Goal: Task Accomplishment & Management: Manage account settings

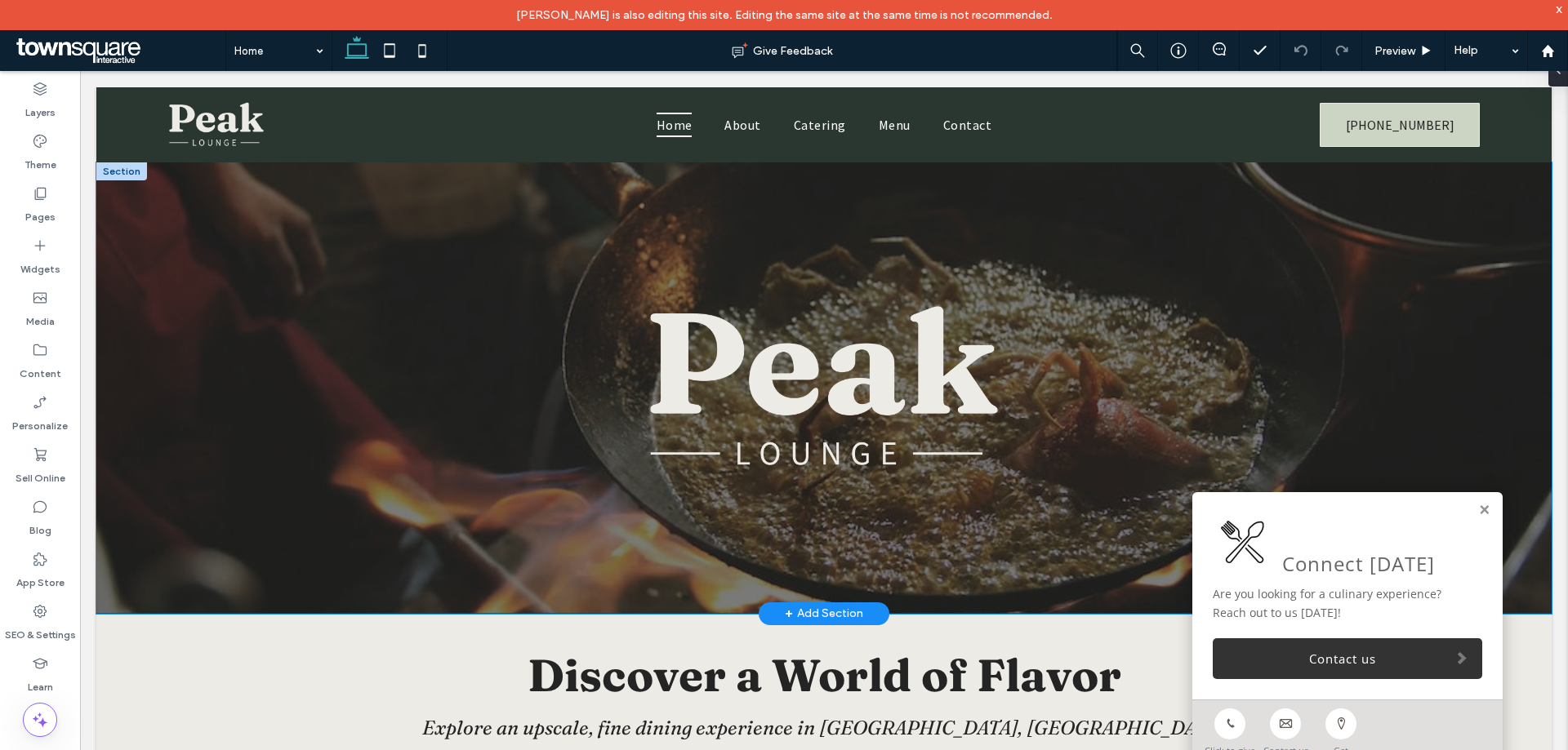
click at [226, 272] on div at bounding box center [824, 388] width 1456 height 452
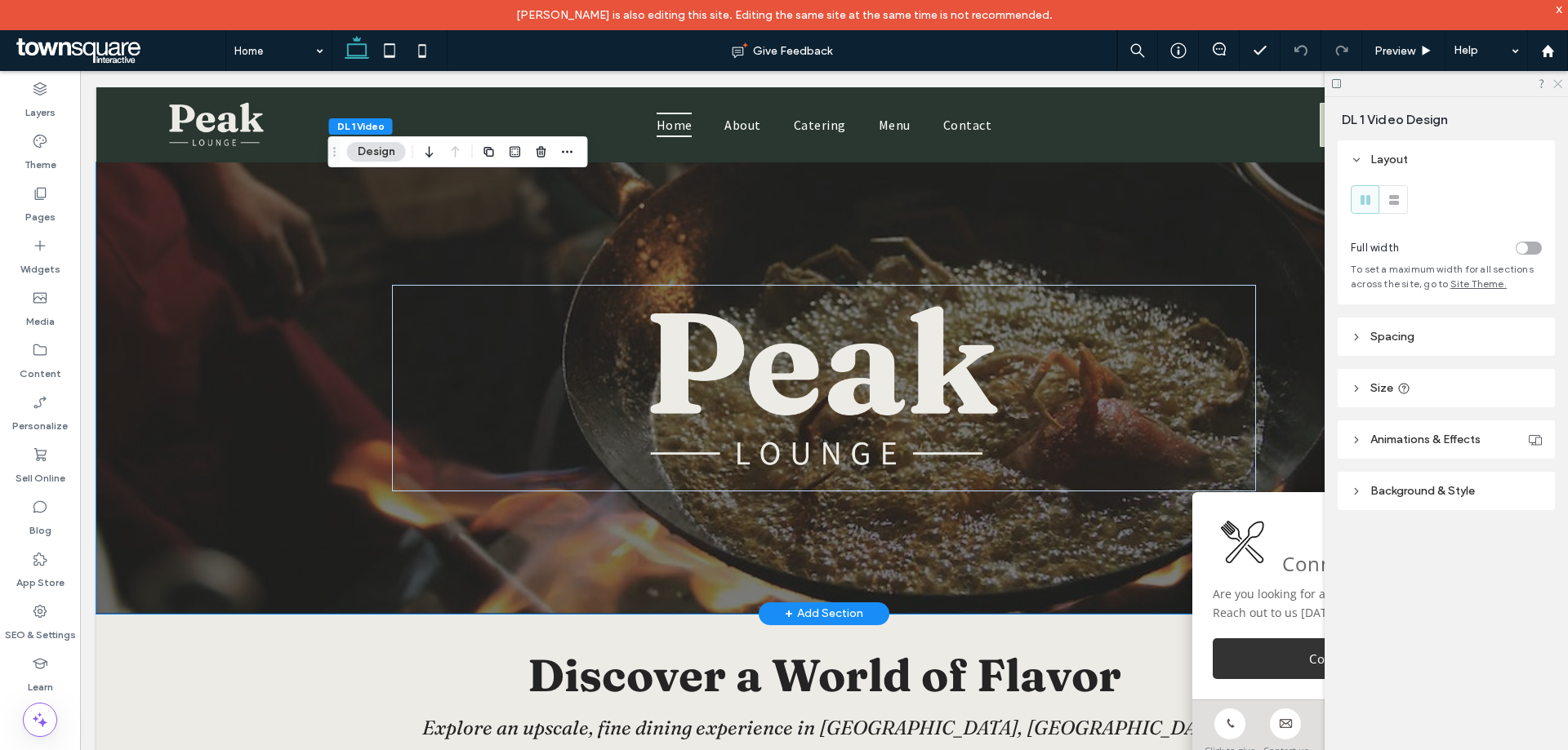
click at [1559, 81] on icon at bounding box center [1557, 83] width 11 height 11
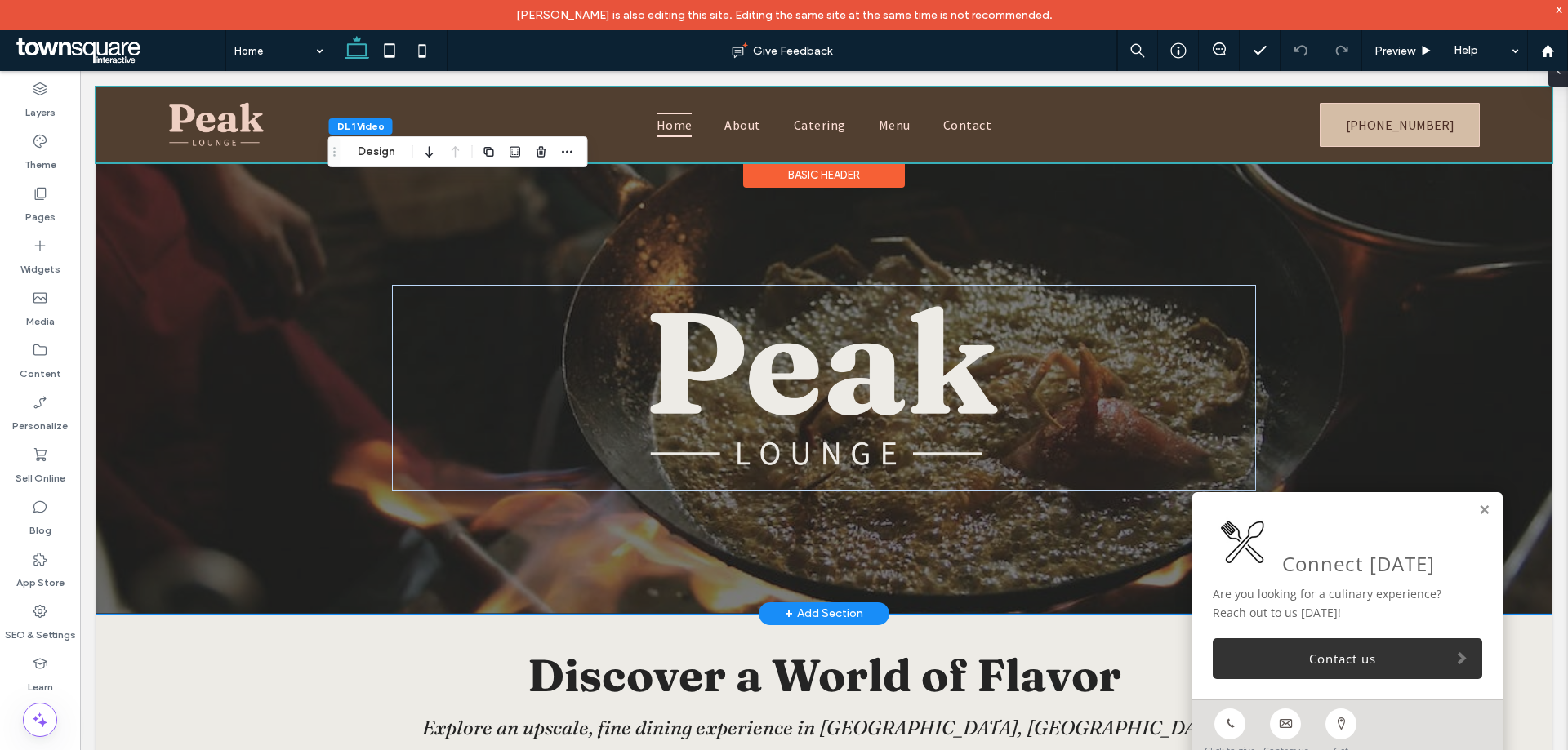
click at [142, 139] on div at bounding box center [824, 125] width 1456 height 75
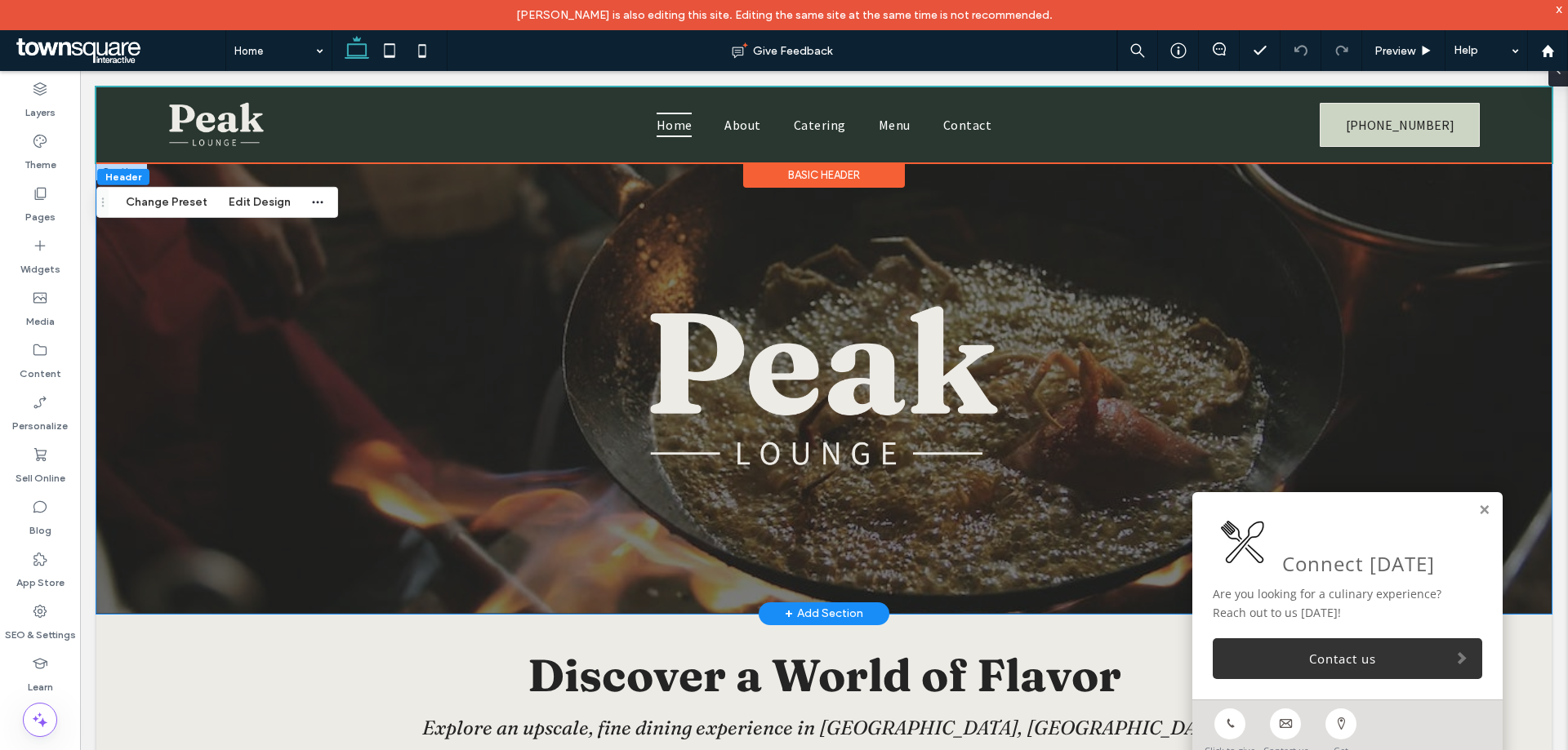
click at [231, 281] on div at bounding box center [824, 388] width 1456 height 452
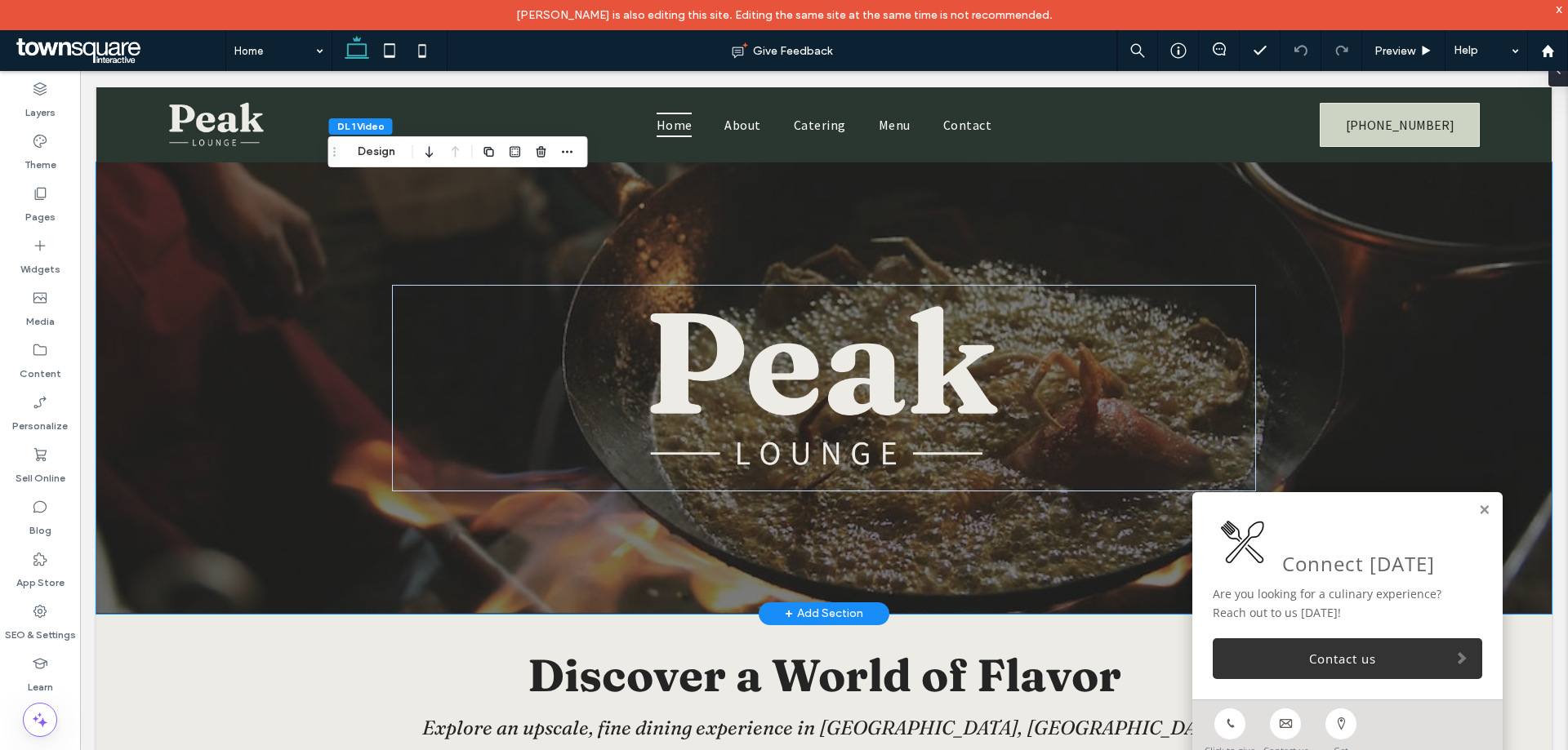
click at [143, 194] on div at bounding box center [824, 388] width 1456 height 452
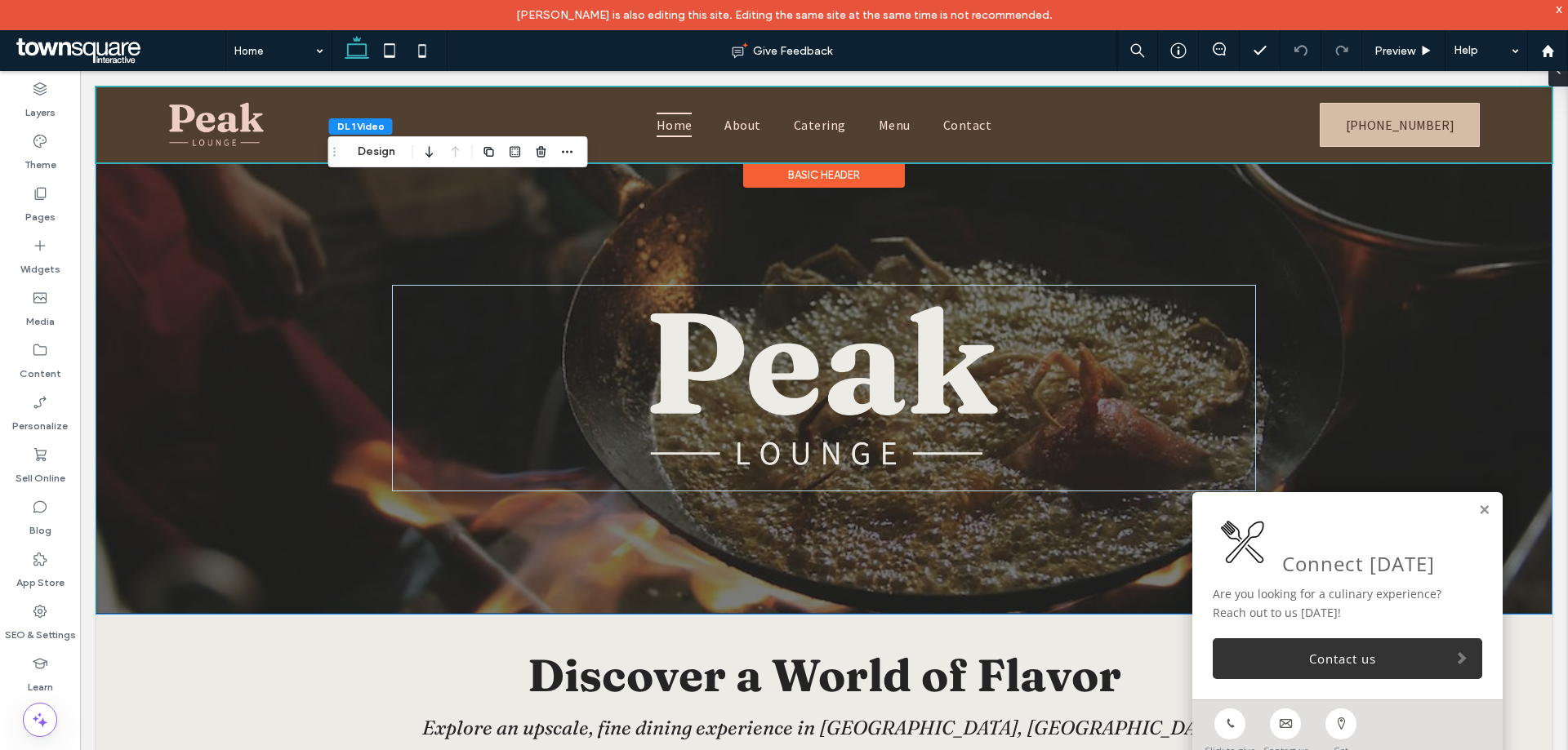
click at [132, 142] on div at bounding box center [824, 125] width 1456 height 75
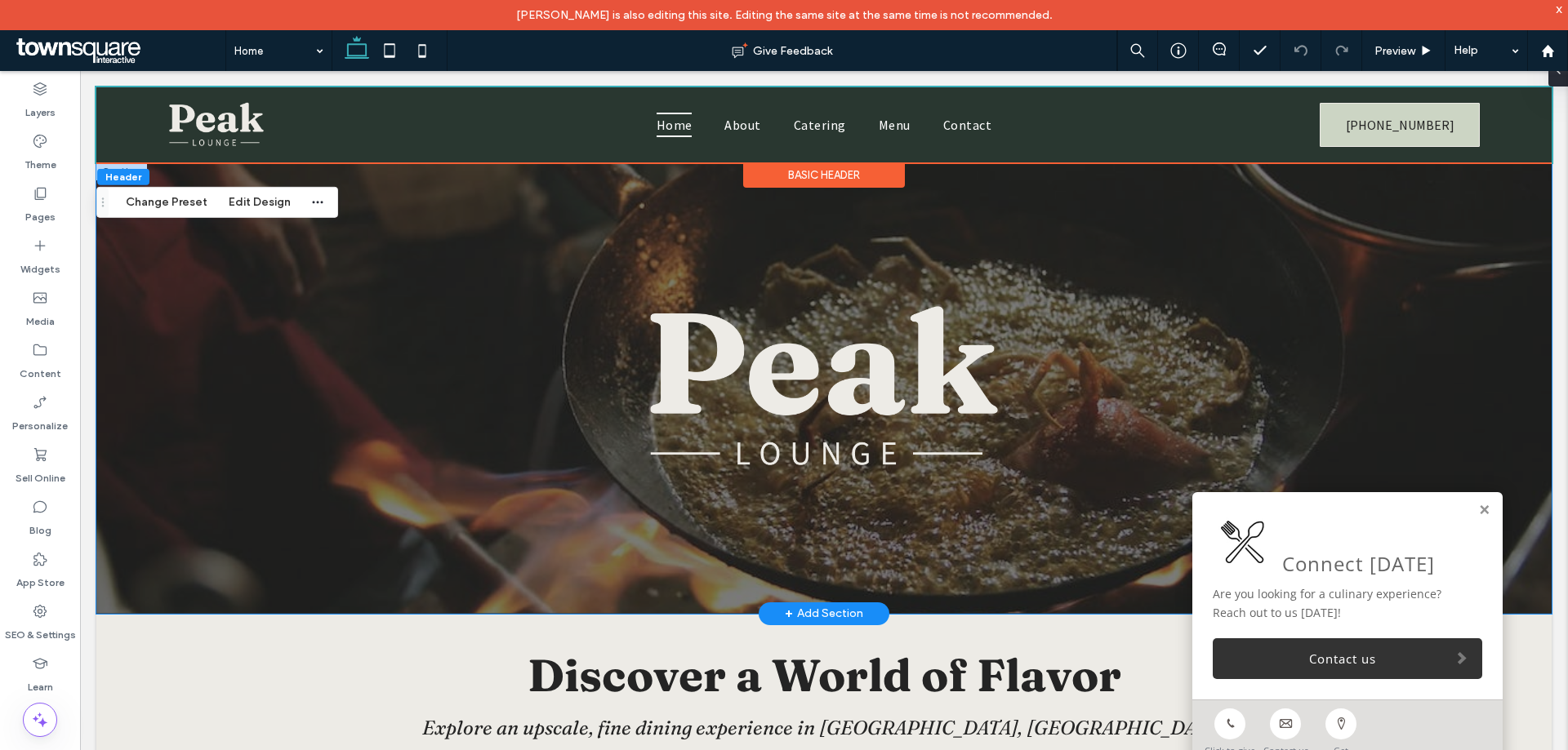
click at [183, 276] on div at bounding box center [824, 388] width 1456 height 452
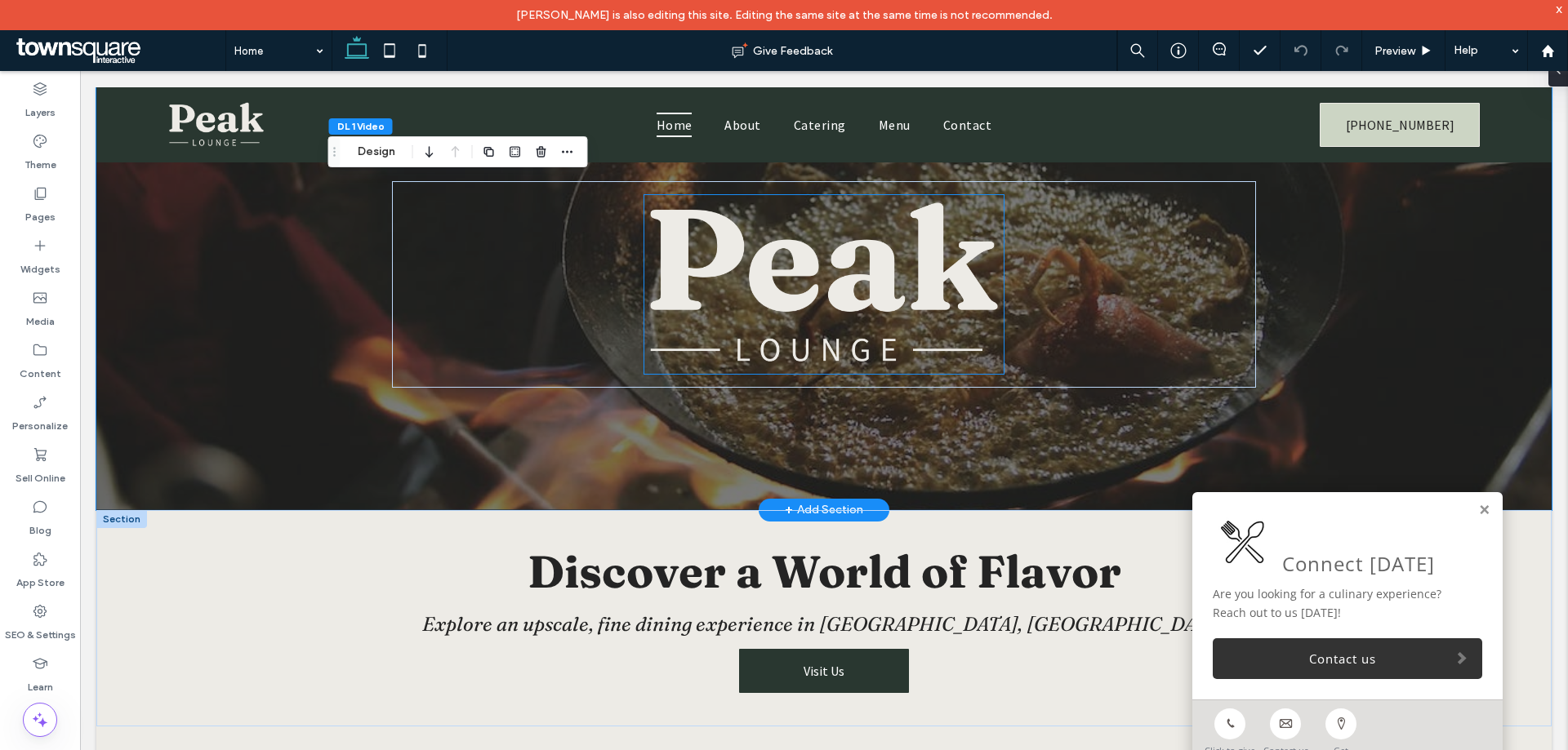
scroll to position [327, 0]
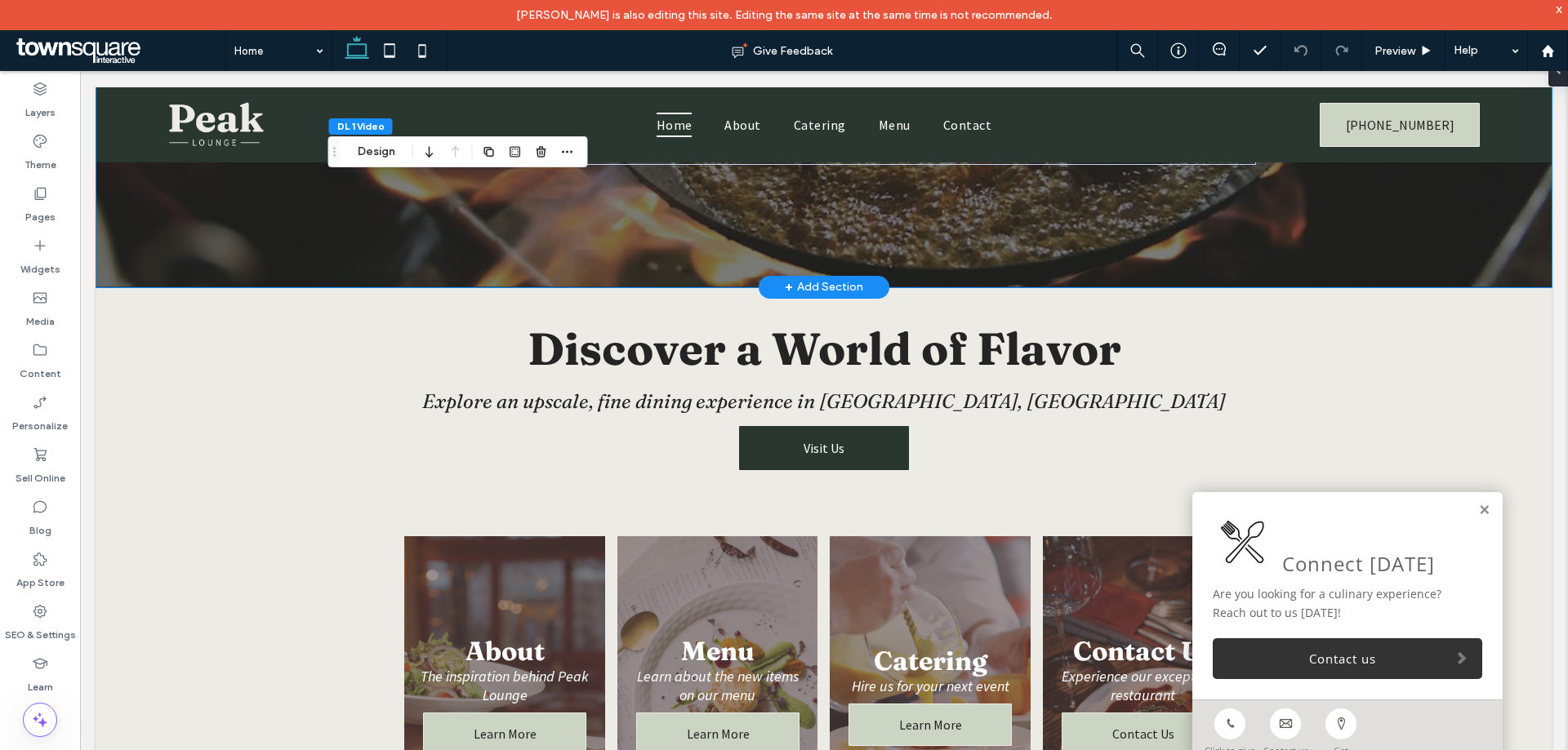
click at [1469, 503] on div "Connect Today Are you looking for a culinary experience? Reach out to us today!…" at bounding box center [1348, 596] width 310 height 207
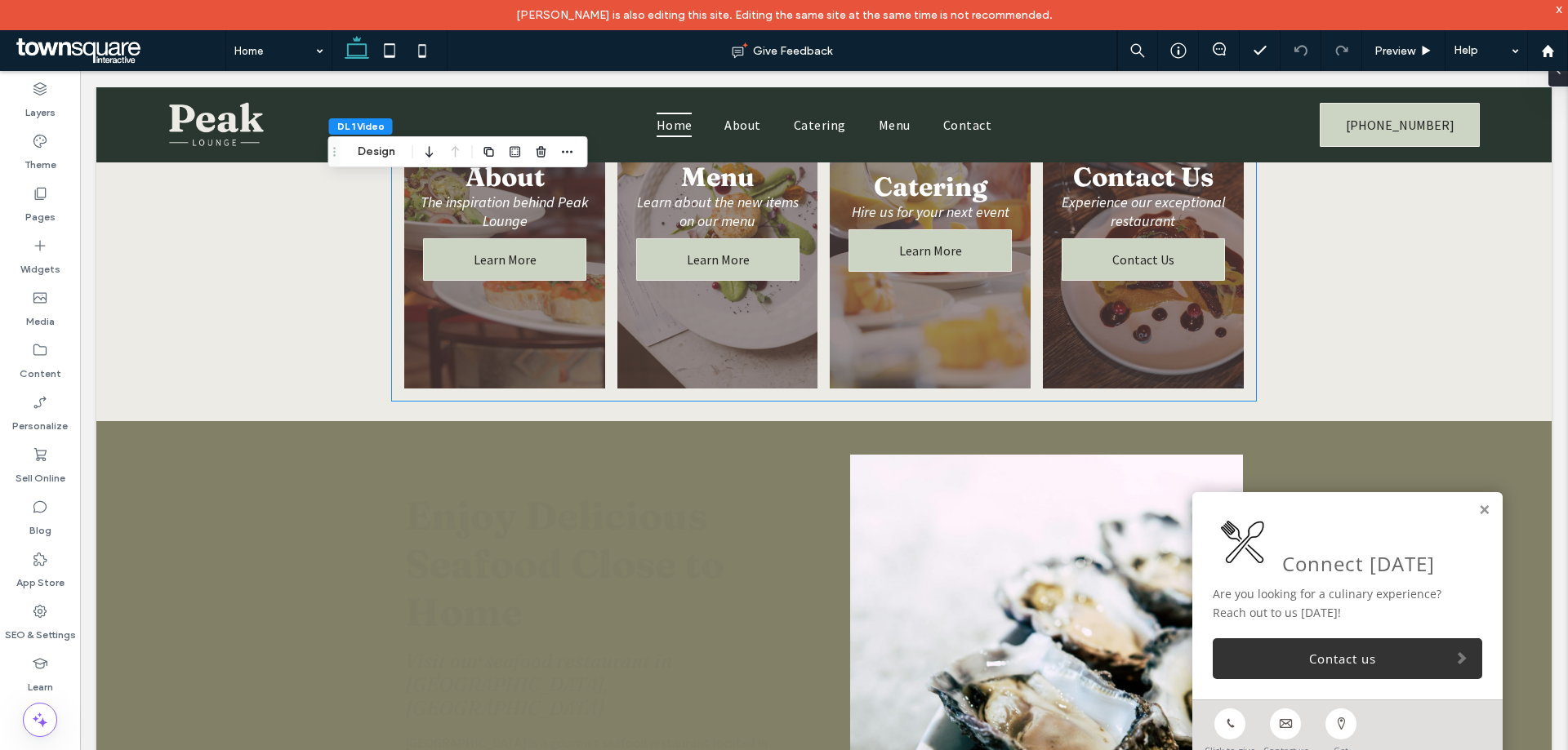
scroll to position [817, 0]
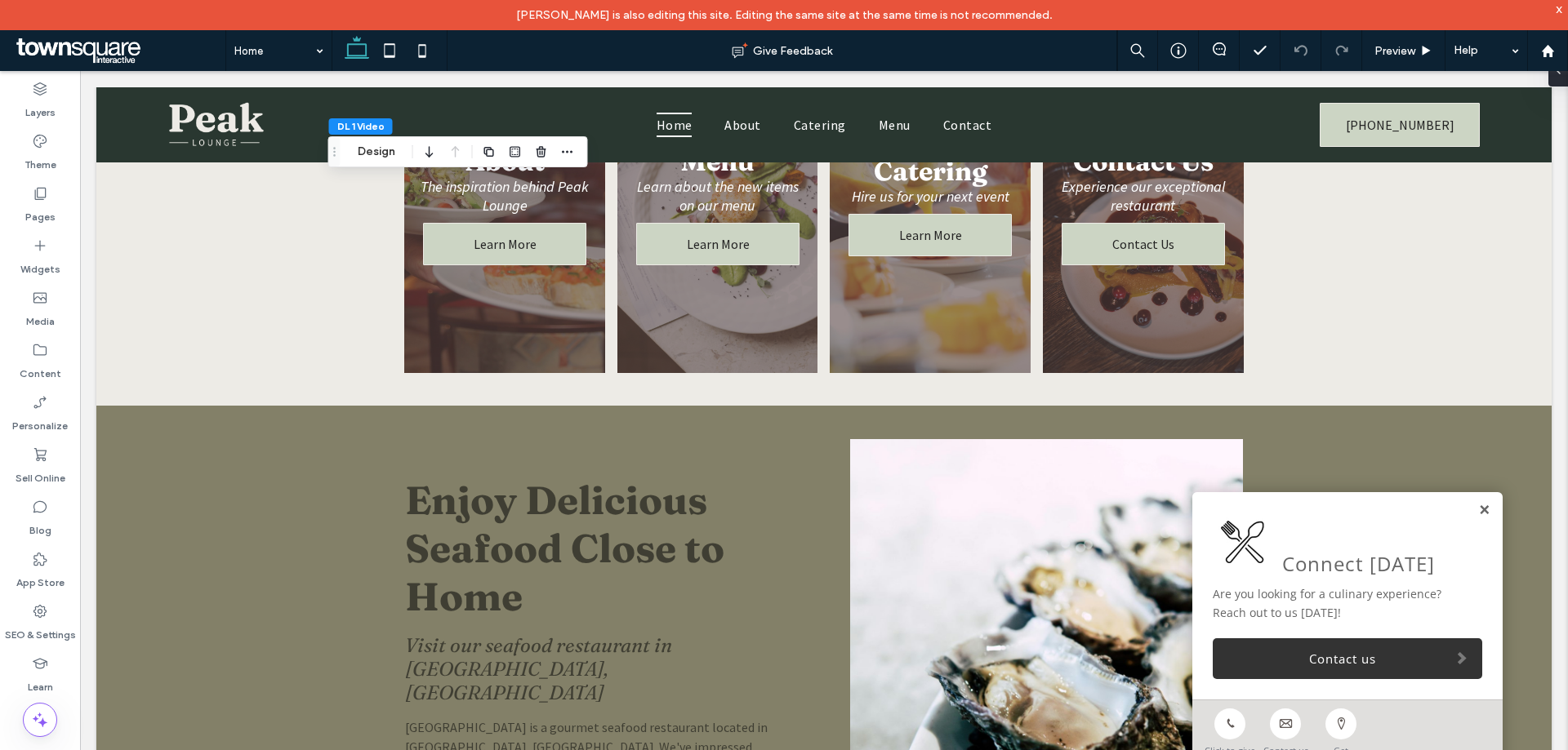
click at [1479, 513] on link at bounding box center [1485, 511] width 13 height 13
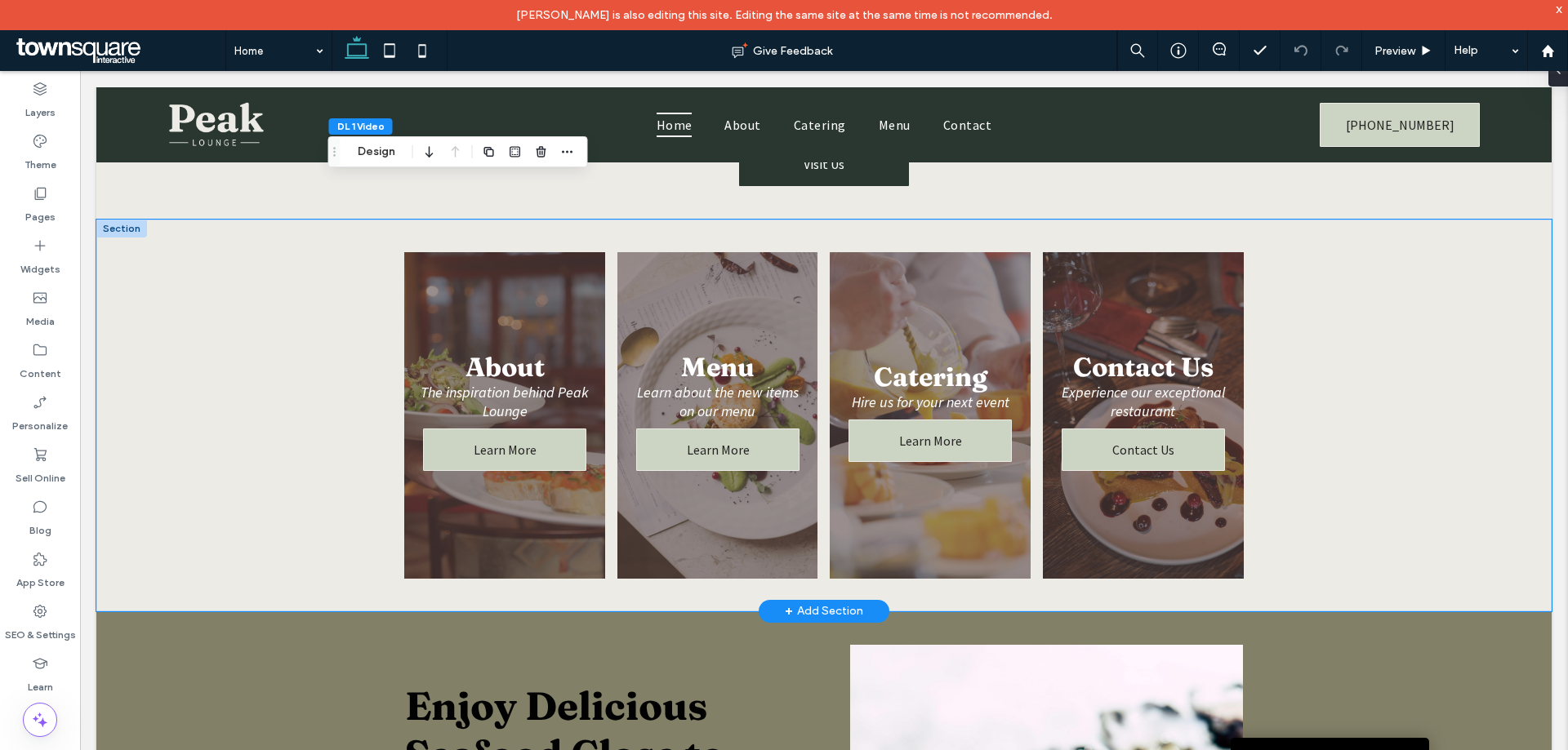
scroll to position [490, 0]
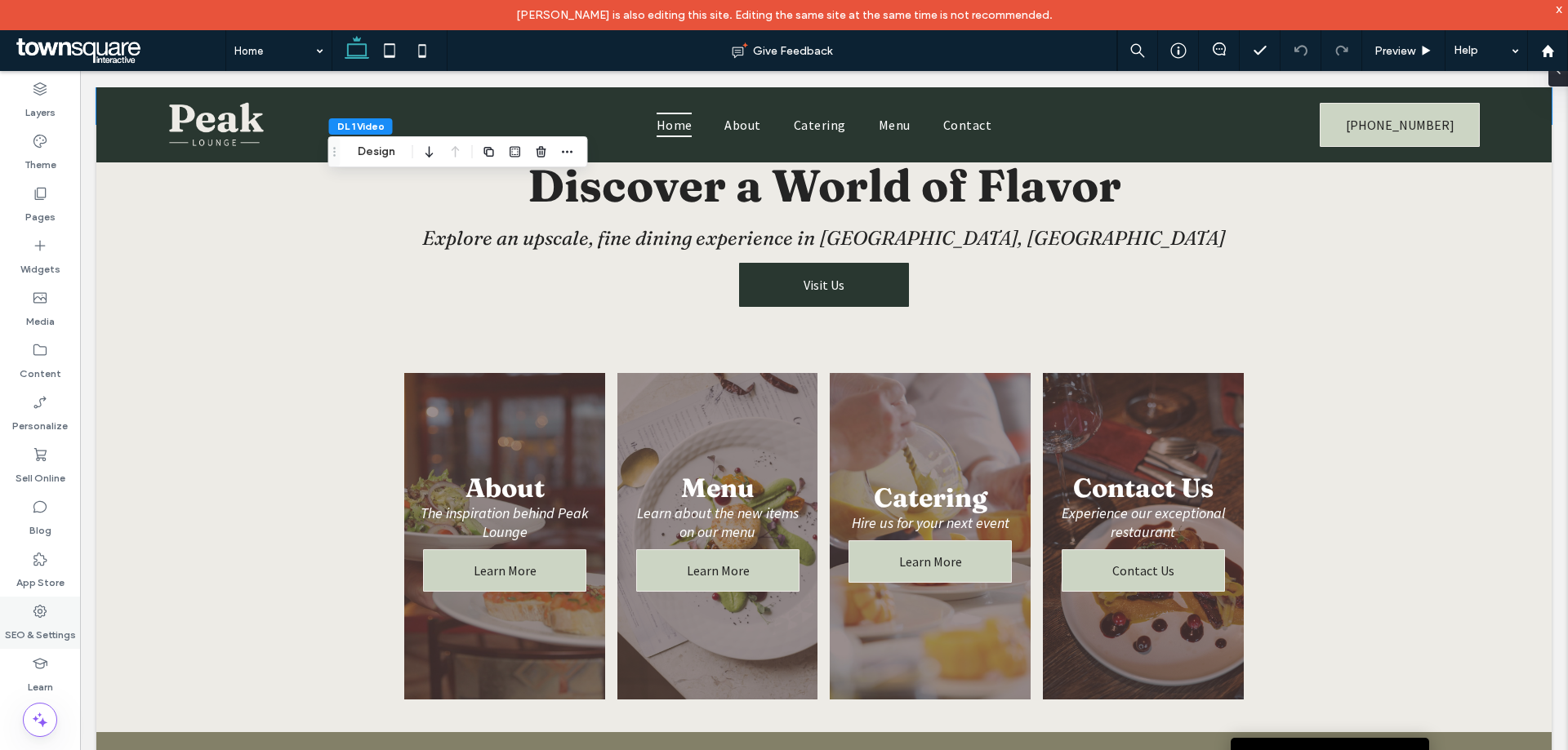
click at [46, 618] on icon at bounding box center [40, 611] width 16 height 16
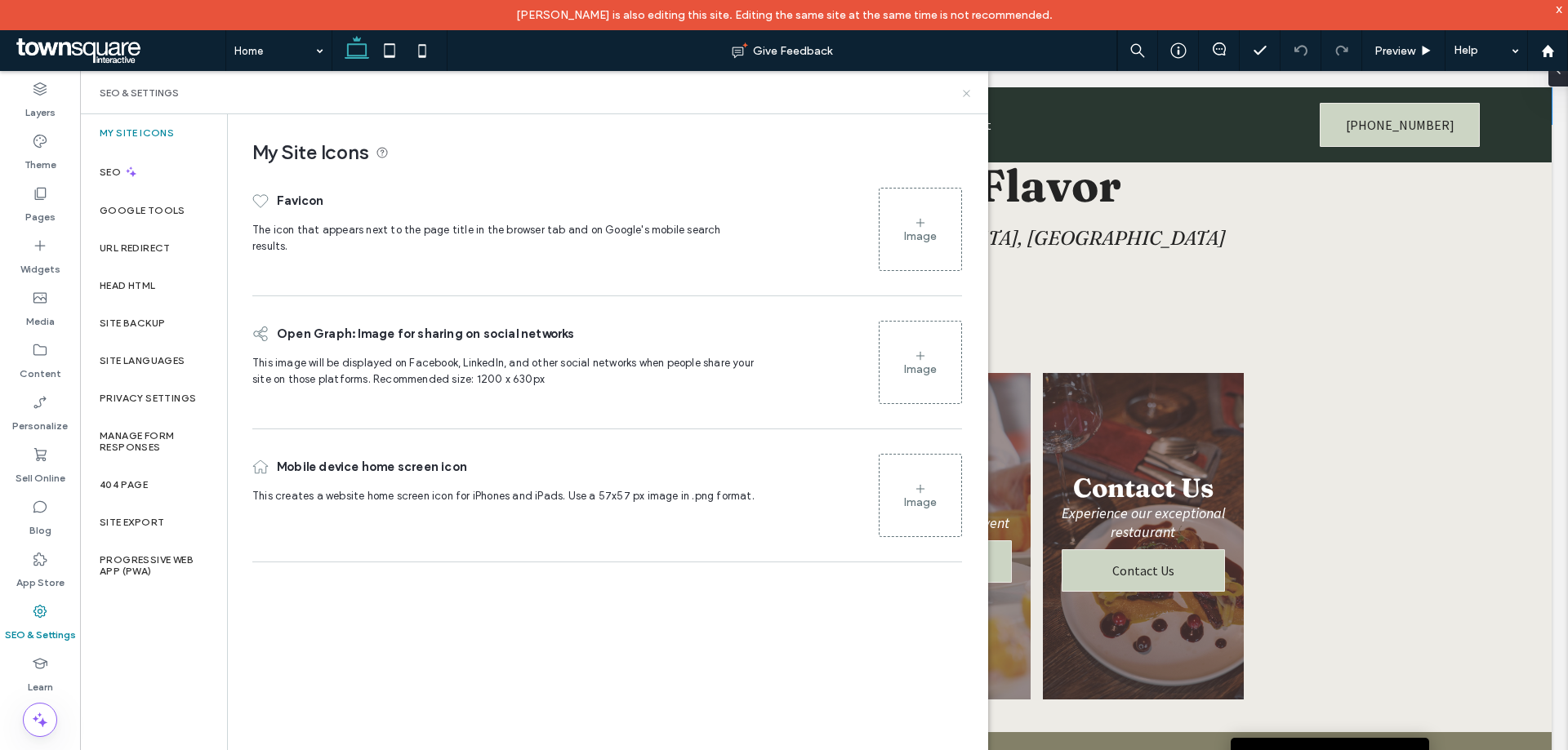
click at [965, 95] on icon at bounding box center [966, 94] width 13 height 13
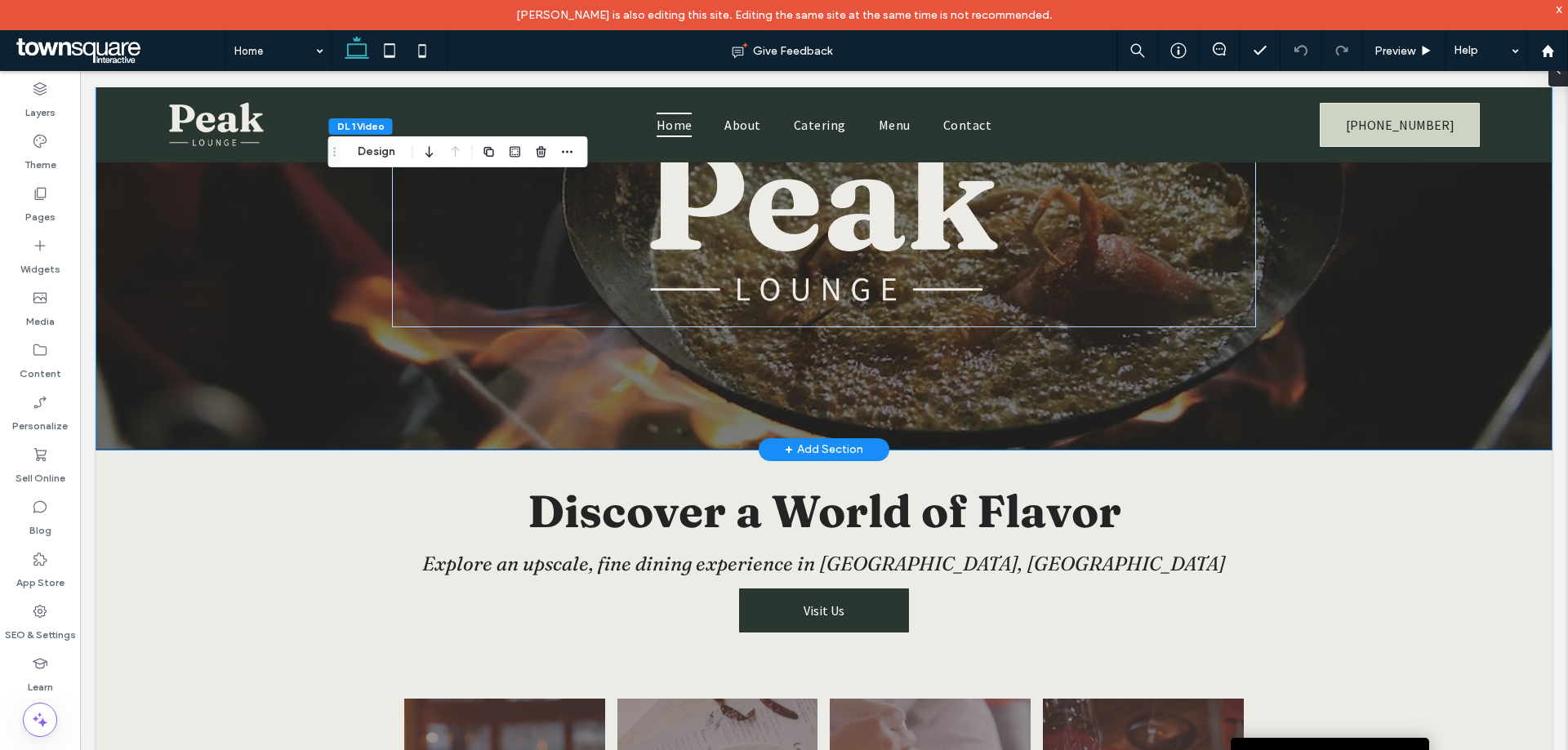
scroll to position [0, 0]
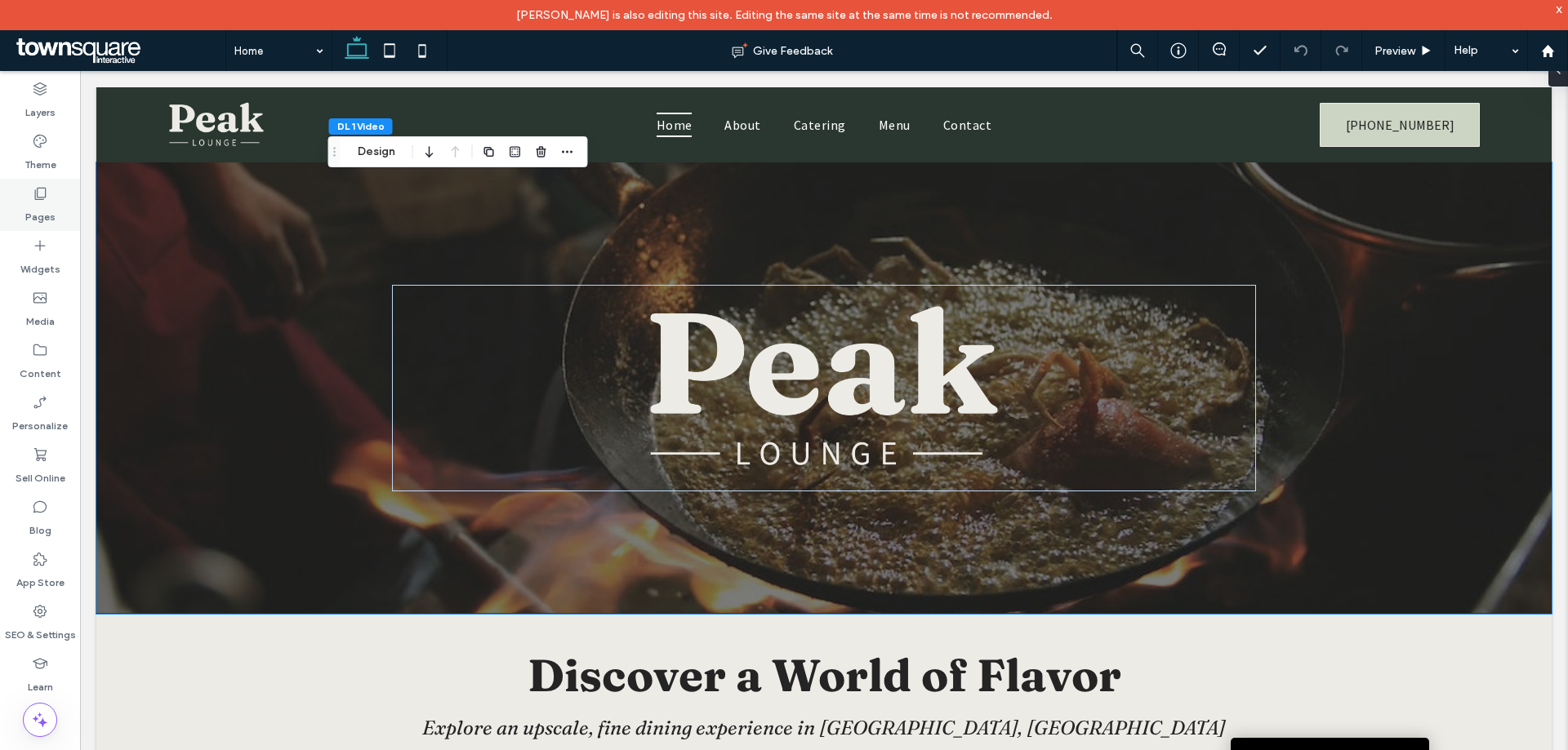
click at [43, 209] on label "Pages" at bounding box center [40, 212] width 30 height 23
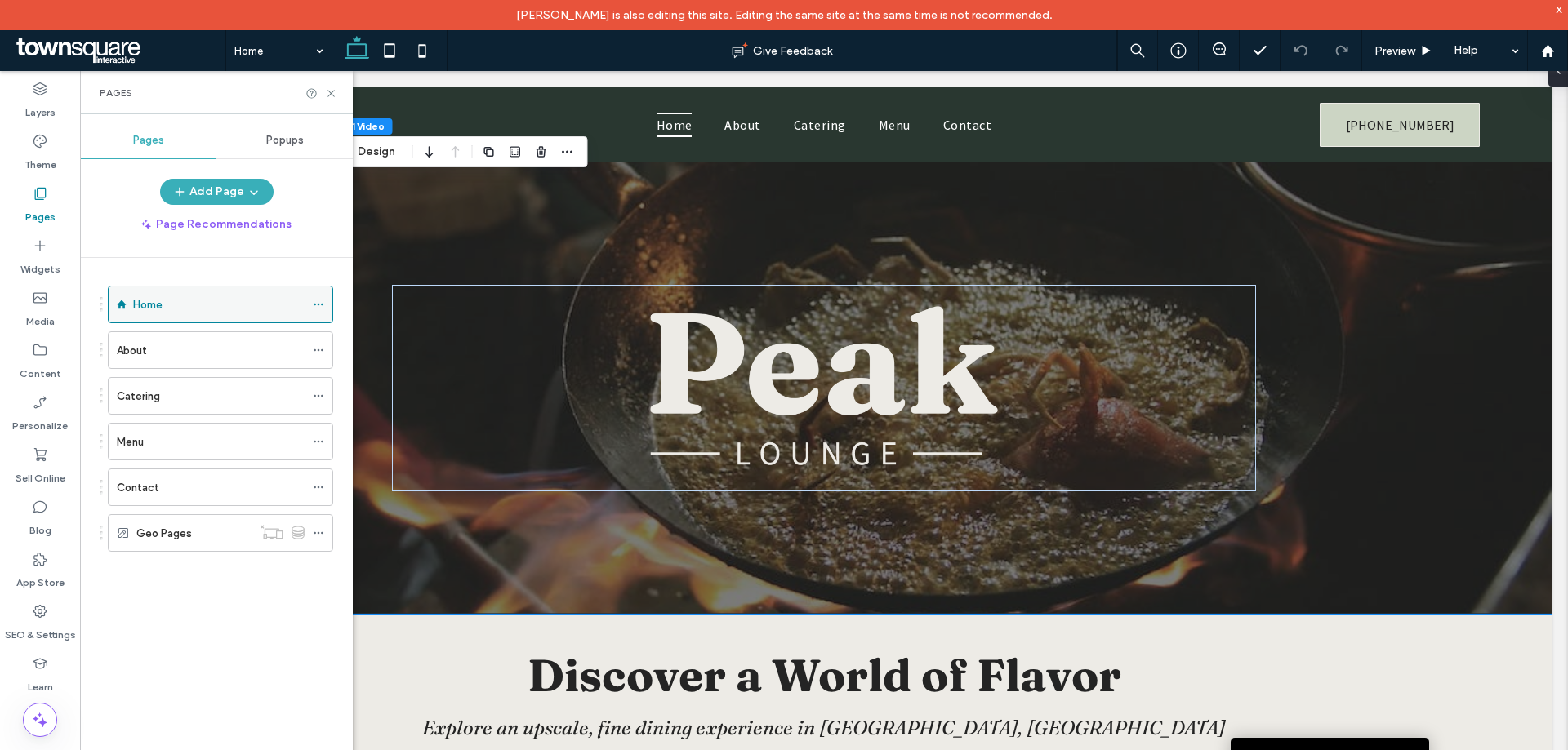
click at [315, 306] on icon at bounding box center [319, 305] width 12 height 12
click at [808, 619] on div "+ Add Section" at bounding box center [824, 613] width 78 height 18
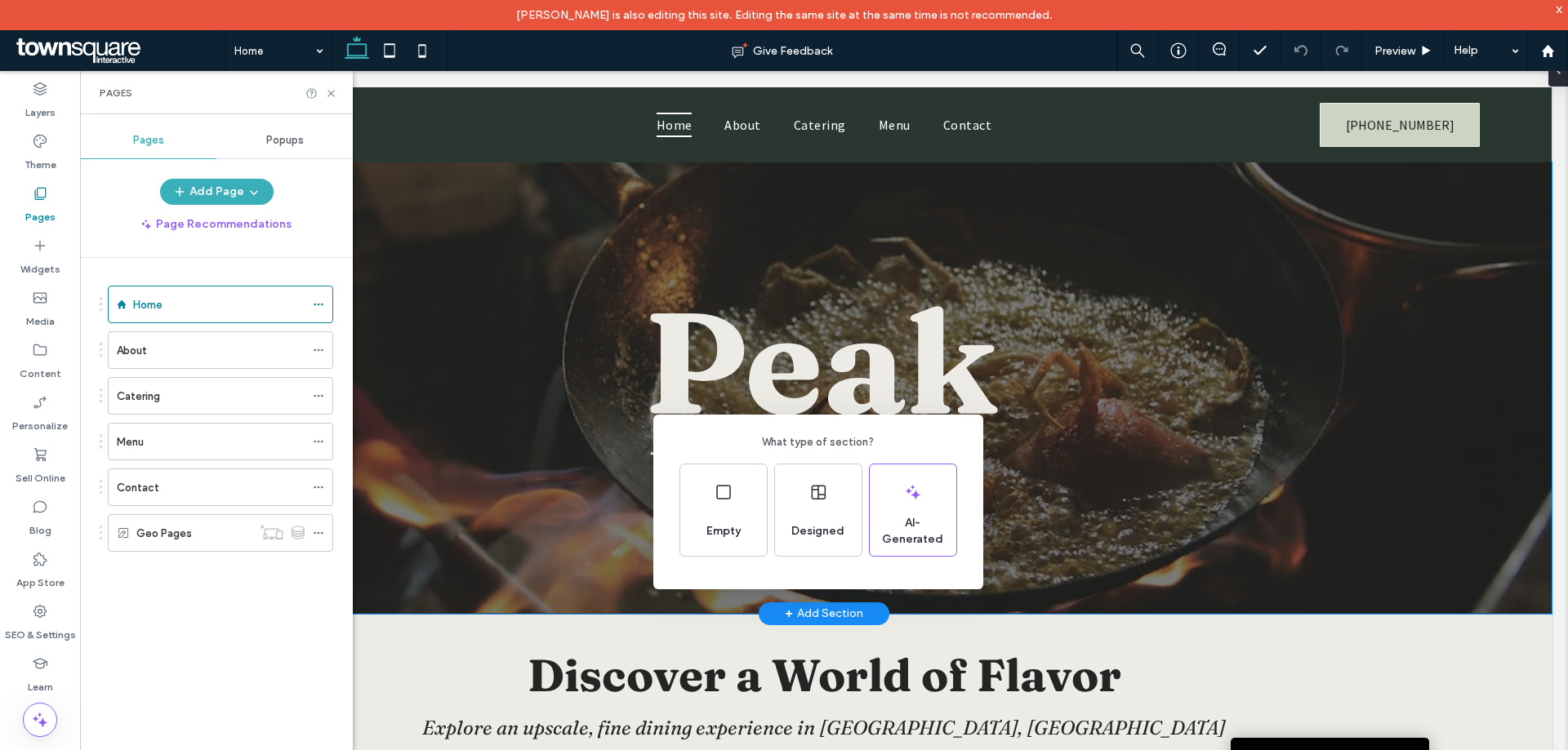
click at [43, 605] on div "What type of section? Empty Designed AI-Generated" at bounding box center [784, 415] width 1568 height 830
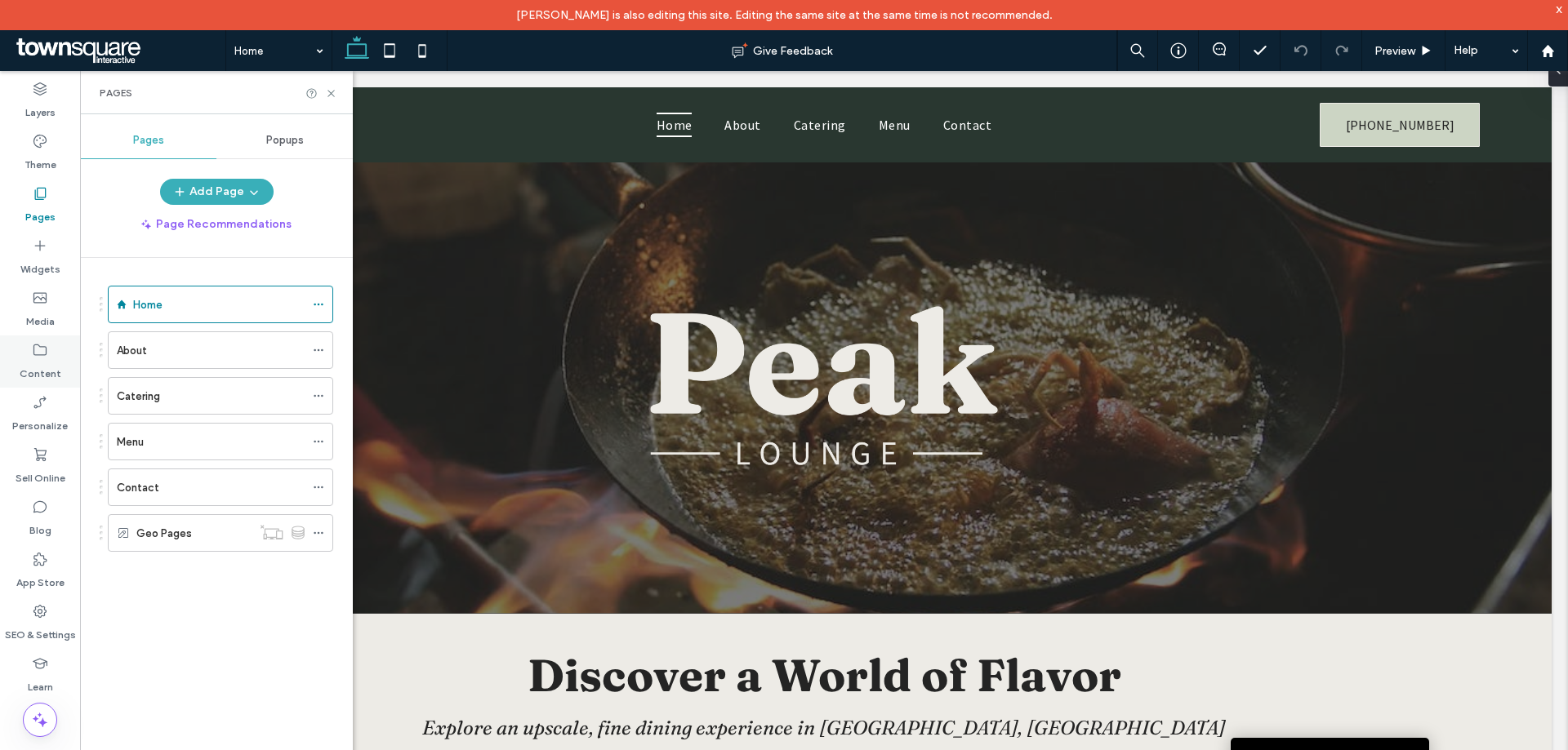
click at [47, 350] on icon at bounding box center [40, 350] width 16 height 16
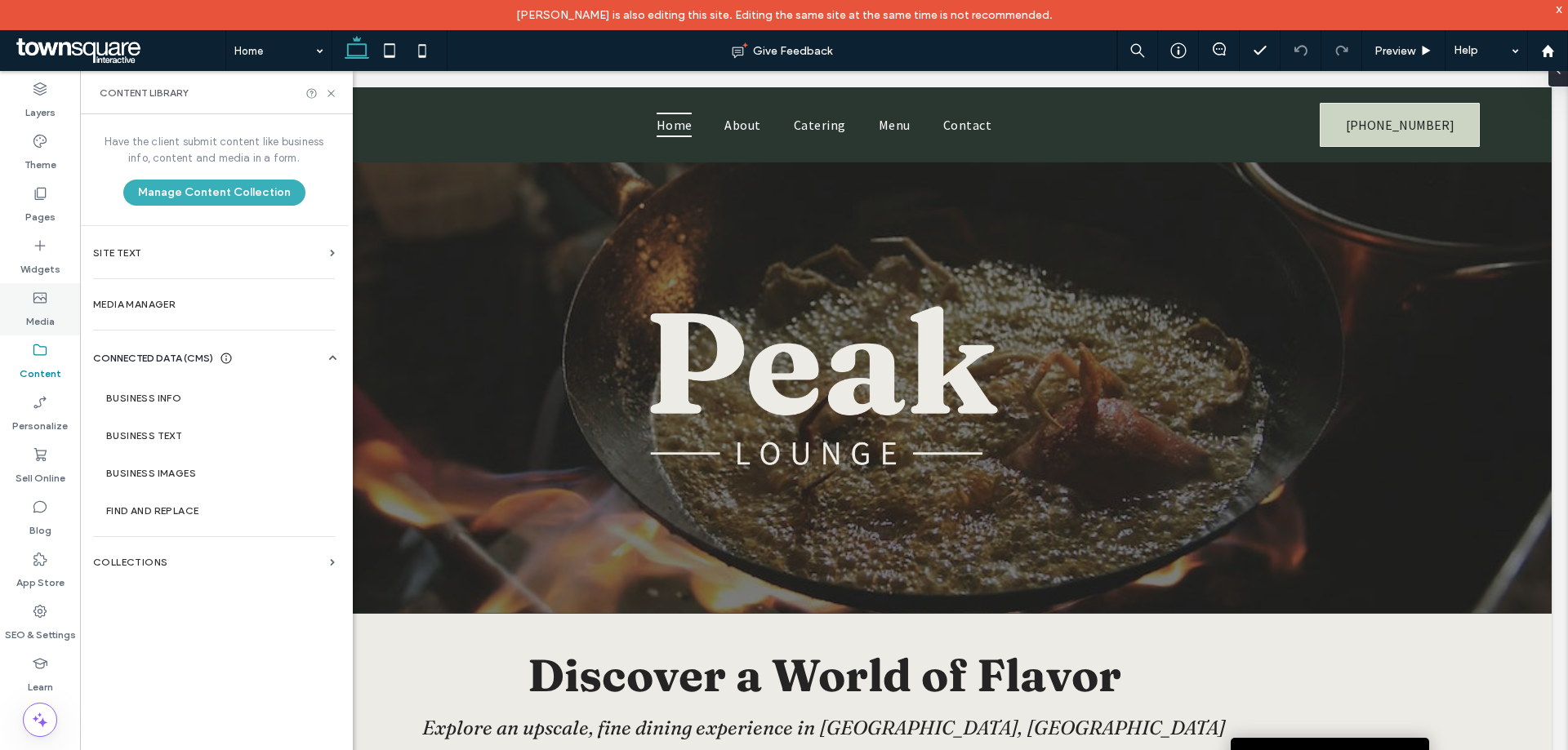
click at [48, 308] on label "Media" at bounding box center [40, 317] width 29 height 23
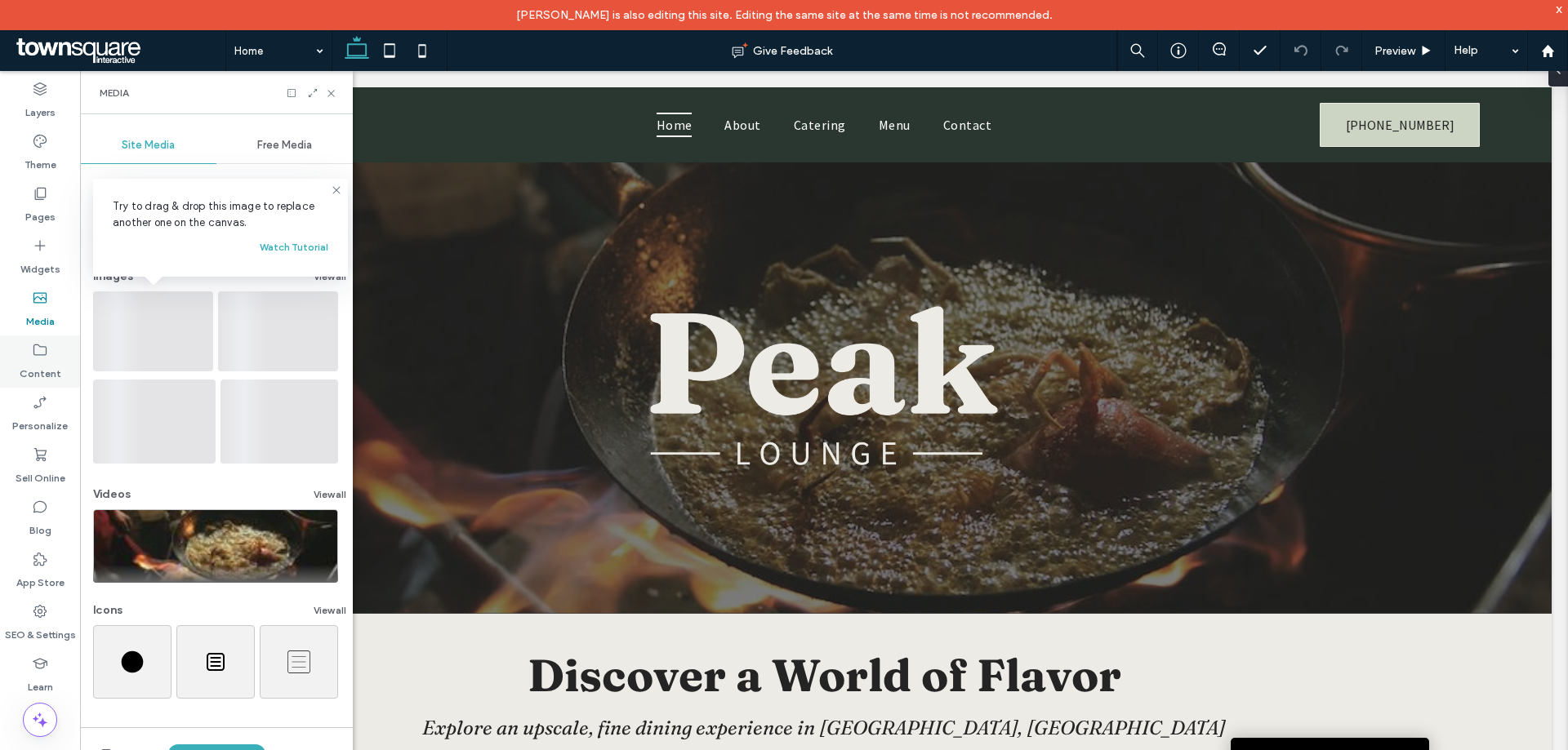
click at [31, 359] on label "Content" at bounding box center [40, 369] width 41 height 23
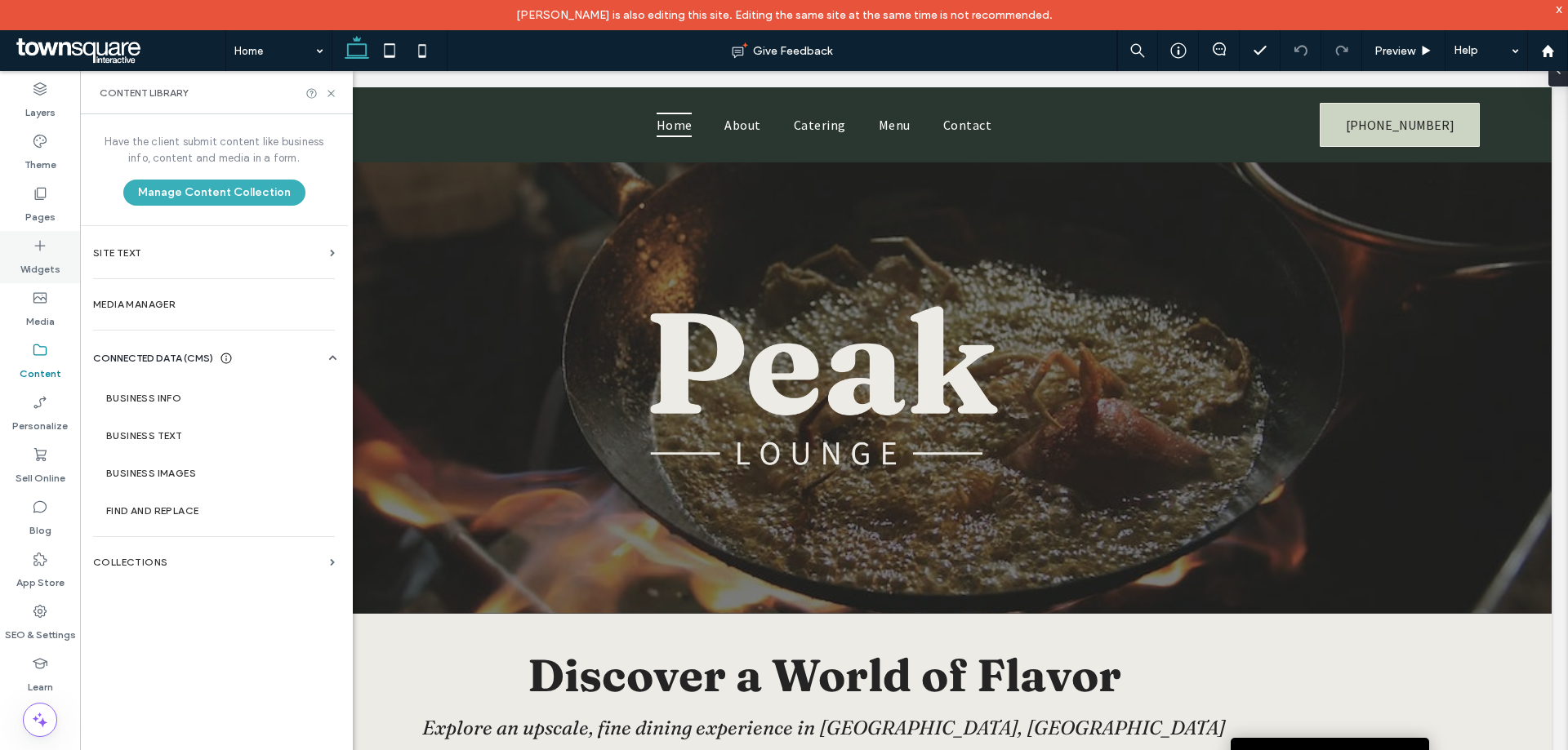
click at [46, 235] on div "Widgets" at bounding box center [40, 257] width 80 height 52
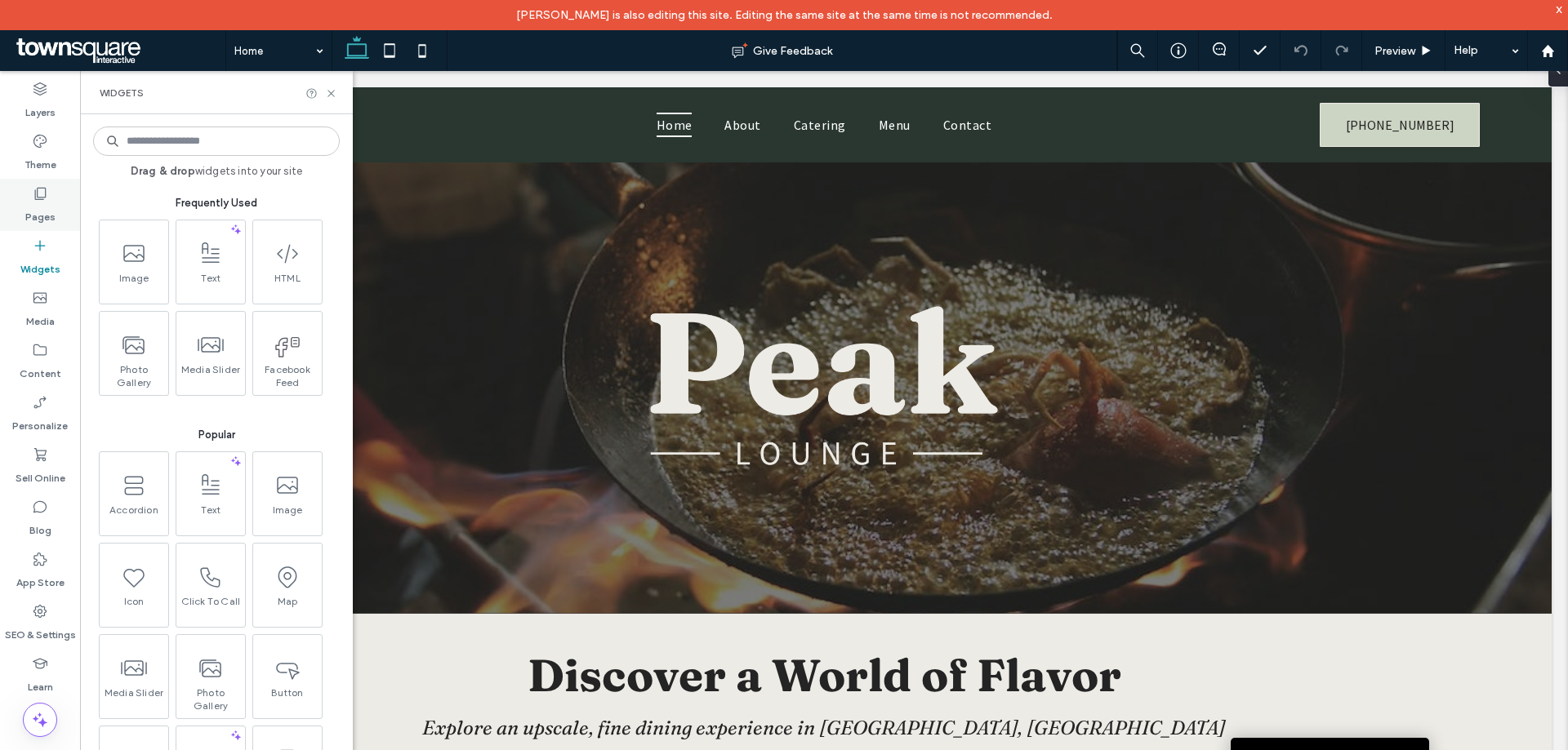
click at [47, 216] on label "Pages" at bounding box center [40, 212] width 30 height 23
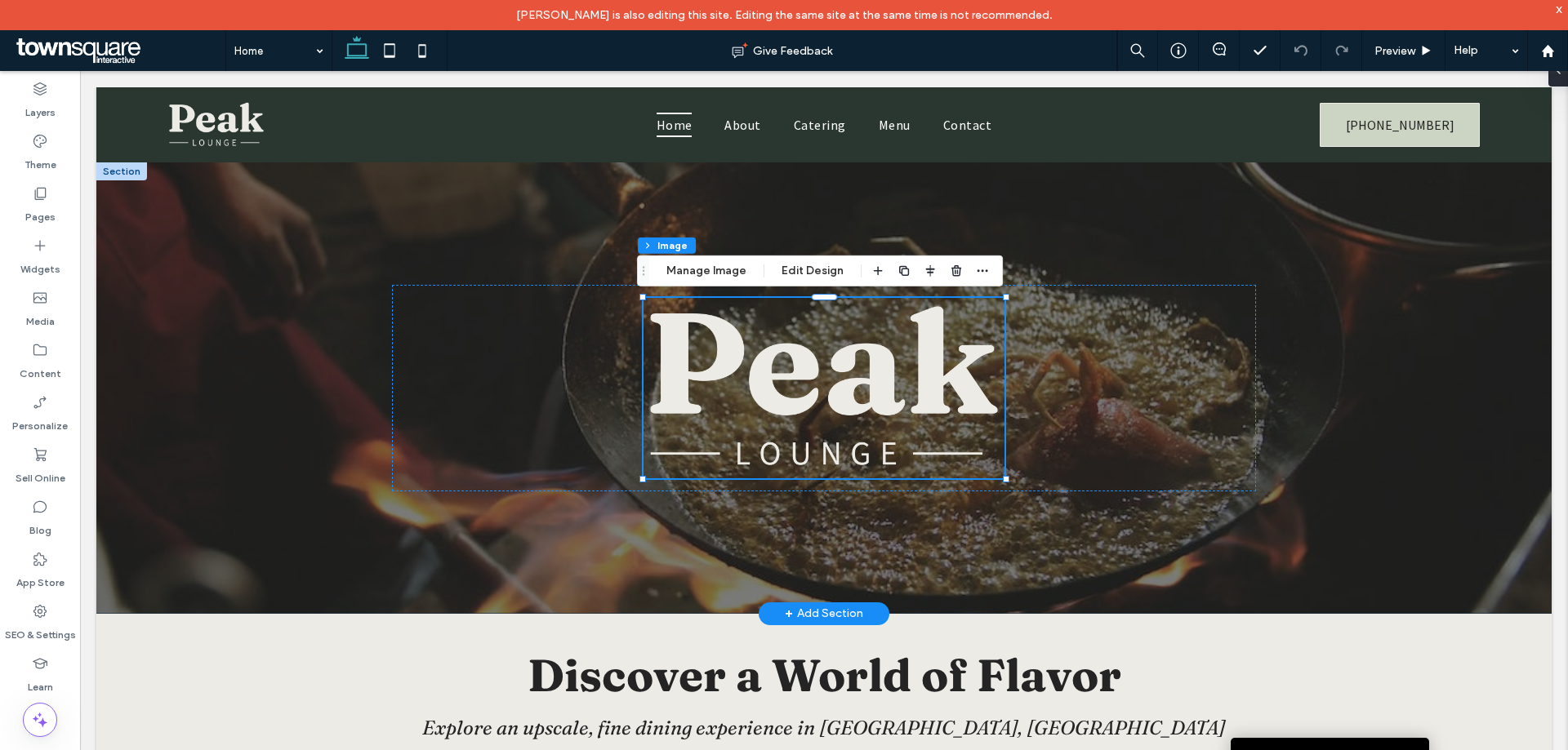
click at [282, 317] on div at bounding box center [824, 388] width 1456 height 452
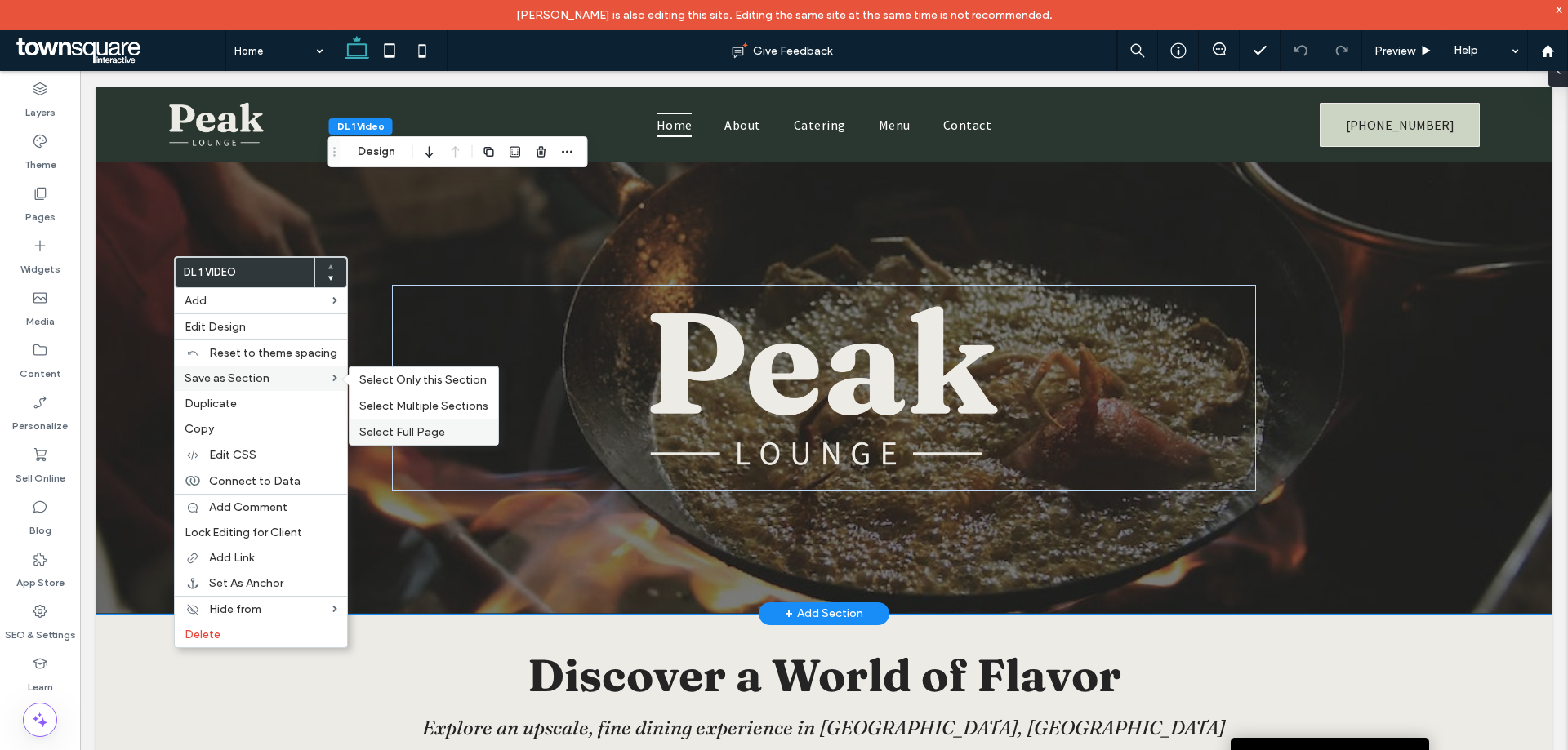
click at [410, 426] on span "Select Full Page" at bounding box center [402, 432] width 86 height 13
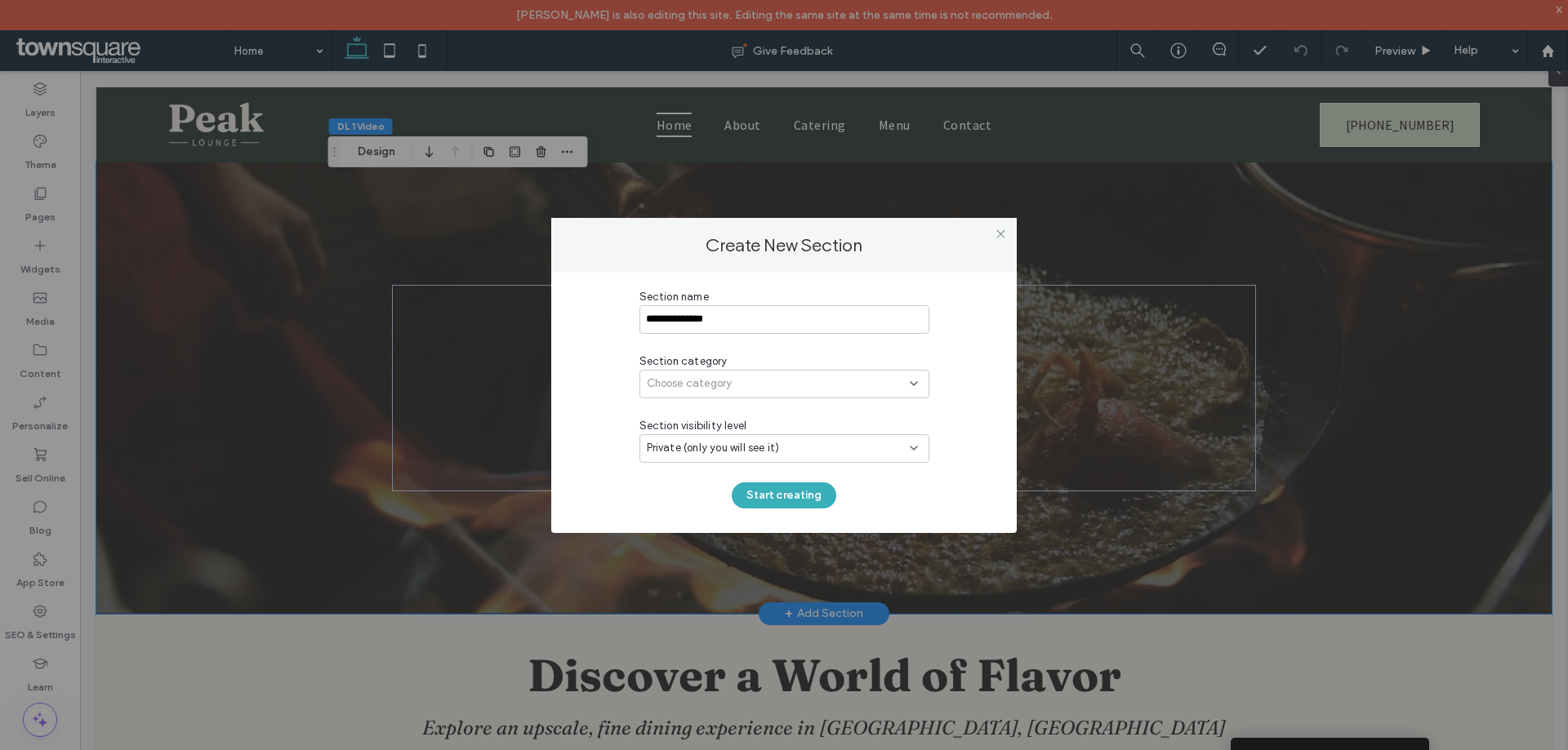
type input "**********"
click at [691, 376] on span "Choose category" at bounding box center [690, 383] width 86 height 16
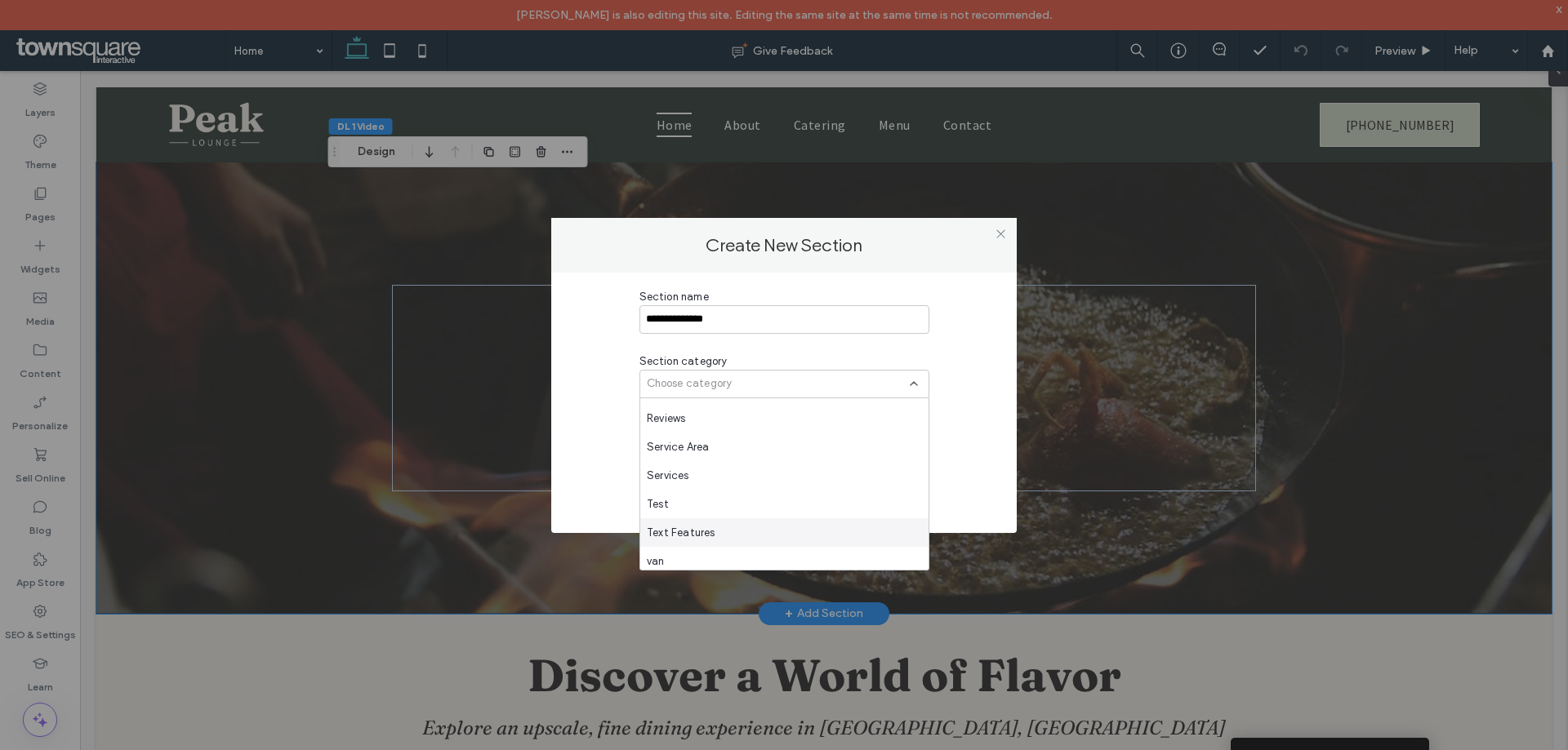
scroll to position [1200, 0]
click at [673, 493] on div "Test" at bounding box center [785, 499] width 288 height 29
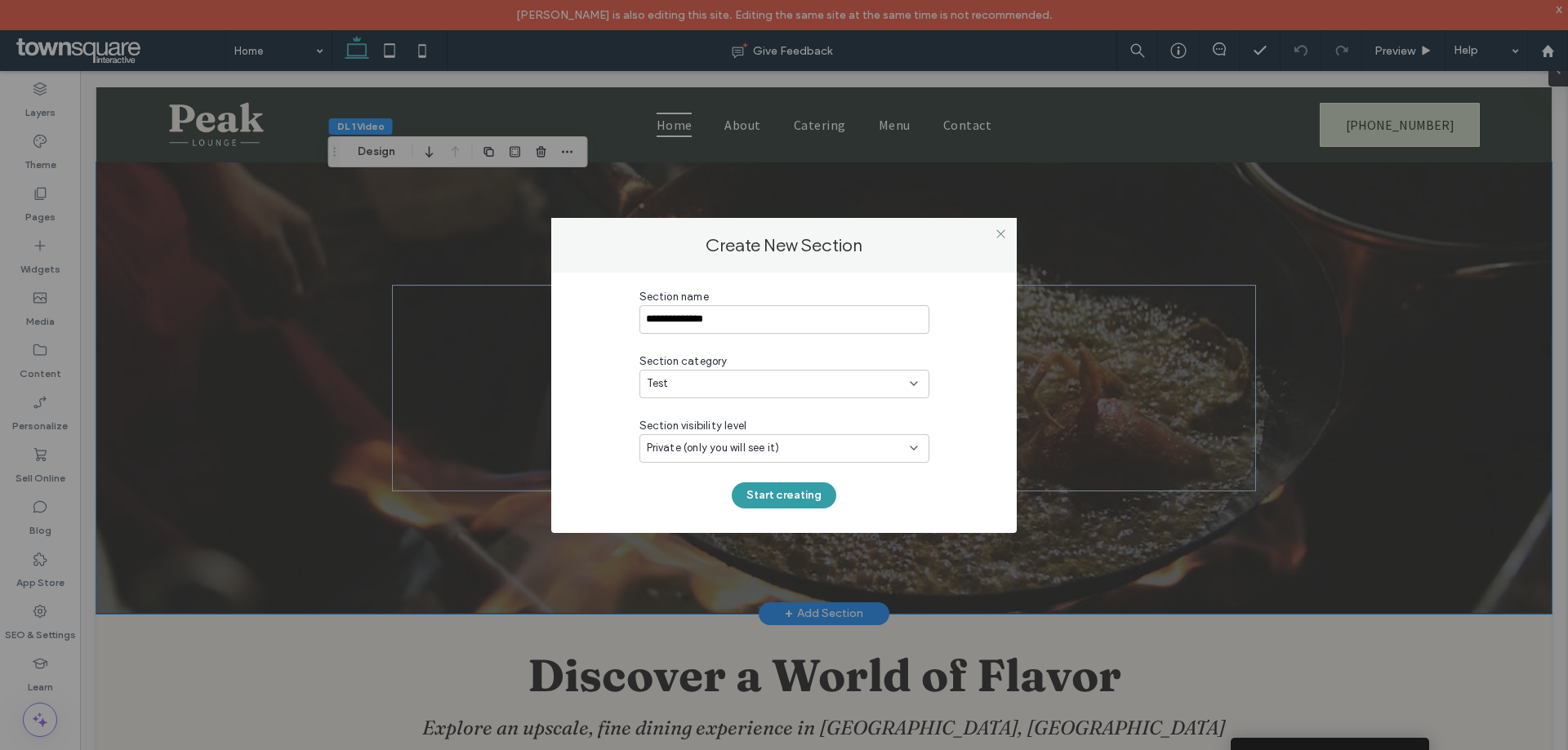
click at [792, 488] on button "Start creating" at bounding box center [784, 496] width 105 height 26
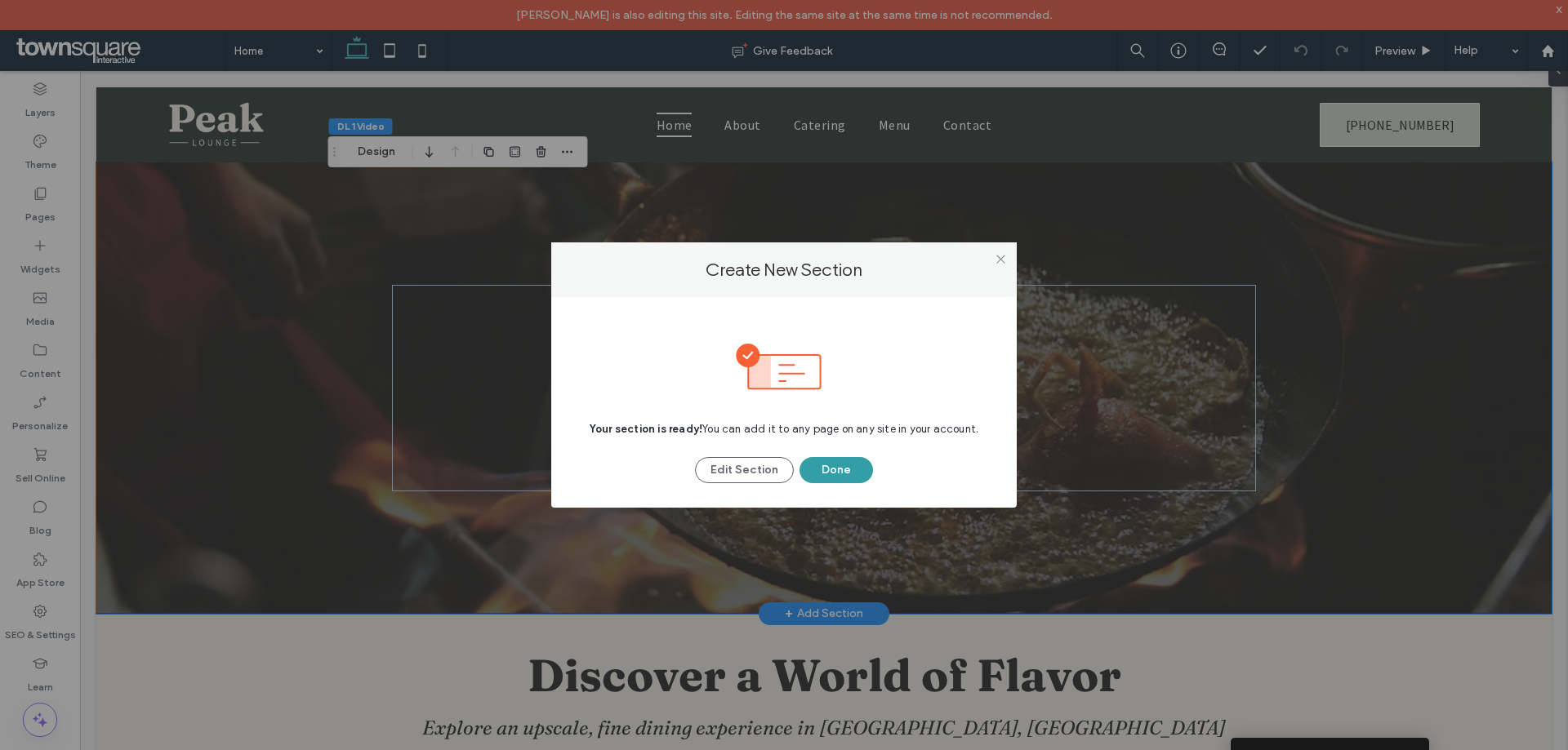
click at [814, 468] on button "Done" at bounding box center [836, 470] width 73 height 26
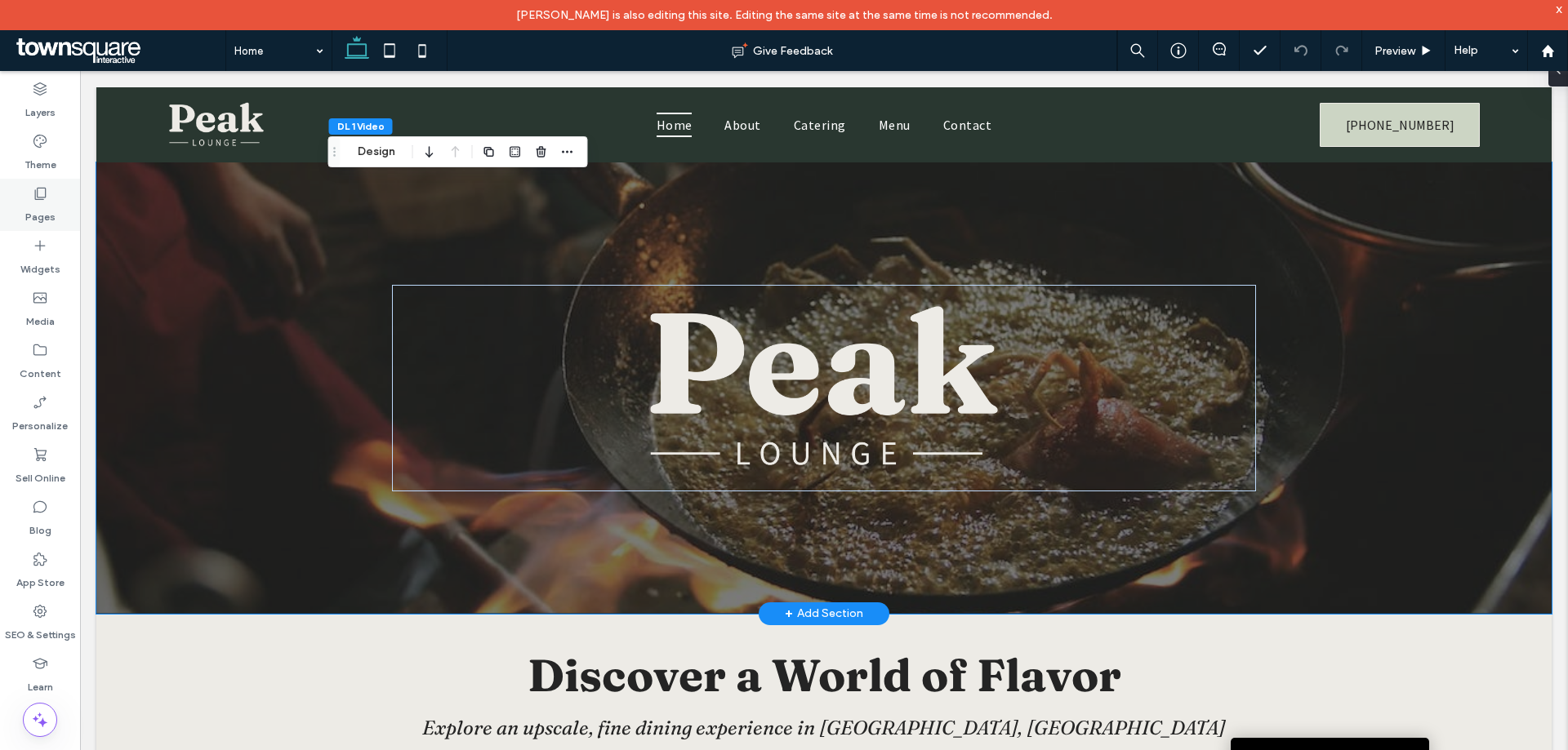
click at [40, 205] on label "Pages" at bounding box center [40, 212] width 30 height 23
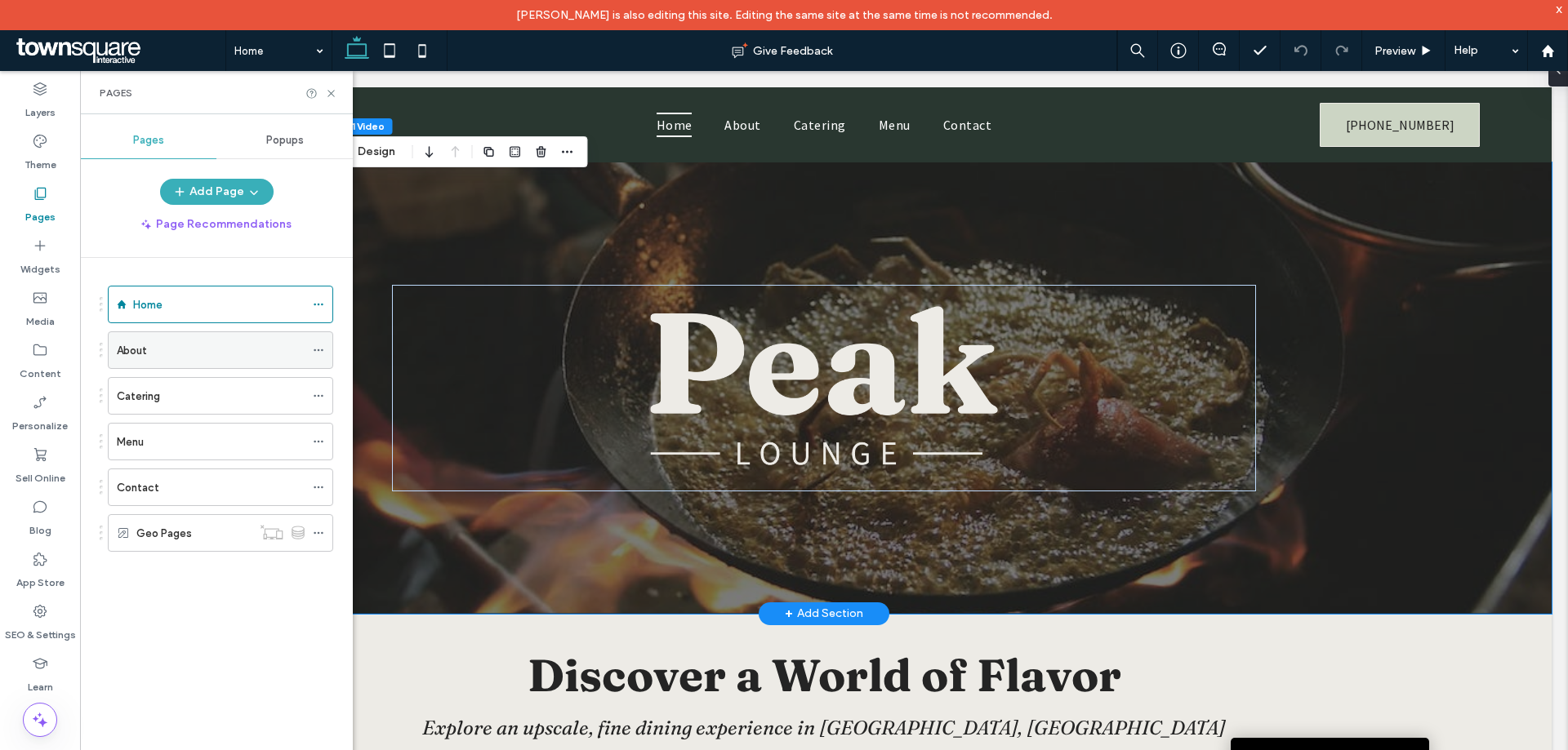
click at [320, 350] on icon at bounding box center [319, 351] width 12 height 12
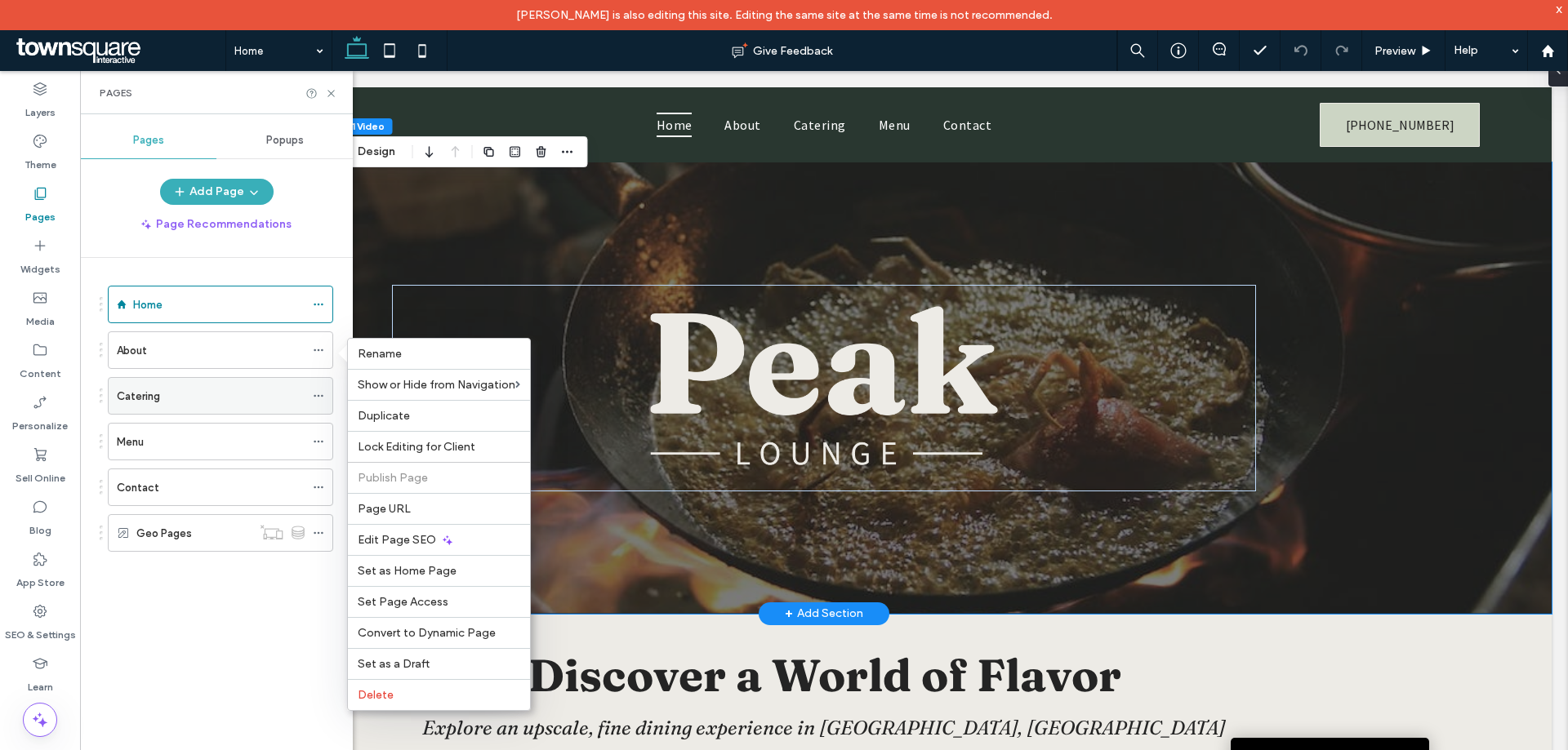
click at [320, 391] on icon at bounding box center [319, 396] width 12 height 12
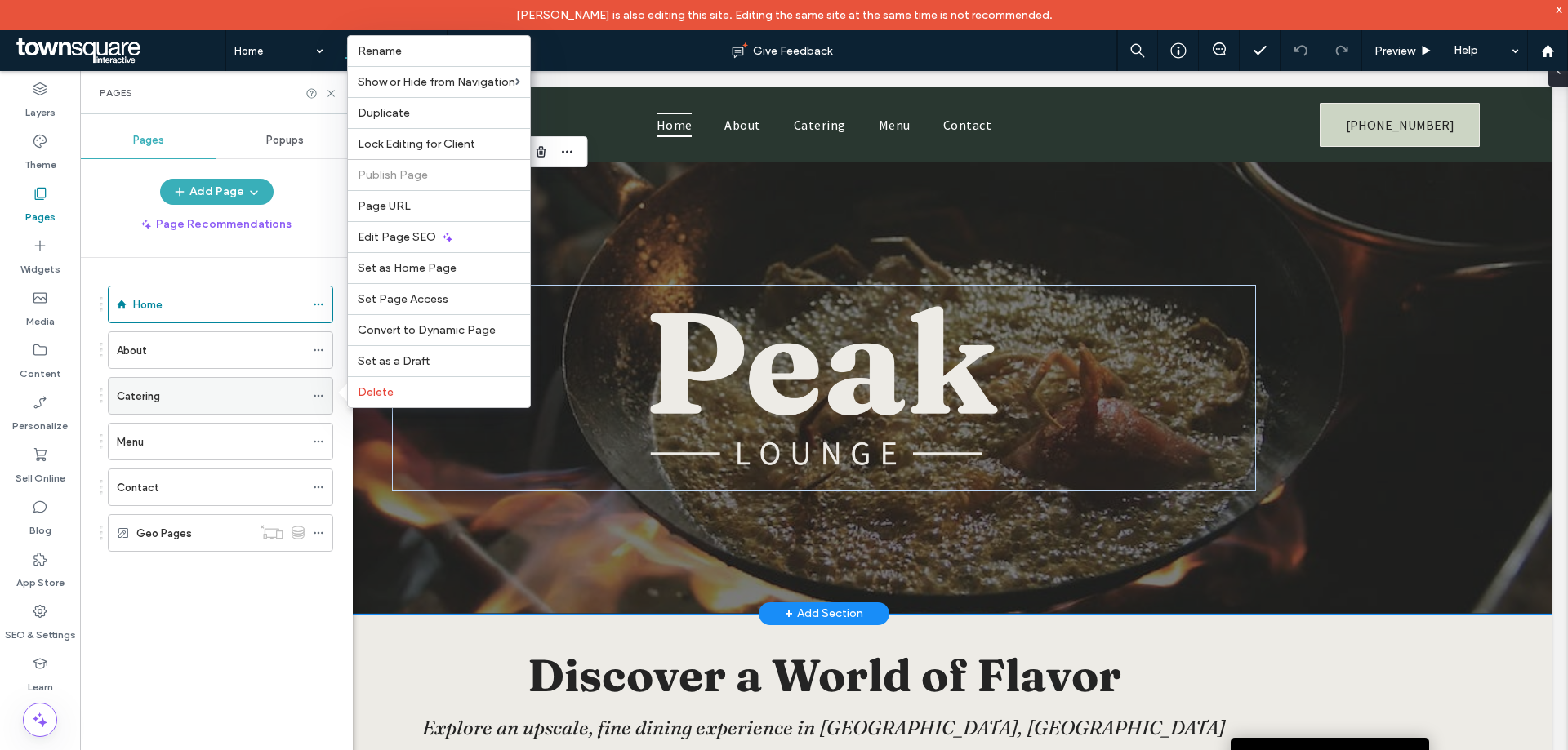
click at [219, 392] on div "Catering" at bounding box center [211, 396] width 188 height 17
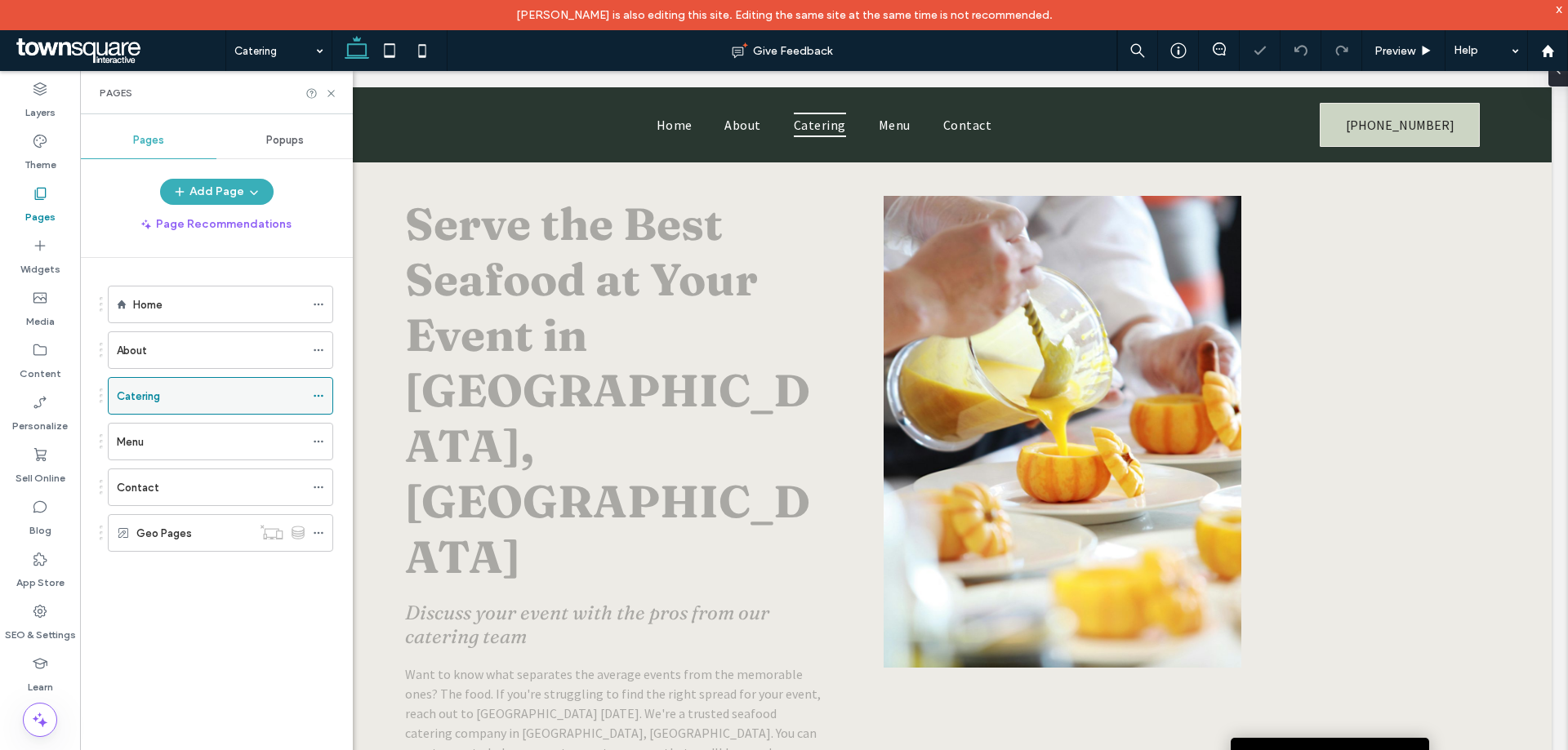
click at [314, 395] on icon at bounding box center [319, 396] width 12 height 12
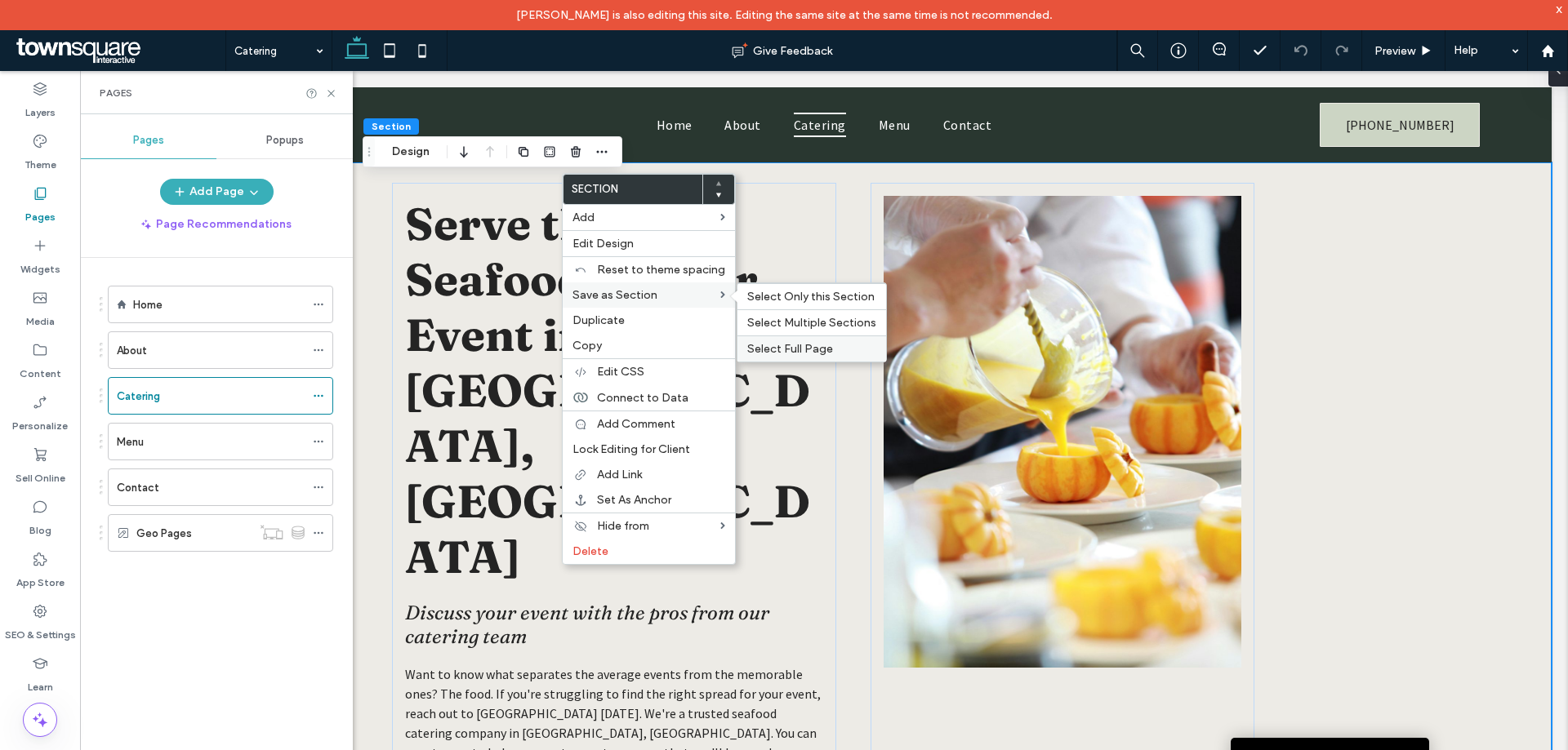
click at [780, 348] on span "Select Full Page" at bounding box center [791, 349] width 86 height 13
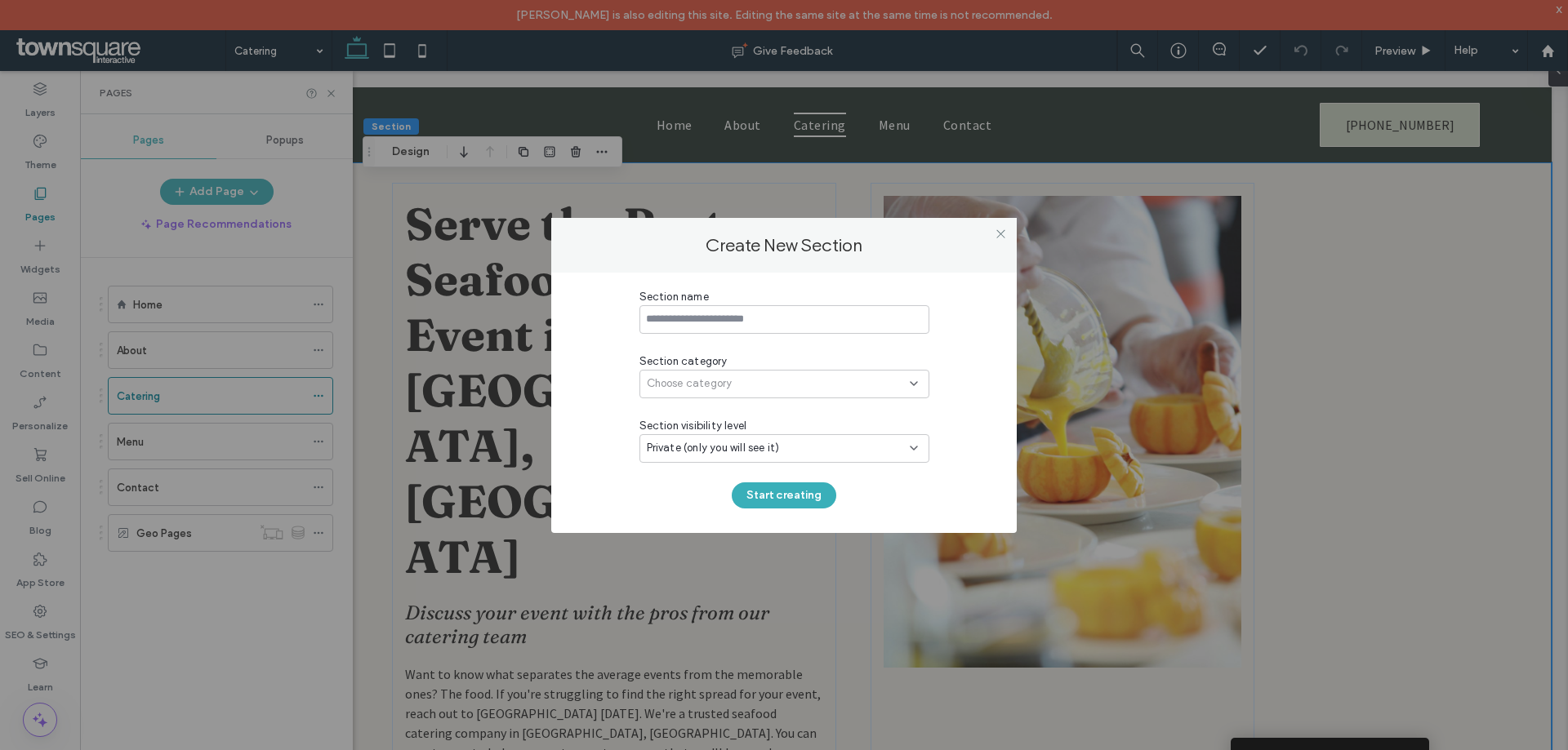
click at [715, 318] on input at bounding box center [785, 319] width 290 height 29
type input "**********"
drag, startPoint x: 765, startPoint y: 397, endPoint x: 749, endPoint y: 388, distance: 18.4
click at [765, 397] on div "Choose category" at bounding box center [785, 384] width 290 height 29
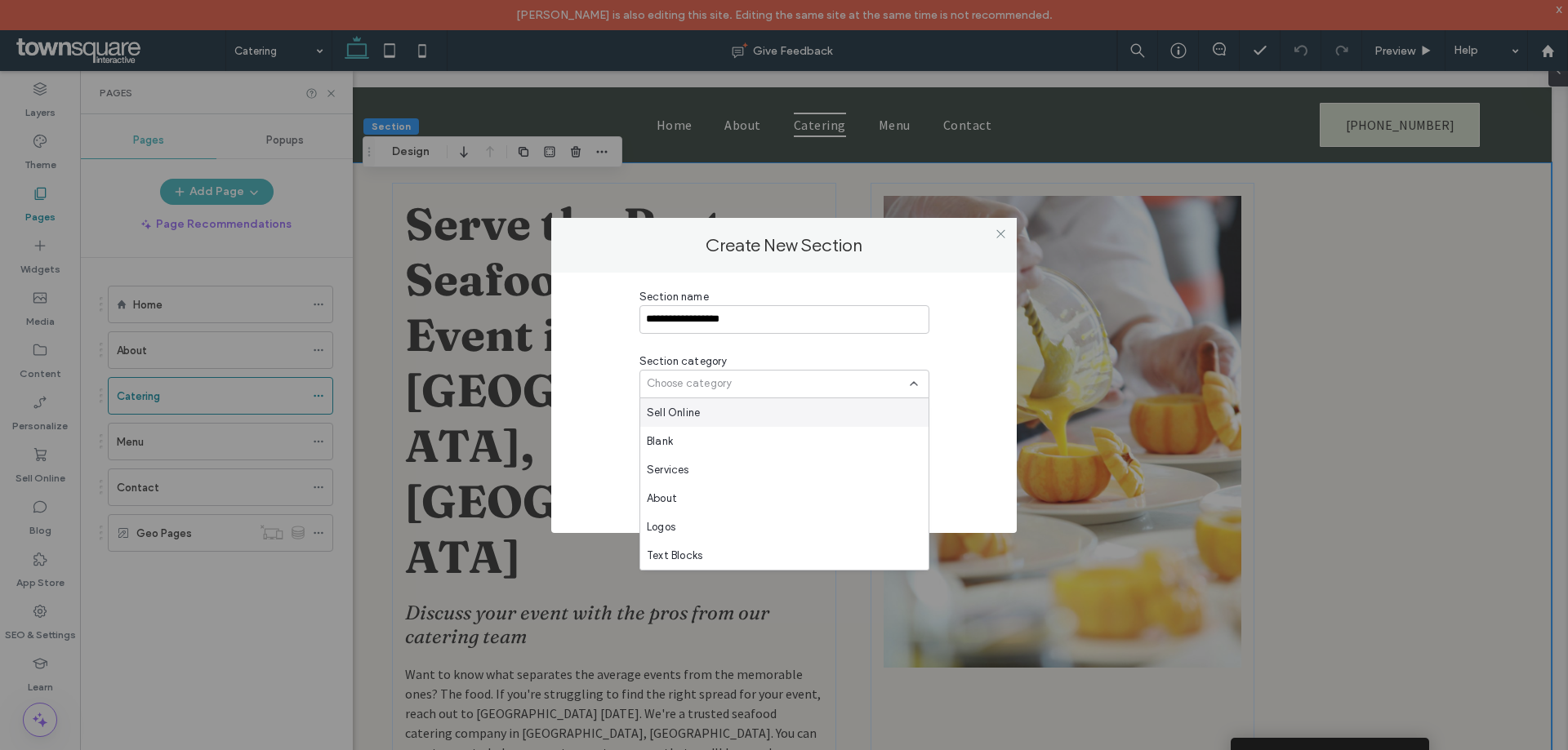
click at [749, 388] on div "Choose category" at bounding box center [778, 383] width 263 height 16
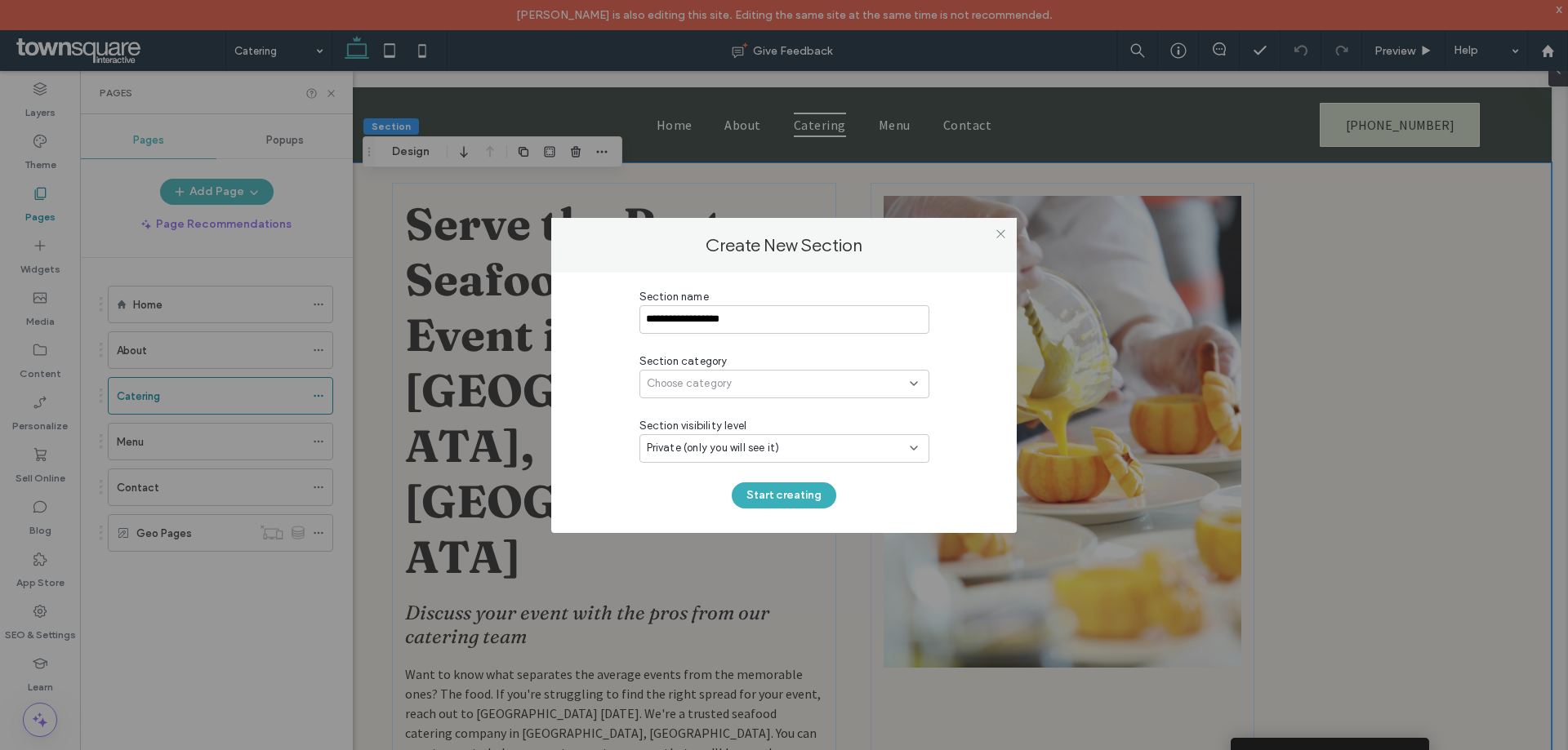
click at [748, 388] on div "Choose category" at bounding box center [778, 383] width 263 height 16
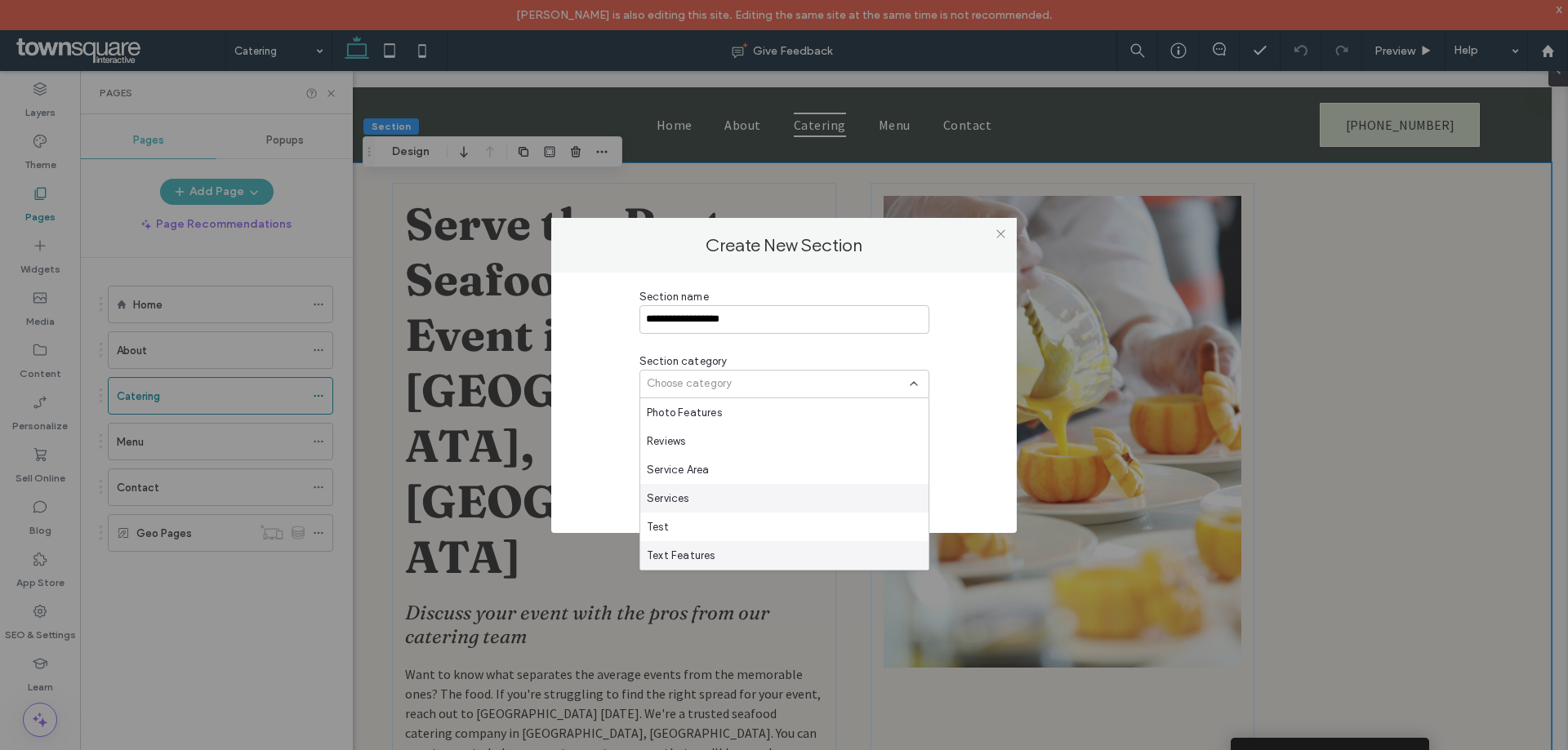
scroll to position [1200, 0]
click at [678, 494] on div "Test" at bounding box center [785, 499] width 288 height 29
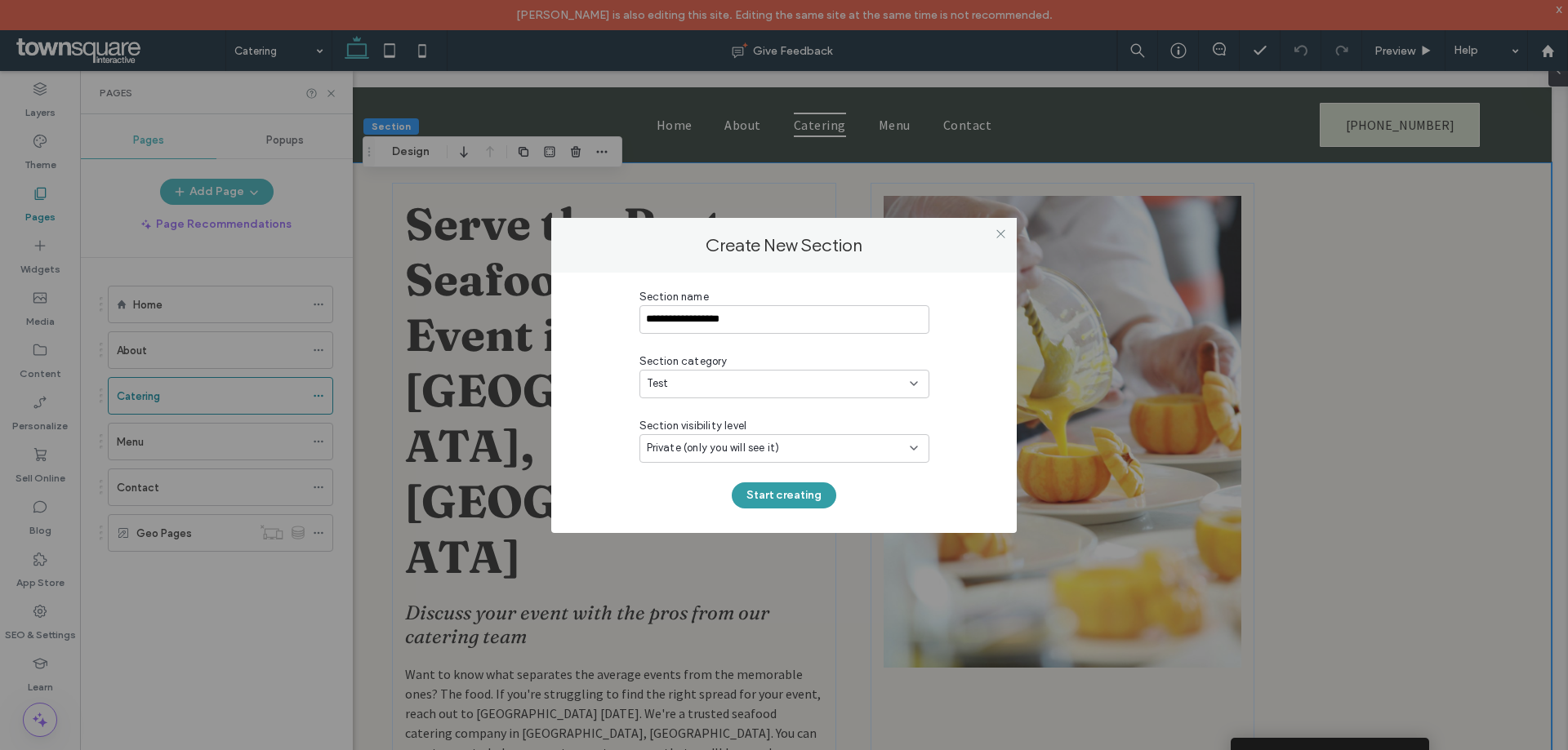
click at [803, 501] on button "Start creating" at bounding box center [784, 496] width 105 height 26
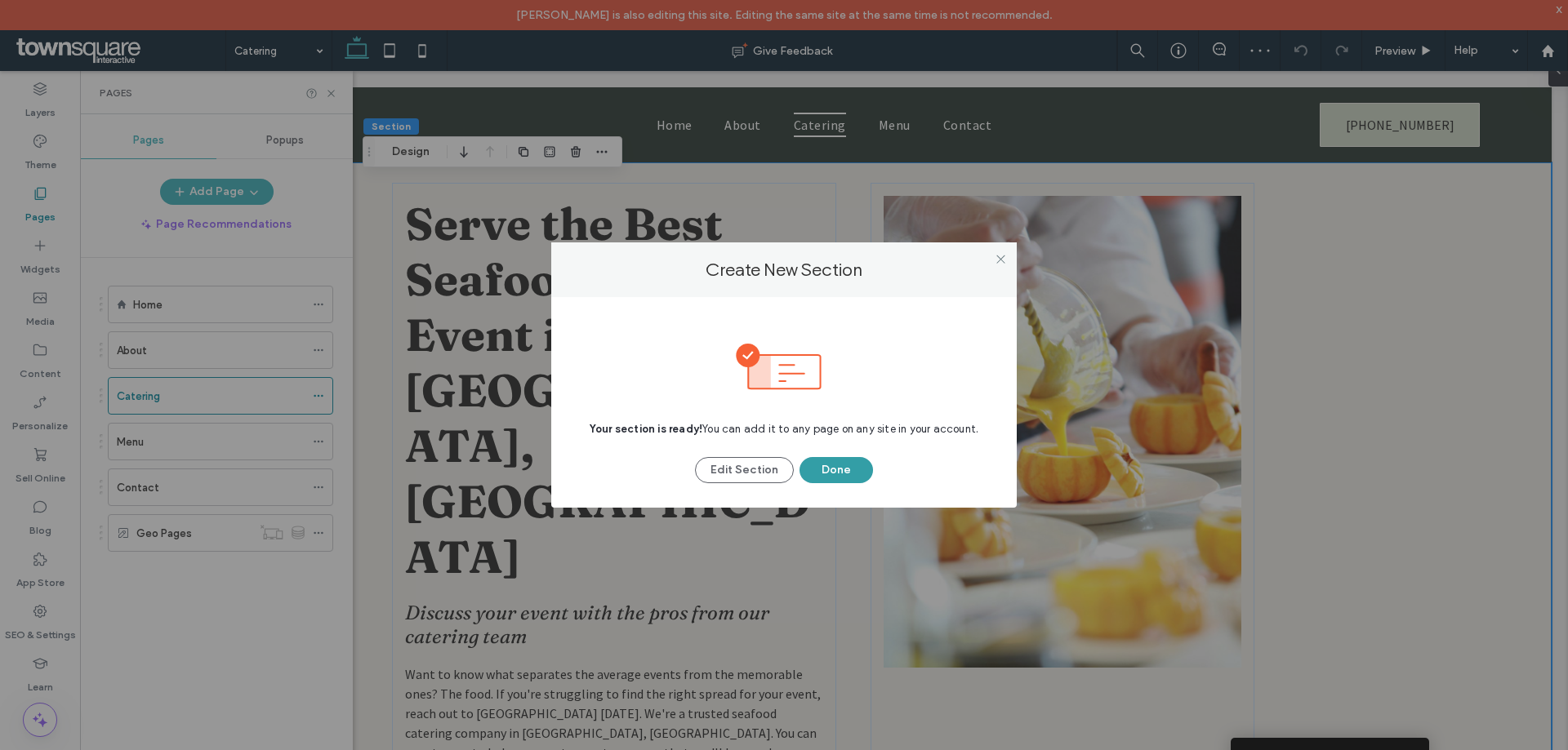
click at [837, 458] on button "Done" at bounding box center [836, 470] width 73 height 26
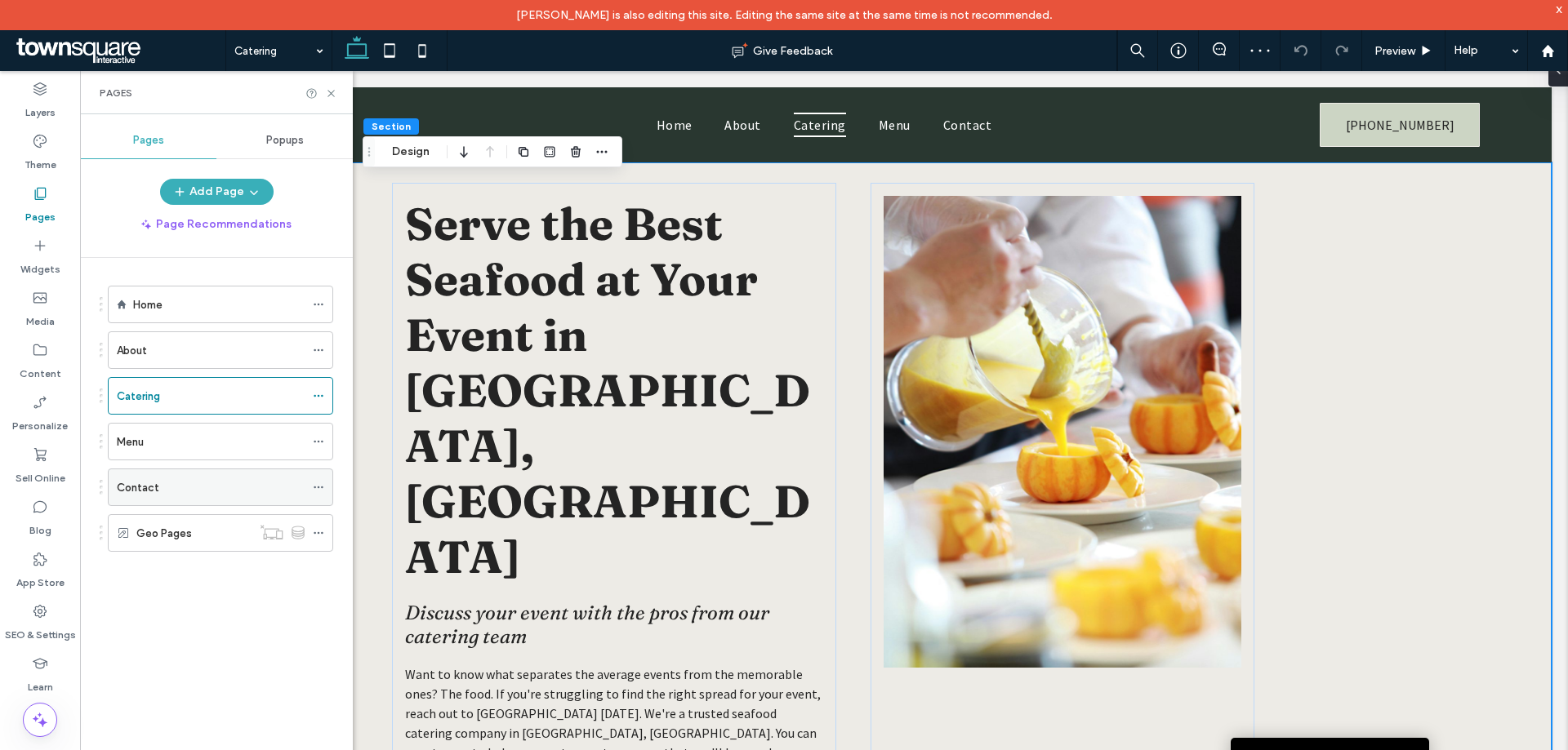
click at [317, 487] on icon at bounding box center [319, 488] width 12 height 12
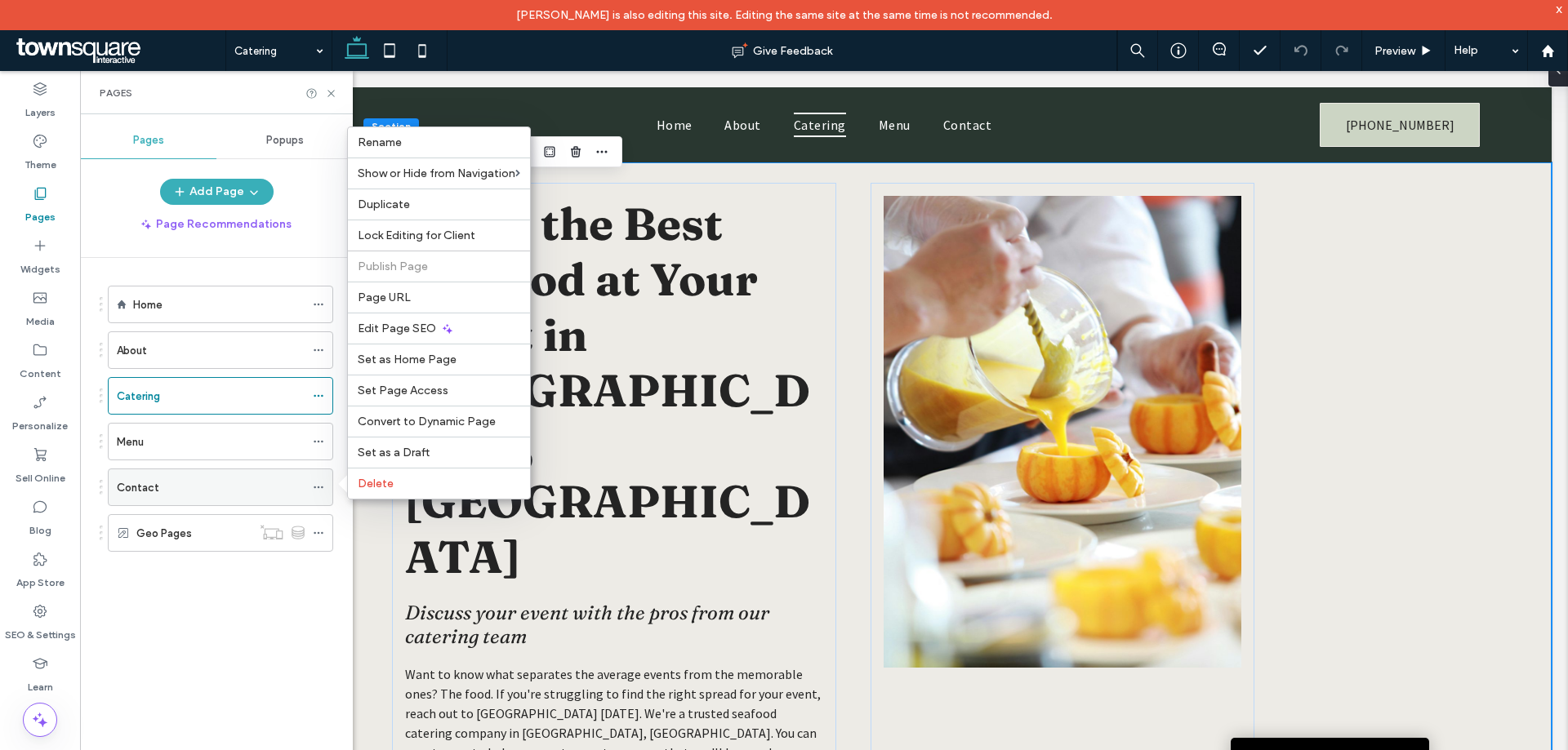
click at [197, 479] on div "Contact" at bounding box center [211, 488] width 188 height 17
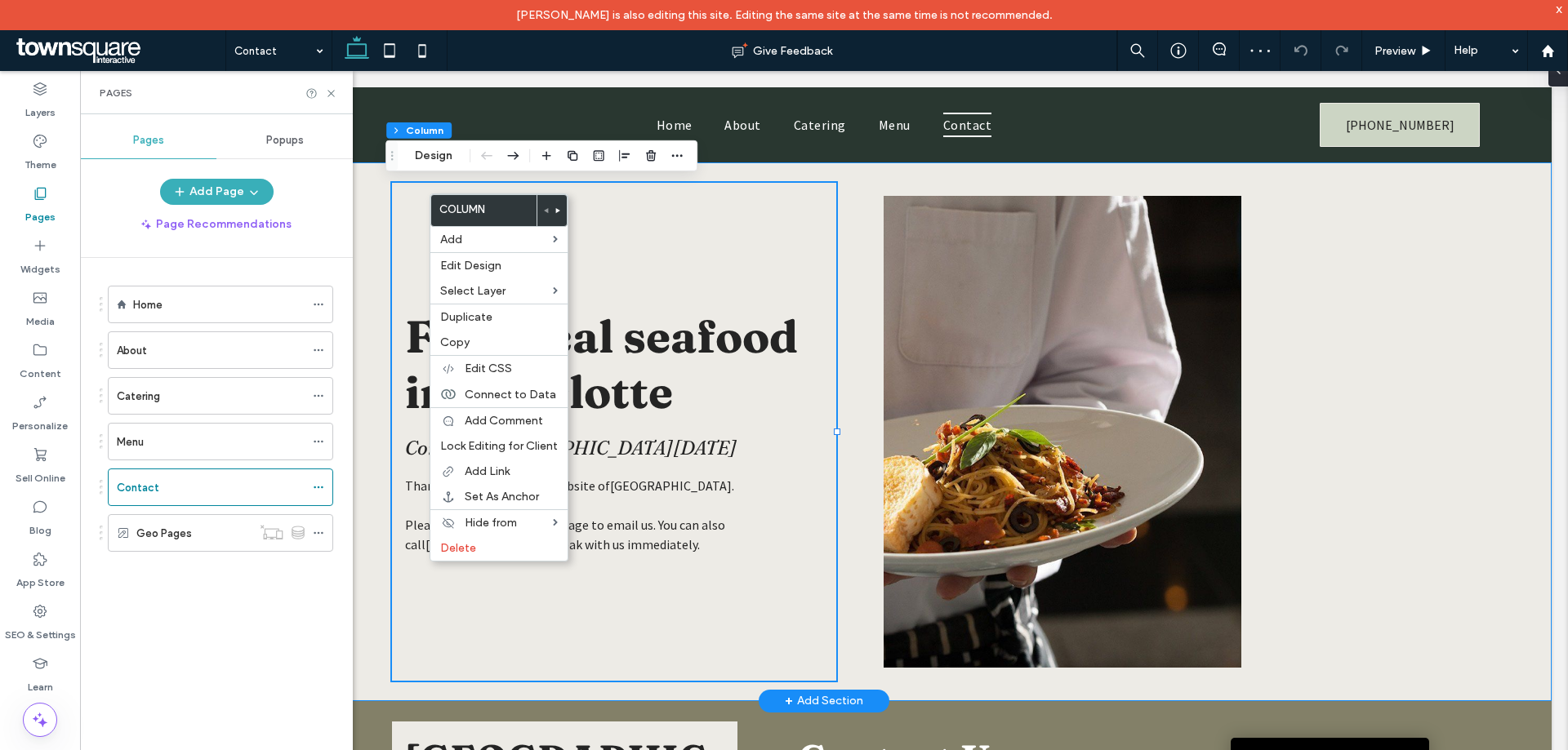
click at [368, 185] on div "Find local seafood in Charlotte Contact Peak Lounge today Thank you for visitin…" at bounding box center [824, 431] width 980 height 538
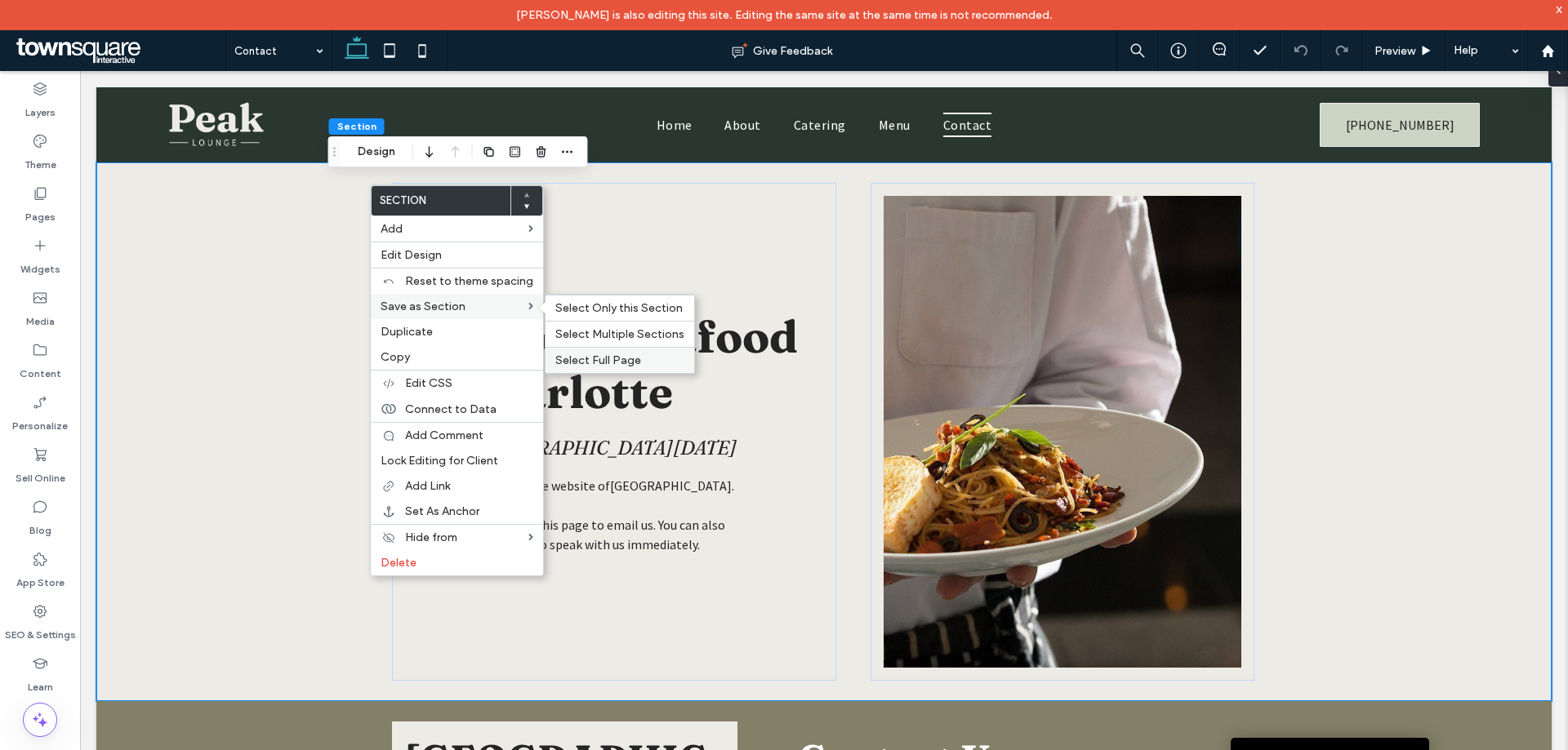
click at [588, 356] on span "Select Full Page" at bounding box center [599, 361] width 86 height 13
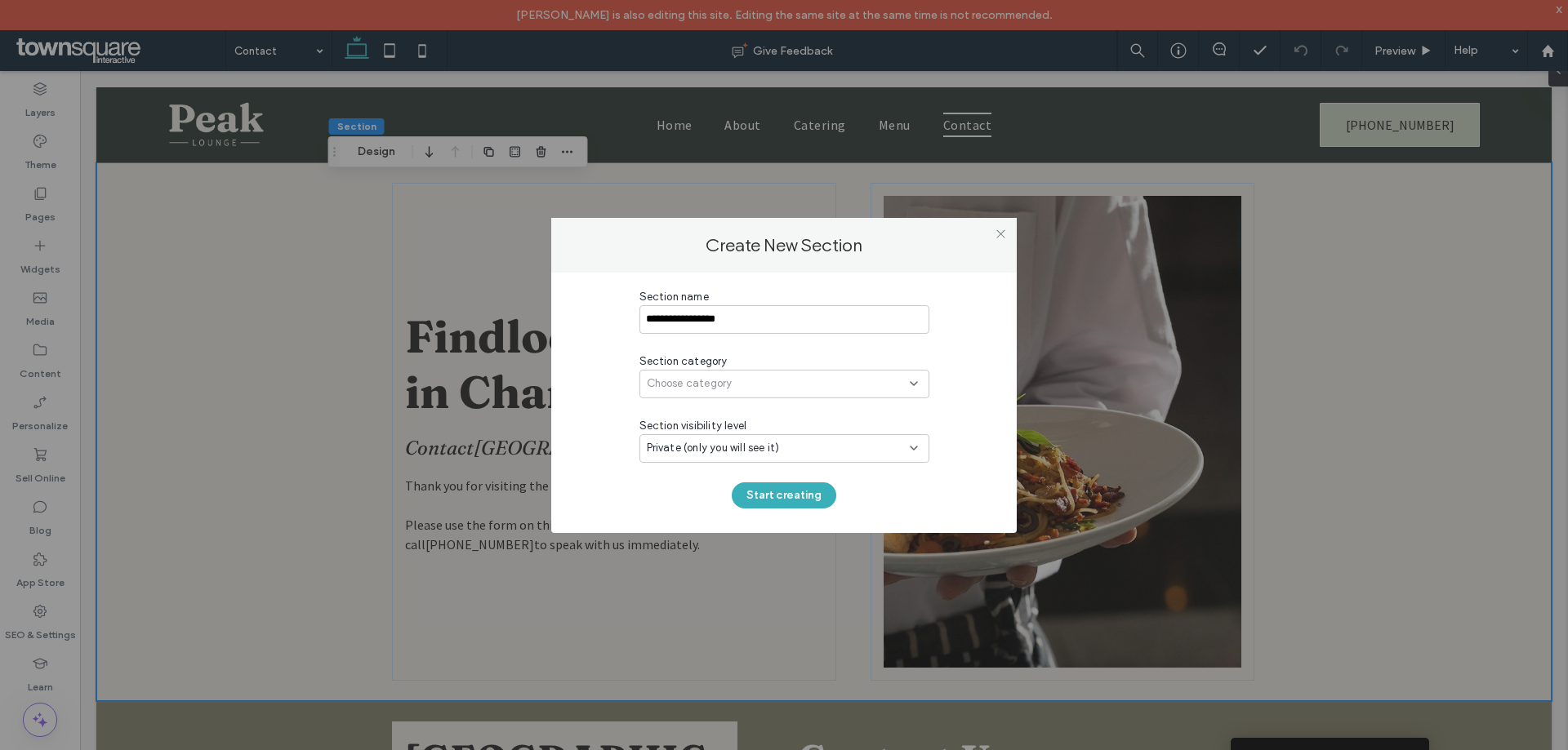
type input "**********"
click at [722, 384] on span "Choose category" at bounding box center [690, 383] width 86 height 16
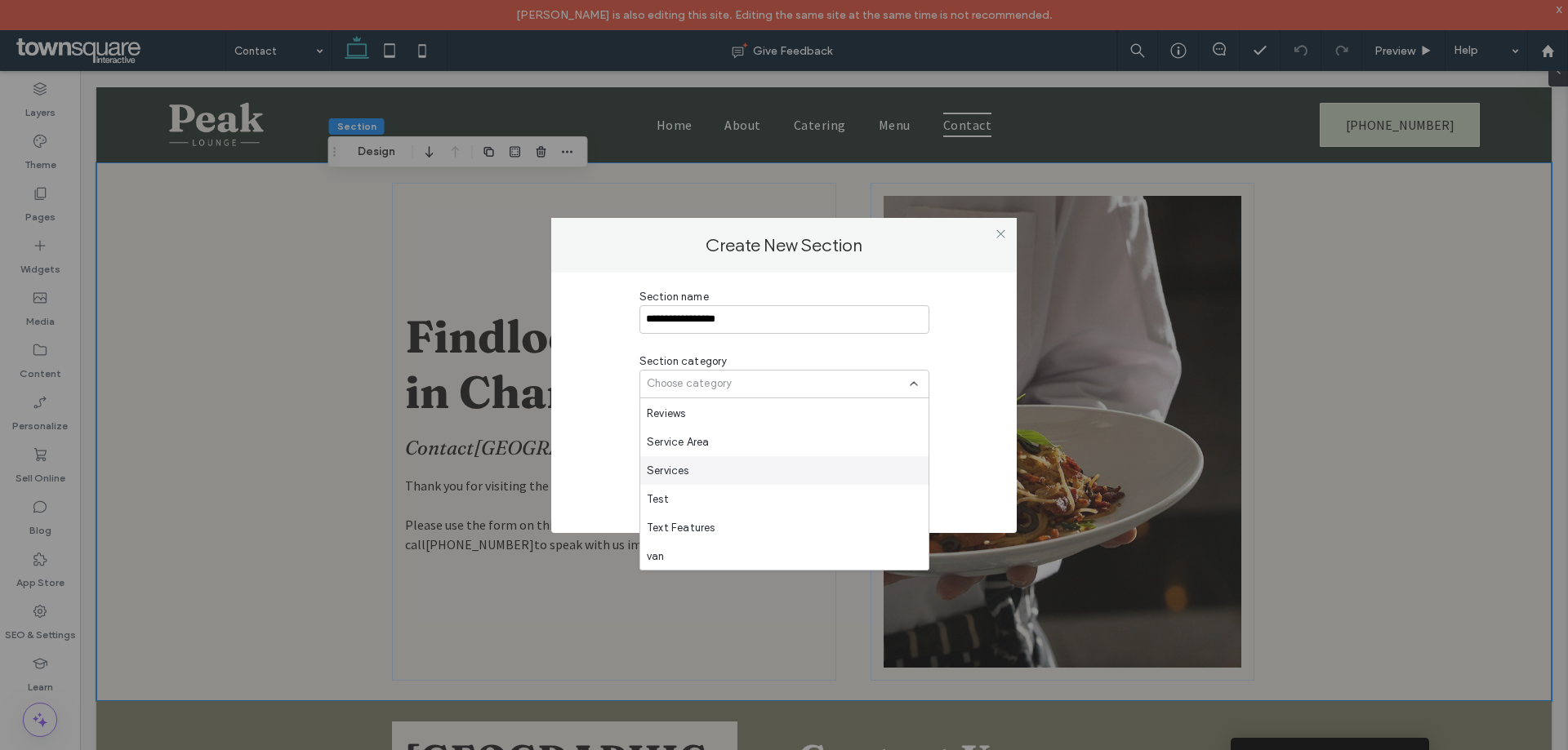
scroll to position [1200, 0]
click at [675, 492] on div "Test" at bounding box center [785, 499] width 288 height 29
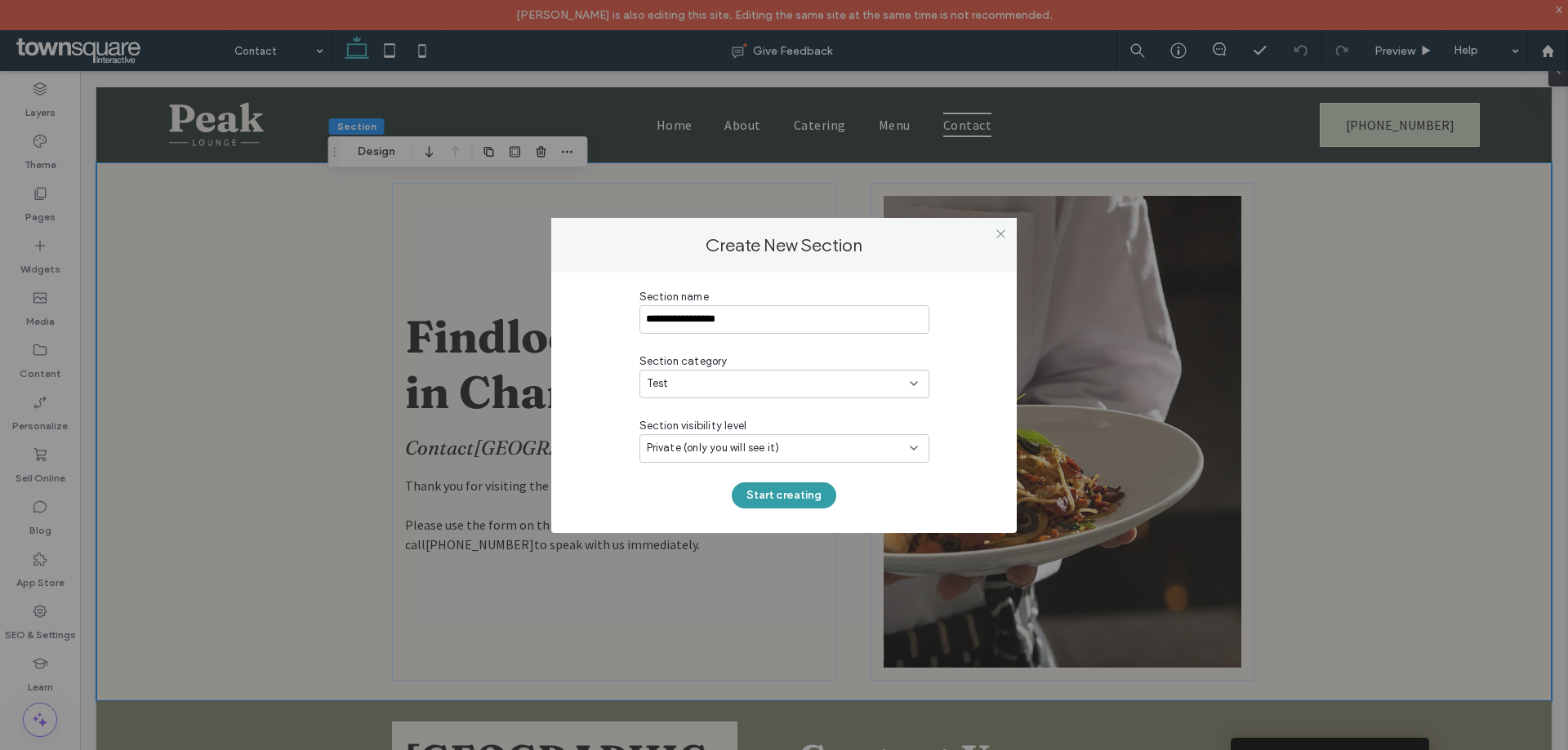
click at [782, 485] on button "Start creating" at bounding box center [784, 496] width 105 height 26
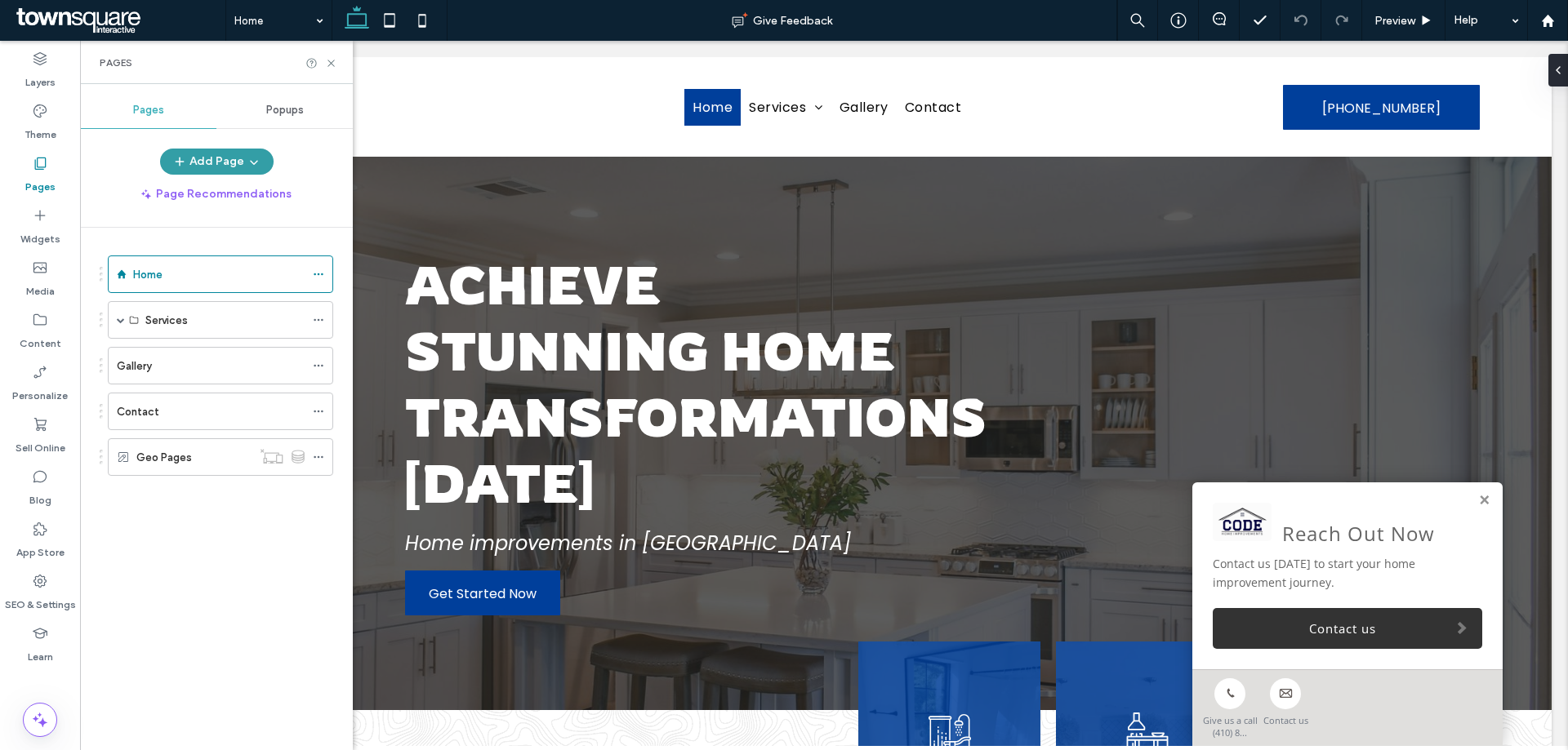
click at [217, 163] on button "Add Page" at bounding box center [217, 161] width 114 height 26
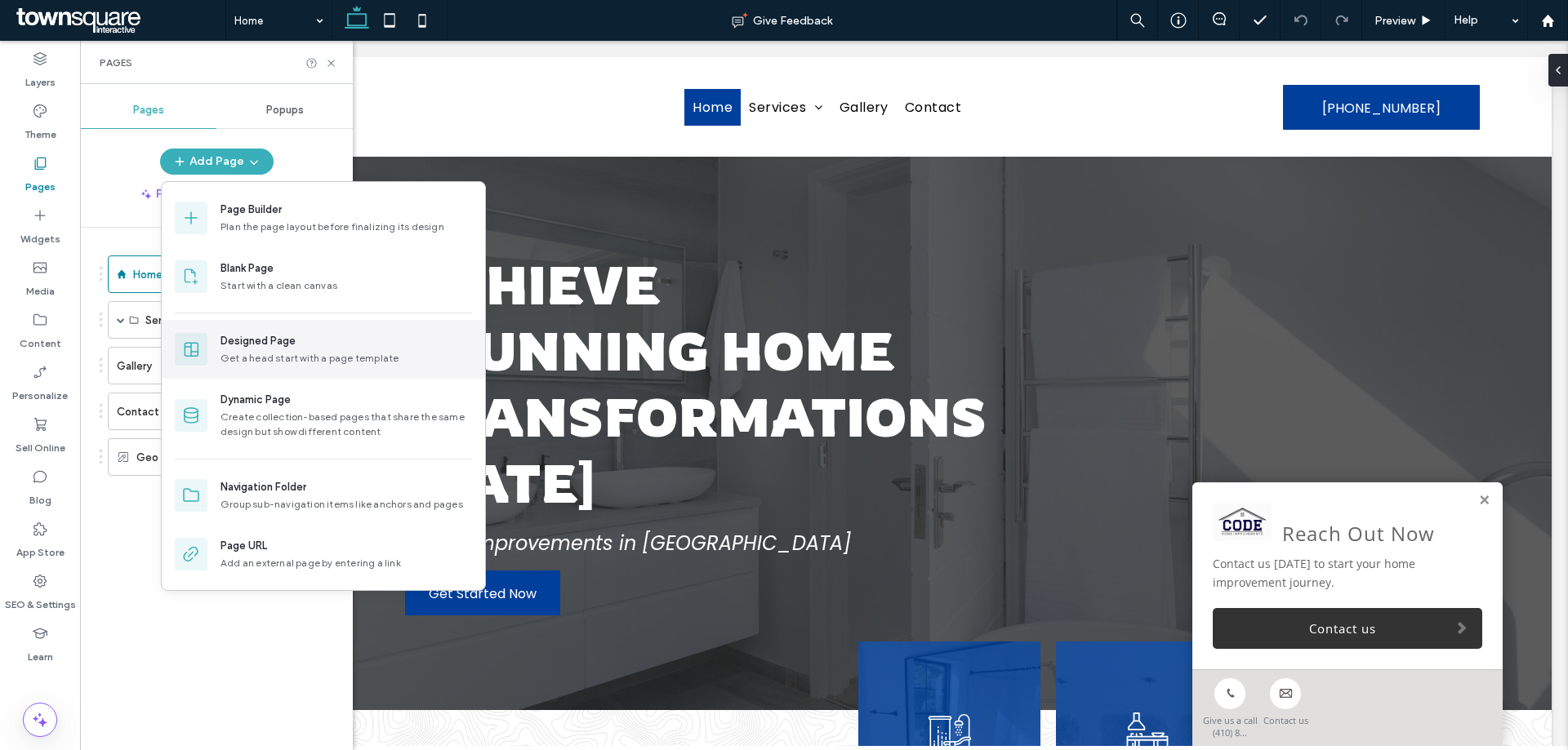
click at [295, 356] on div "Get a head start with a page template" at bounding box center [346, 358] width 251 height 14
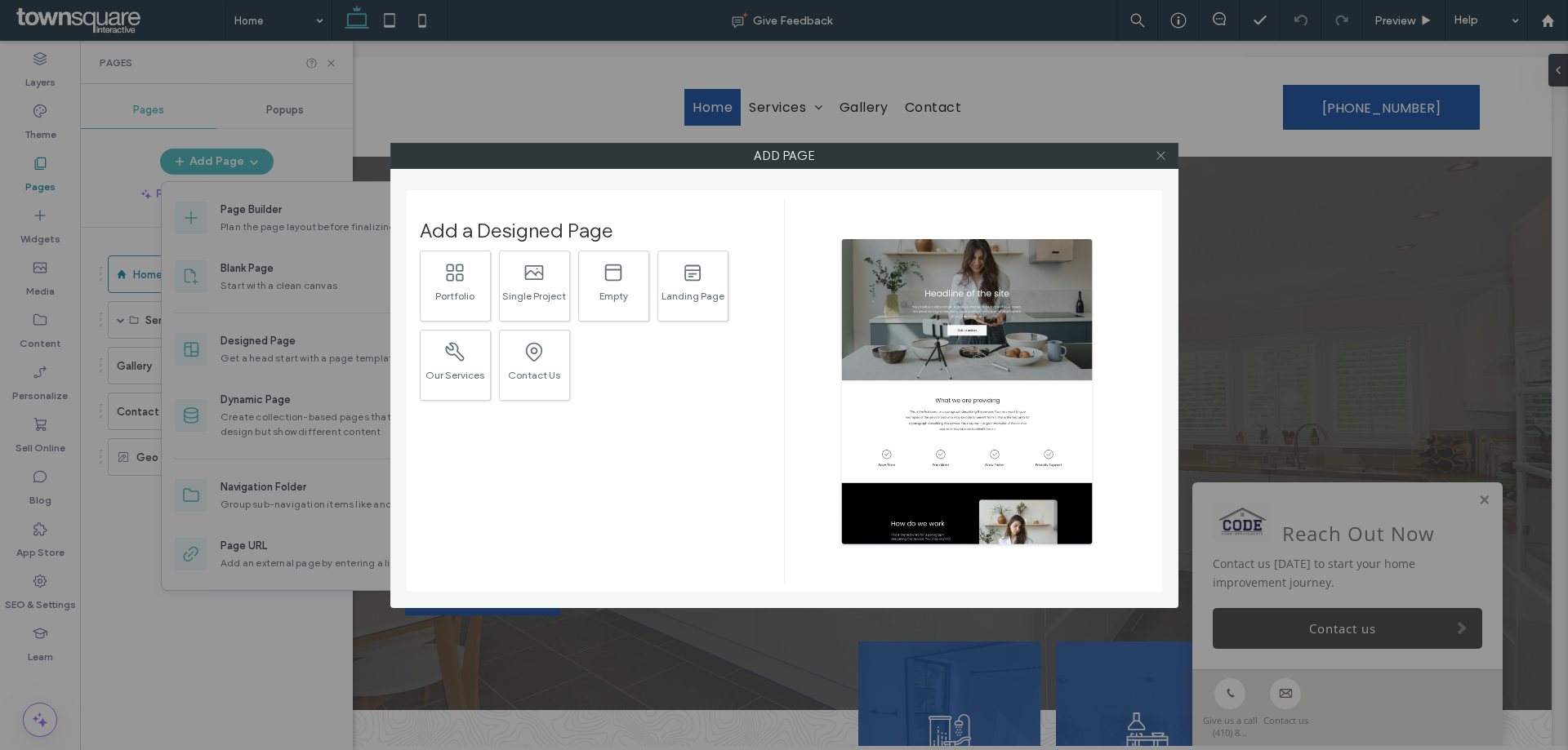
click at [1166, 149] on icon at bounding box center [1161, 155] width 13 height 13
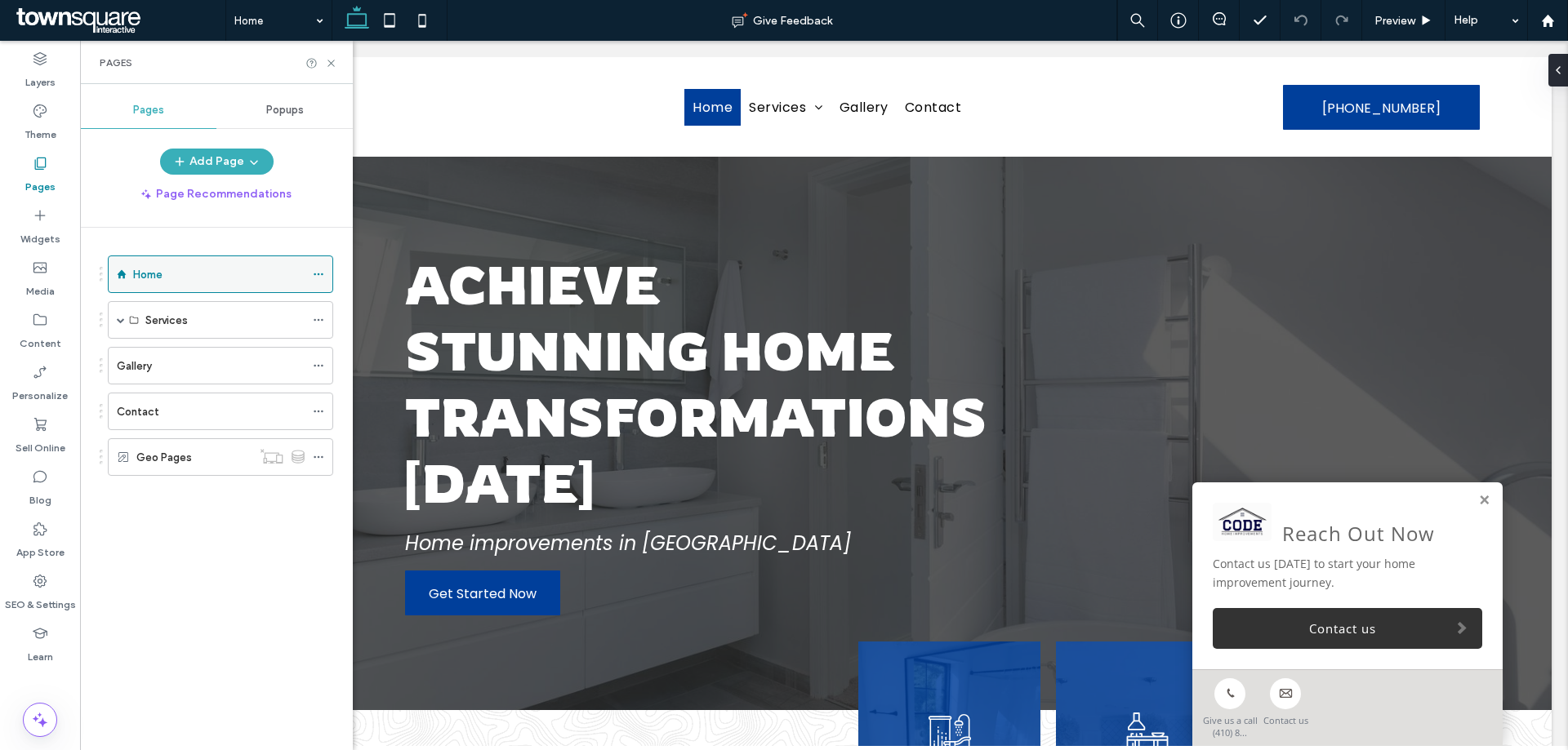
click at [319, 274] on use at bounding box center [318, 275] width 9 height 3
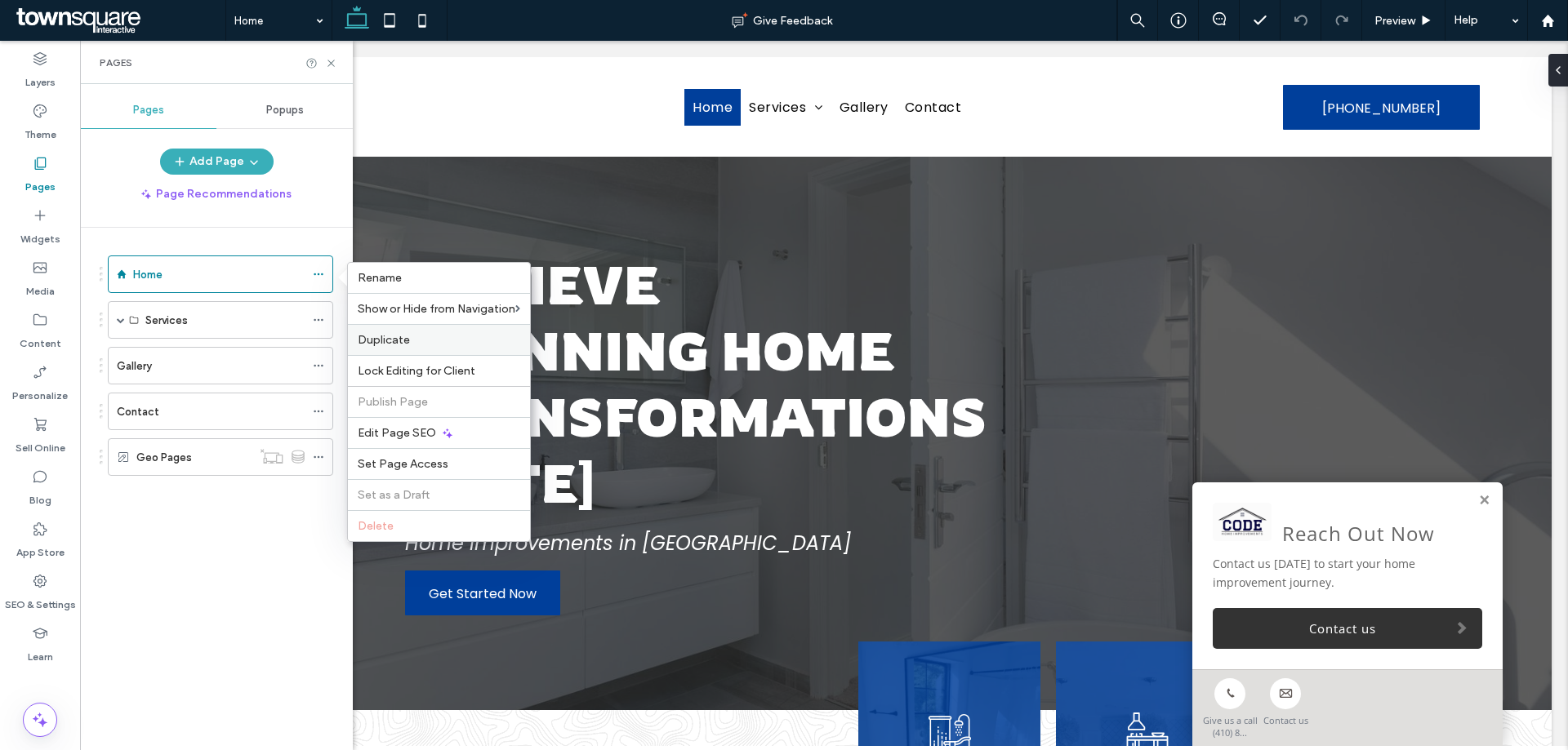
click at [381, 336] on span "Duplicate" at bounding box center [384, 340] width 52 height 13
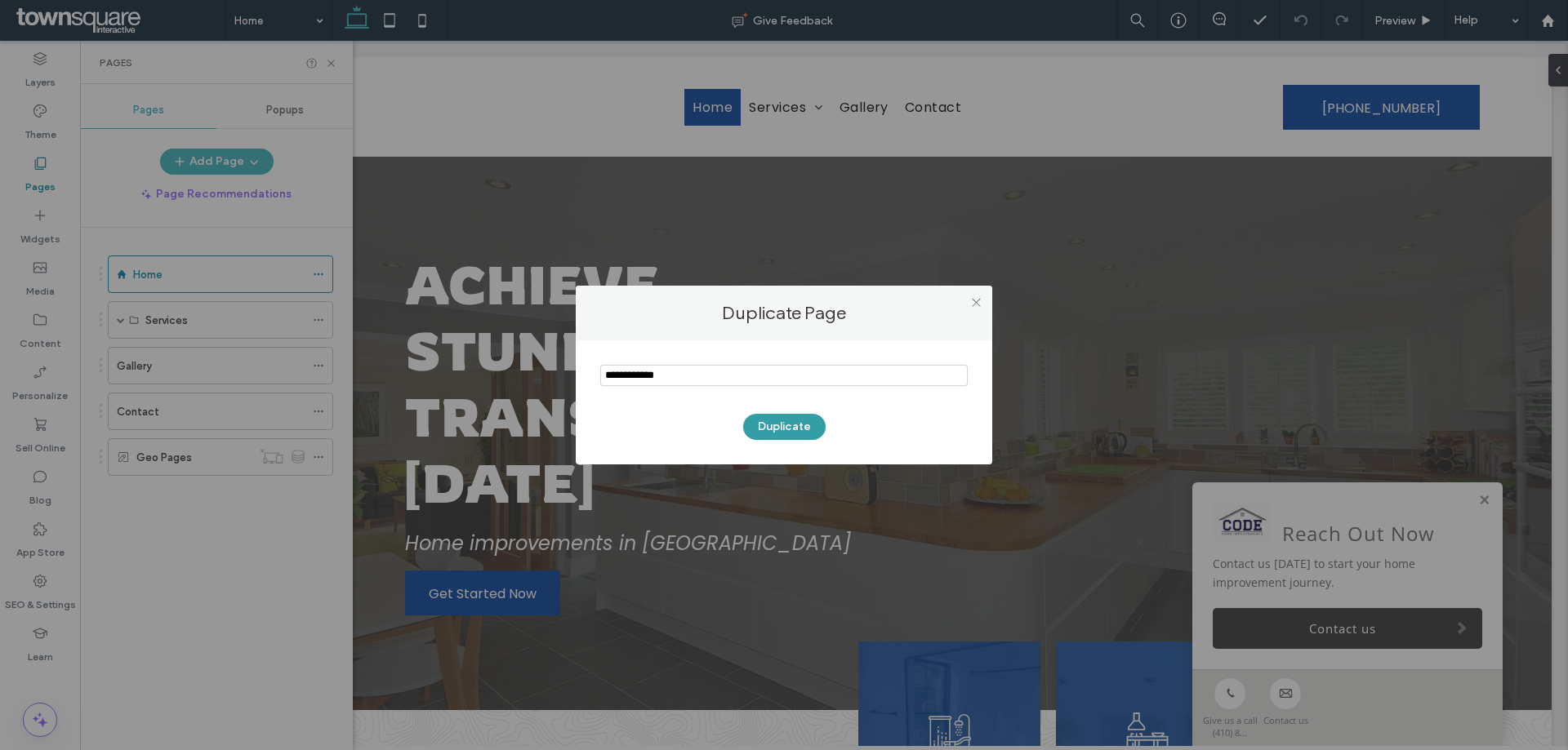
click at [760, 426] on button "Duplicate" at bounding box center [785, 426] width 83 height 26
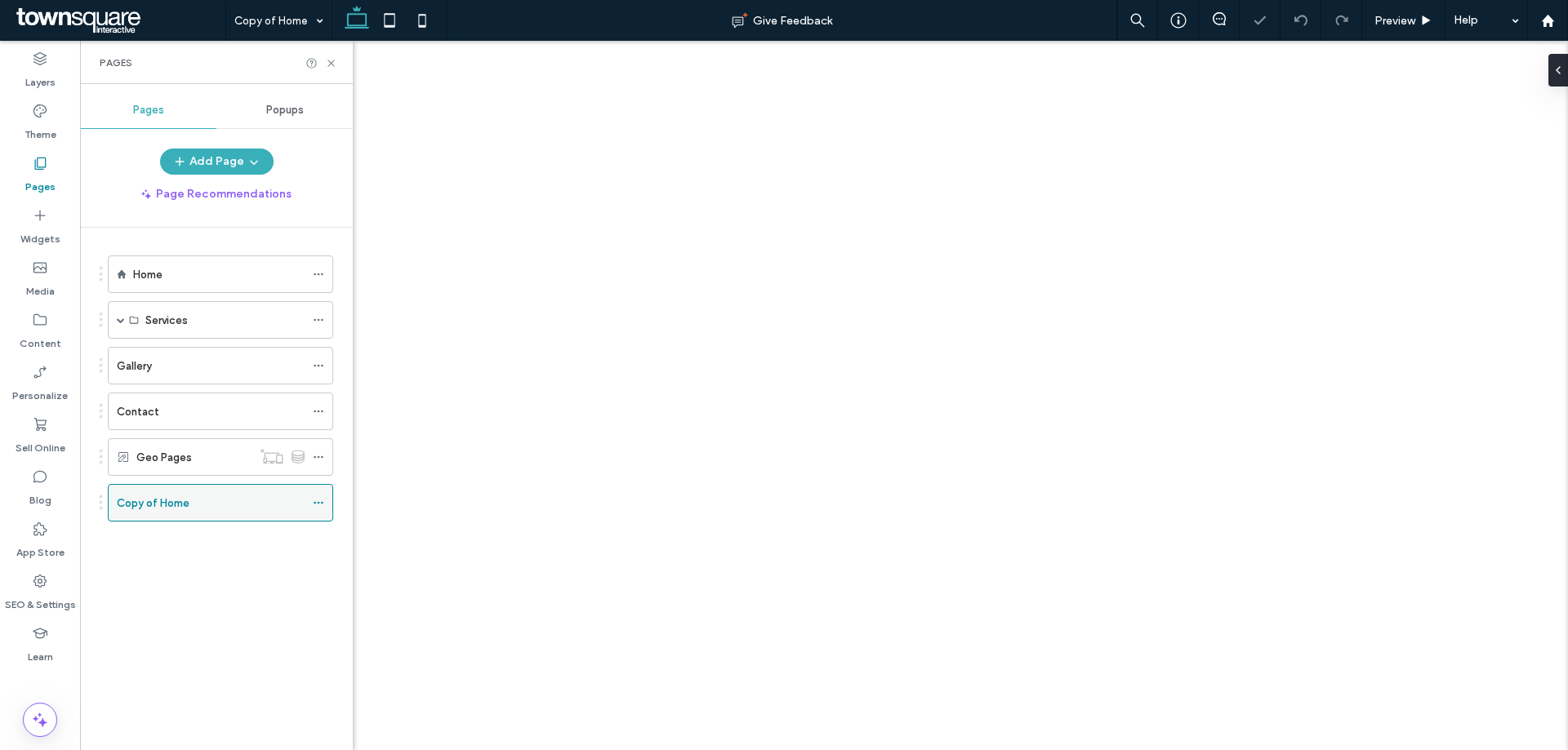
click at [322, 502] on use at bounding box center [318, 503] width 9 height 3
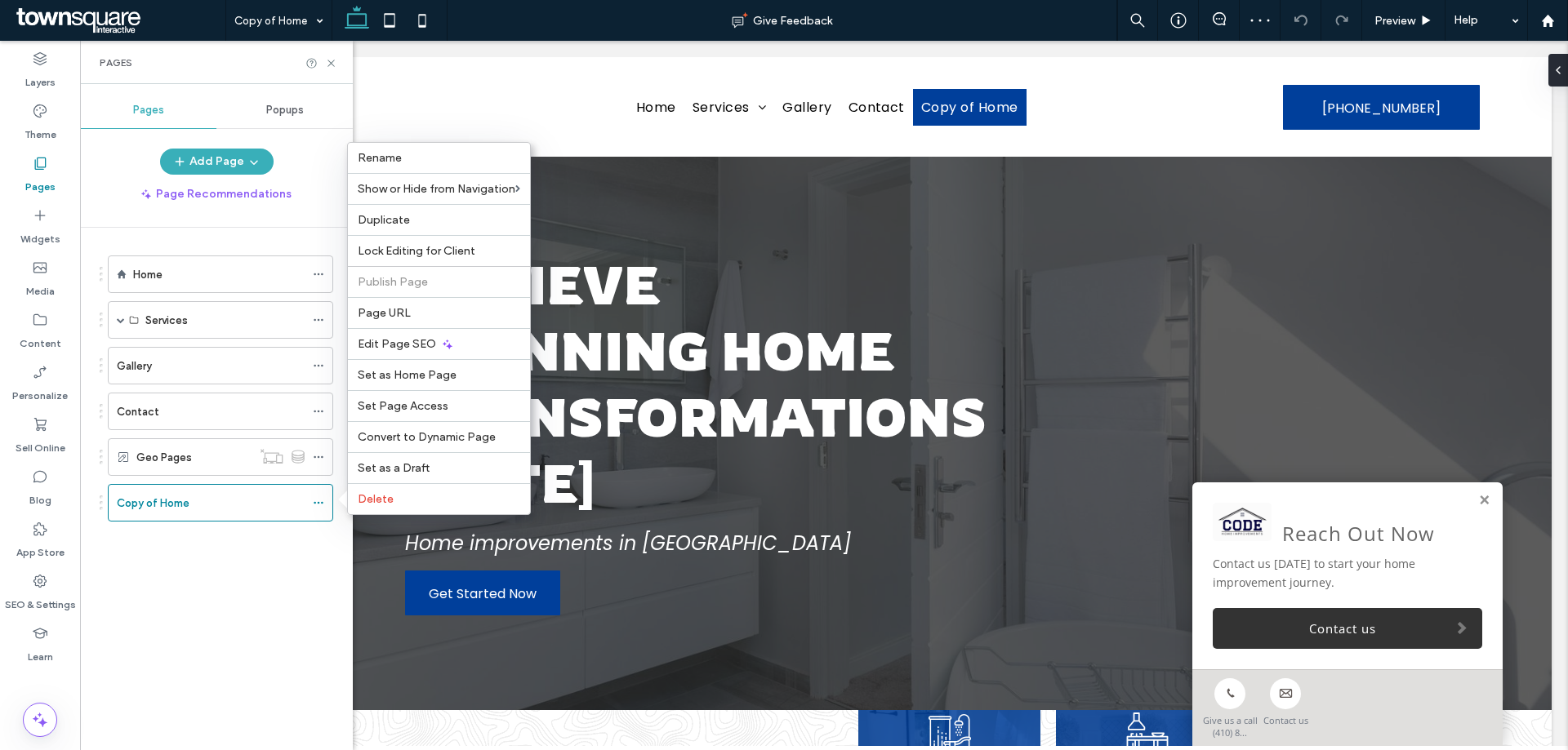
drag, startPoint x: 868, startPoint y: 303, endPoint x: 786, endPoint y: 264, distance: 90.8
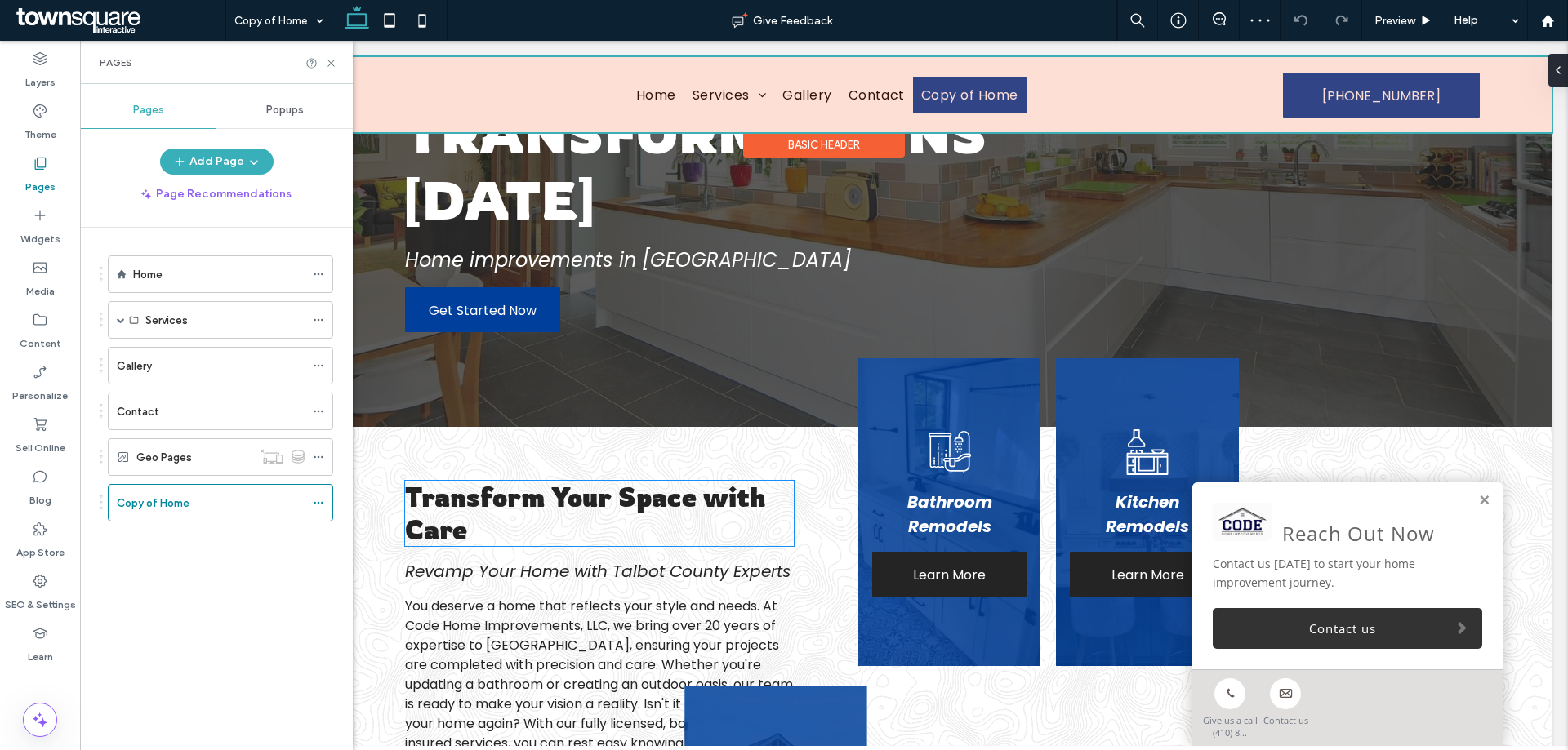
scroll to position [490, 0]
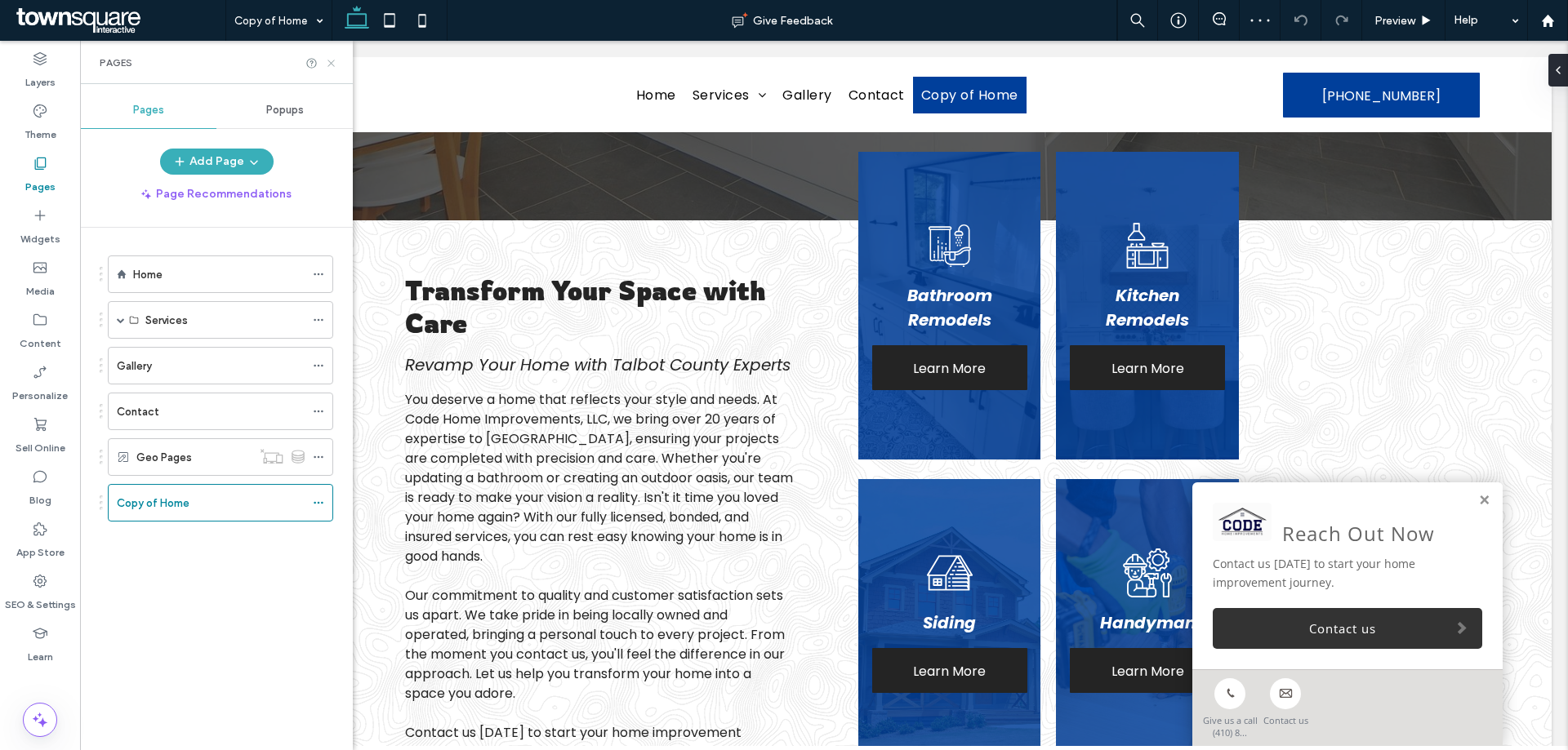
click at [334, 63] on icon at bounding box center [331, 63] width 13 height 13
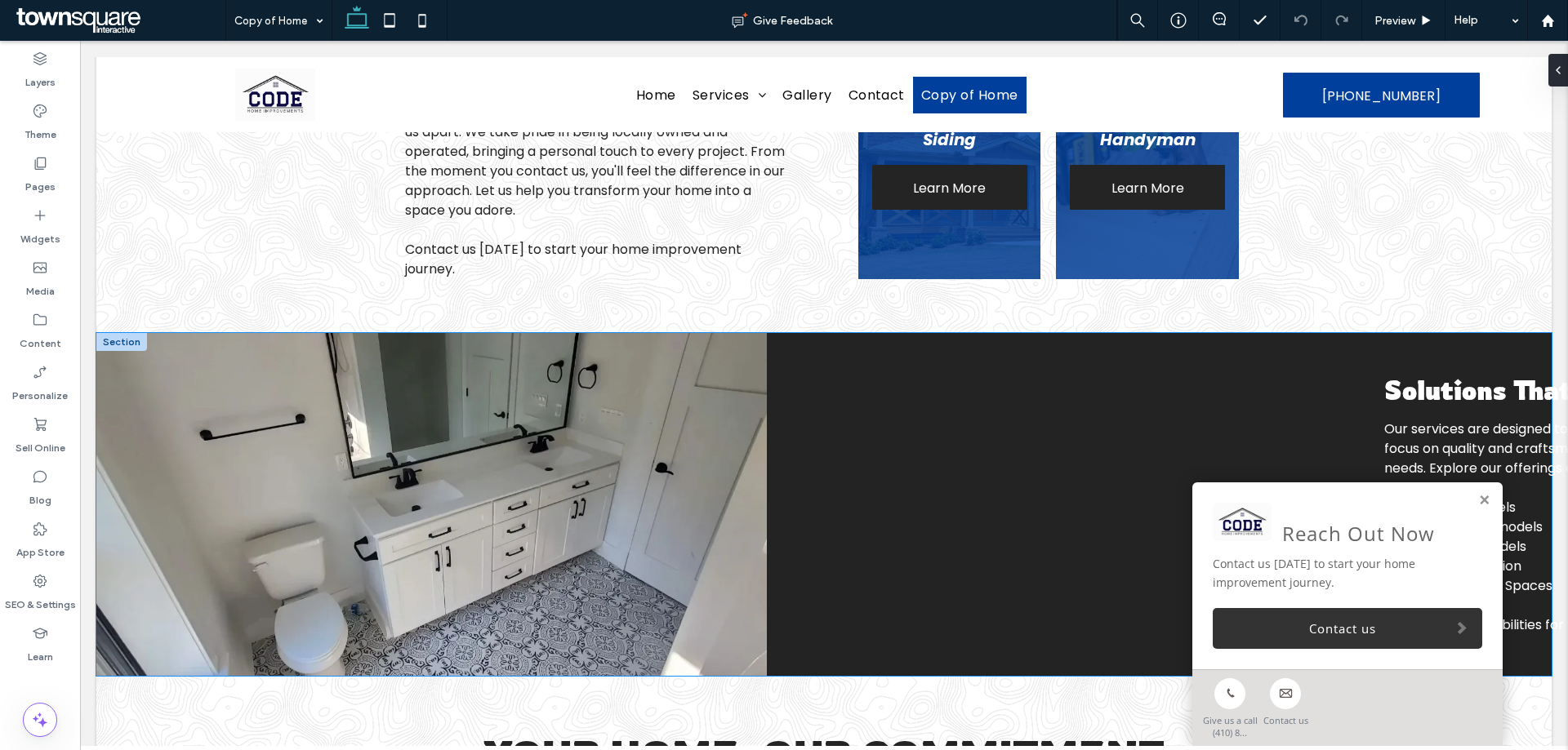
scroll to position [1062, 0]
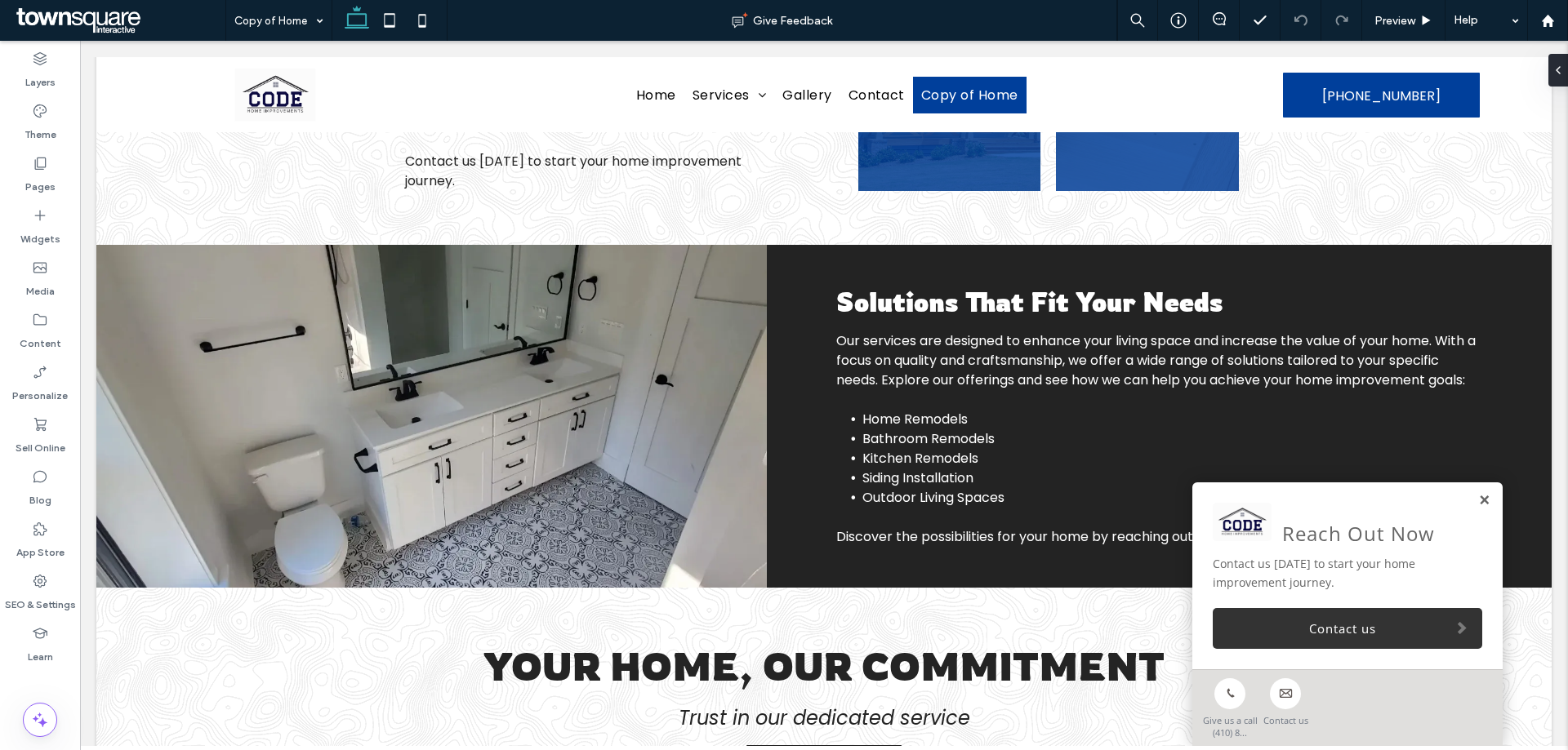
click at [1479, 497] on link at bounding box center [1485, 501] width 13 height 13
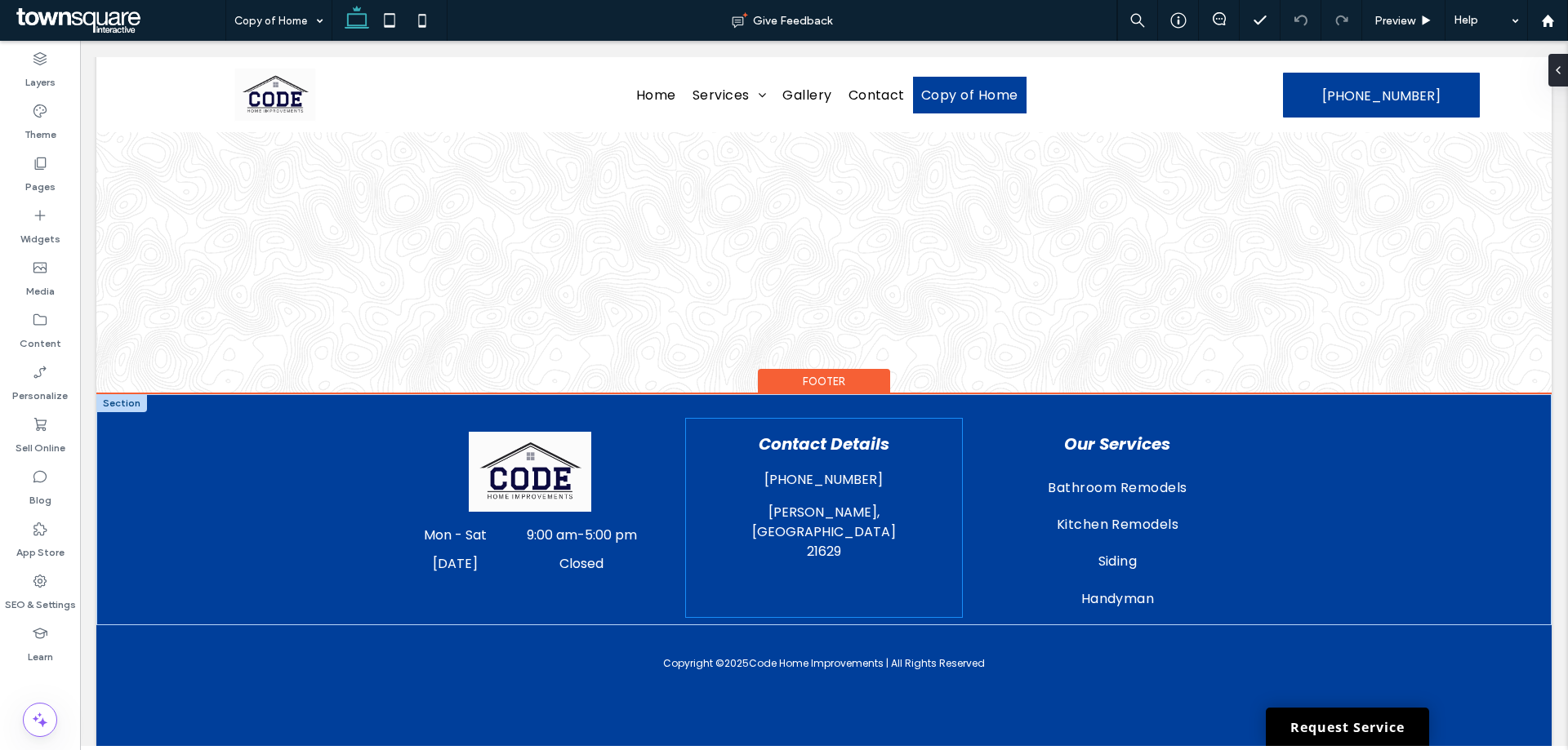
scroll to position [3190, 0]
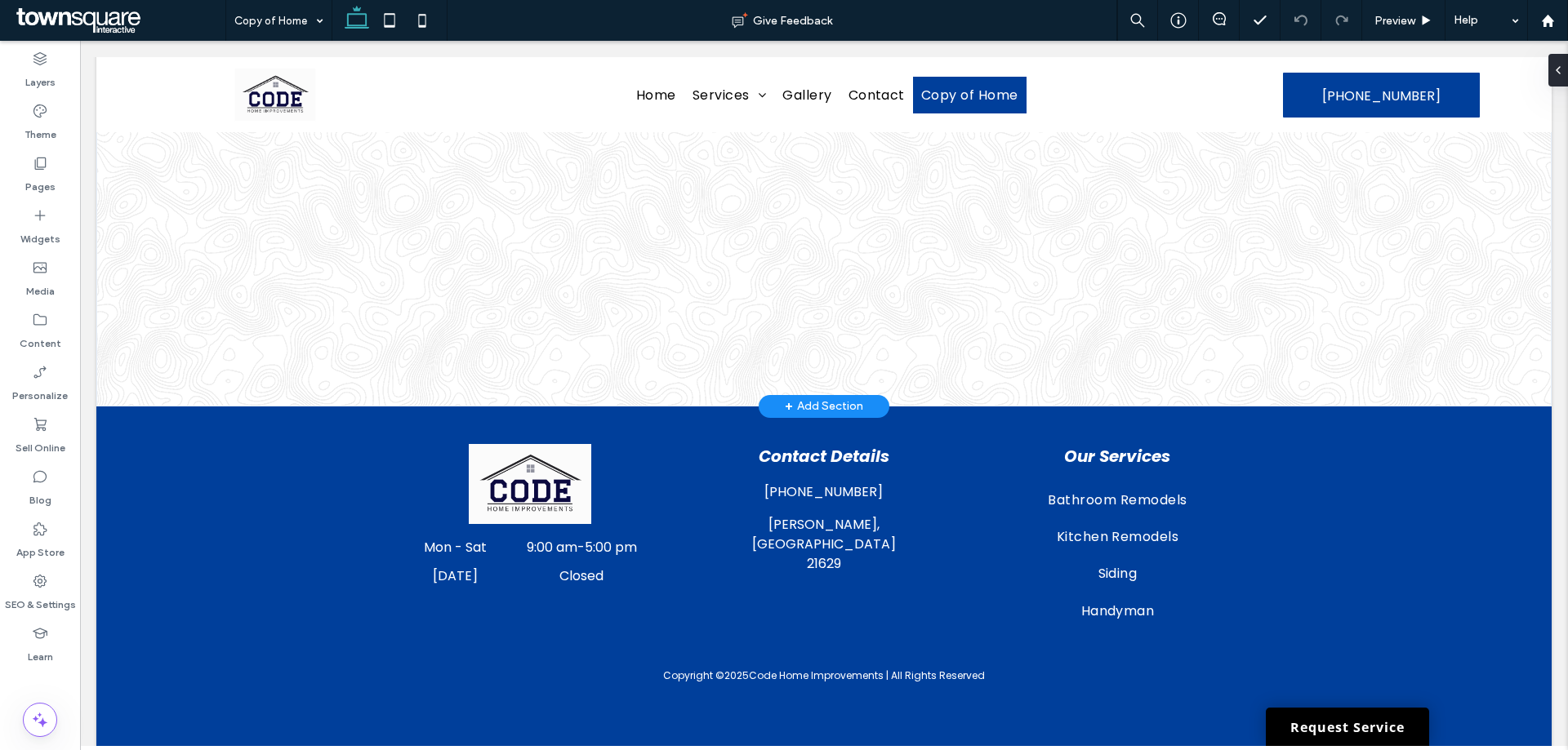
click at [809, 398] on div "+ Add Section" at bounding box center [824, 406] width 78 height 18
click at [831, 315] on div "Designed" at bounding box center [818, 306] width 66 height 36
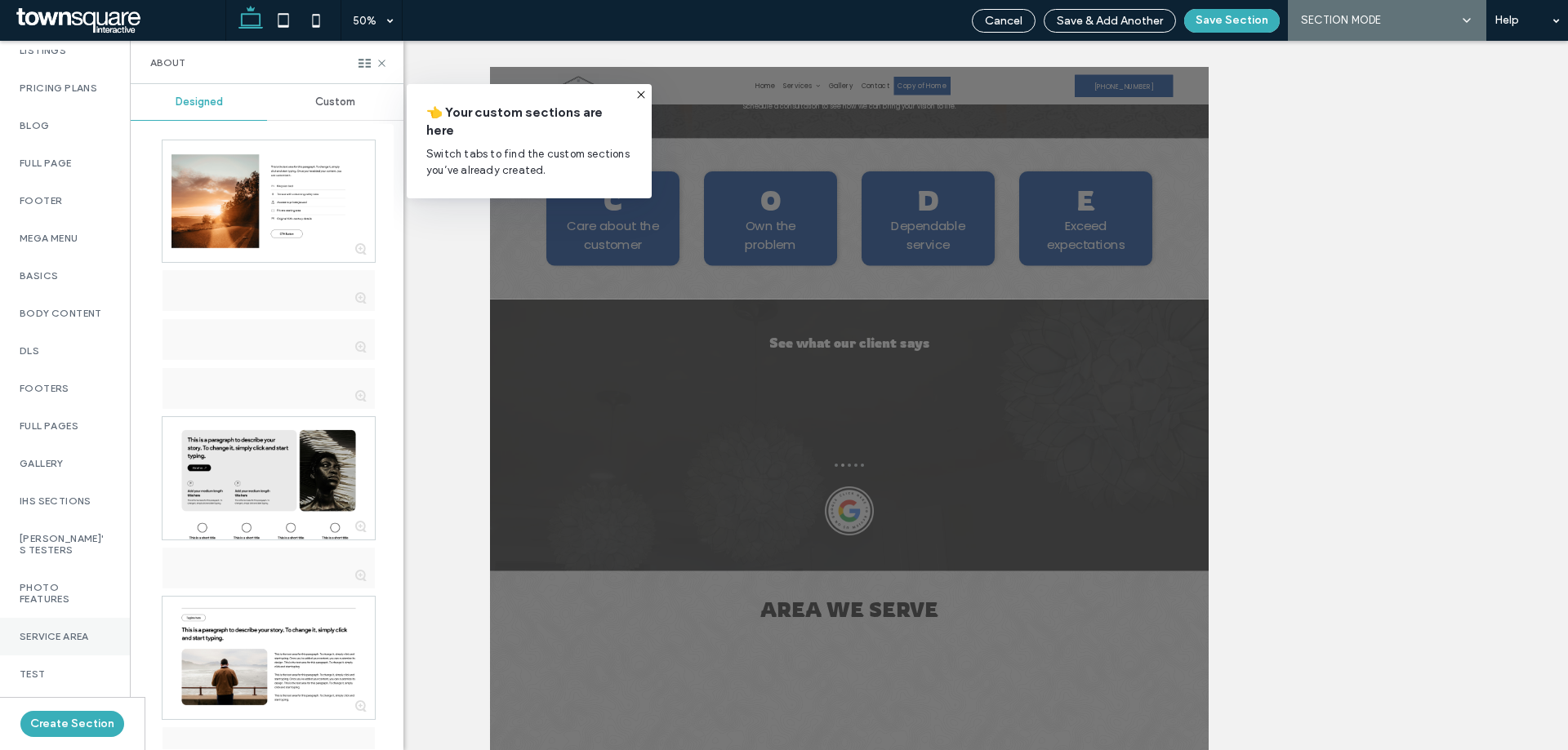
scroll to position [908, 0]
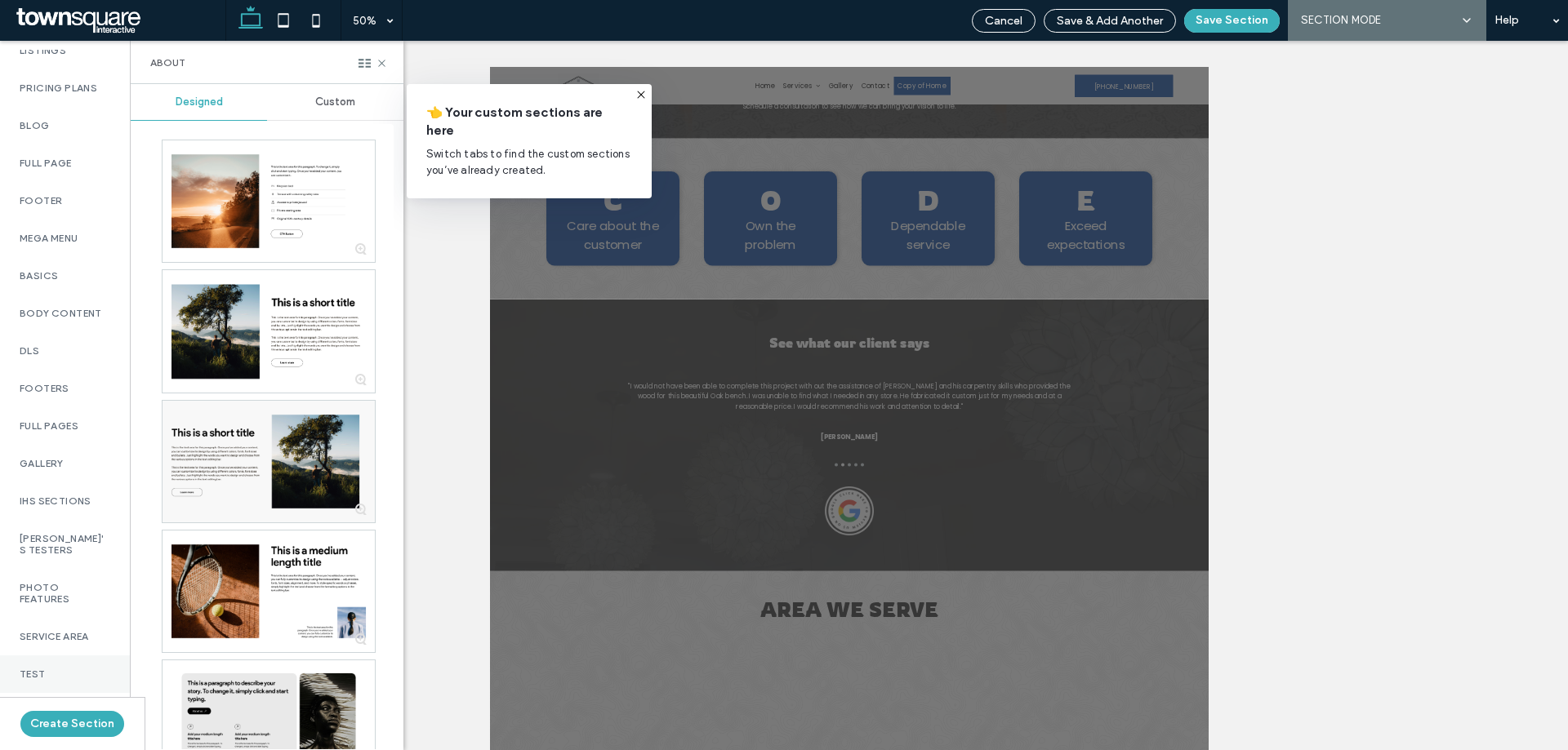
click at [65, 656] on div "Test" at bounding box center [65, 674] width 130 height 38
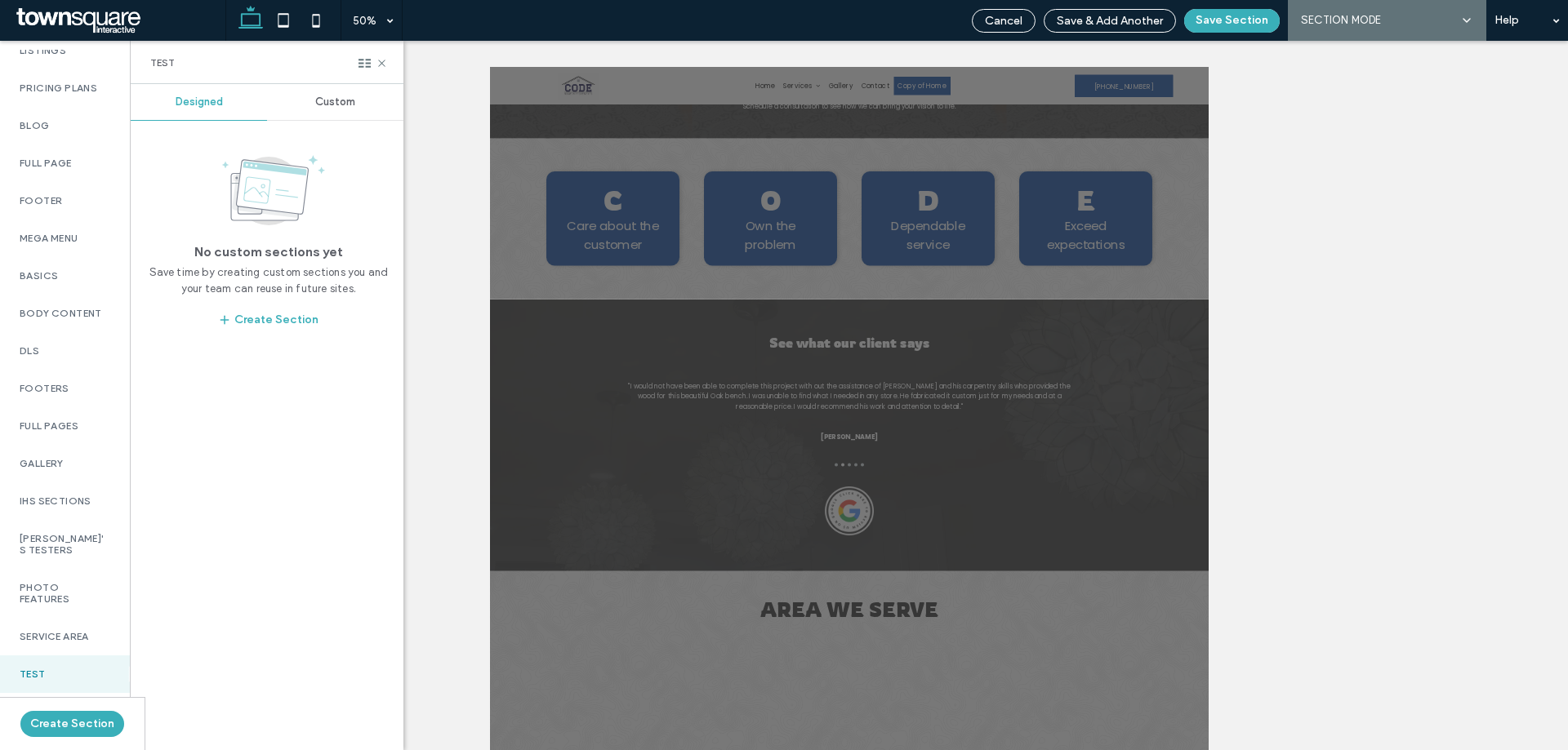
click at [180, 93] on div "Designed" at bounding box center [199, 102] width 137 height 36
click at [258, 98] on div "Designed" at bounding box center [199, 102] width 137 height 36
click at [209, 95] on span "Designed" at bounding box center [199, 102] width 47 height 13
click at [306, 99] on div "Custom" at bounding box center [336, 102] width 137 height 36
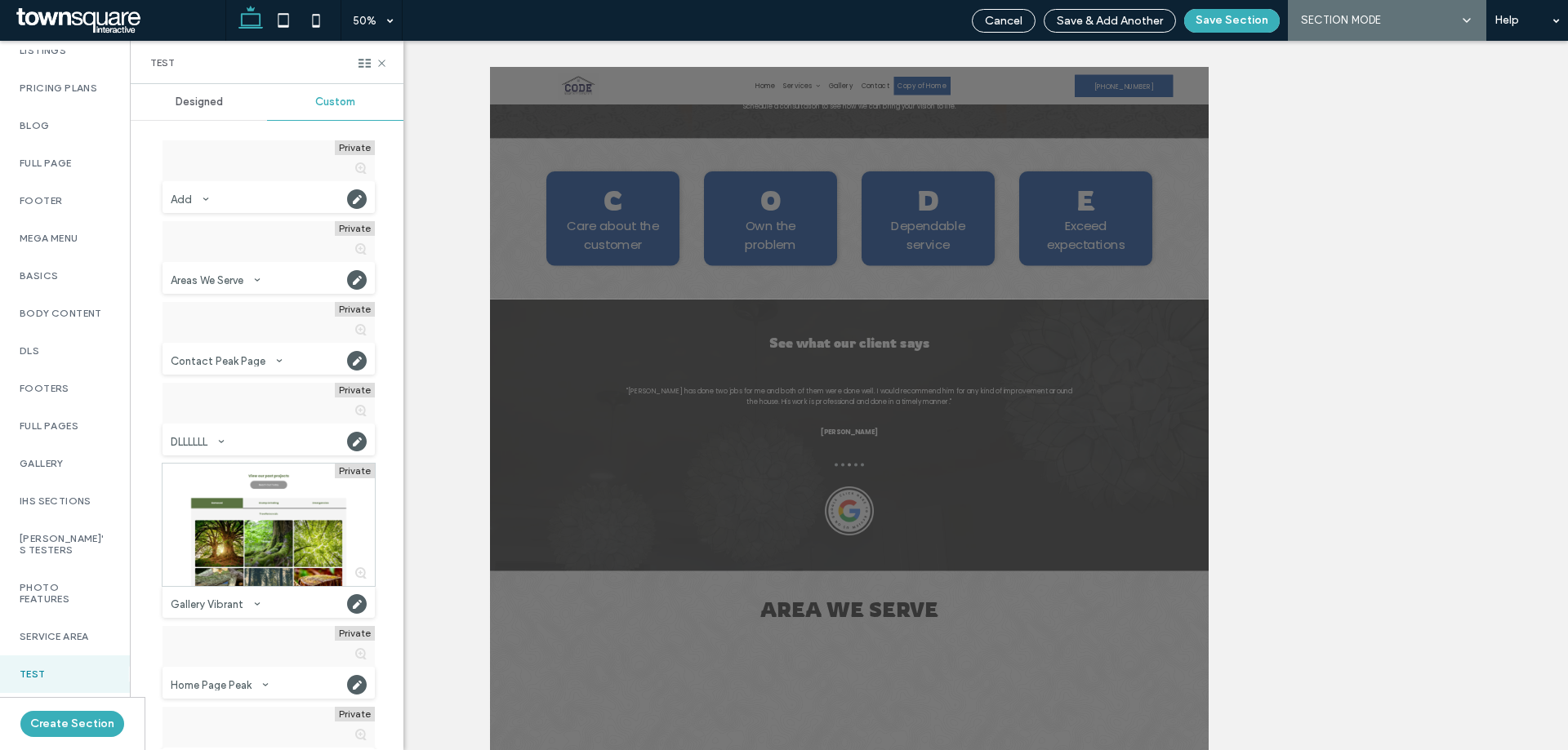
drag, startPoint x: 206, startPoint y: 100, endPoint x: 250, endPoint y: 99, distance: 44.0
click at [207, 99] on span "Designed" at bounding box center [199, 102] width 47 height 13
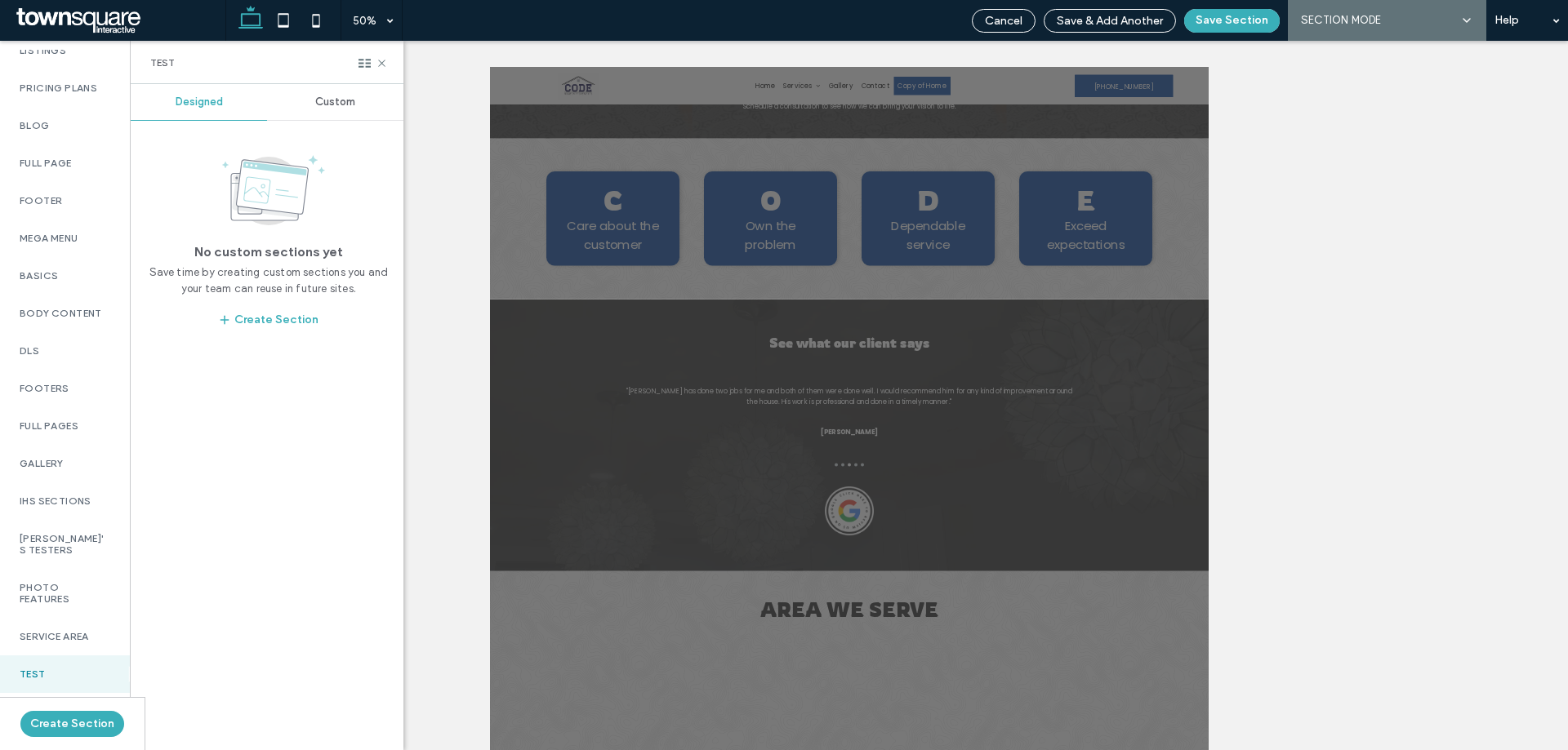
click at [293, 99] on div "Custom" at bounding box center [336, 102] width 137 height 36
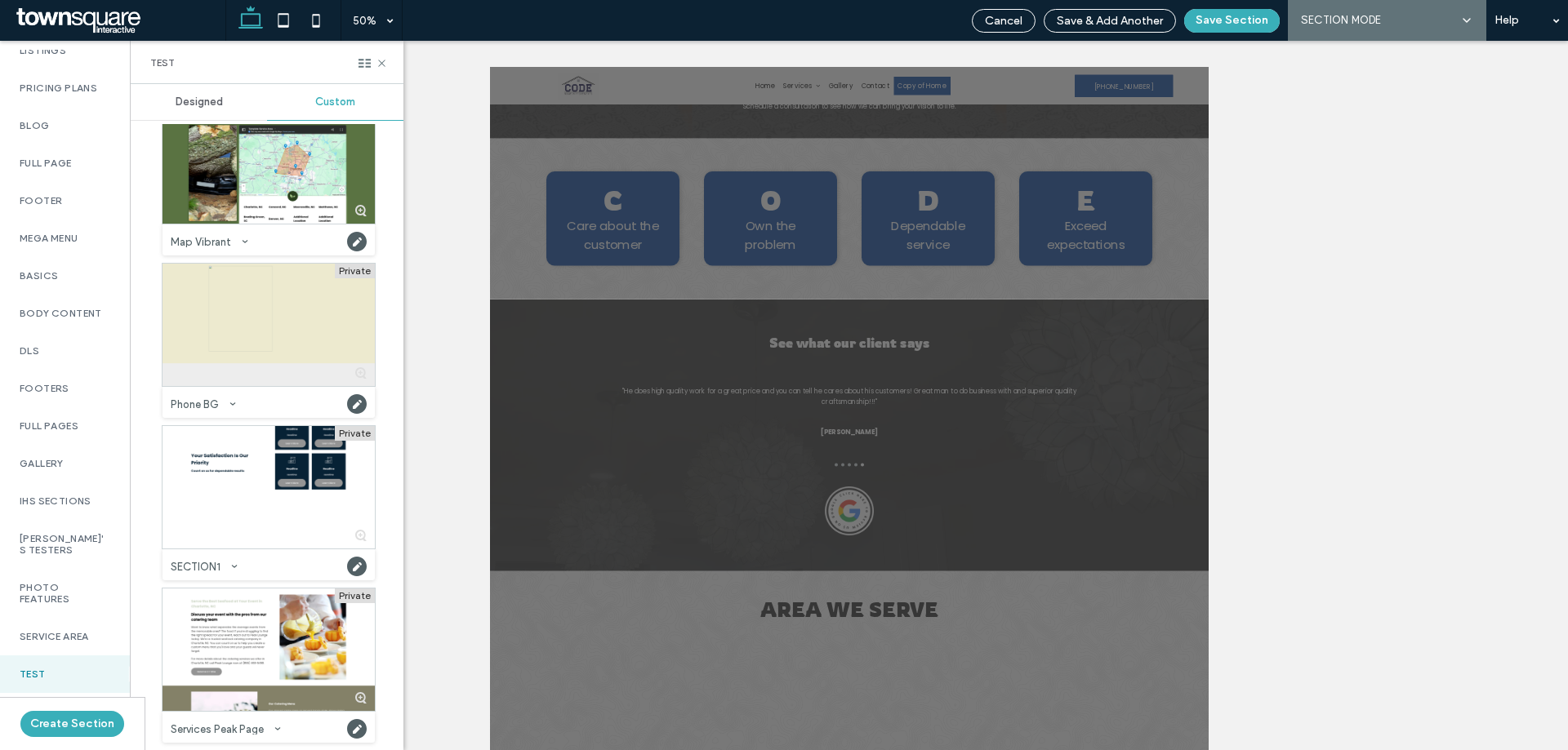
scroll to position [656, 0]
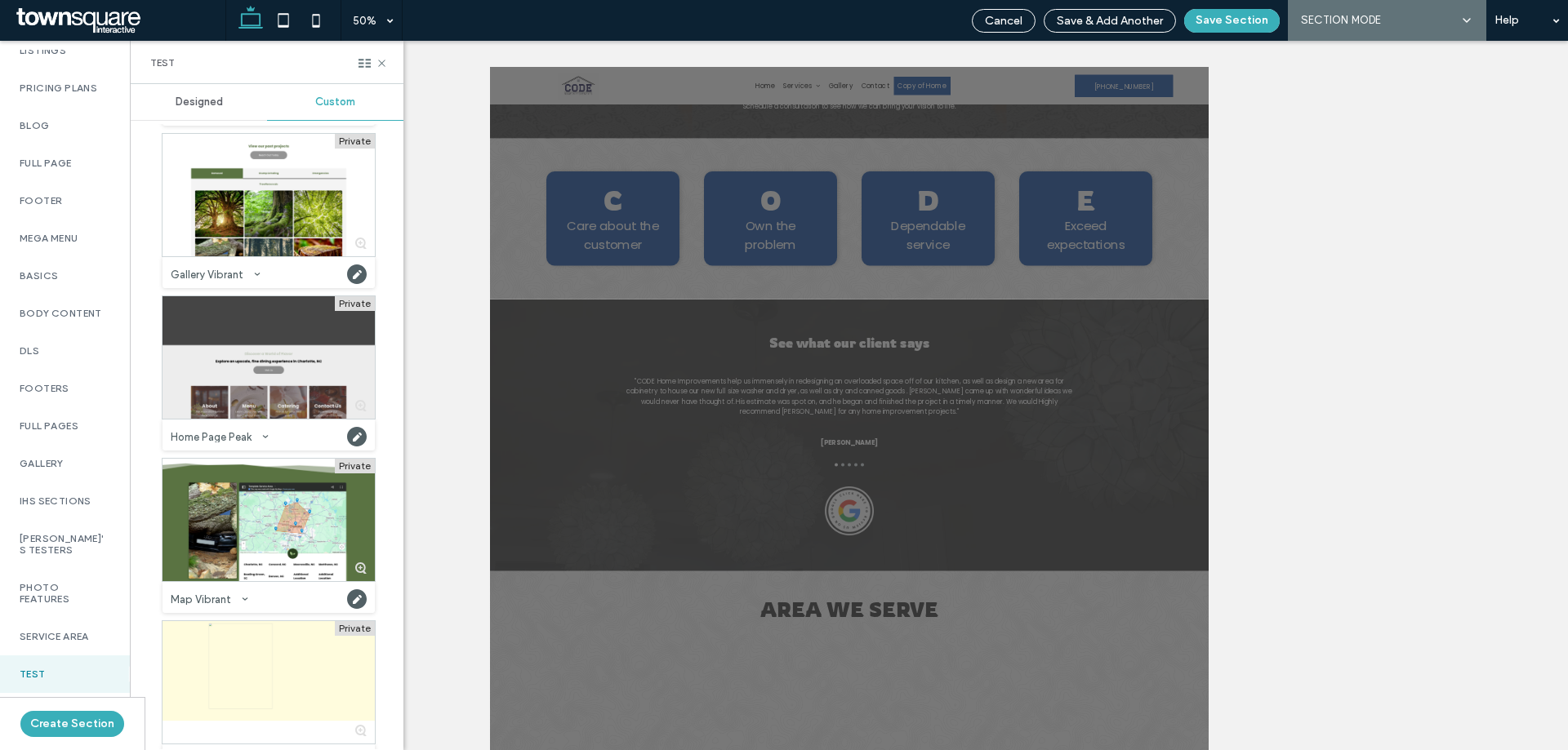
click at [318, 385] on div at bounding box center [269, 357] width 212 height 122
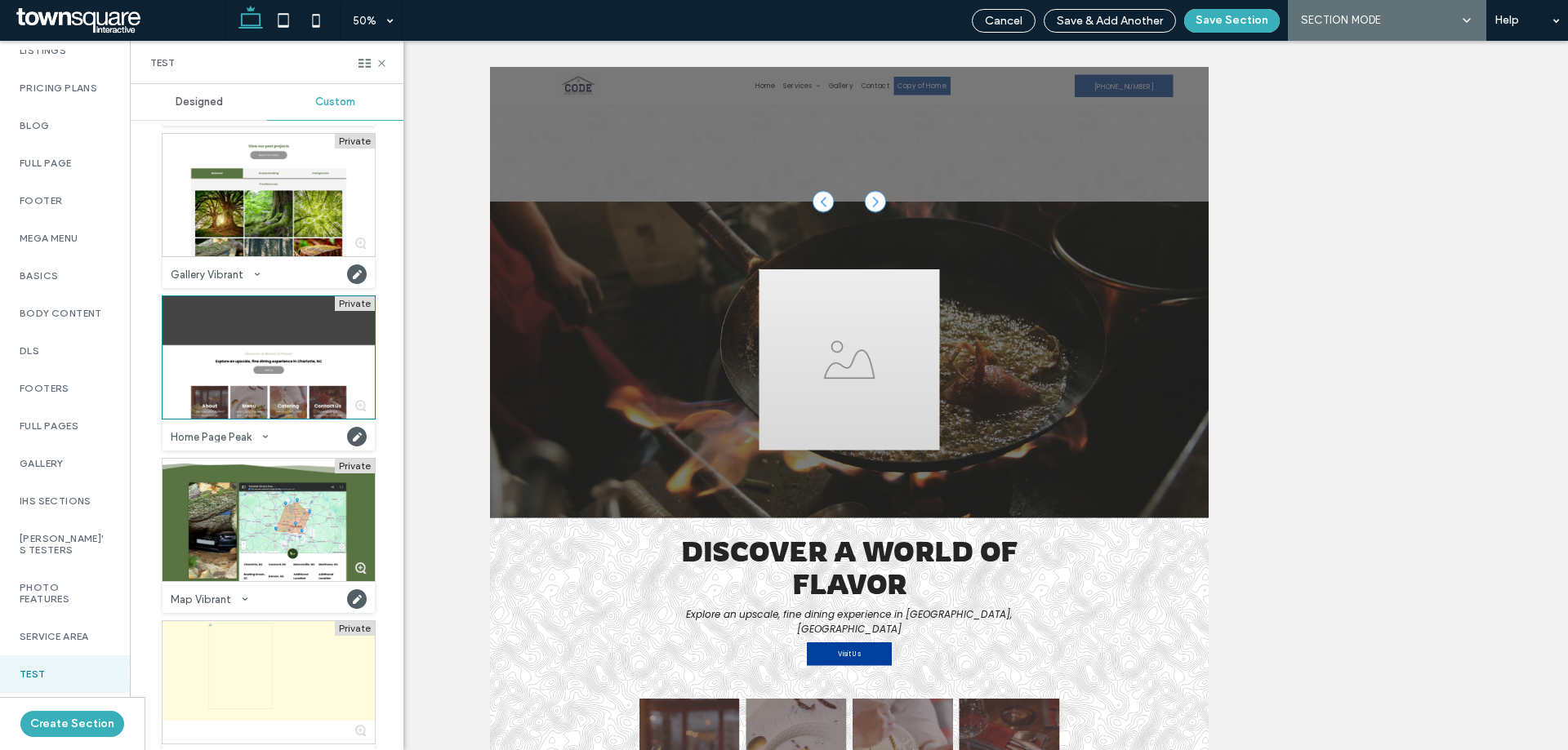
scroll to position [3036, 0]
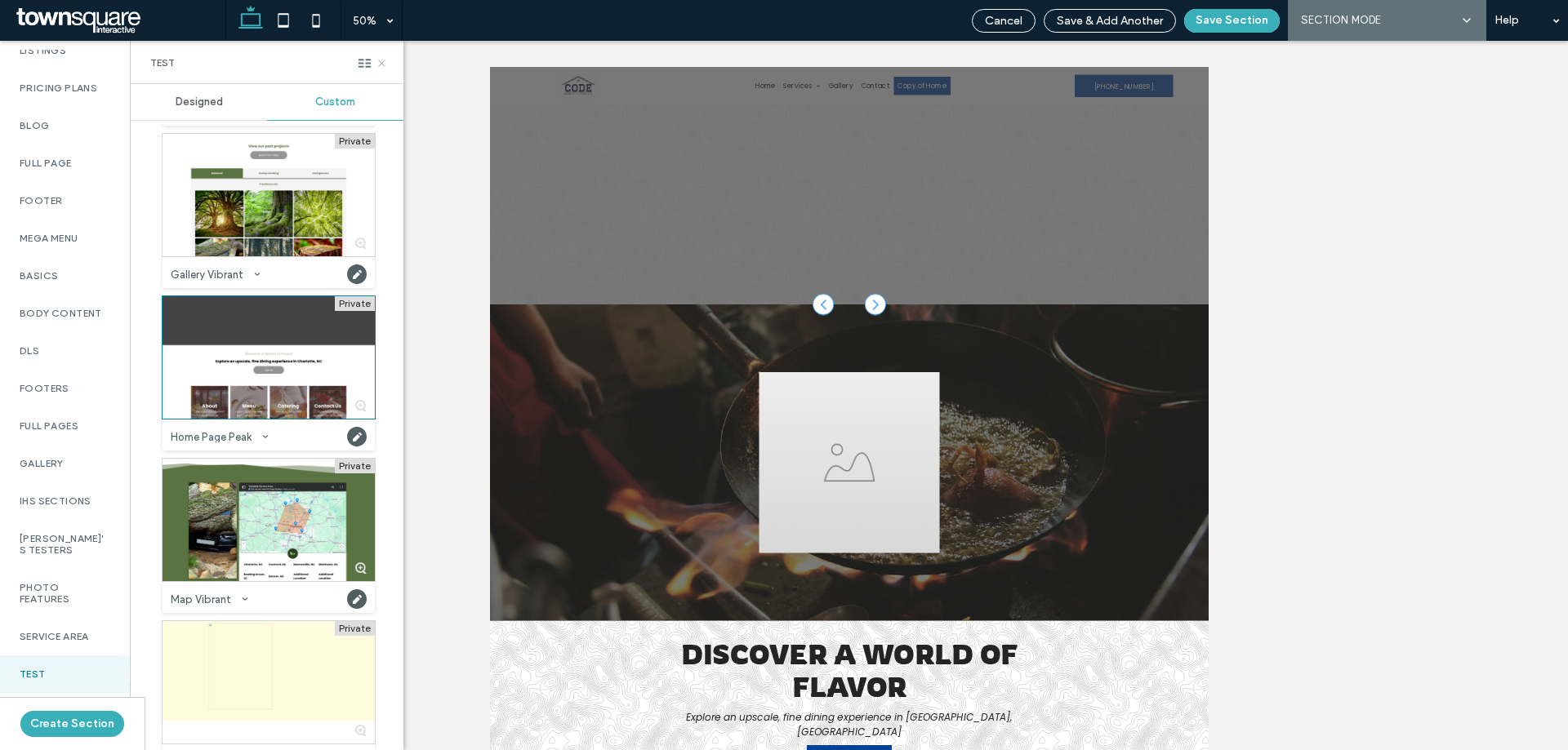
click at [380, 65] on use at bounding box center [382, 63] width 7 height 7
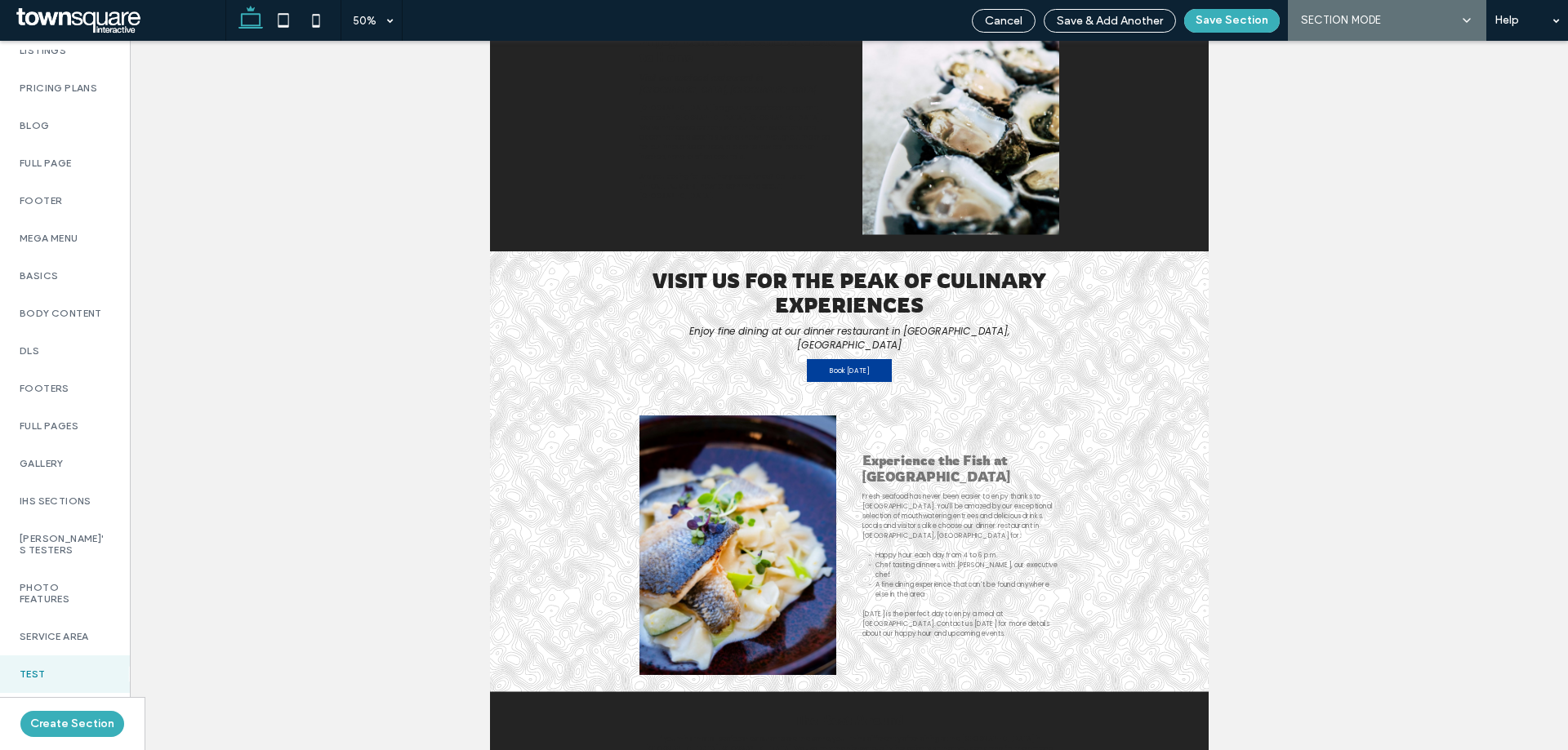
scroll to position [403, 0]
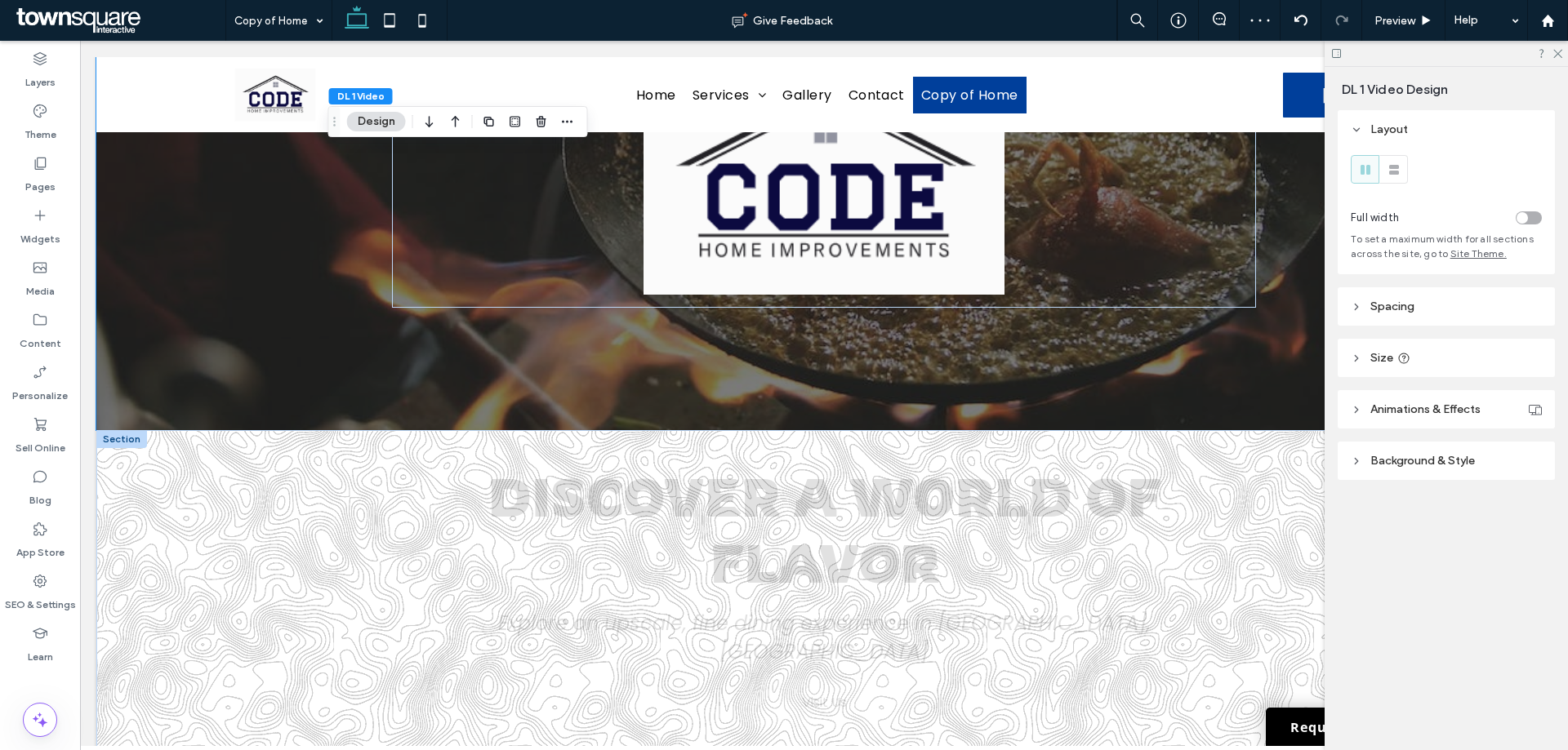
scroll to position [3421, 0]
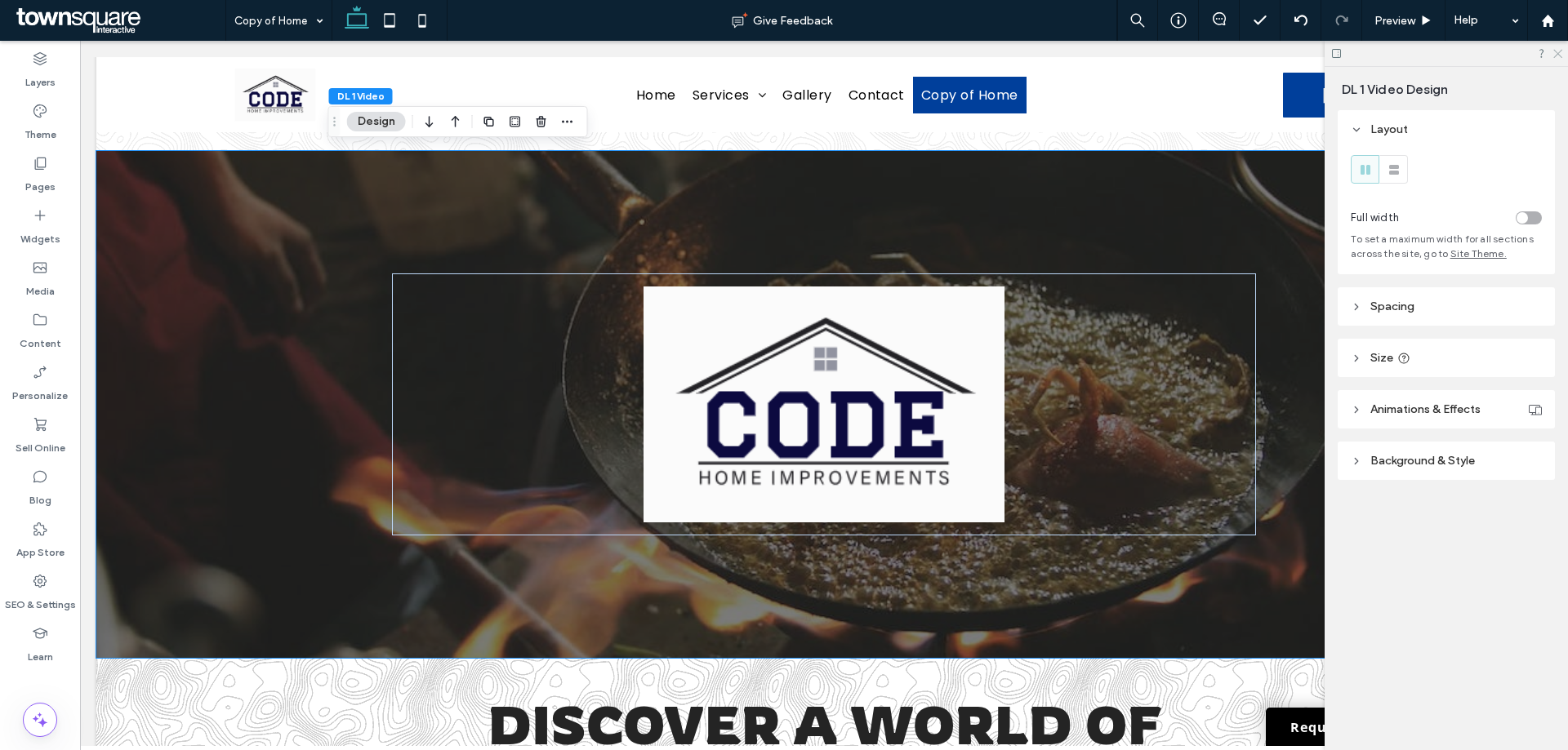
click at [1561, 51] on use at bounding box center [1558, 54] width 9 height 9
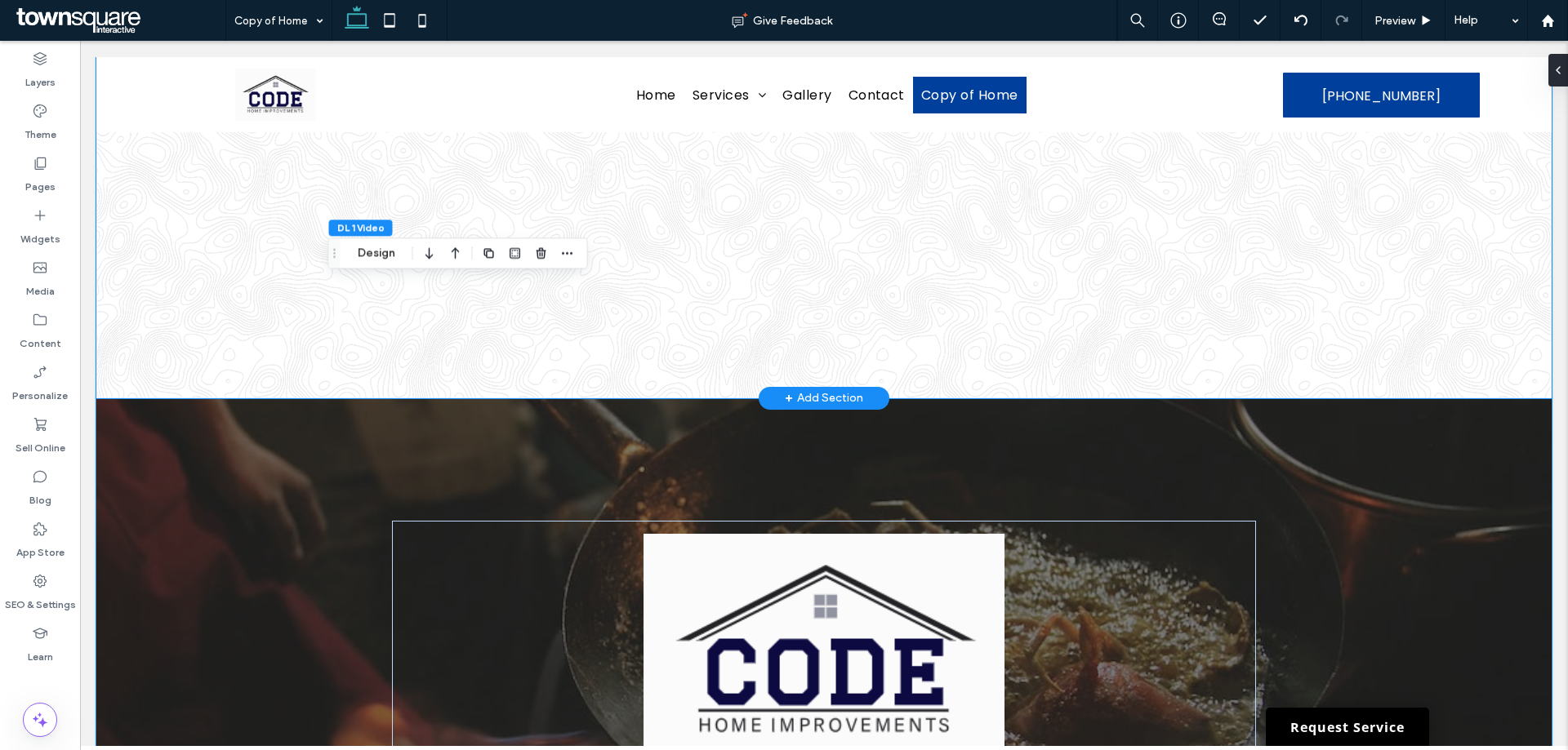
scroll to position [3094, 0]
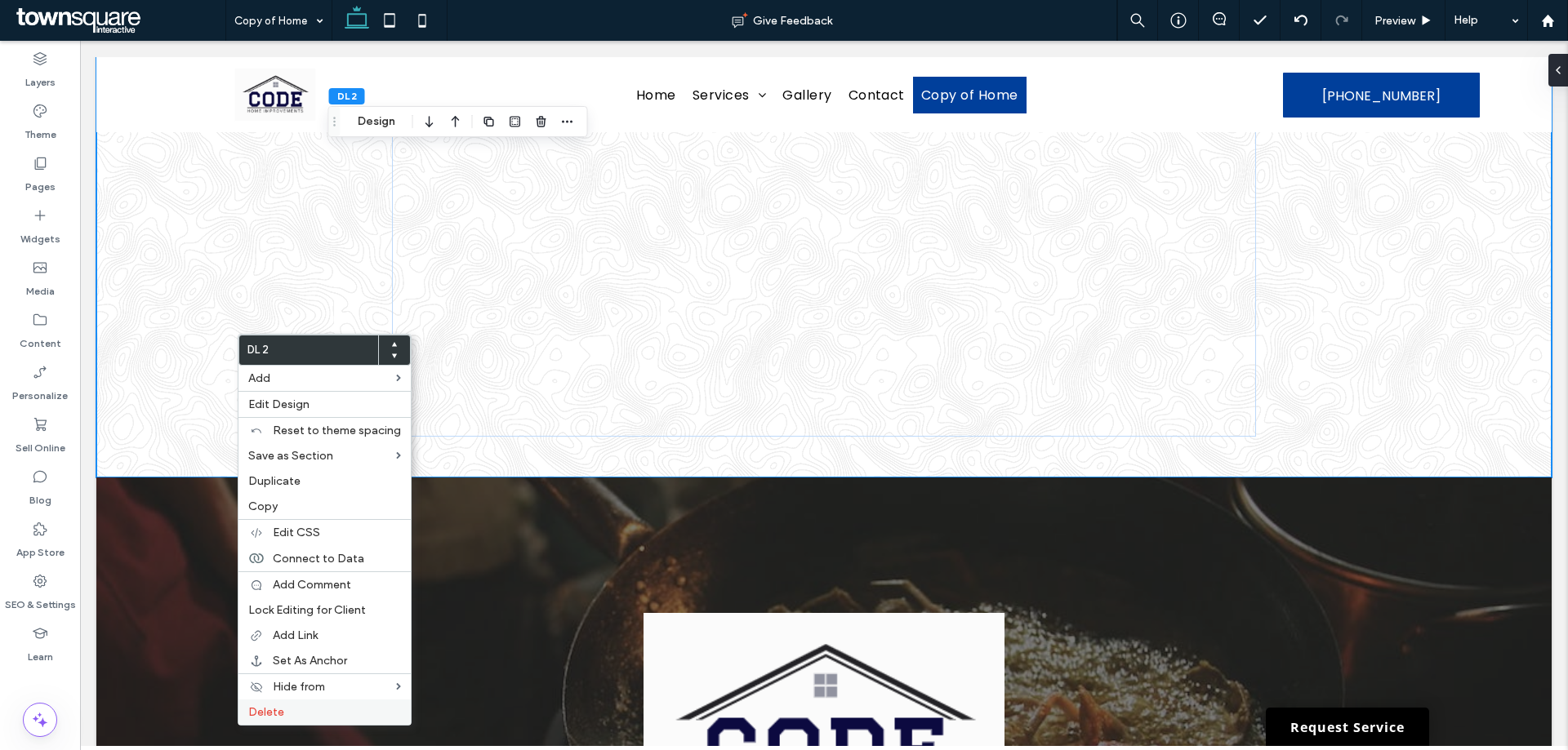
click at [277, 710] on span "Delete" at bounding box center [266, 712] width 36 height 13
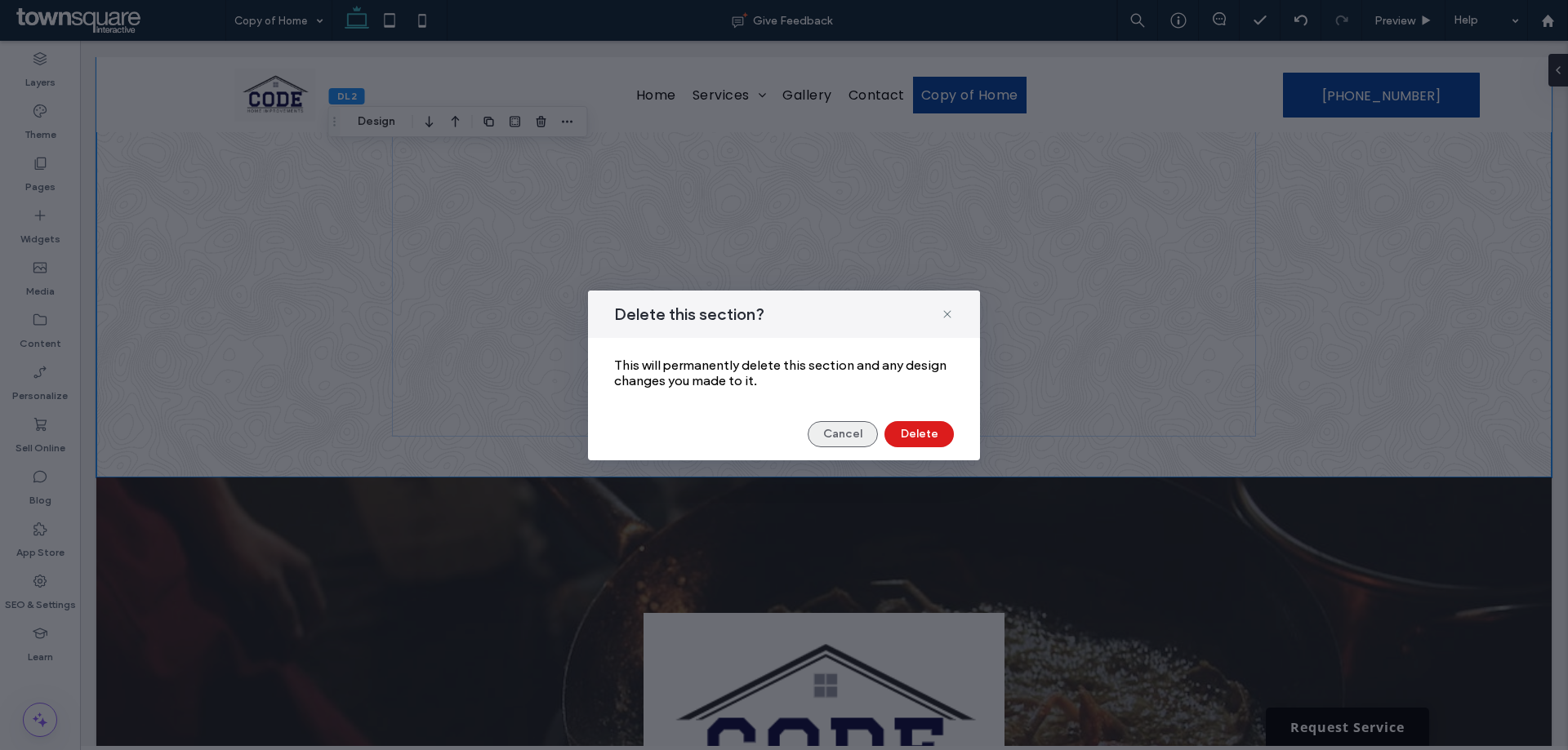
click at [861, 433] on button "Cancel" at bounding box center [842, 434] width 70 height 26
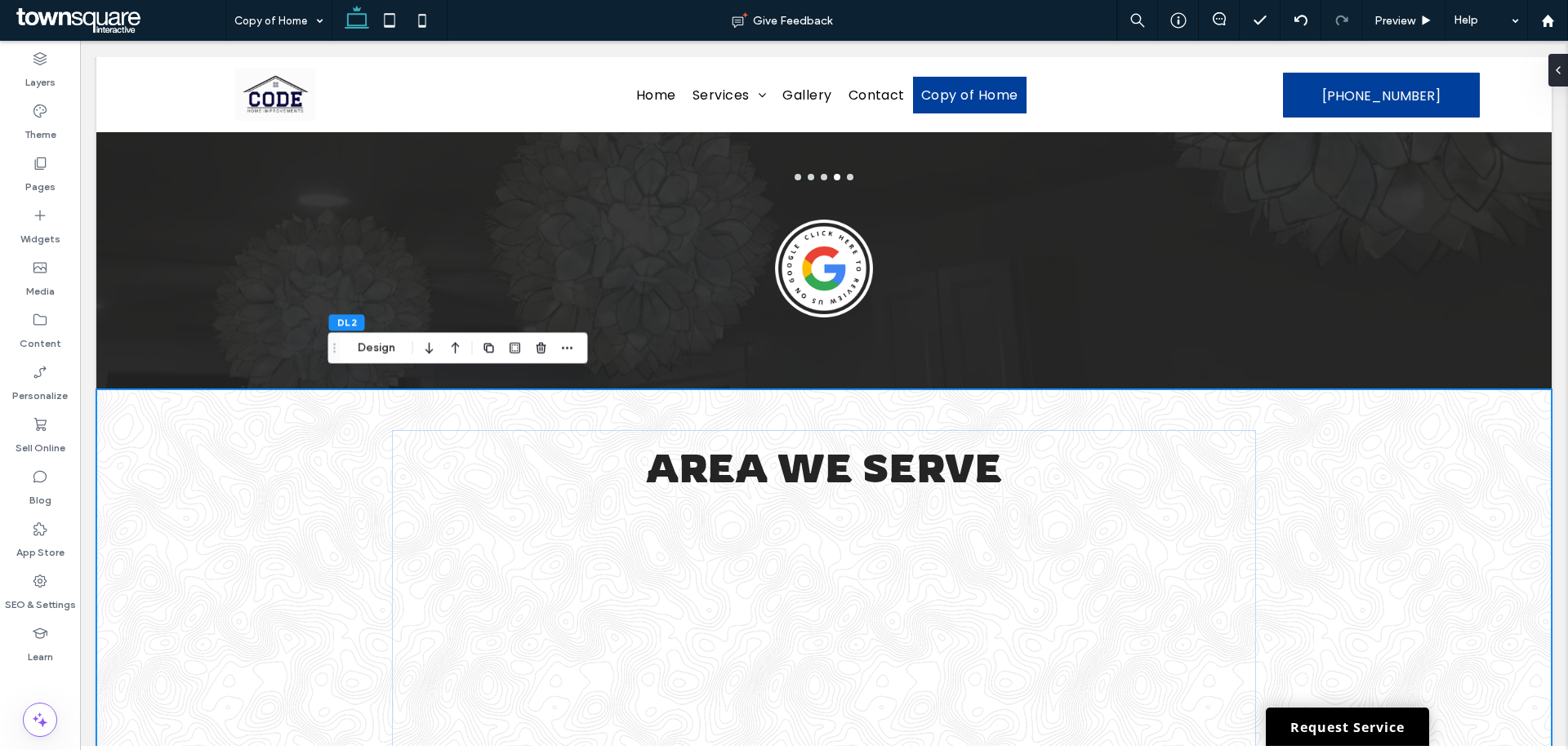
scroll to position [2686, 0]
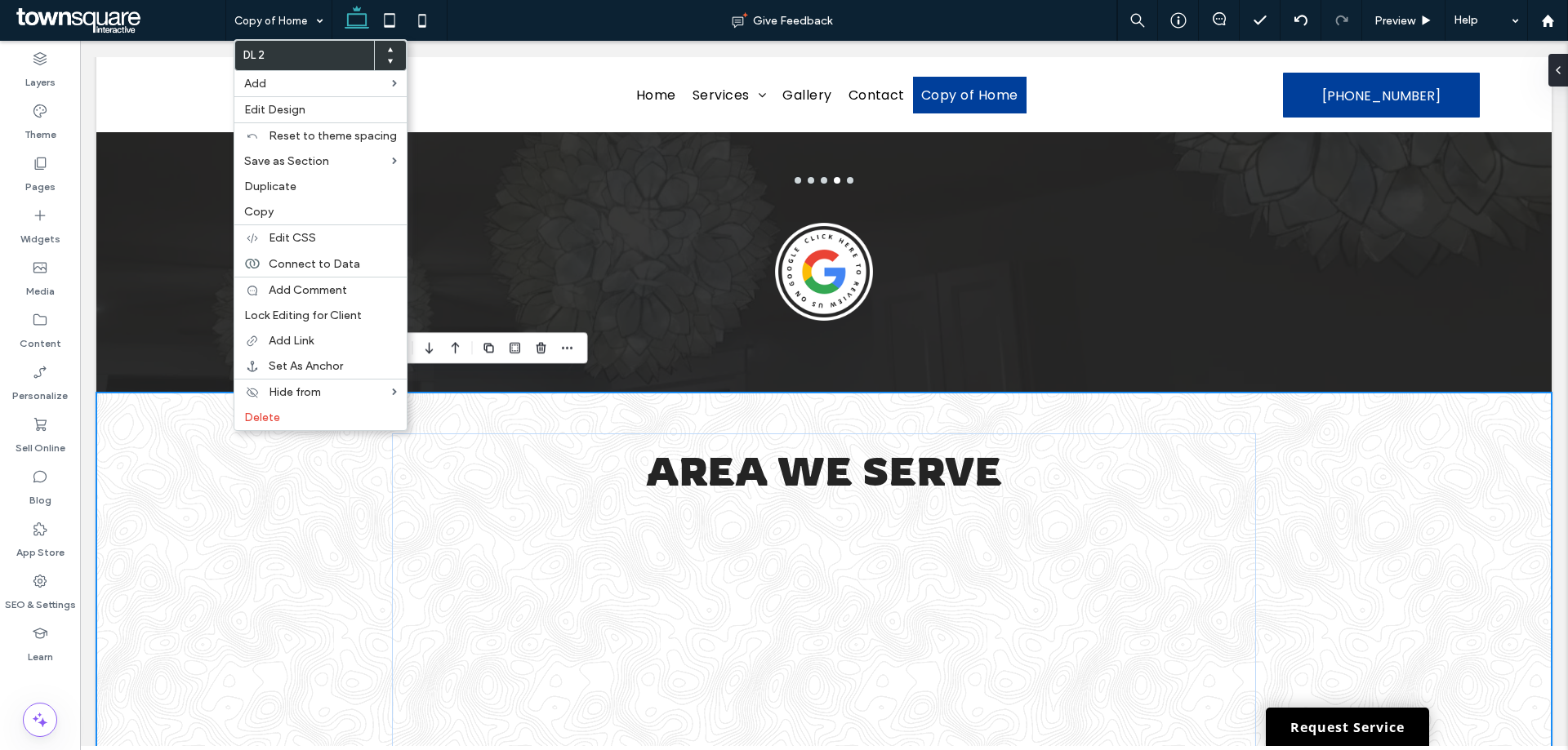
click at [174, 457] on div "AREA WE SERVE" at bounding box center [824, 639] width 1456 height 493
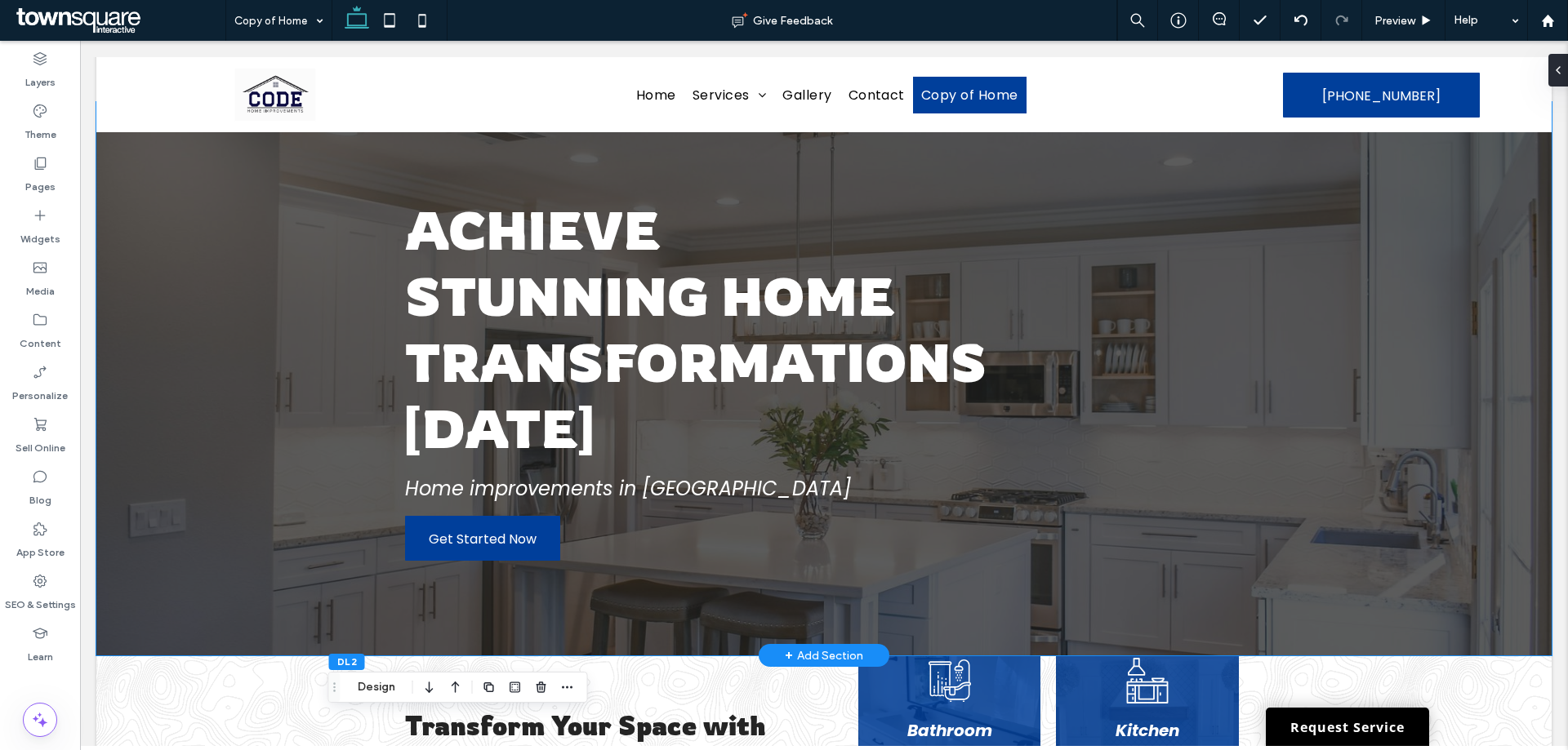
scroll to position [0, 0]
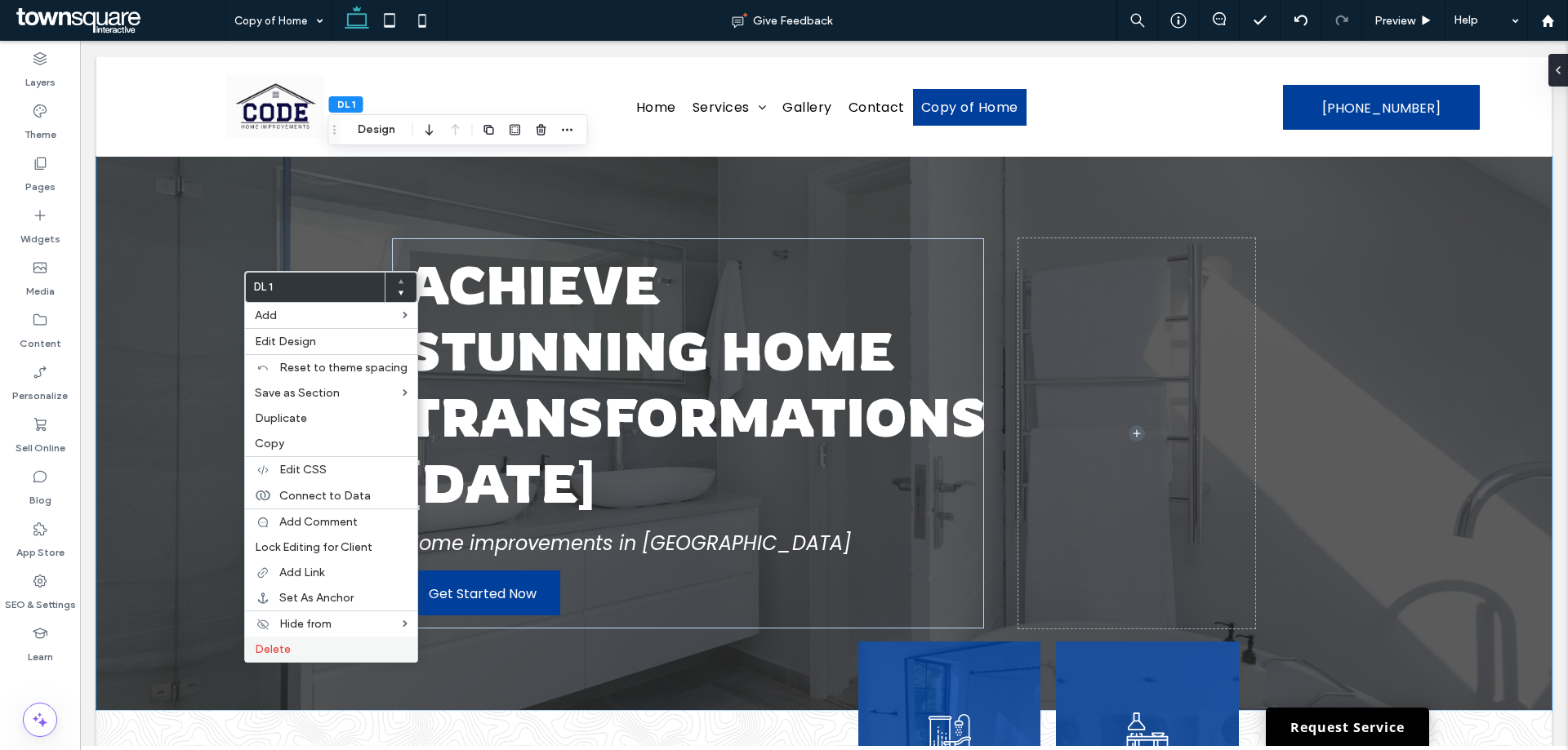
click at [310, 646] on label "Delete" at bounding box center [330, 650] width 153 height 13
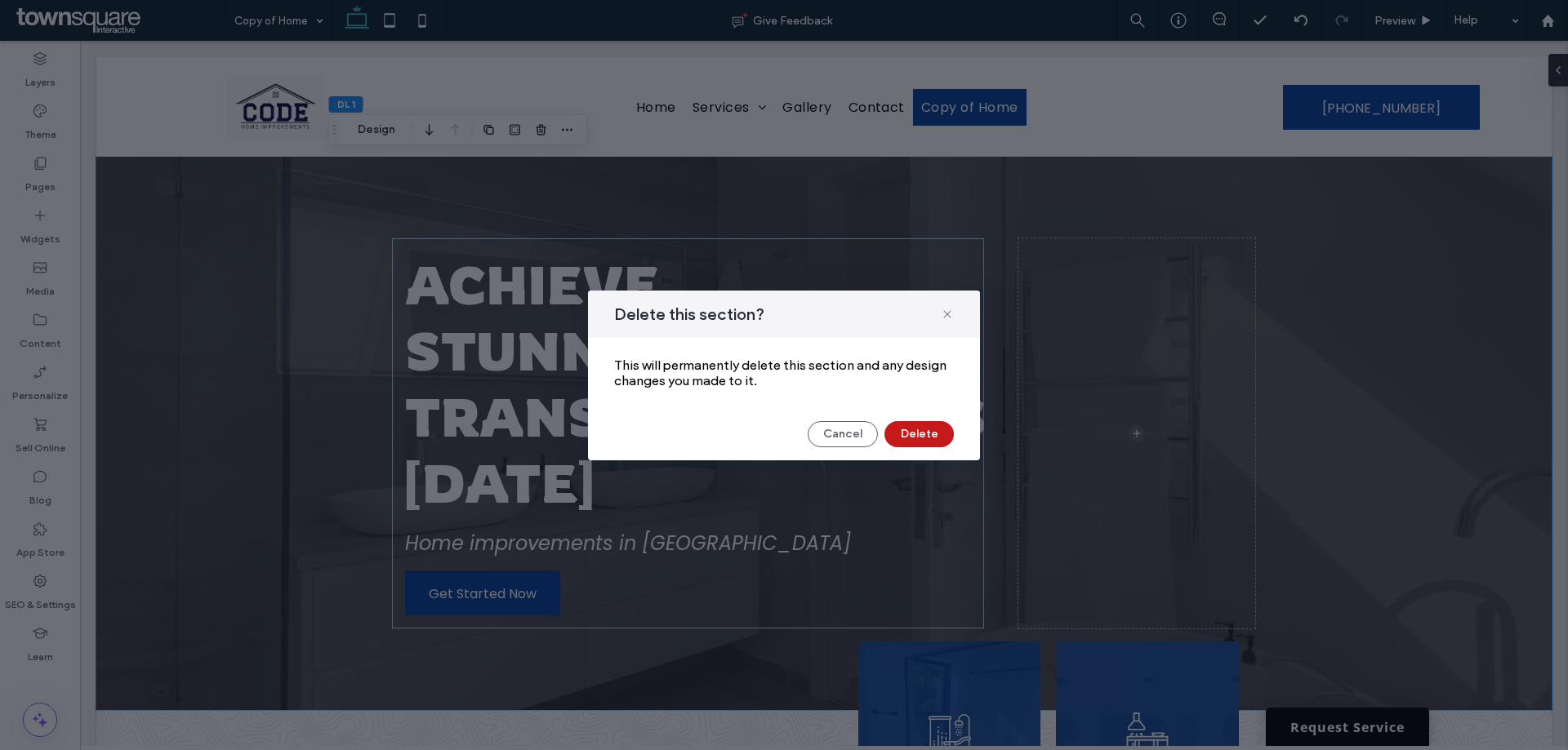
drag, startPoint x: 921, startPoint y: 434, endPoint x: 817, endPoint y: 394, distance: 111.4
click at [921, 434] on button "Delete" at bounding box center [919, 434] width 69 height 26
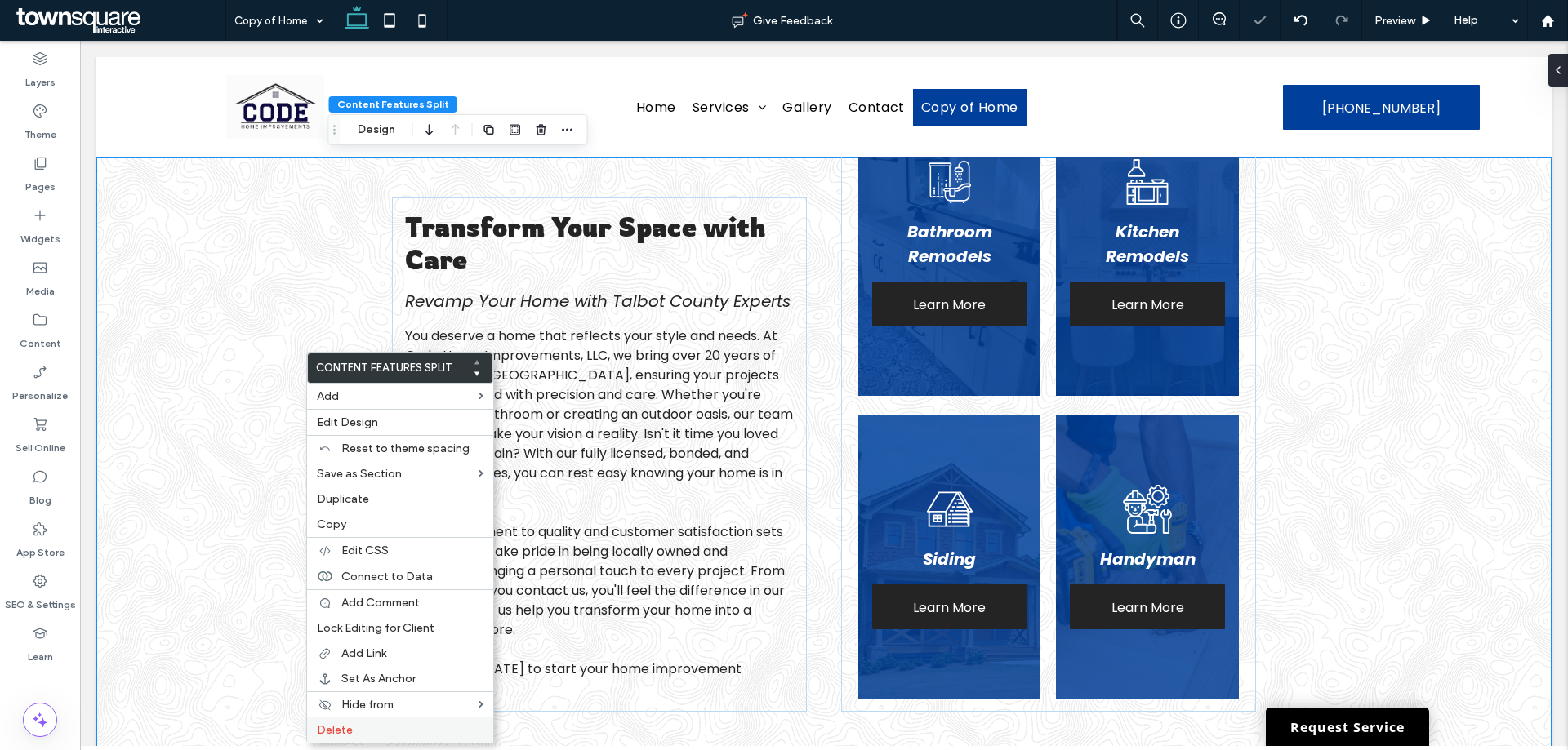
click at [382, 725] on label "Delete" at bounding box center [400, 730] width 167 height 13
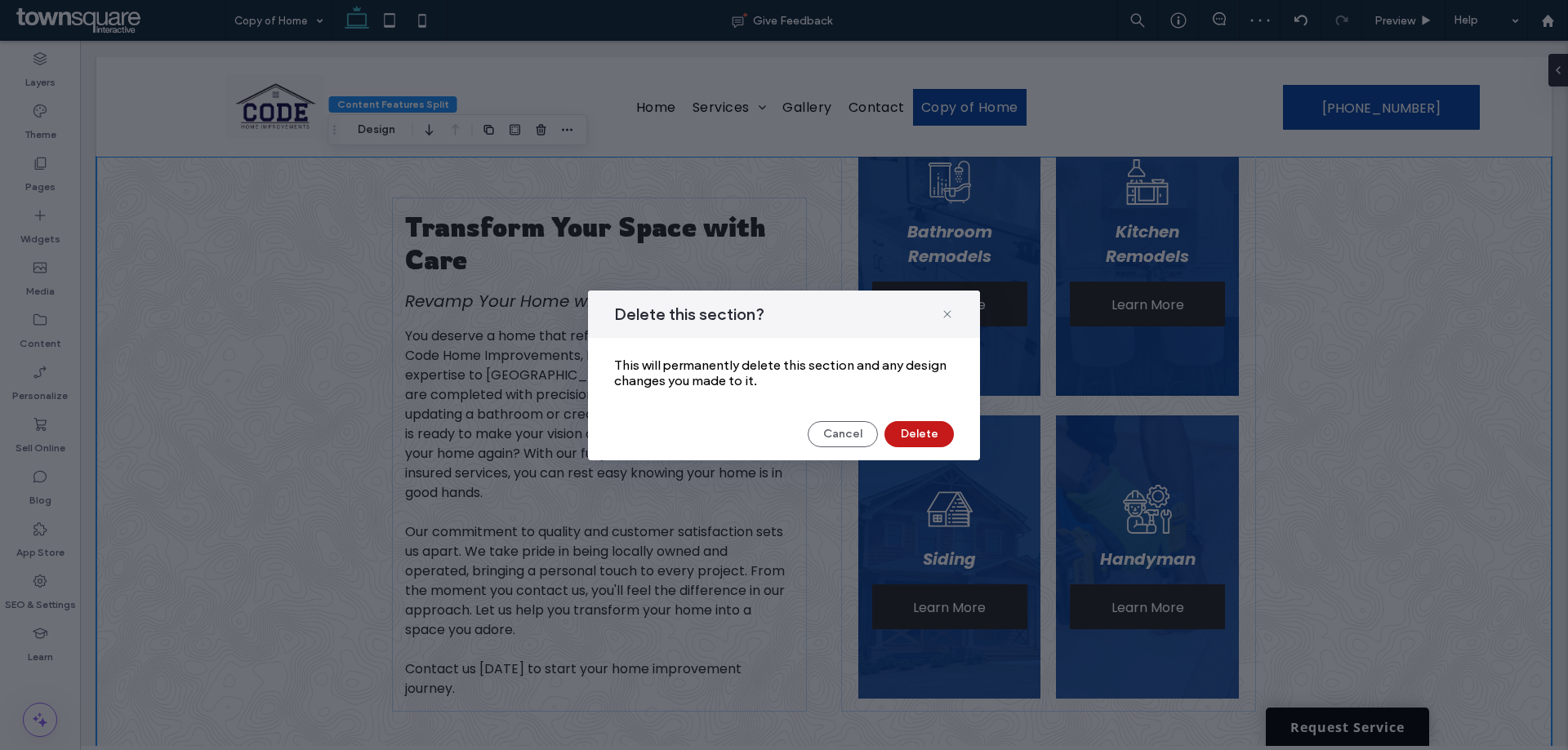
click at [912, 435] on button "Delete" at bounding box center [919, 434] width 69 height 26
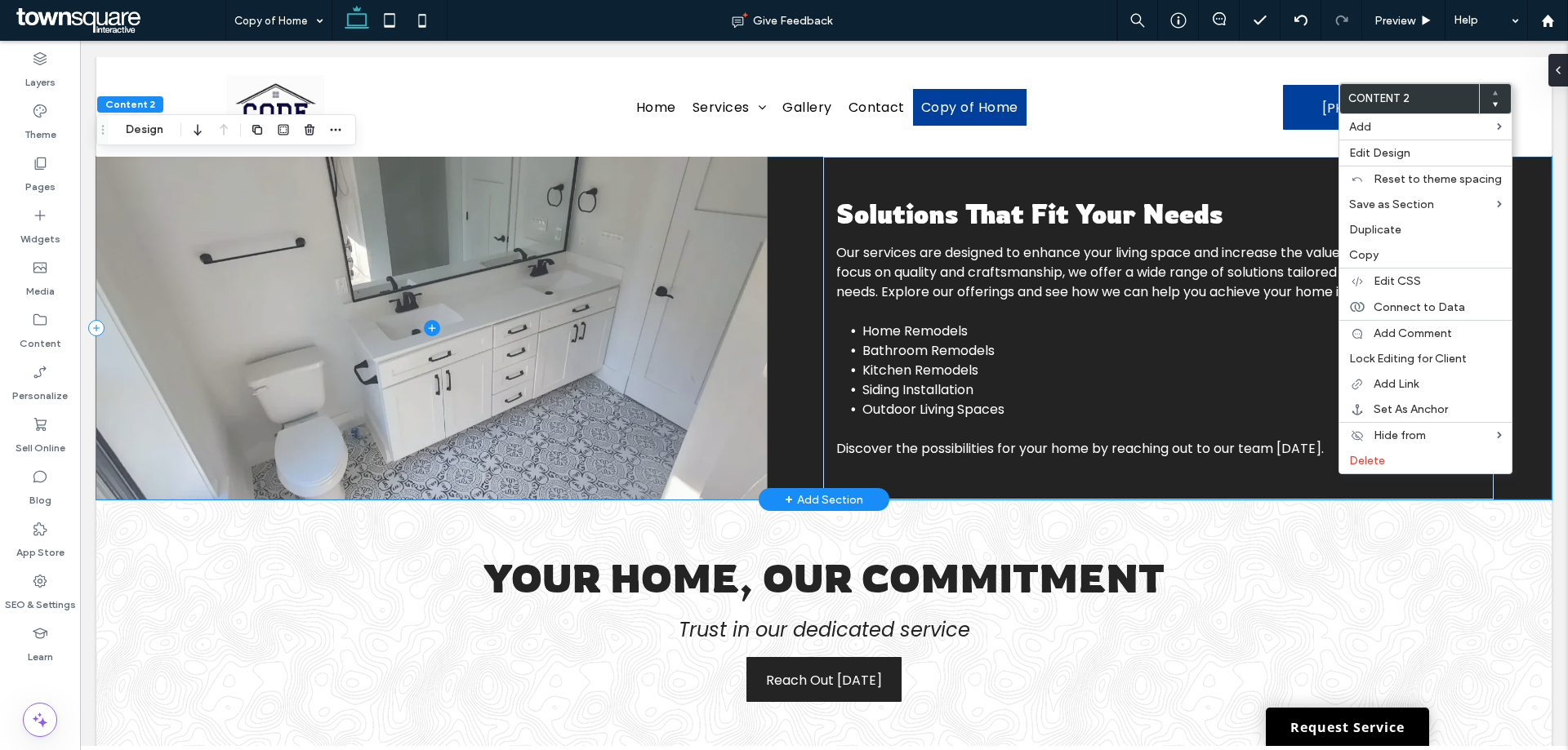
click at [169, 277] on span at bounding box center [431, 328] width 670 height 343
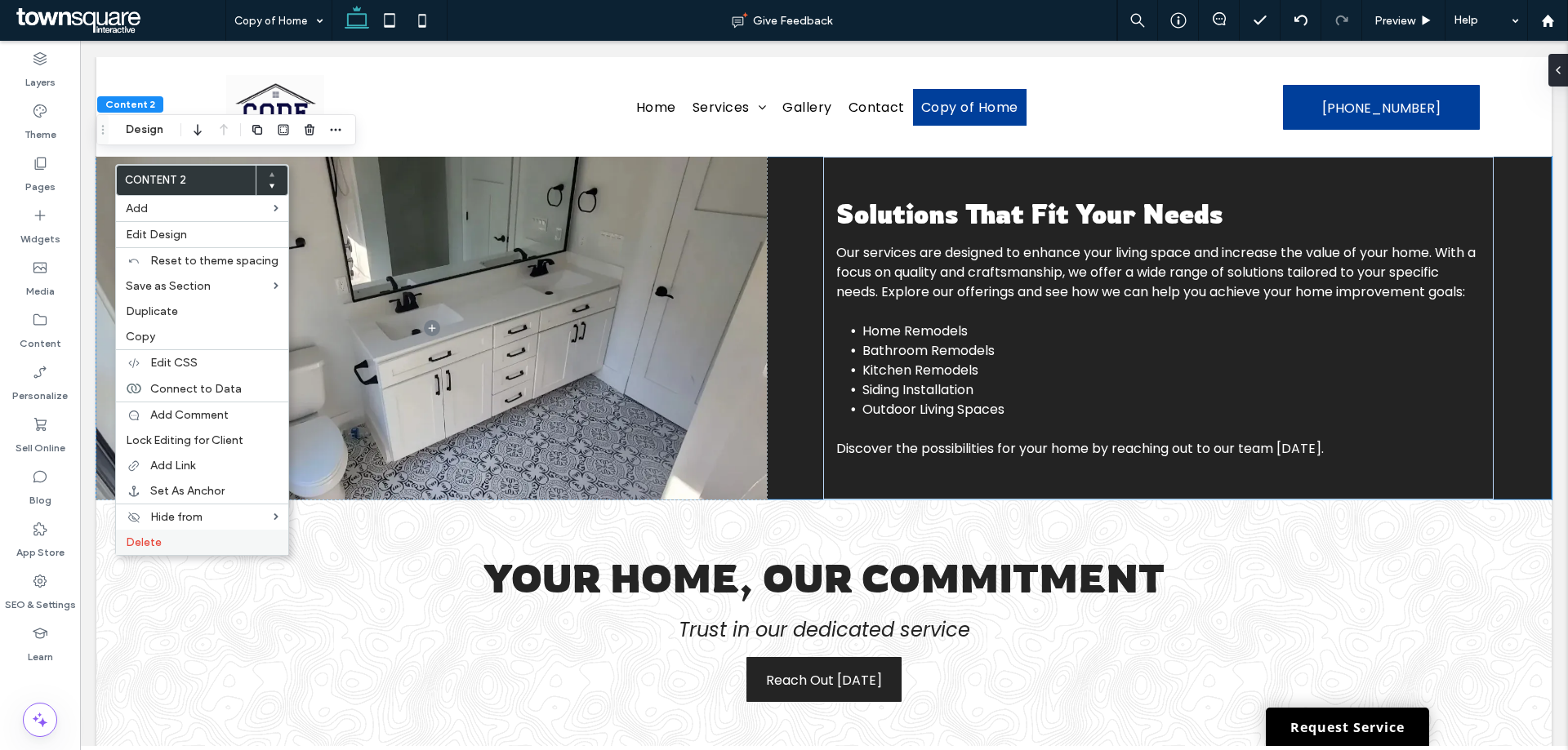
click at [217, 546] on label "Delete" at bounding box center [201, 543] width 153 height 13
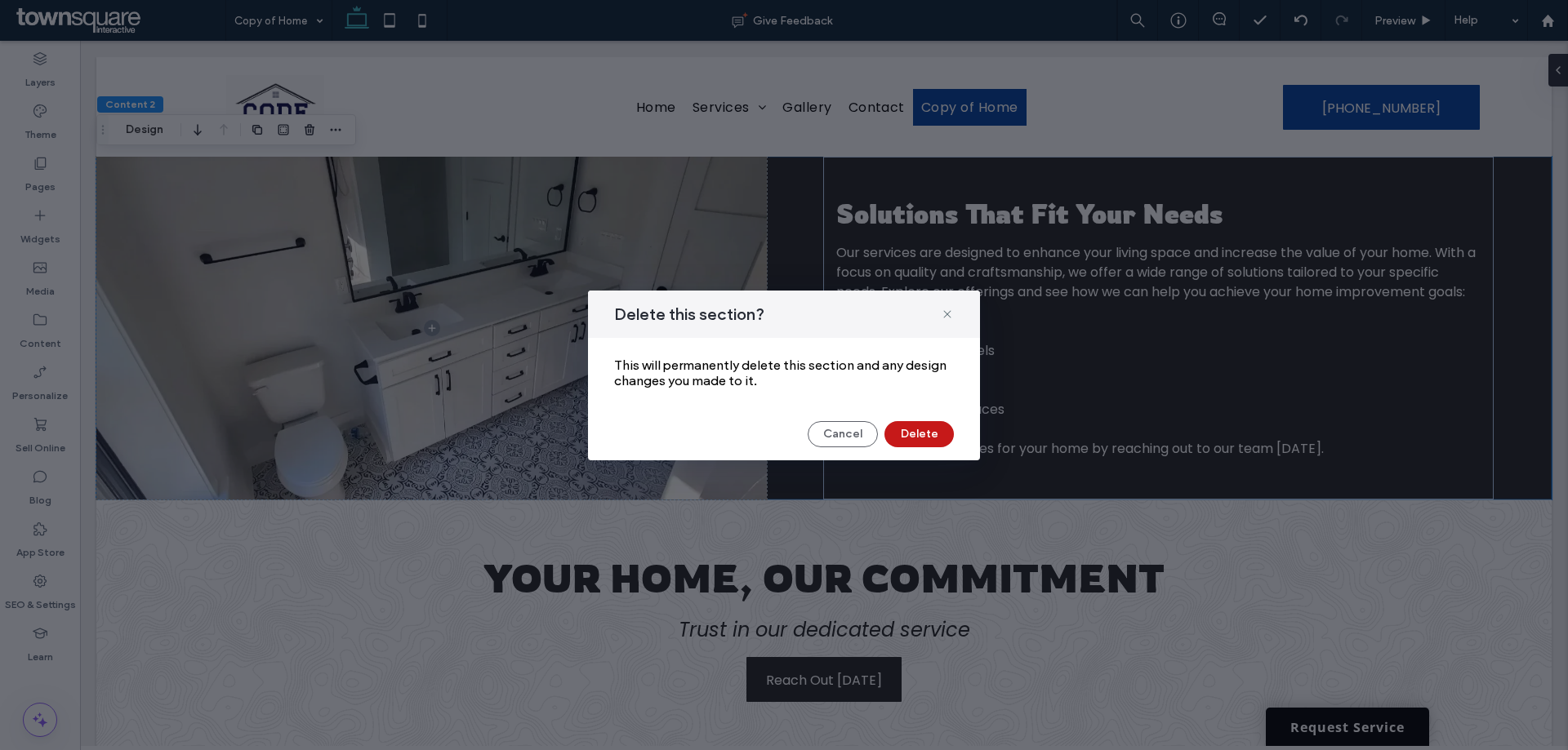
click at [911, 424] on button "Delete" at bounding box center [919, 434] width 69 height 26
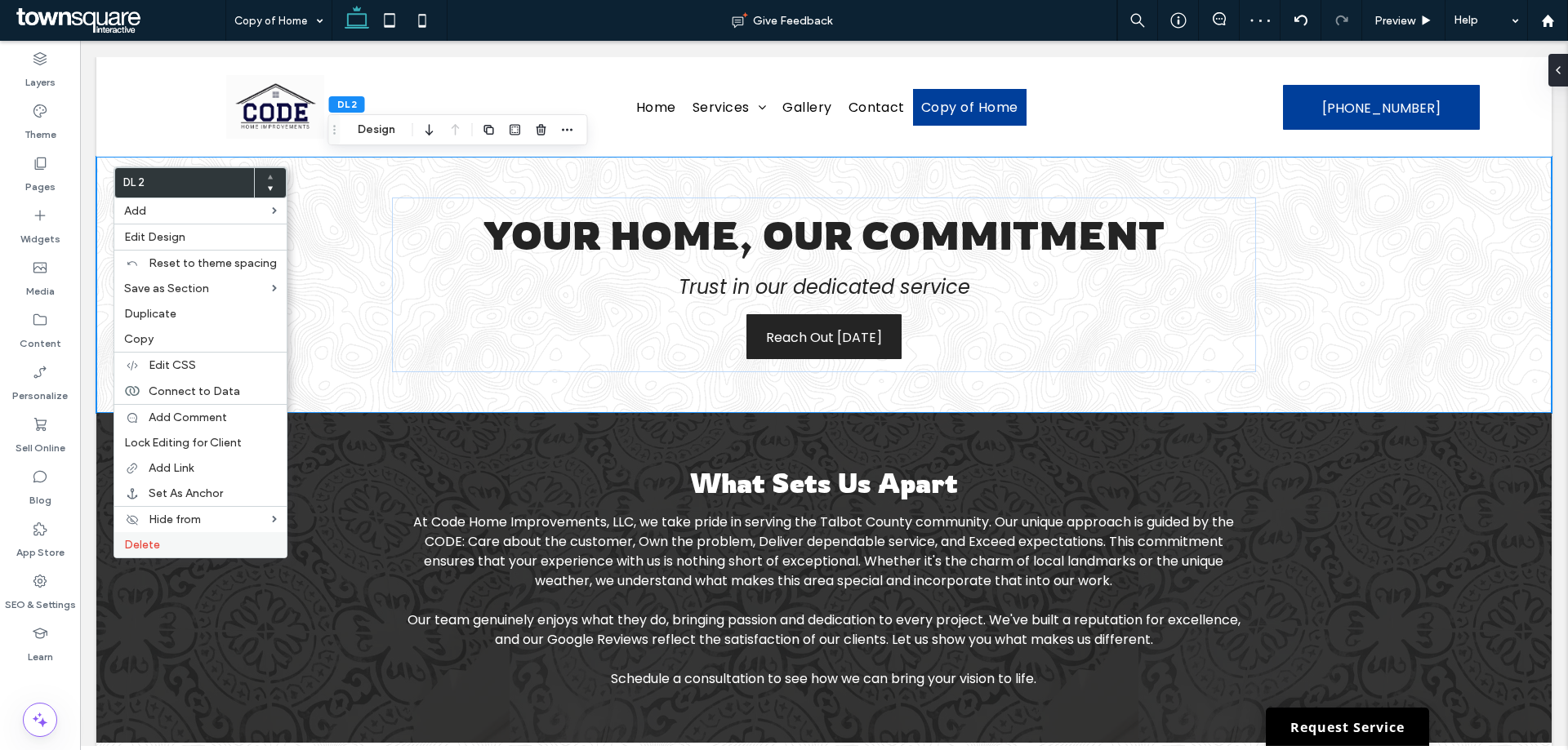
click at [212, 534] on div "Delete" at bounding box center [201, 545] width 172 height 25
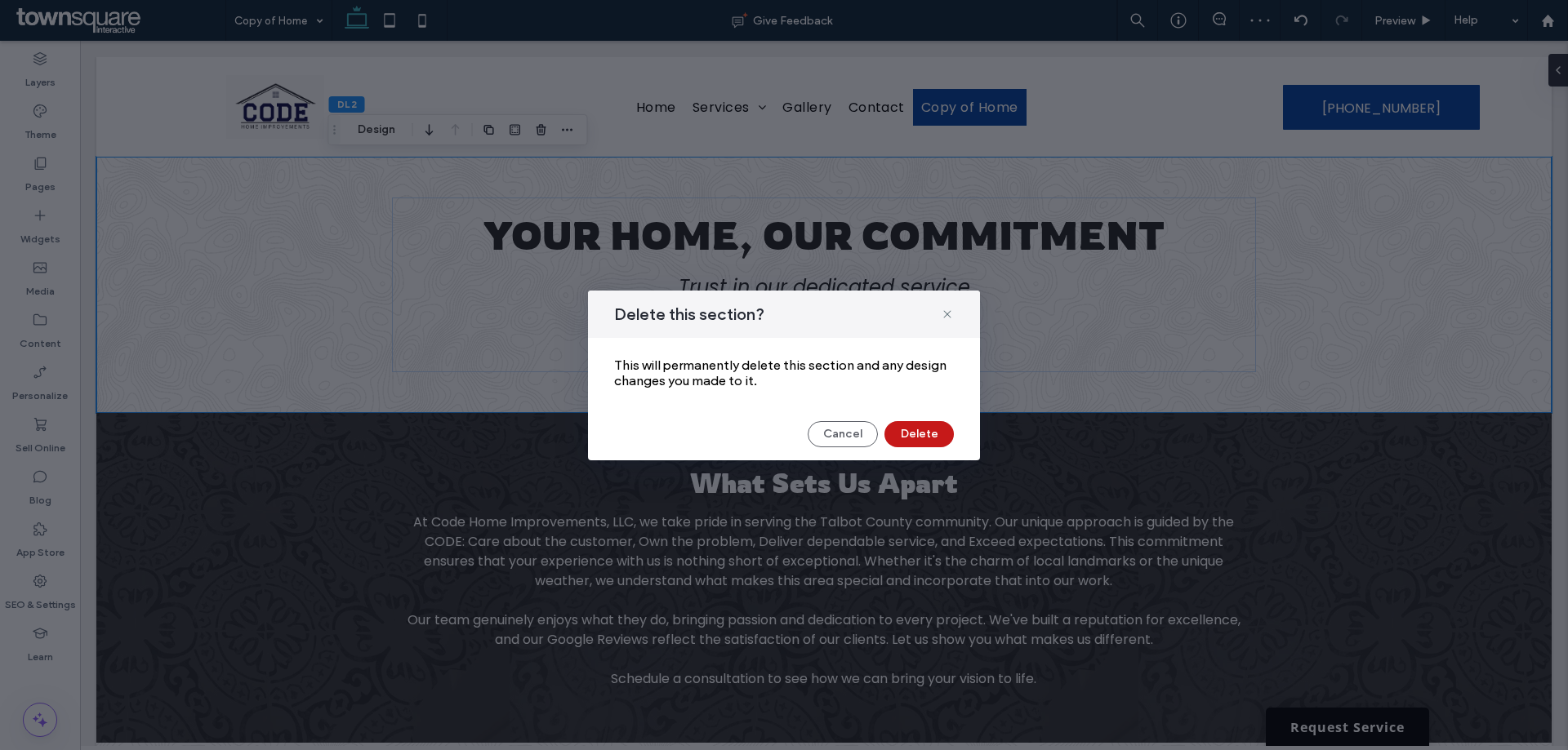
click at [921, 426] on button "Delete" at bounding box center [919, 434] width 69 height 26
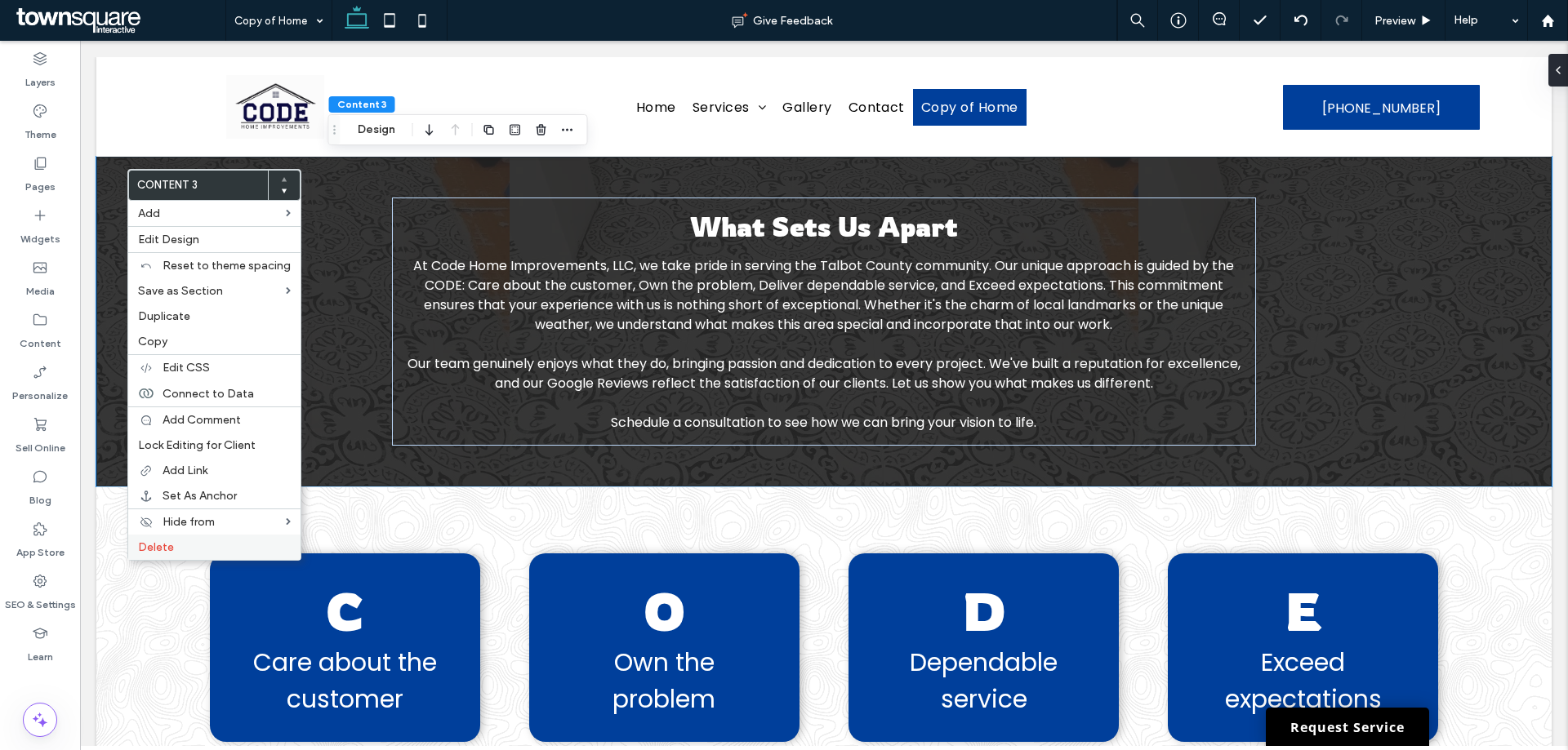
click at [171, 542] on div "Delete" at bounding box center [214, 548] width 172 height 25
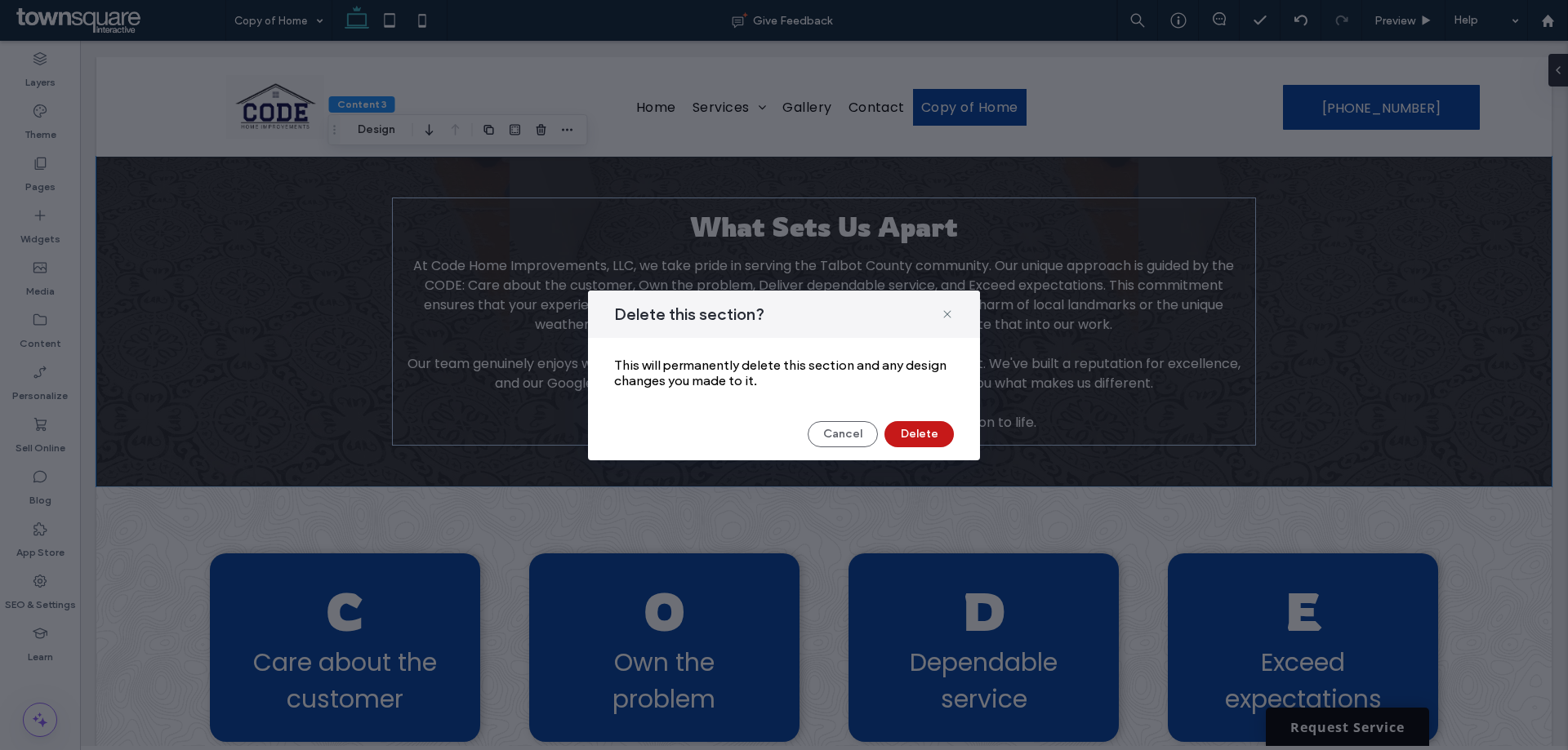
click at [921, 441] on button "Delete" at bounding box center [919, 434] width 69 height 26
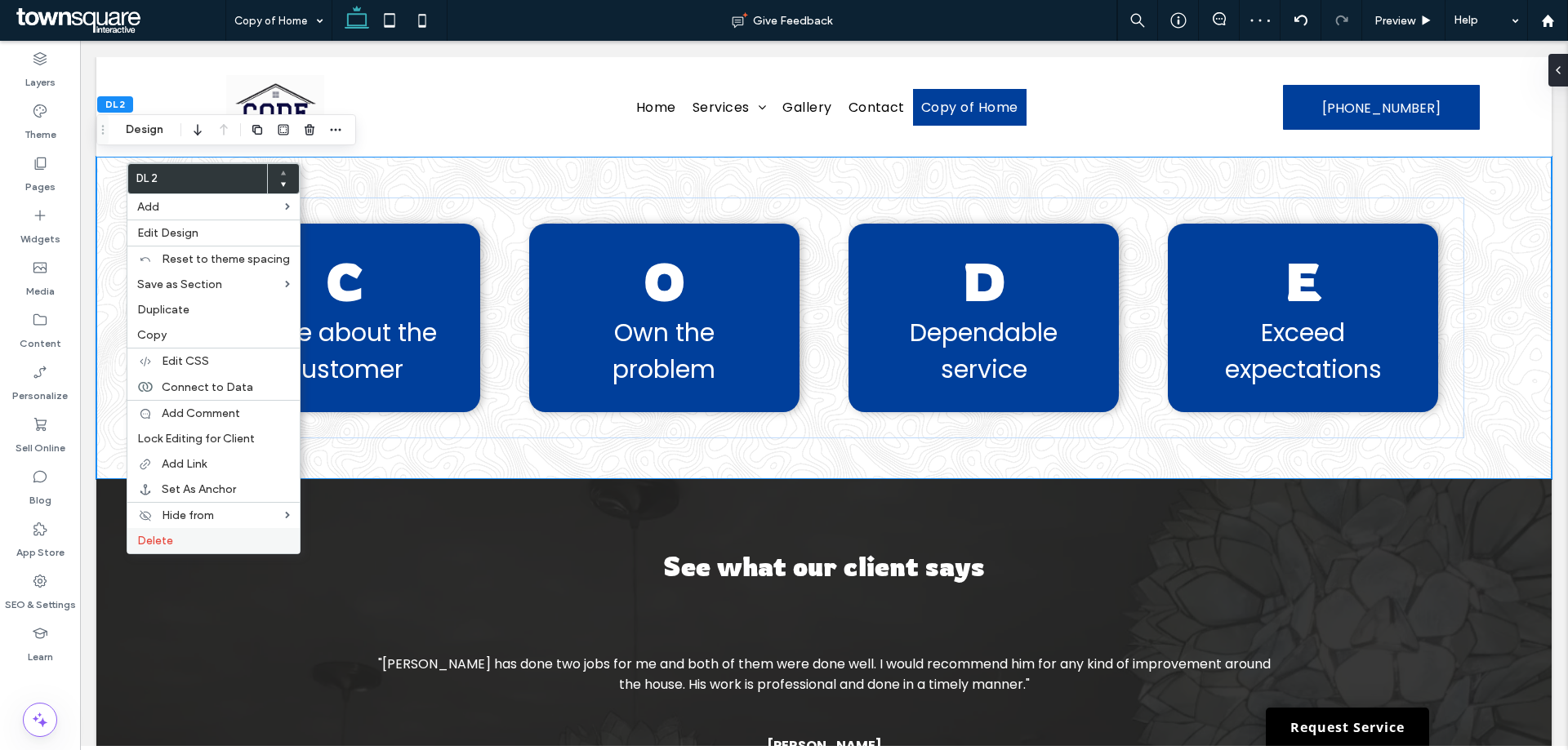
click at [173, 544] on label "Delete" at bounding box center [213, 541] width 153 height 13
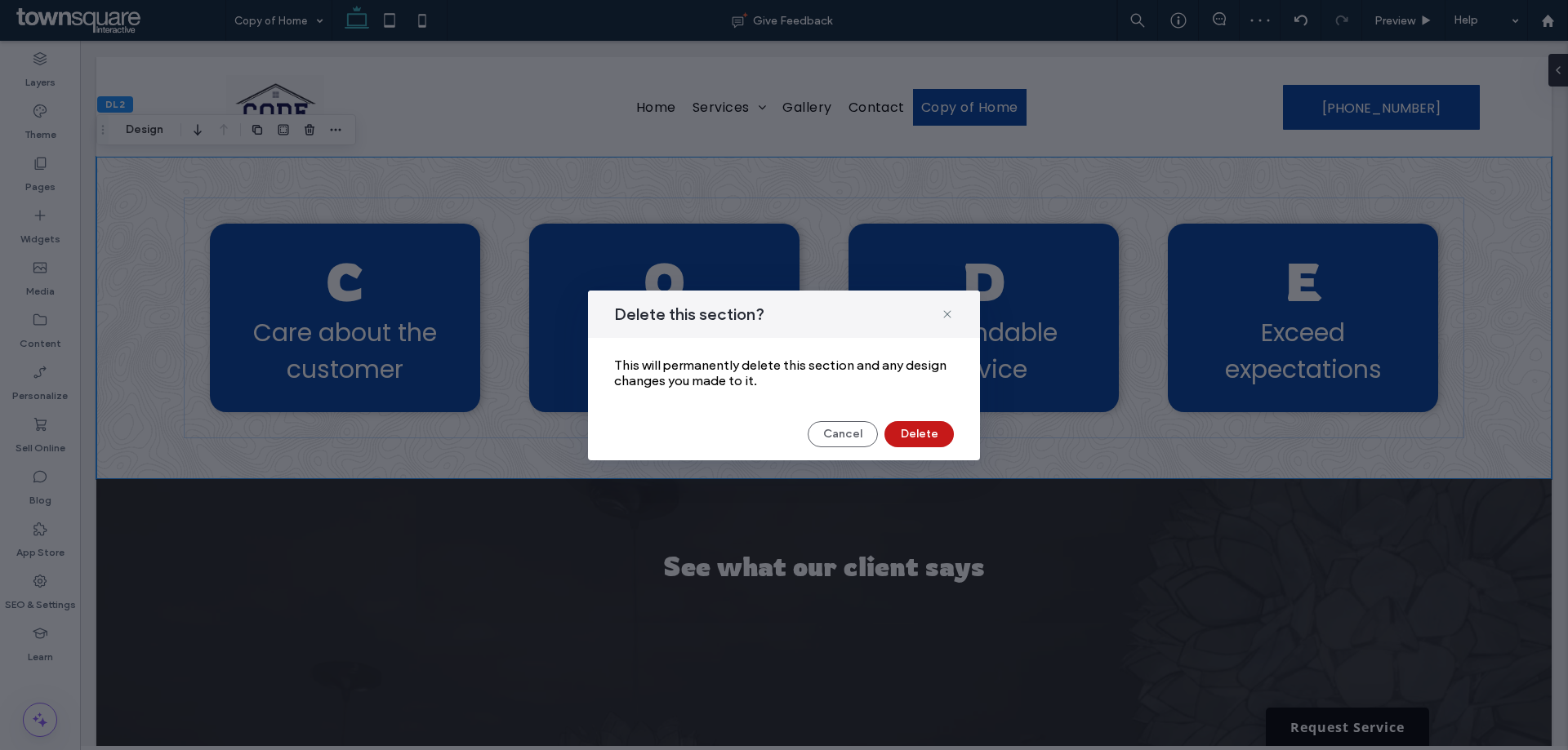
click at [912, 433] on button "Delete" at bounding box center [919, 434] width 69 height 26
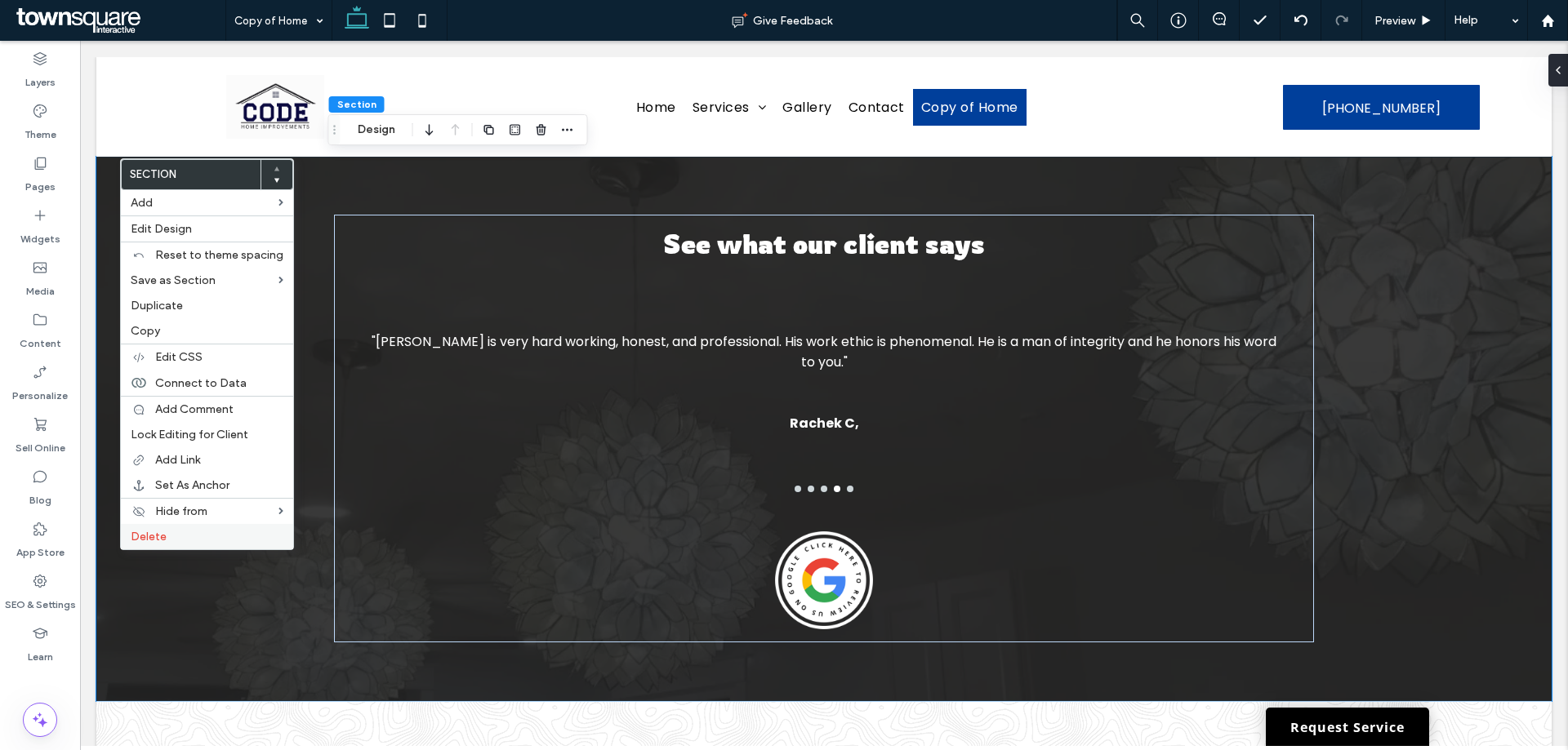
click at [185, 531] on label "Delete" at bounding box center [207, 537] width 153 height 13
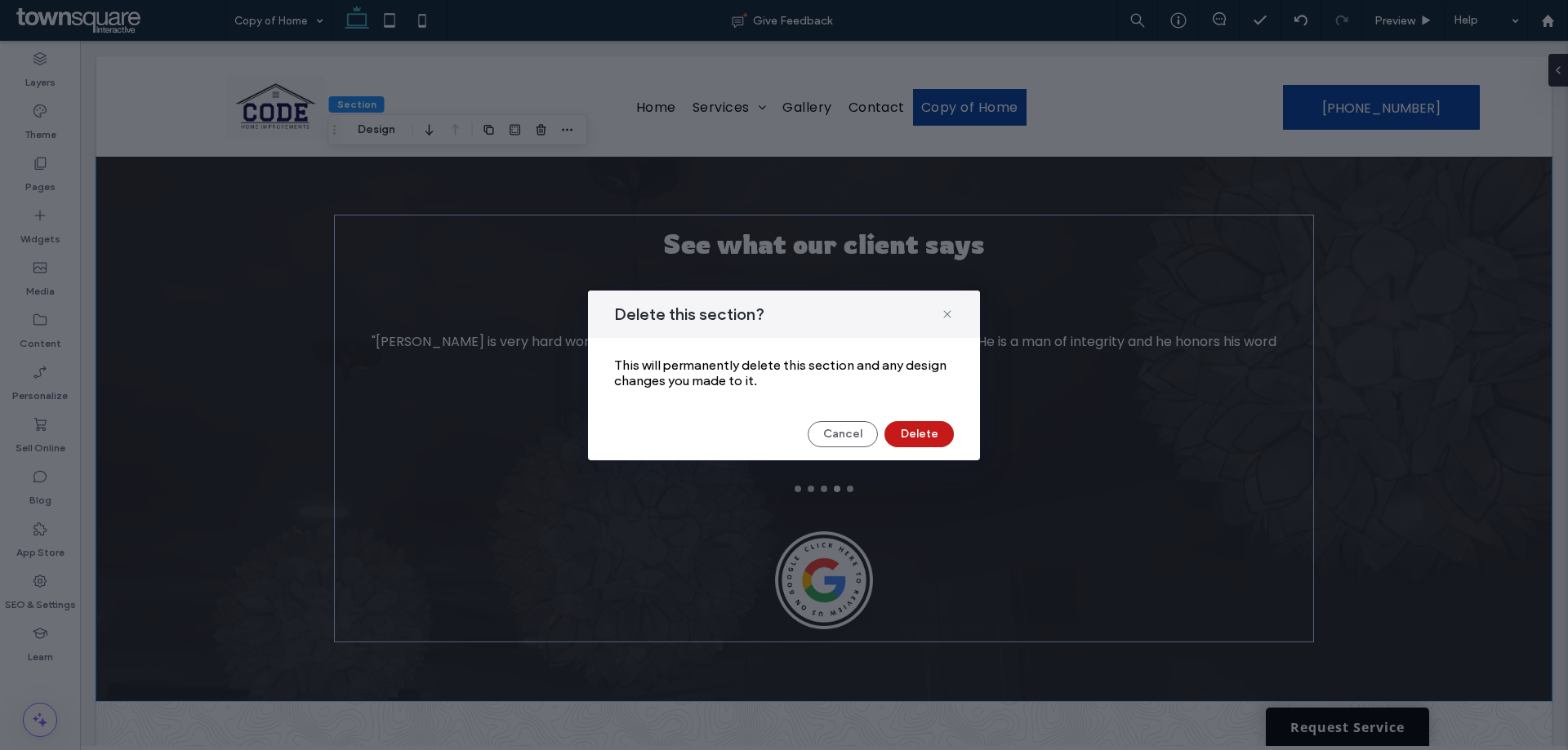
click at [922, 435] on button "Delete" at bounding box center [919, 434] width 69 height 26
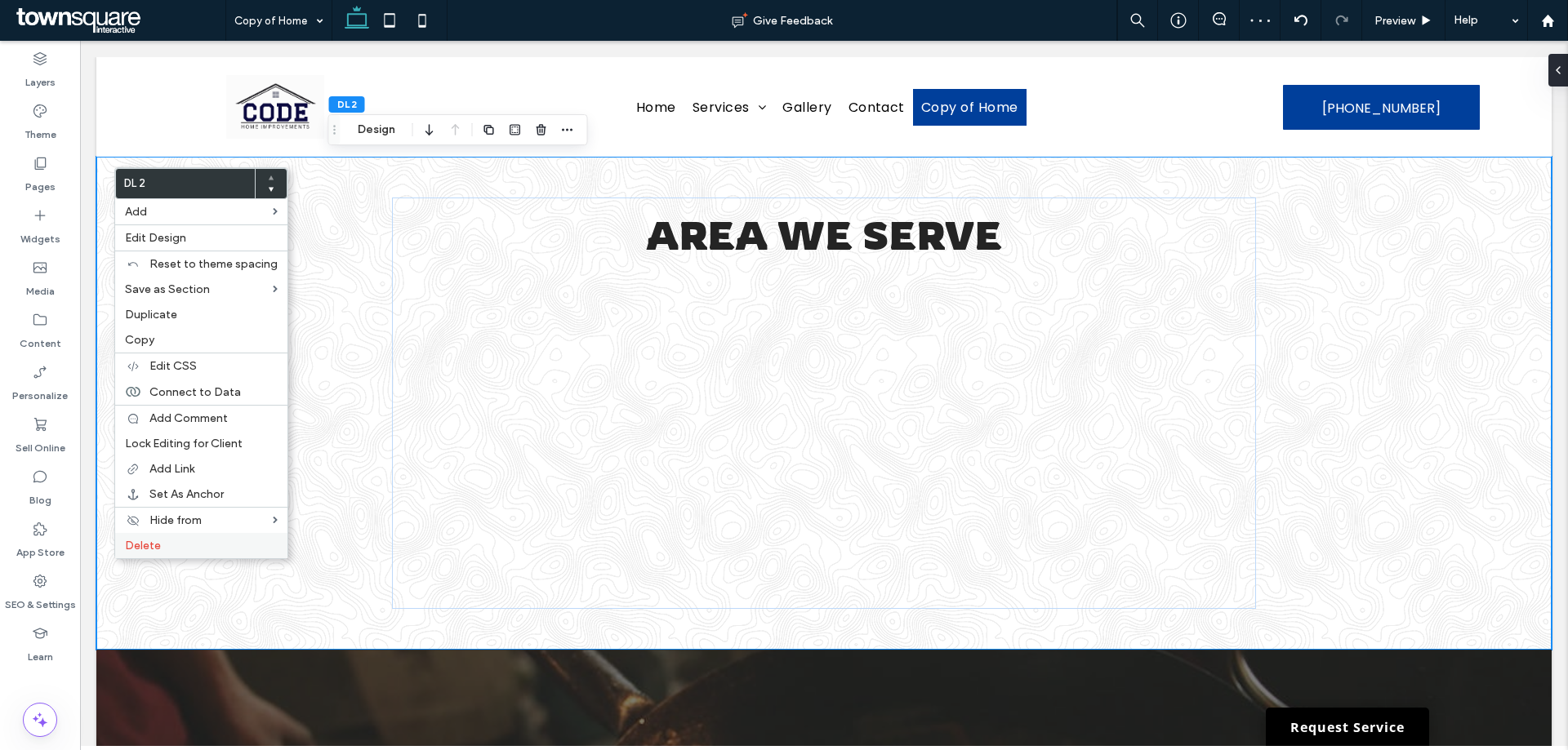
click at [158, 543] on div "Delete" at bounding box center [201, 546] width 172 height 25
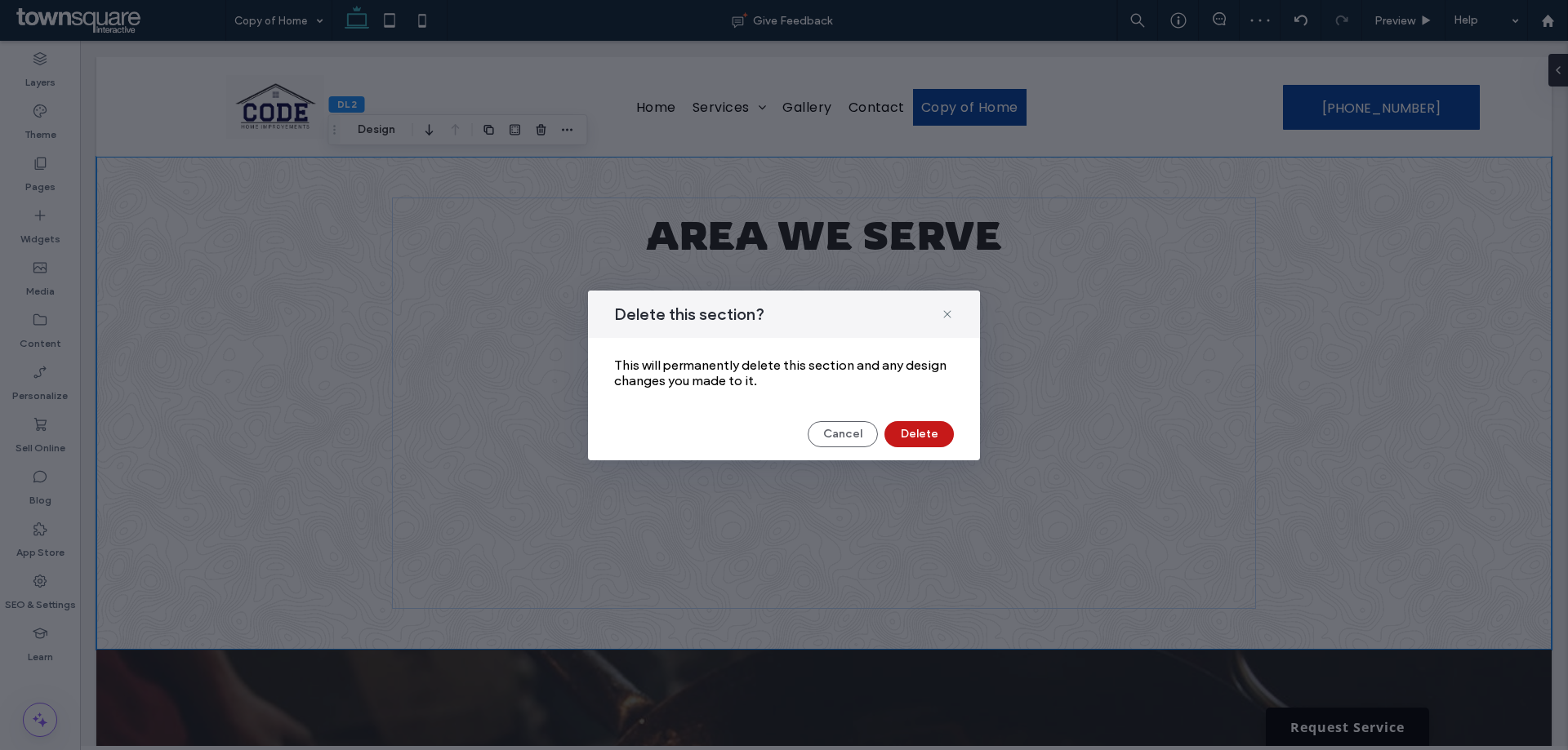
click at [918, 426] on button "Delete" at bounding box center [919, 434] width 69 height 26
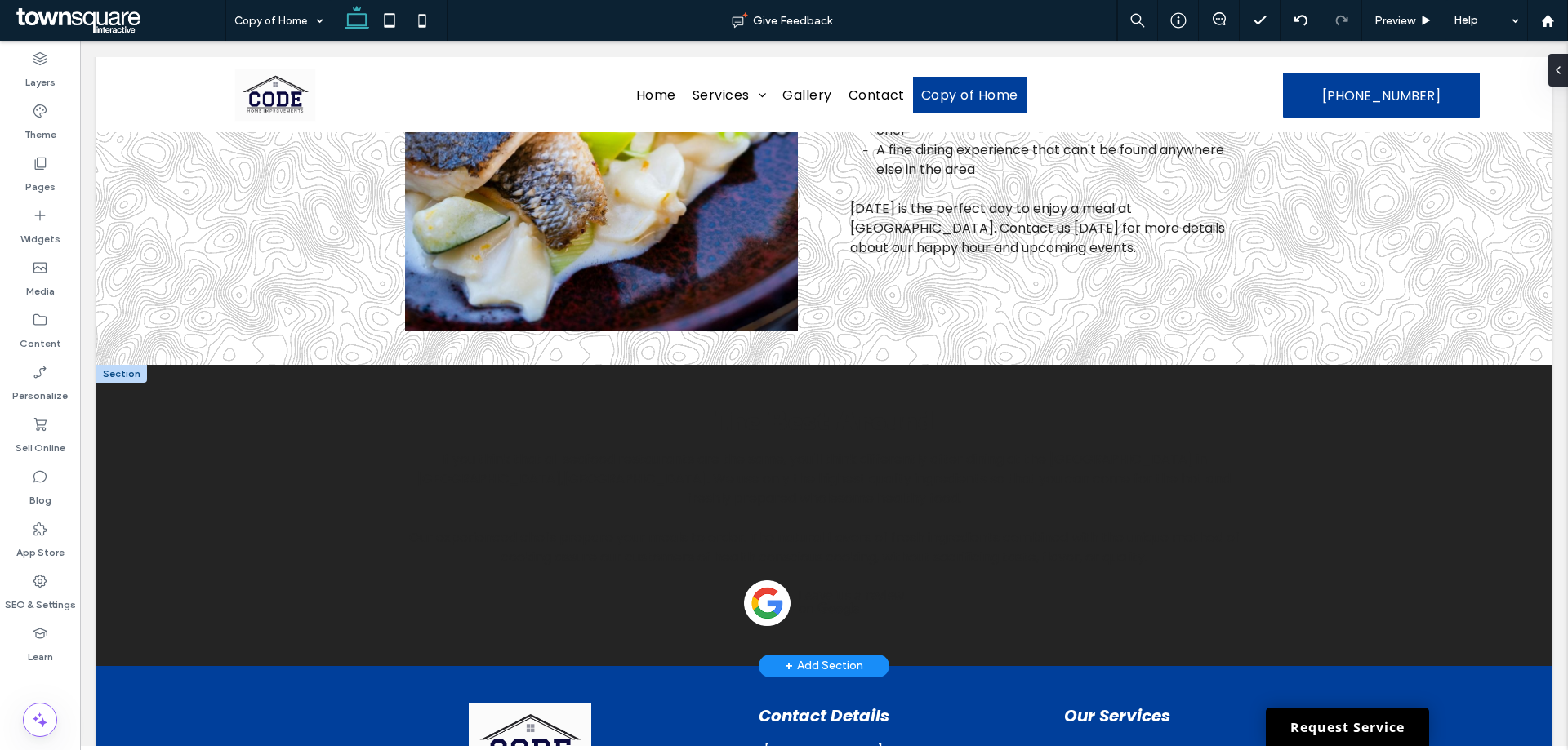
scroll to position [2579, 0]
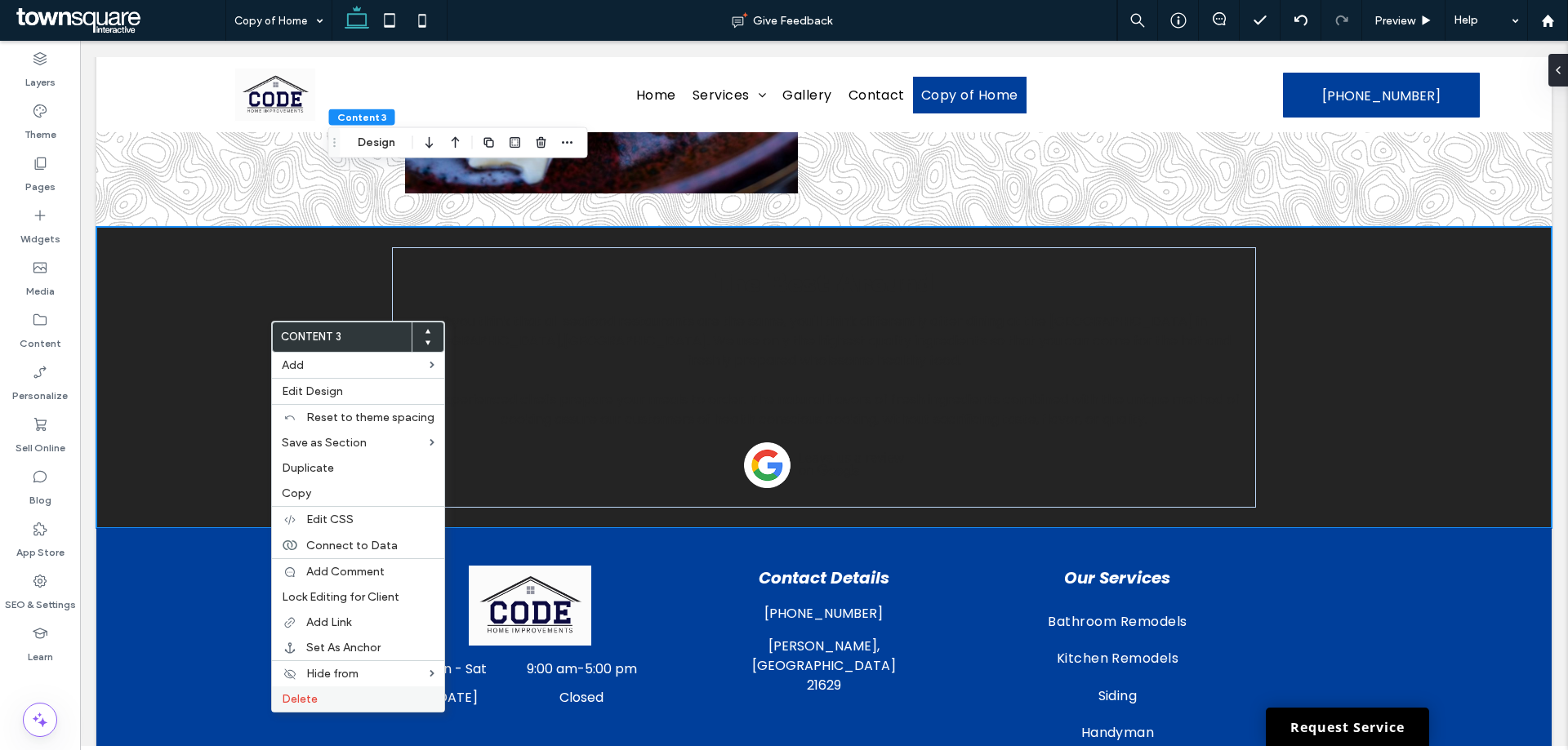
click at [340, 694] on label "Delete" at bounding box center [357, 699] width 153 height 13
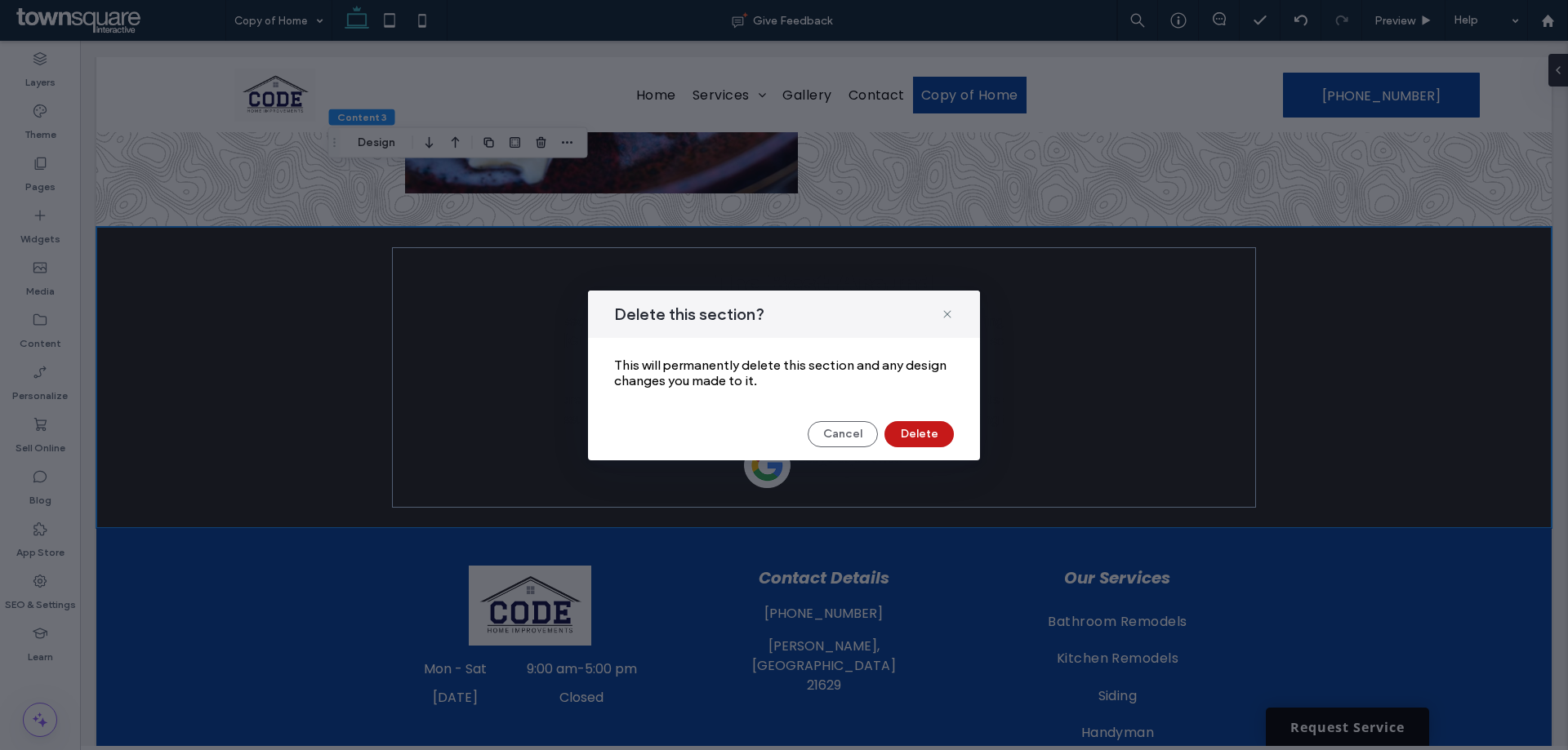
click at [907, 433] on button "Delete" at bounding box center [919, 434] width 69 height 26
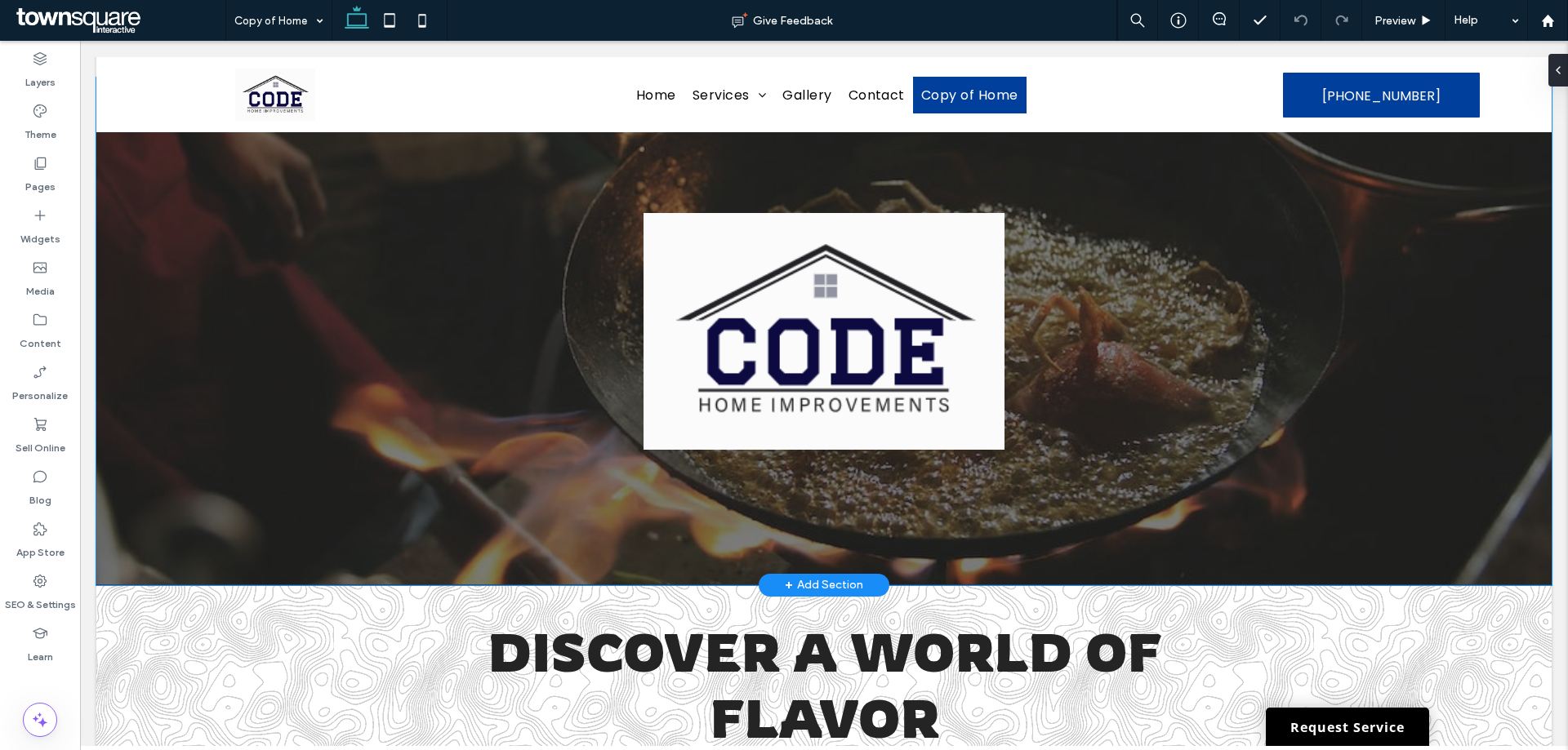
scroll to position [399, 0]
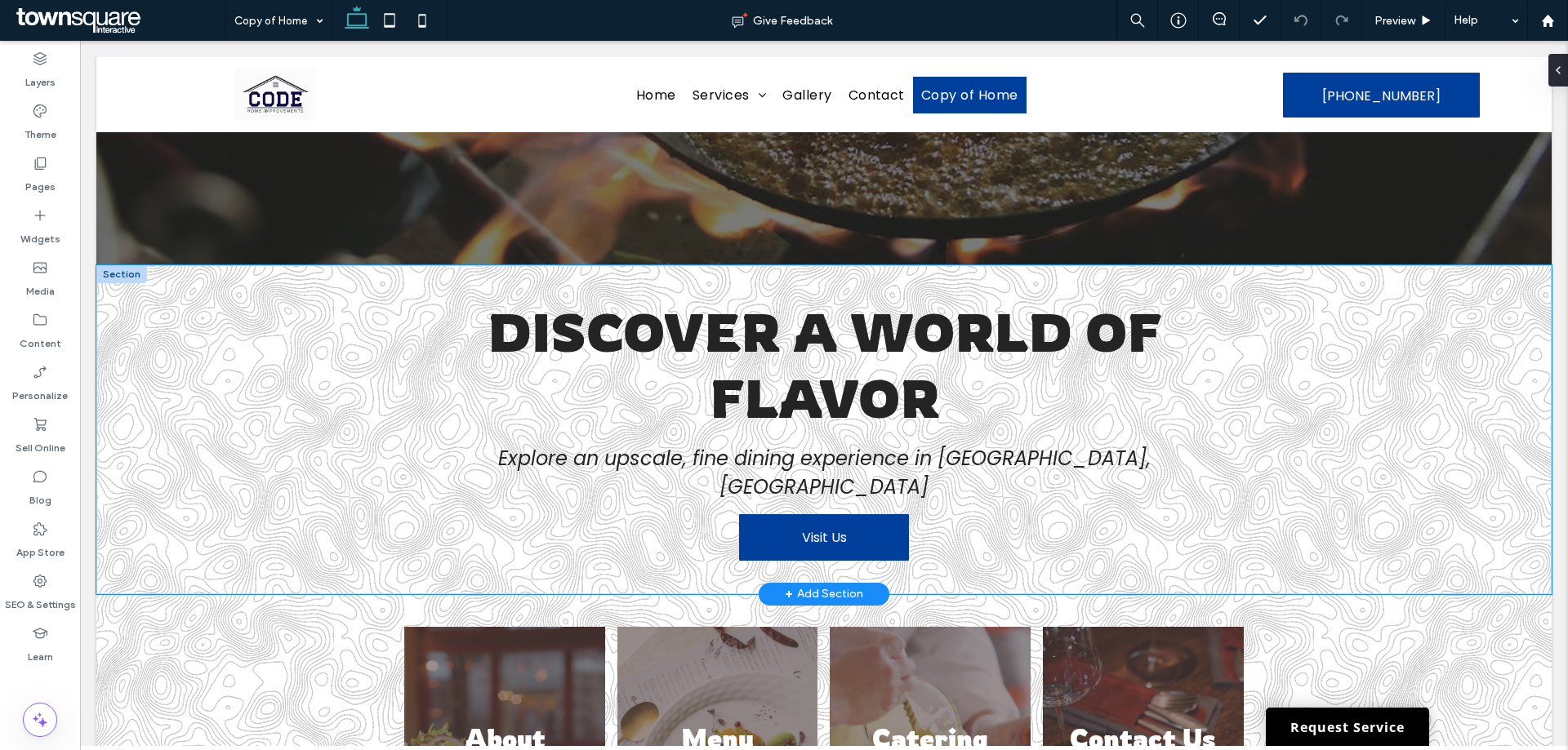
click at [1448, 342] on div "Discover a World of Flavor Explore an upscale, fine dining experience in [GEOGR…" at bounding box center [824, 430] width 1456 height 329
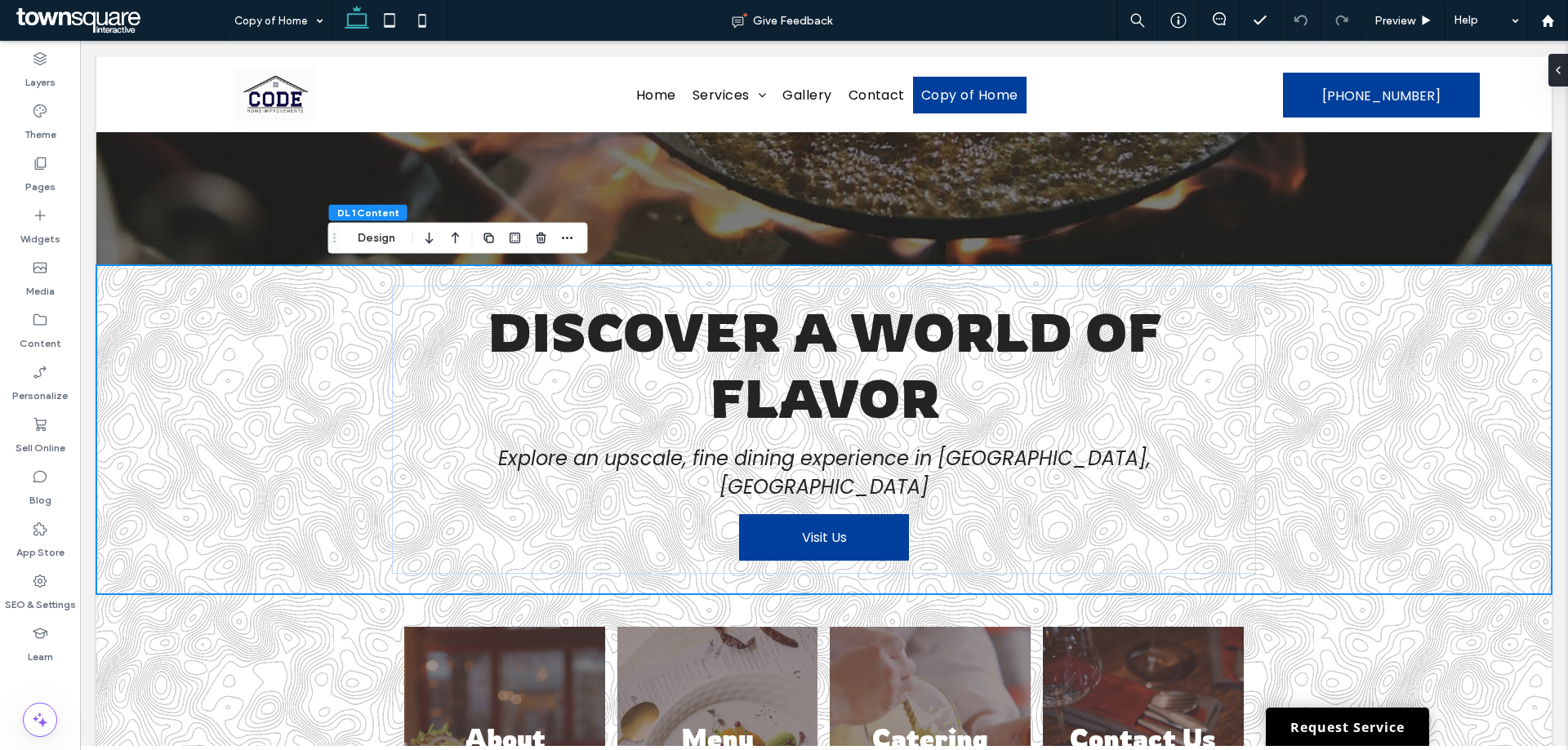
click at [390, 249] on div "DL 1 Content Design" at bounding box center [459, 238] width 260 height 31
drag, startPoint x: 390, startPoint y: 244, endPoint x: 310, endPoint y: 201, distance: 90.8
click at [390, 244] on button "Design" at bounding box center [377, 238] width 59 height 19
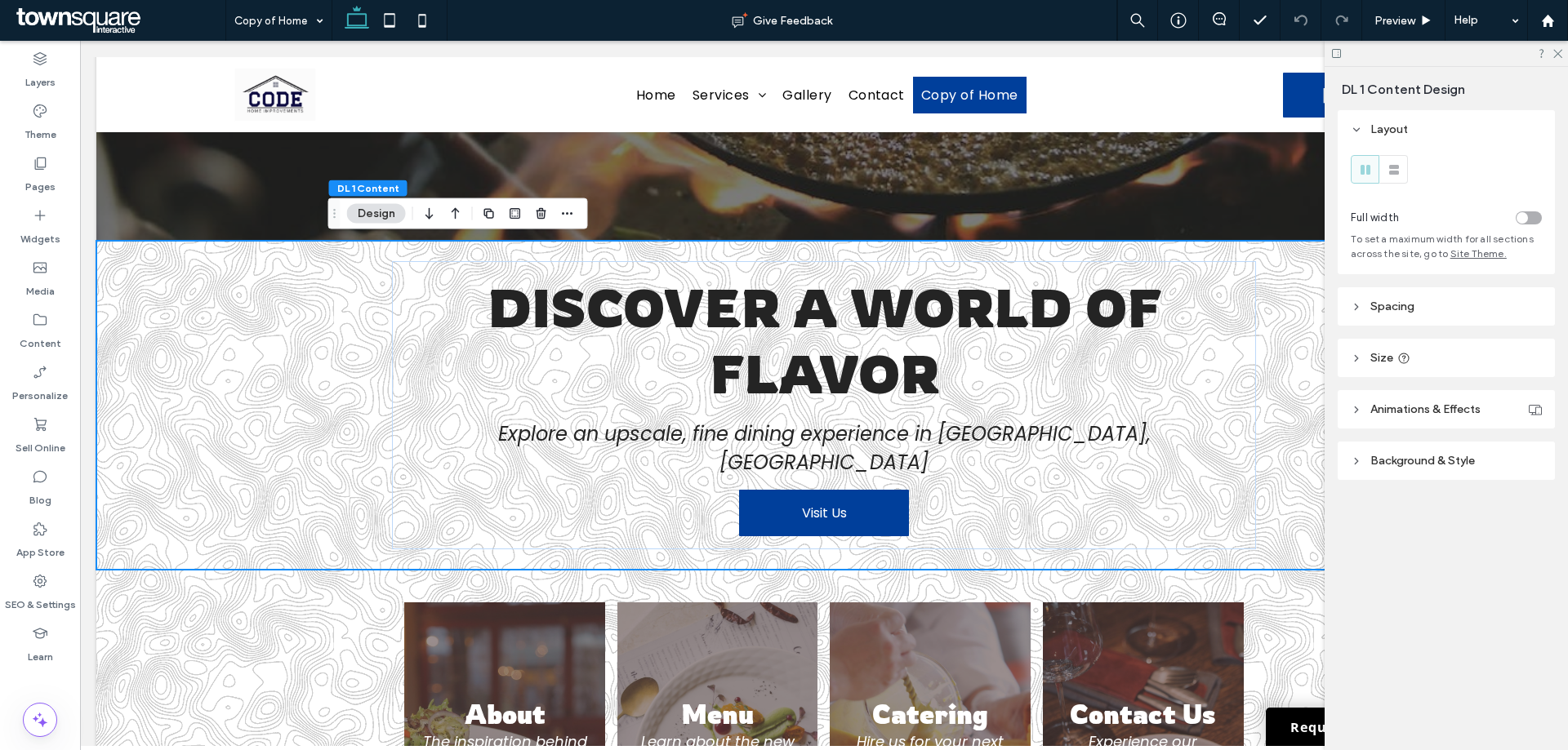
click at [1395, 480] on div "Layout Full width To set a maximum width for all sections across the site, go t…" at bounding box center [1452, 328] width 228 height 435
click at [1393, 465] on span "Background & Style" at bounding box center [1423, 461] width 105 height 13
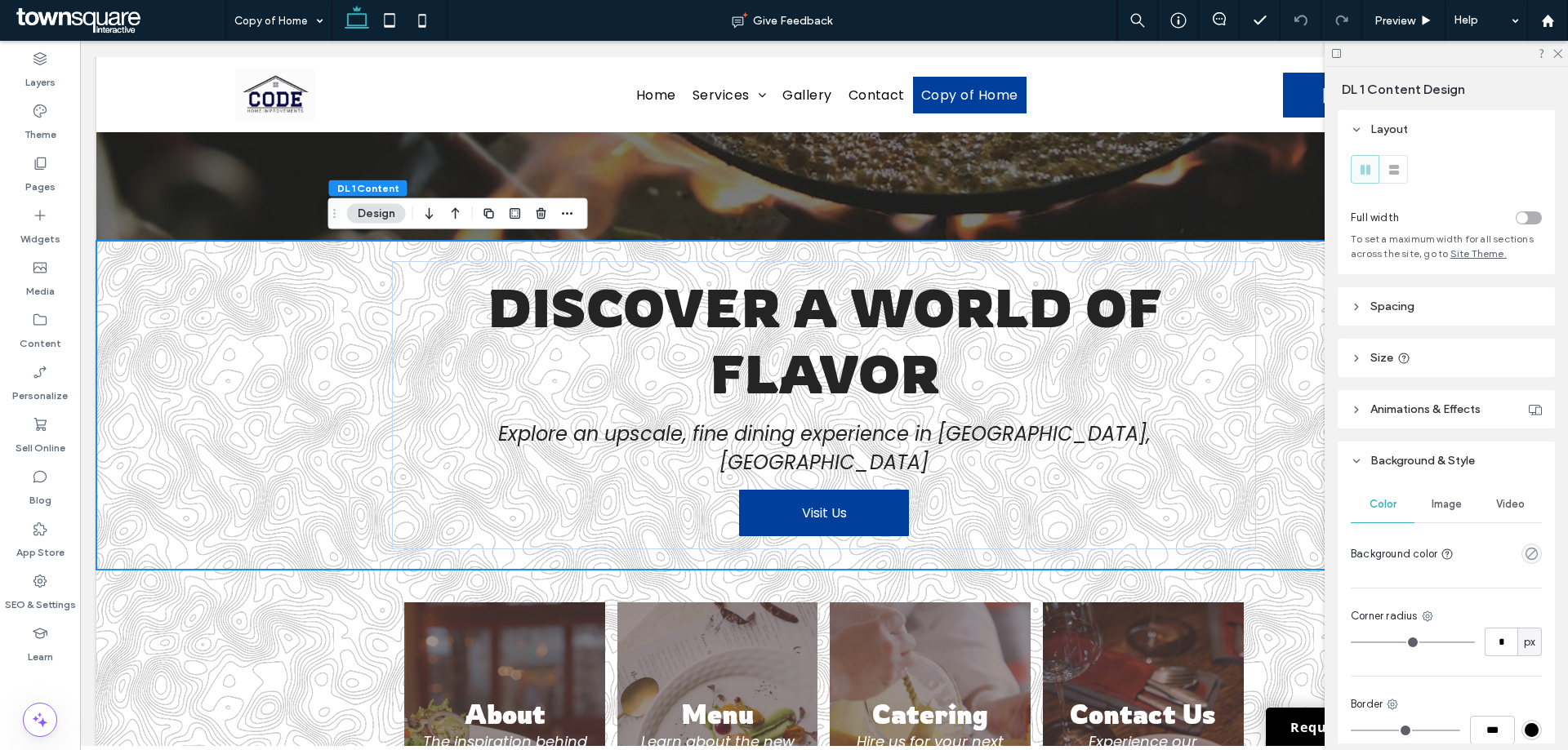
click at [1456, 509] on span "Image" at bounding box center [1447, 505] width 30 height 13
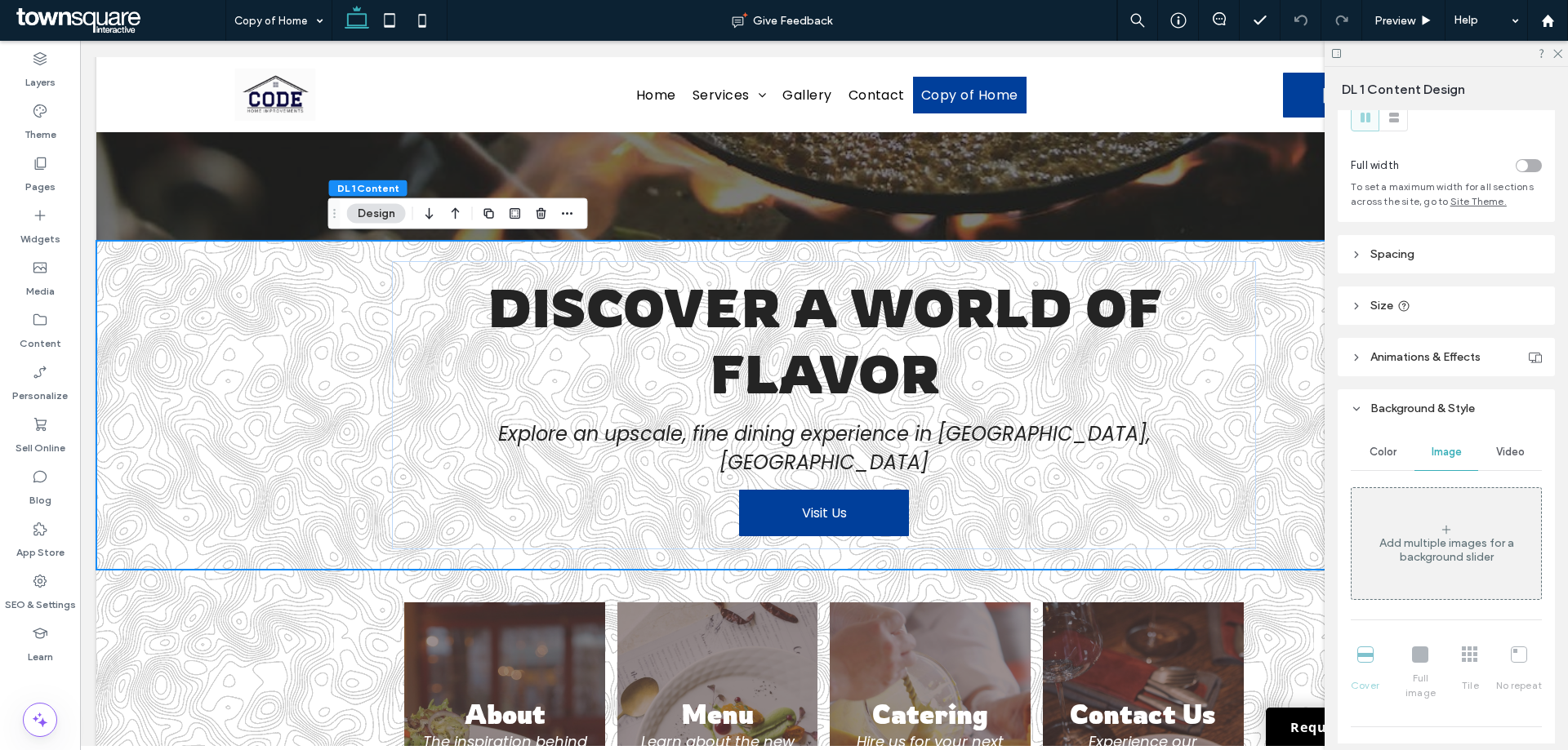
scroll to position [82, 0]
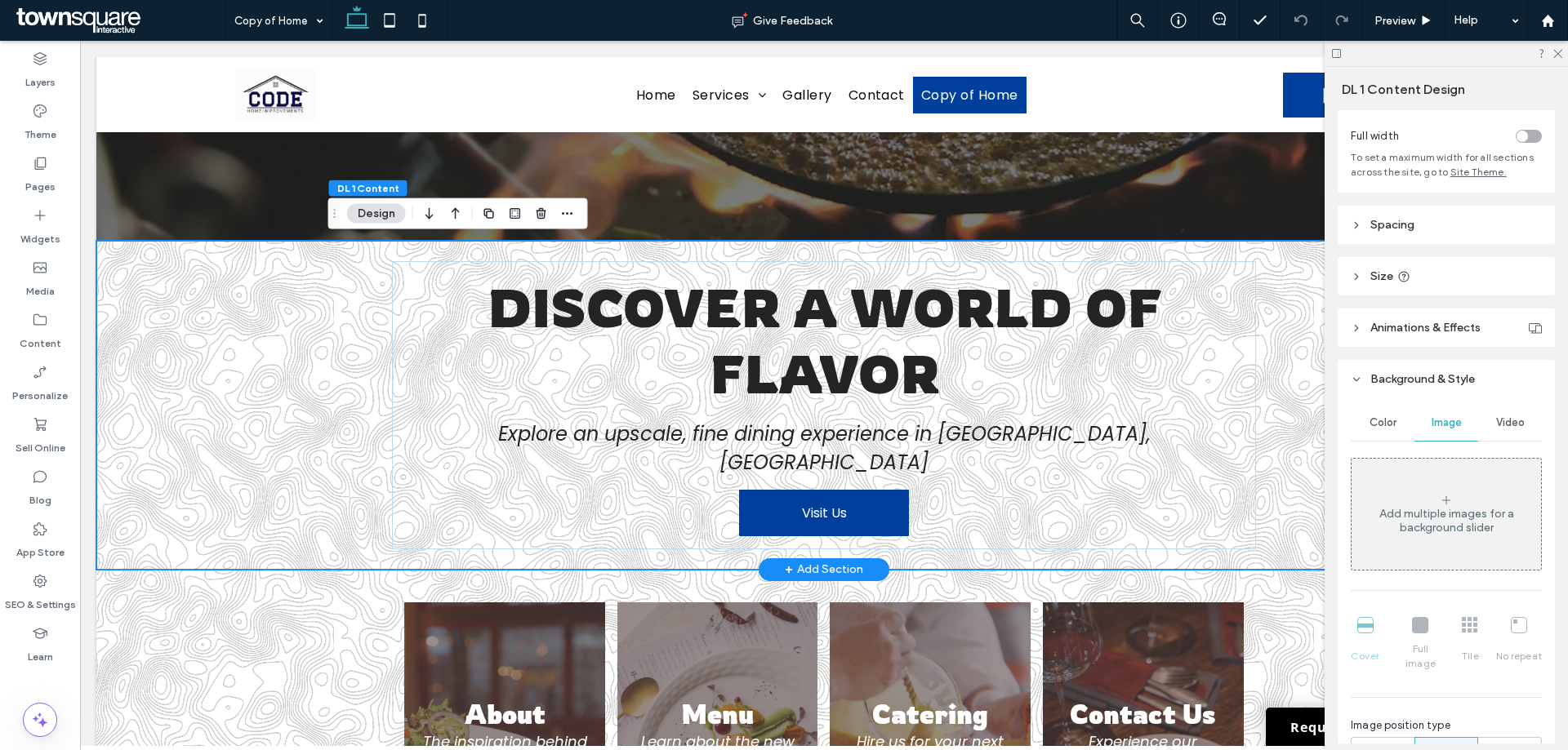
click at [355, 339] on div "Discover a World of Flavor Explore an upscale, fine dining experience in [GEOGR…" at bounding box center [824, 405] width 980 height 329
click at [334, 340] on div "Discover a World of Flavor Explore an upscale, fine dining experience in [GEOGR…" at bounding box center [824, 405] width 980 height 329
click at [1388, 423] on span "Color" at bounding box center [1383, 423] width 27 height 13
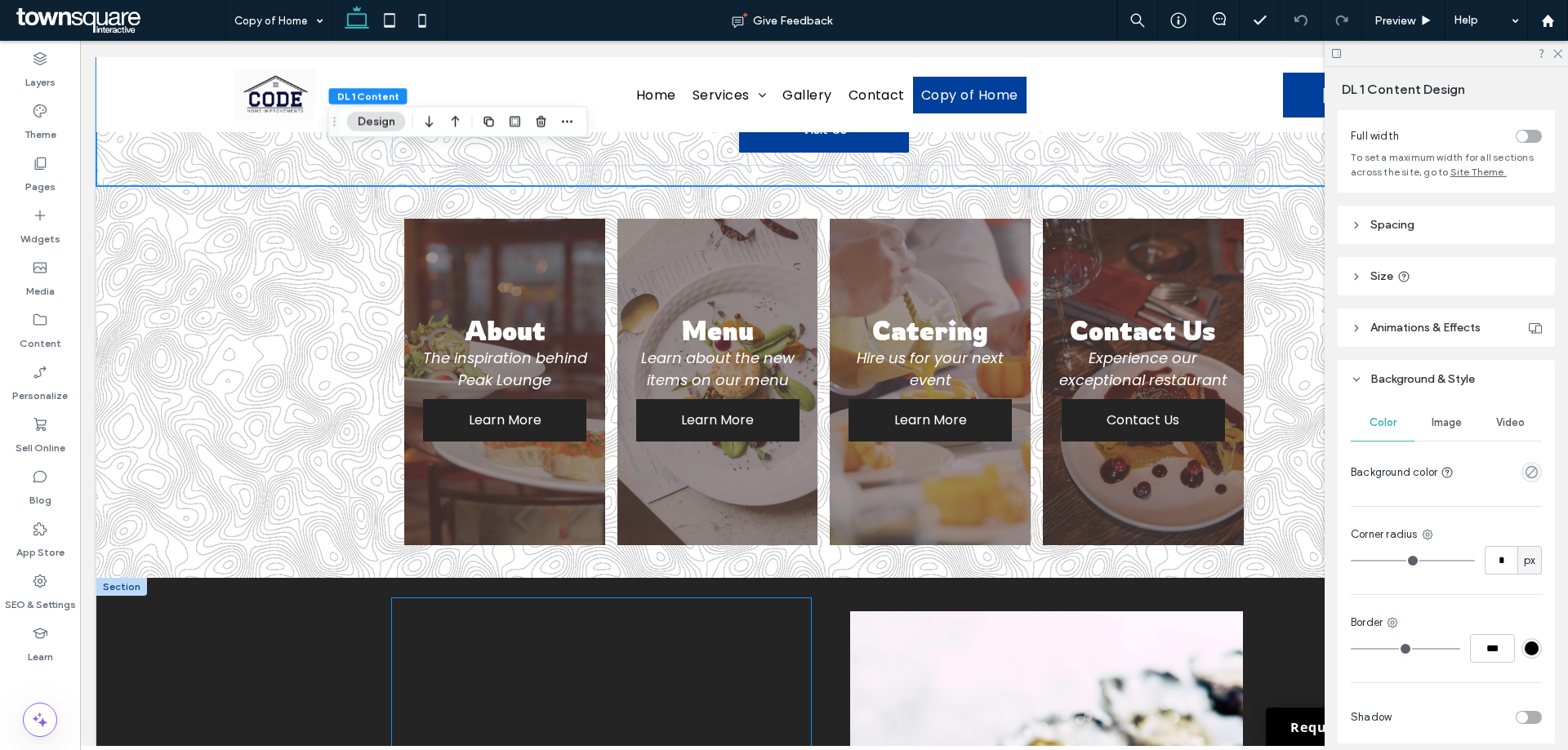
scroll to position [807, 0]
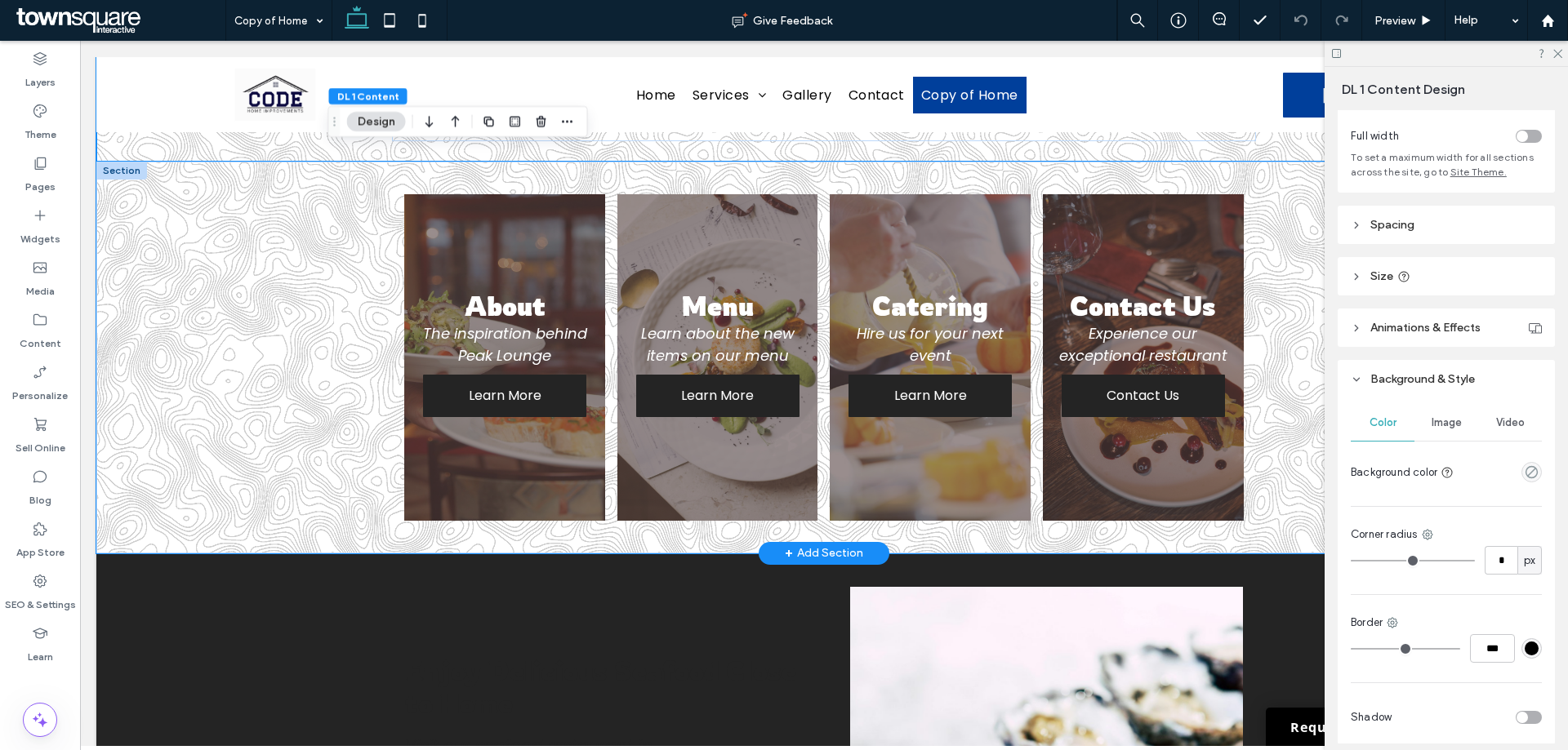
click at [211, 456] on div "About The inspiration behind Peak Lounge Learn More Menu Learn about the new it…" at bounding box center [824, 357] width 1456 height 392
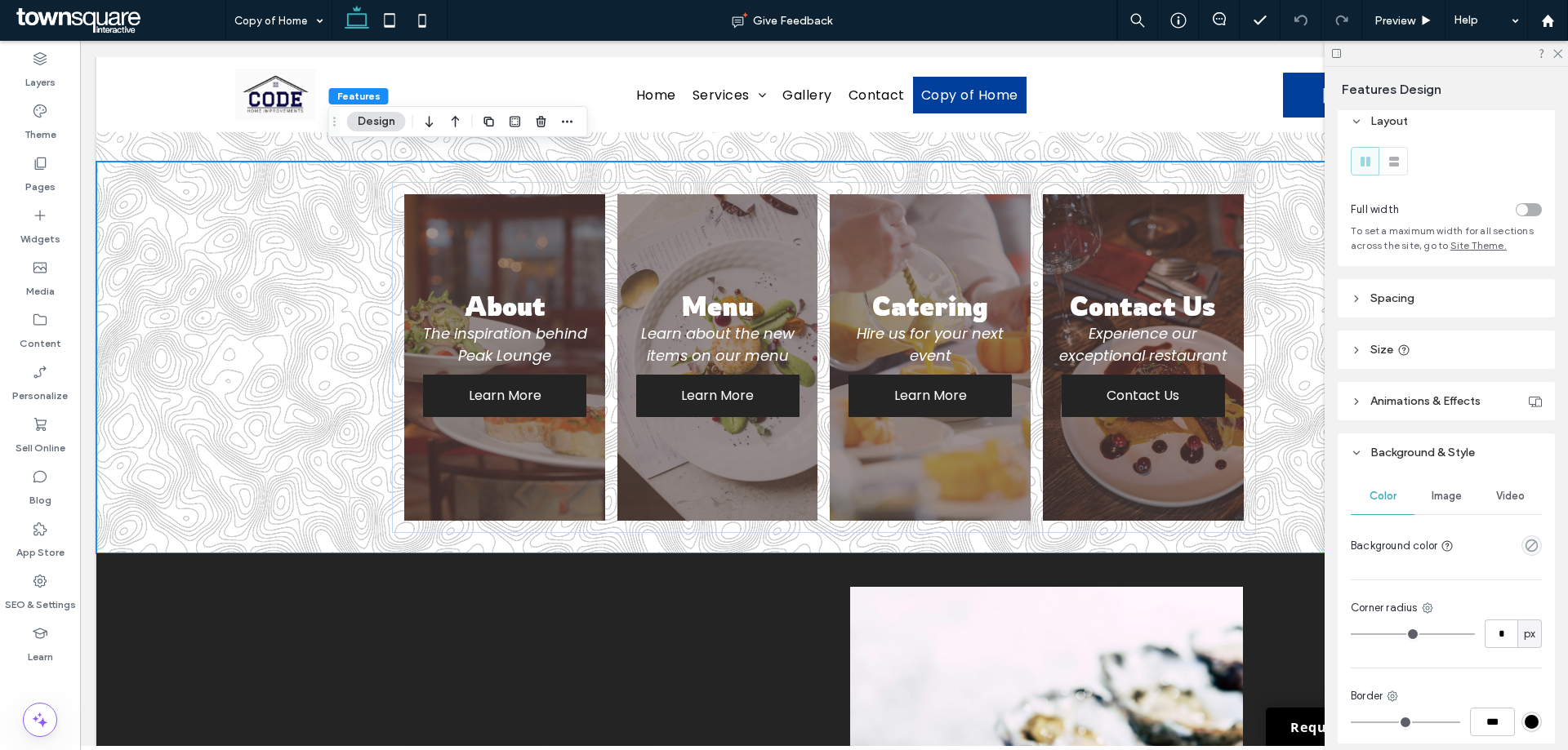
scroll to position [0, 0]
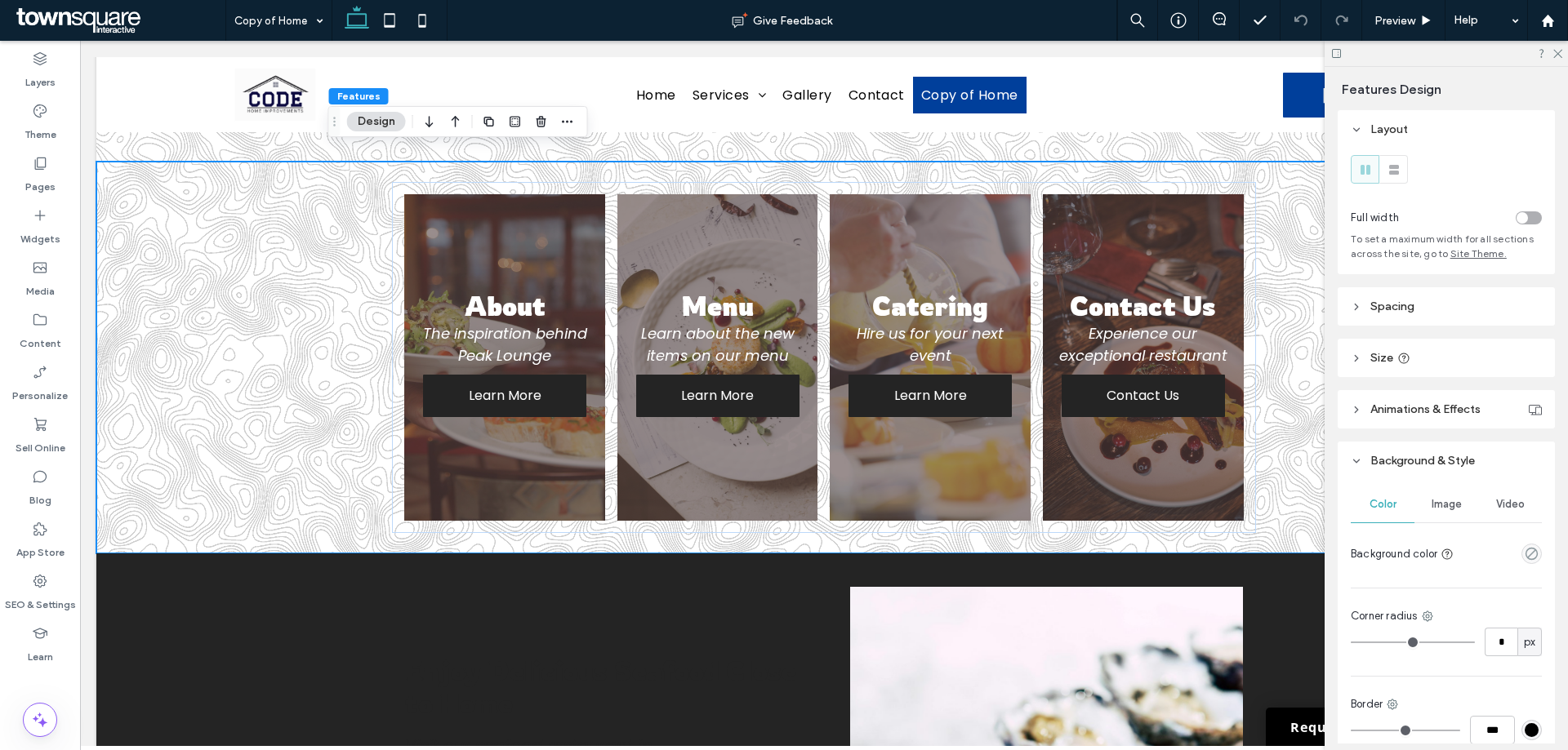
click at [1448, 506] on span "Image" at bounding box center [1447, 505] width 30 height 13
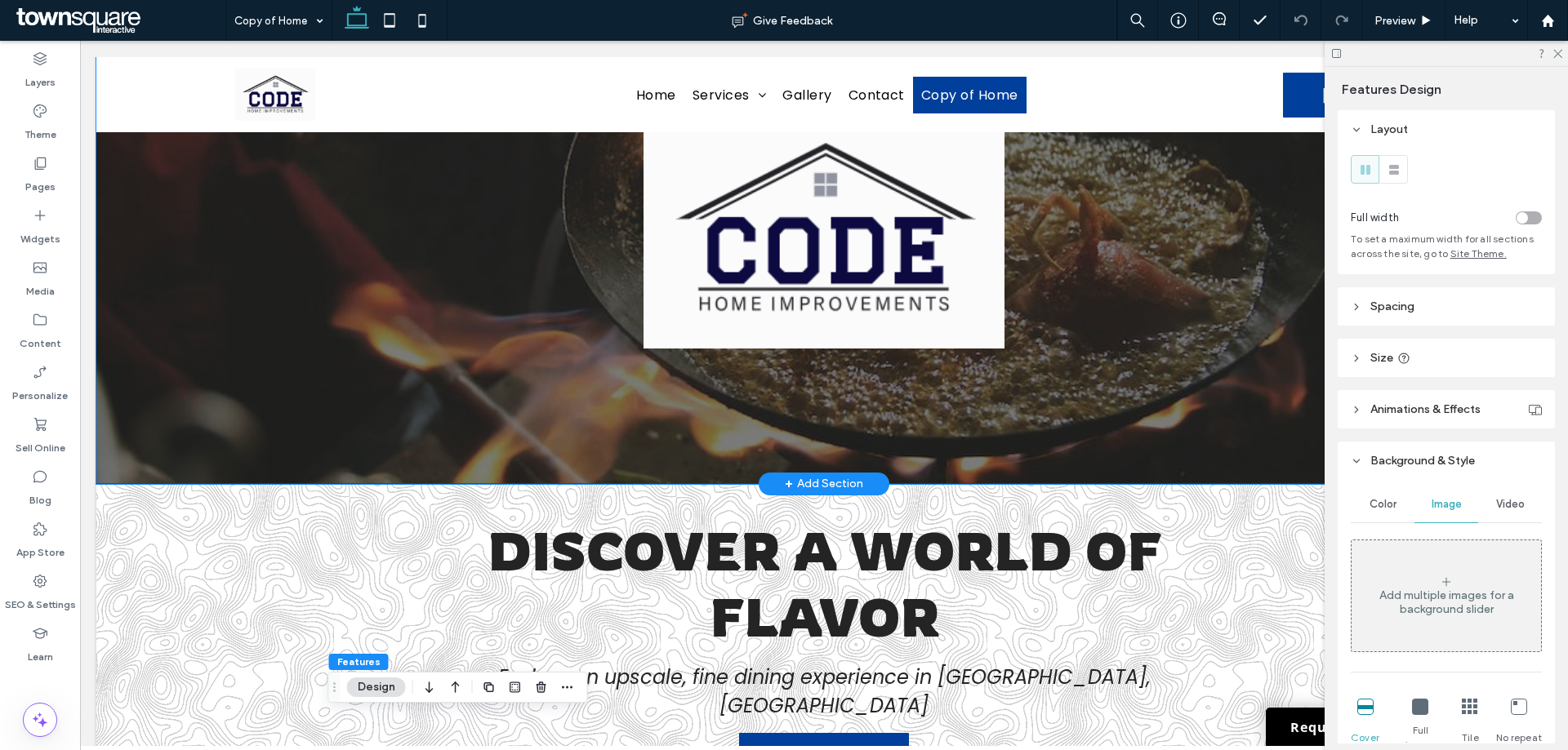
scroll to position [154, 0]
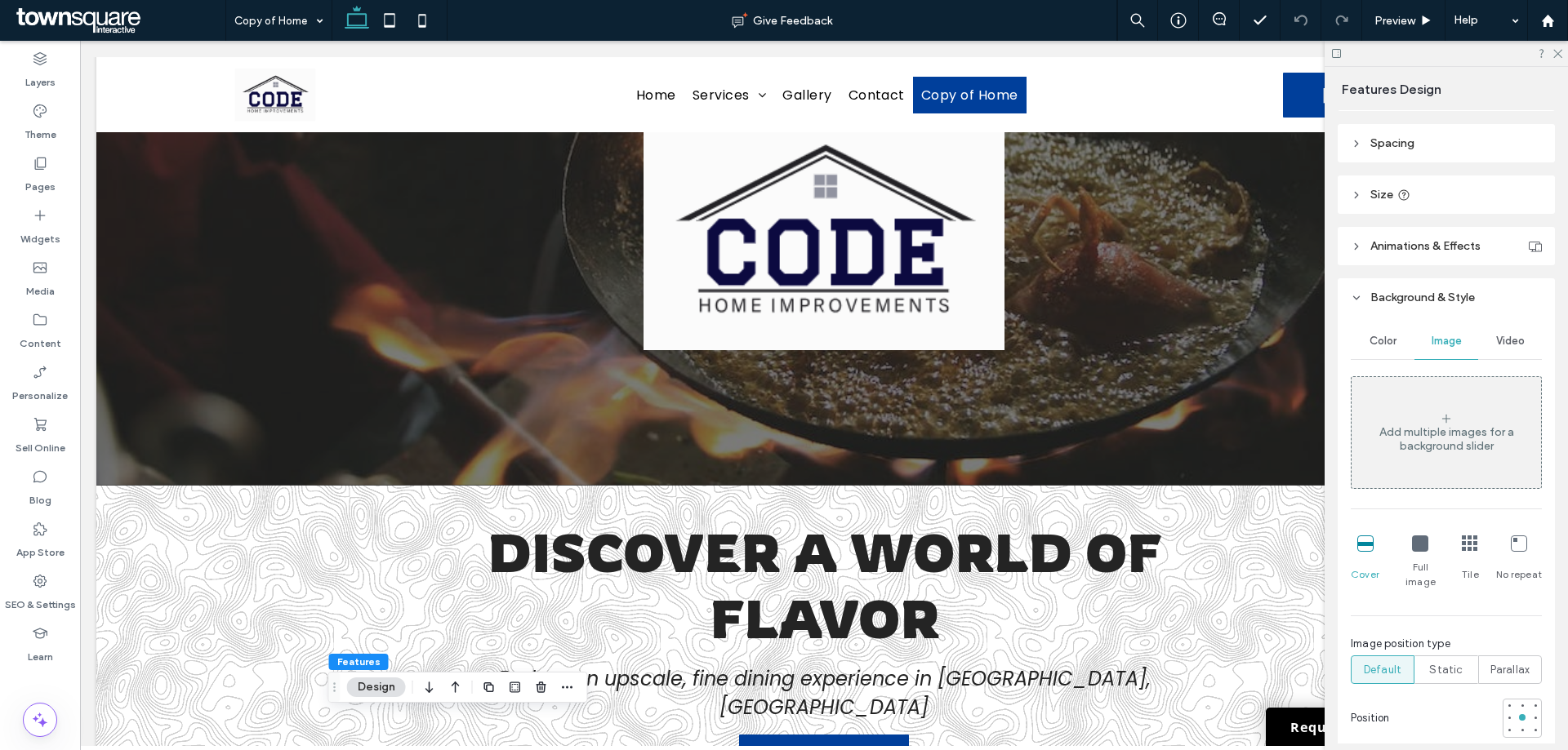
click at [1402, 342] on div "Color" at bounding box center [1383, 341] width 64 height 36
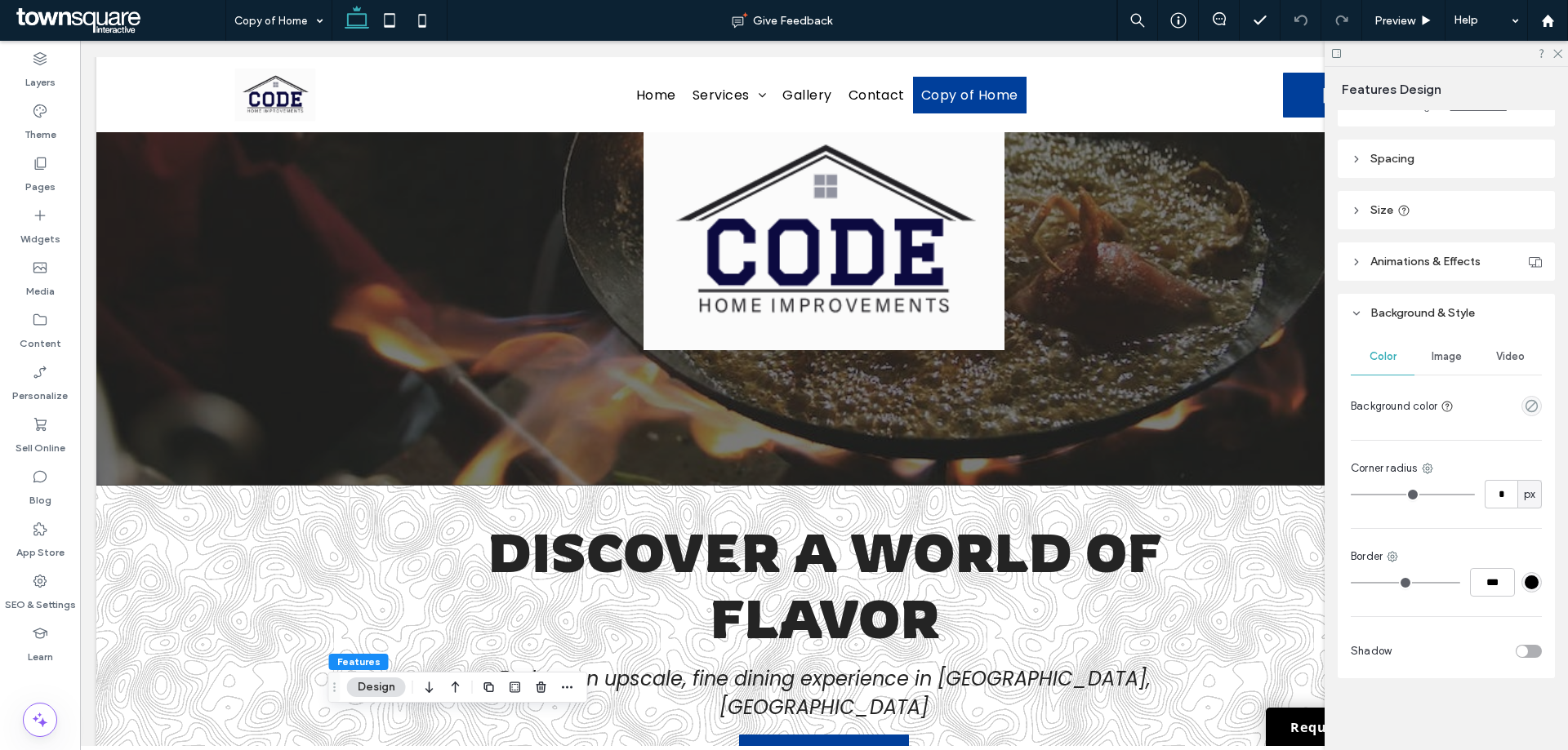
scroll to position [147, 0]
click at [1525, 407] on icon "empty color" at bounding box center [1532, 406] width 13 height 13
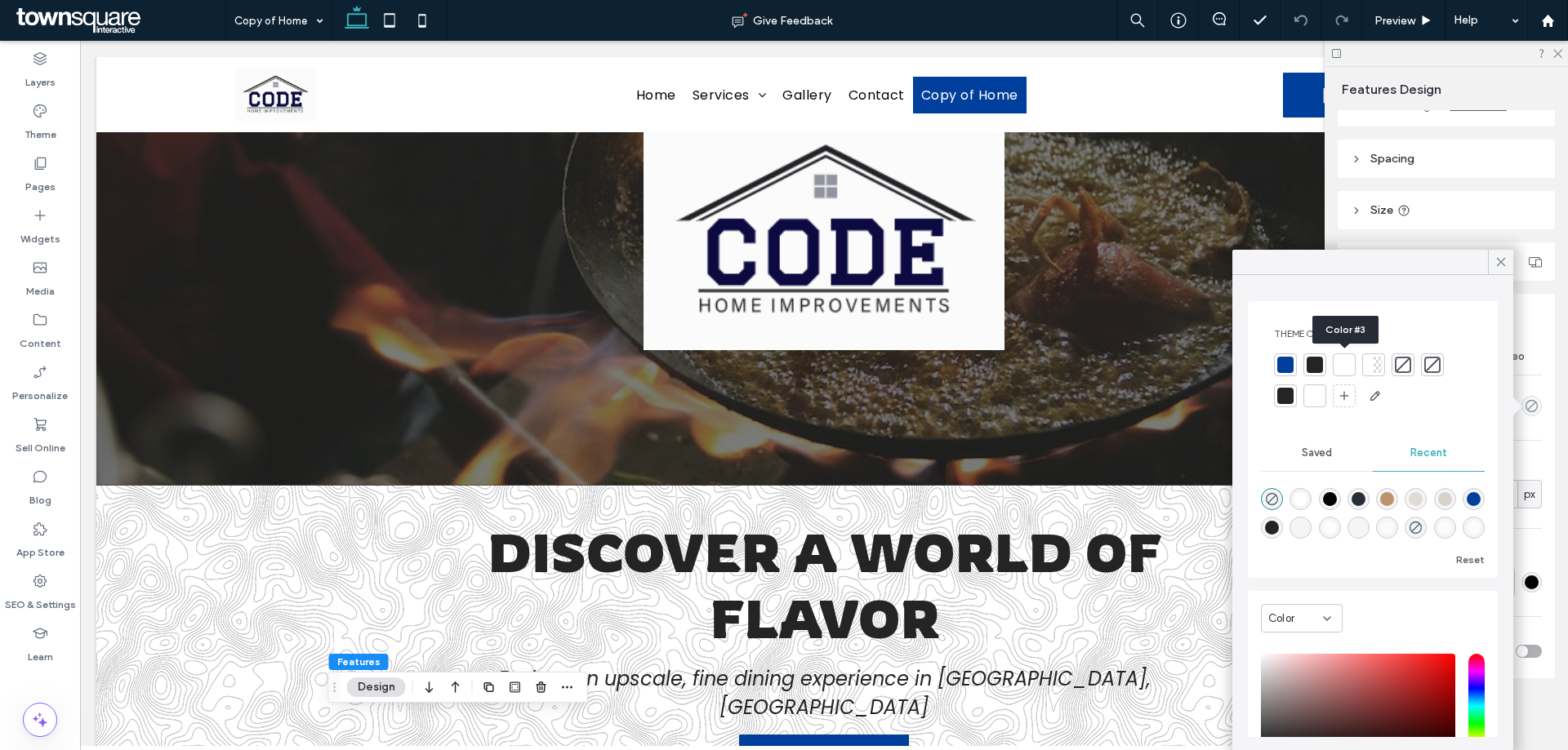
click at [1335, 363] on div at bounding box center [1344, 365] width 23 height 23
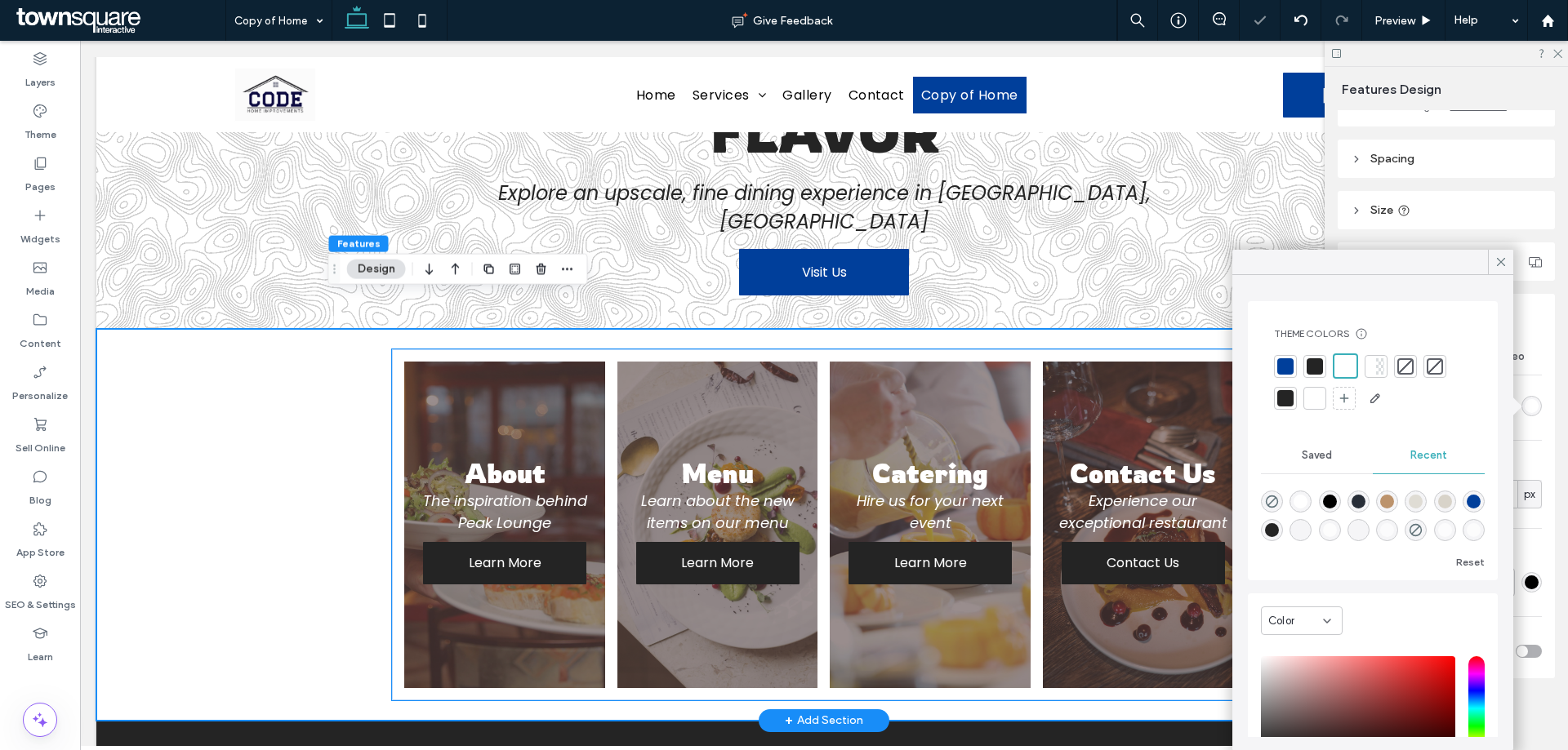
scroll to position [644, 0]
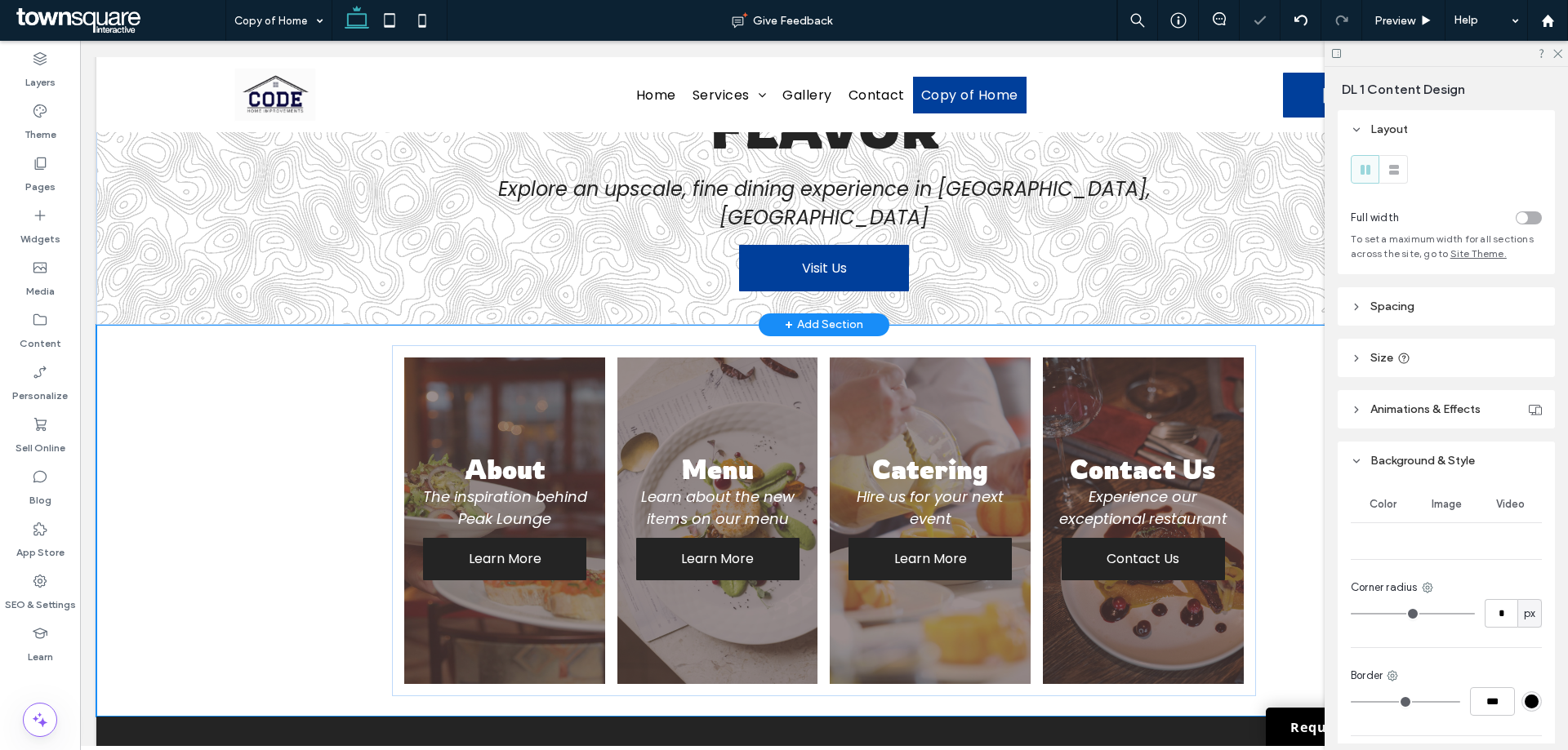
type input "***"
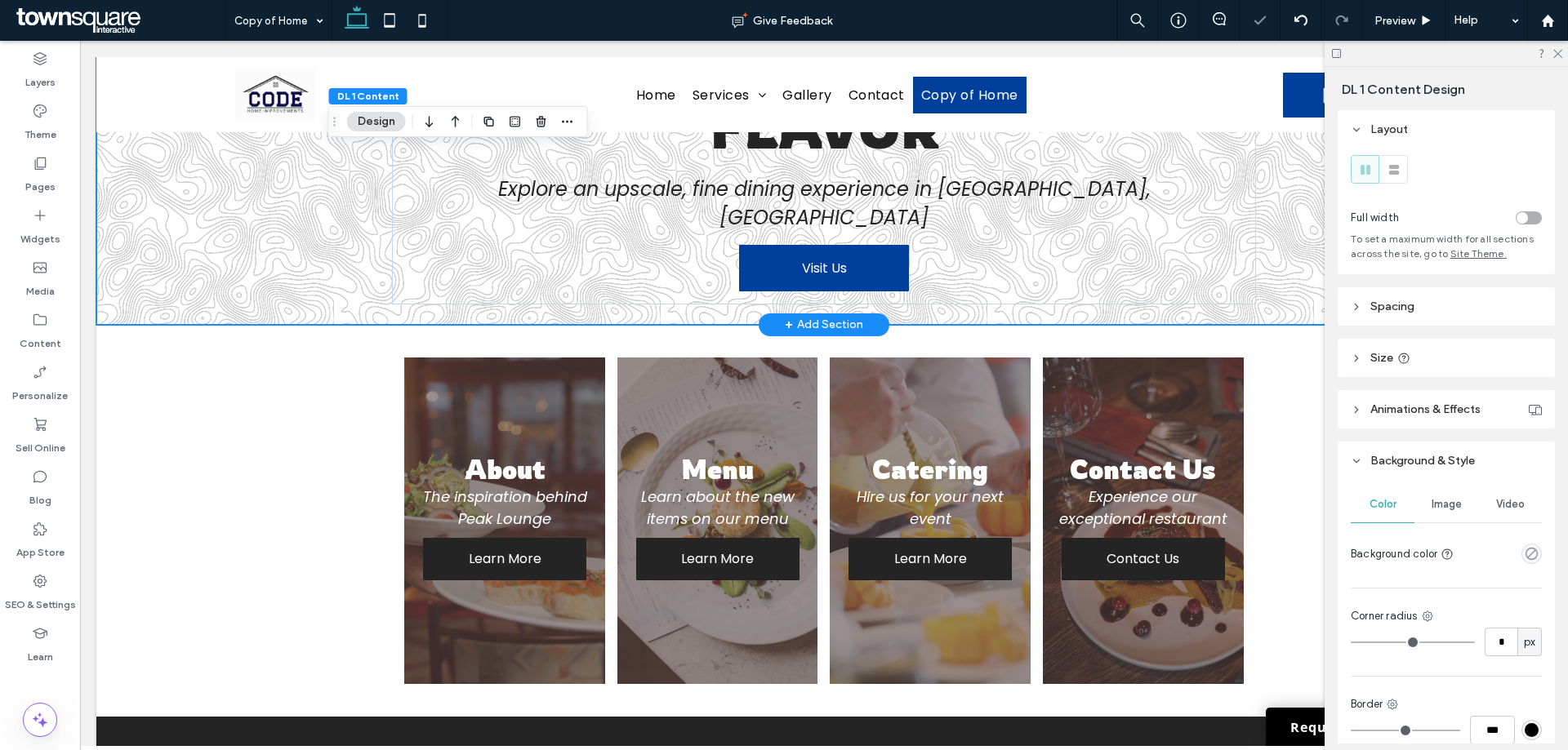
click at [234, 232] on div "Discover a World of Flavor Explore an upscale, fine dining experience in [GEOGR…" at bounding box center [824, 160] width 1456 height 329
click at [1528, 553] on icon "empty color" at bounding box center [1532, 554] width 13 height 13
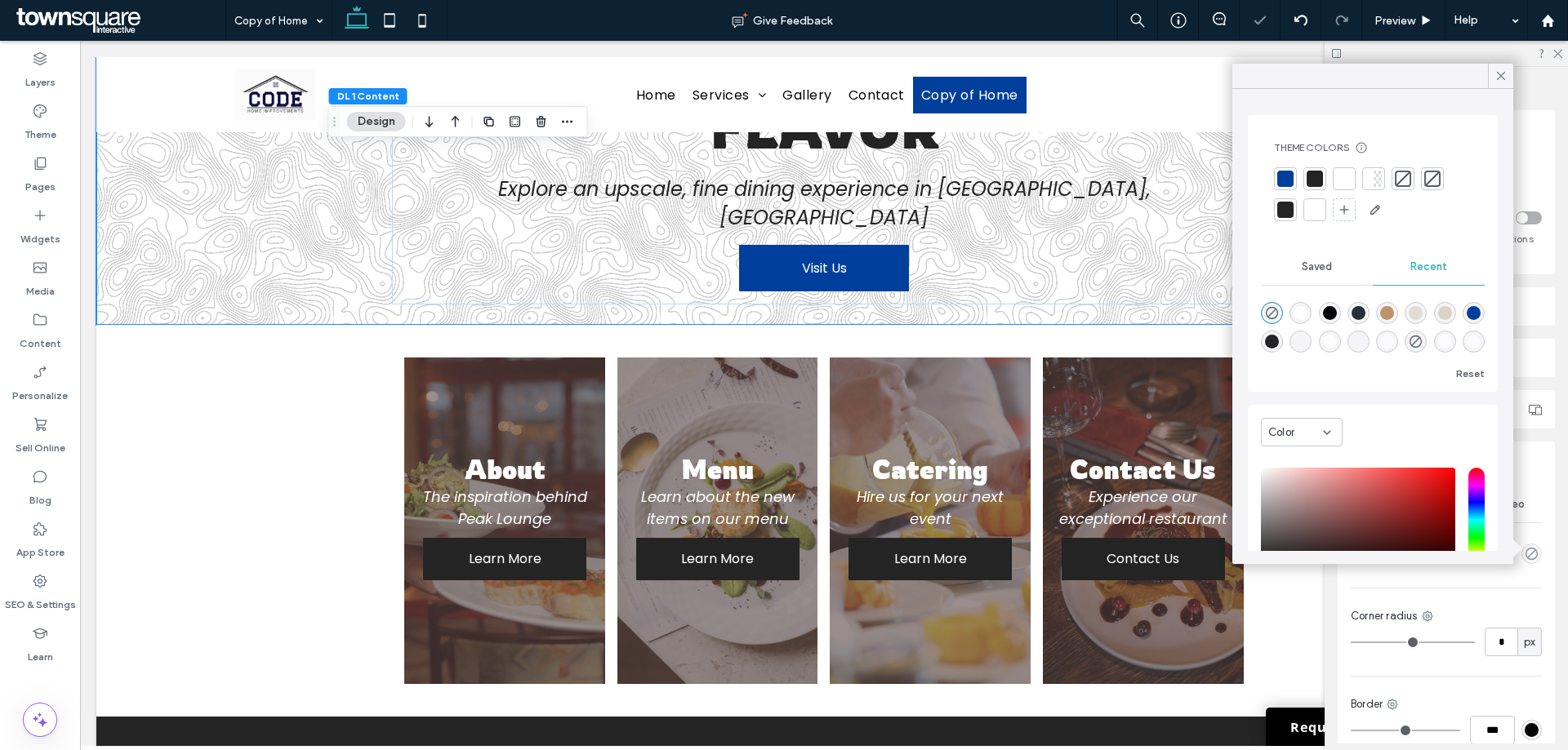
click at [1310, 211] on div at bounding box center [1314, 209] width 16 height 16
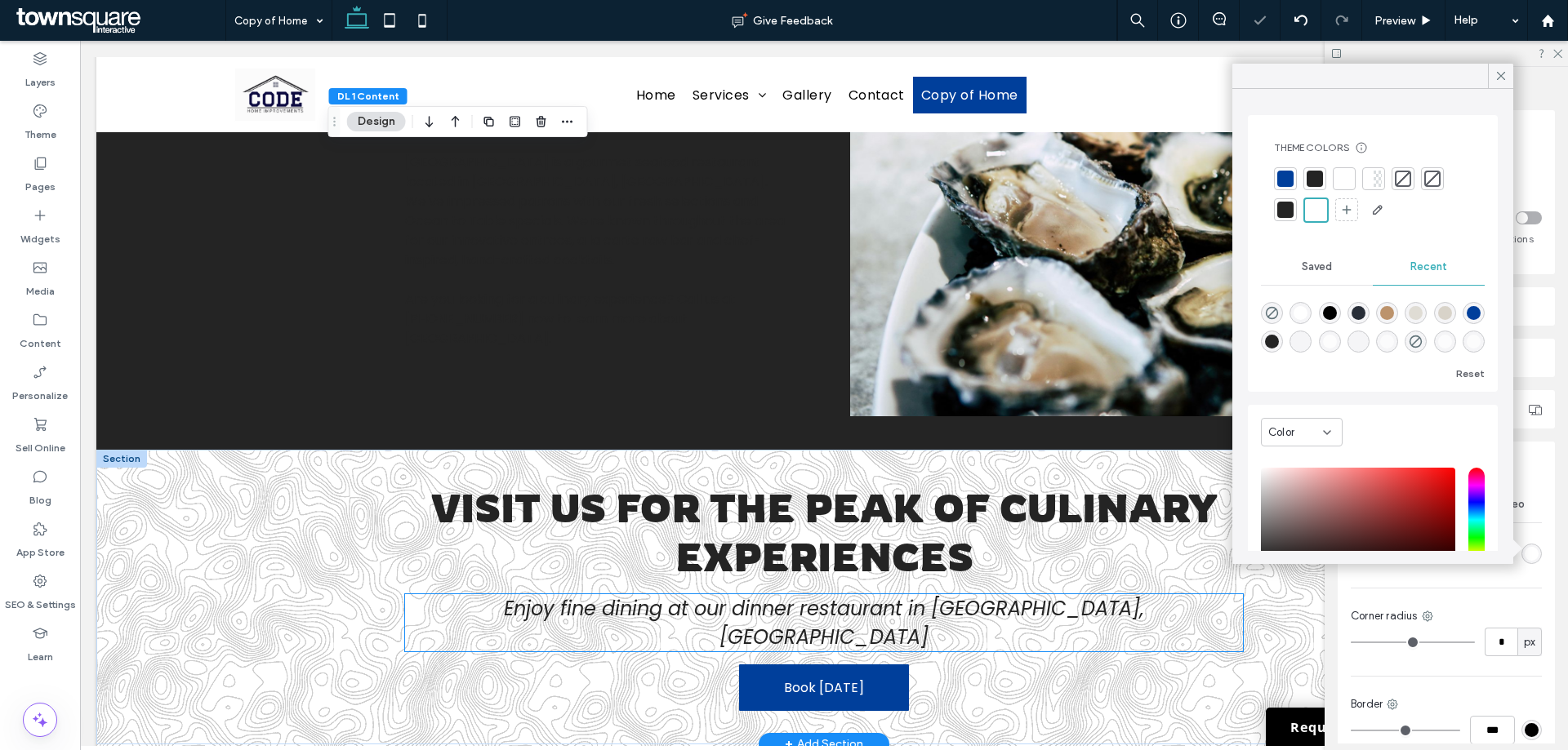
scroll to position [1460, 0]
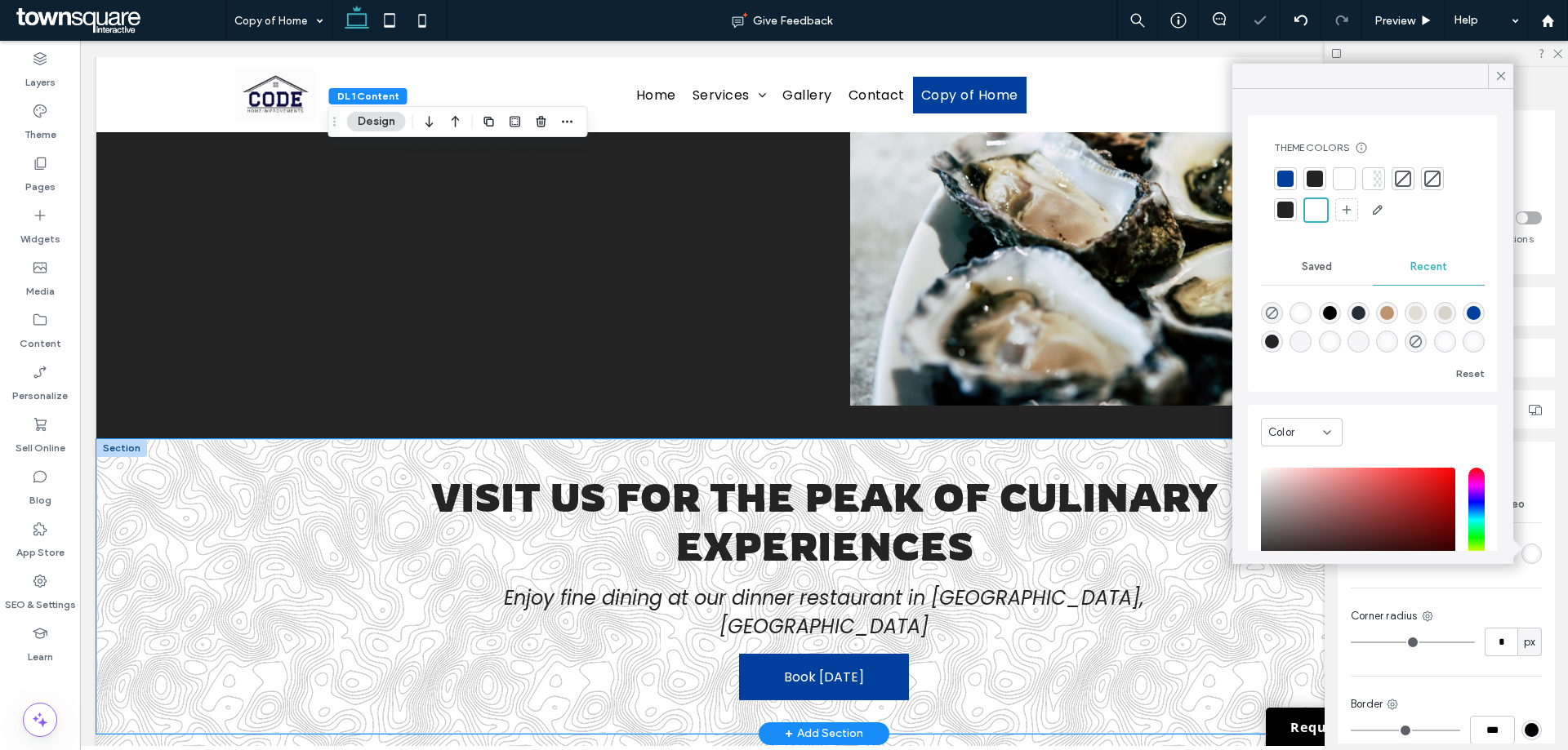
click at [254, 518] on div "Visit Us for the Peak of Culinary Experiences Enjoy fine dining at our dinner r…" at bounding box center [824, 587] width 1456 height 295
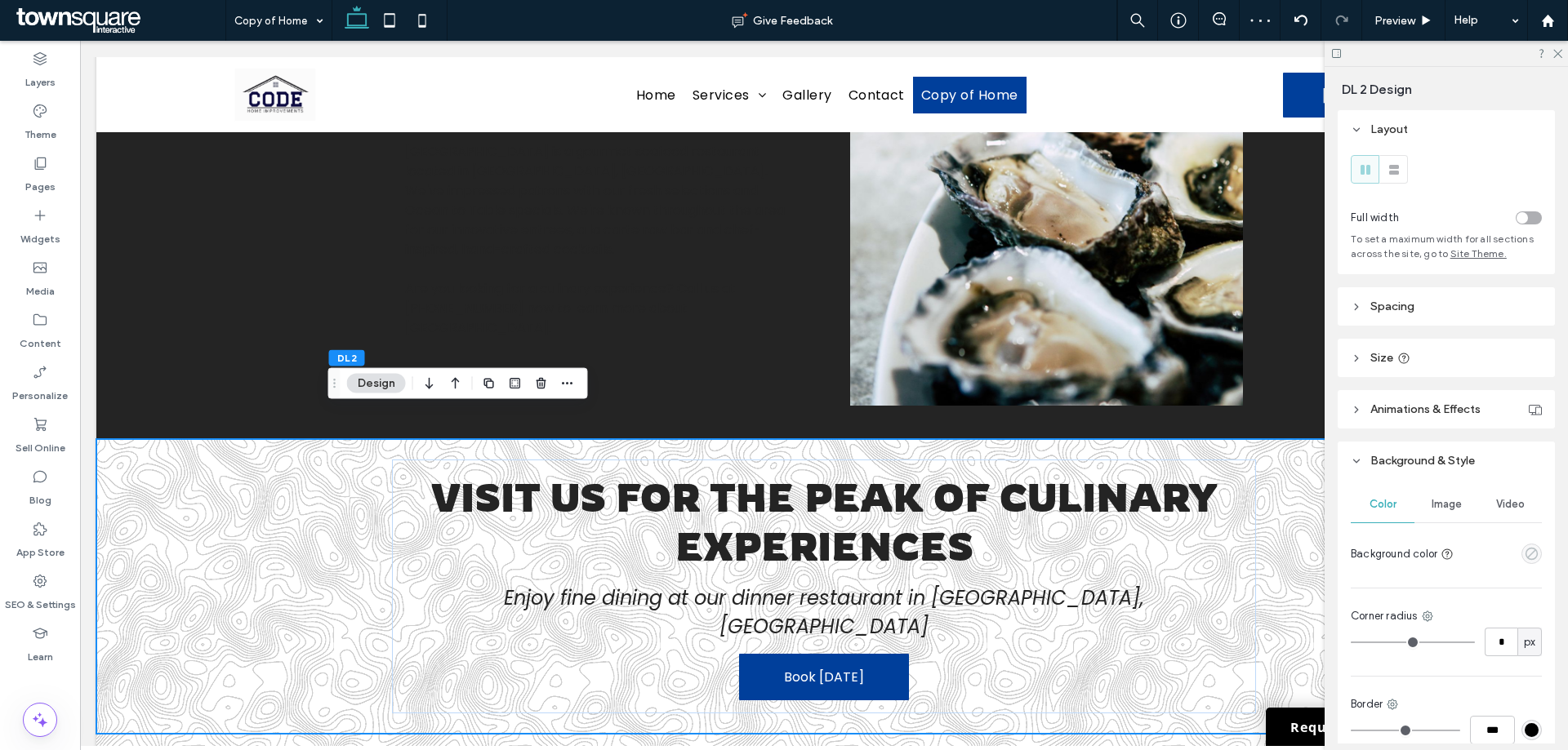
click at [1525, 547] on icon "empty color" at bounding box center [1532, 554] width 13 height 13
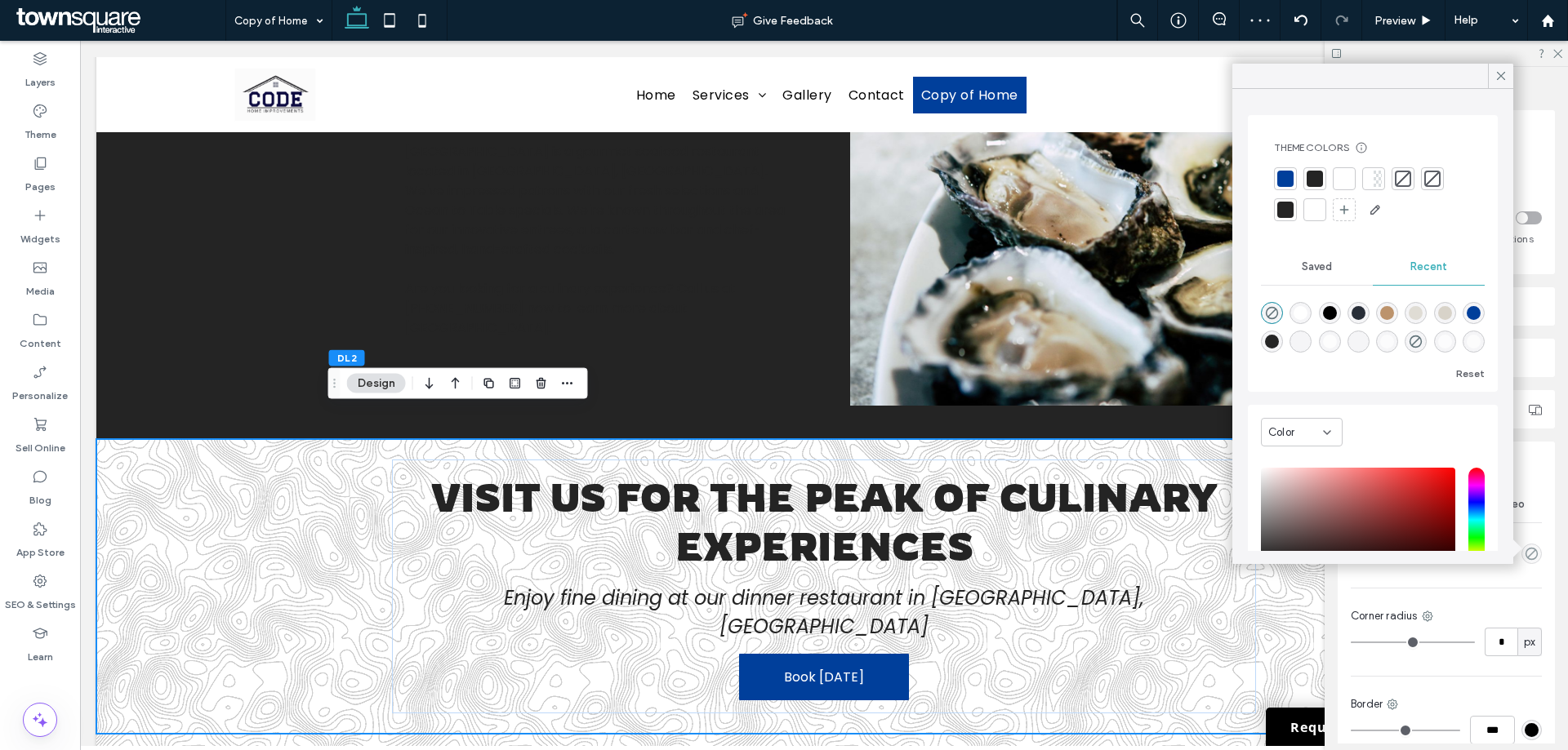
drag, startPoint x: 1318, startPoint y: 215, endPoint x: 910, endPoint y: 330, distance: 423.9
click at [1318, 215] on div at bounding box center [1314, 209] width 16 height 16
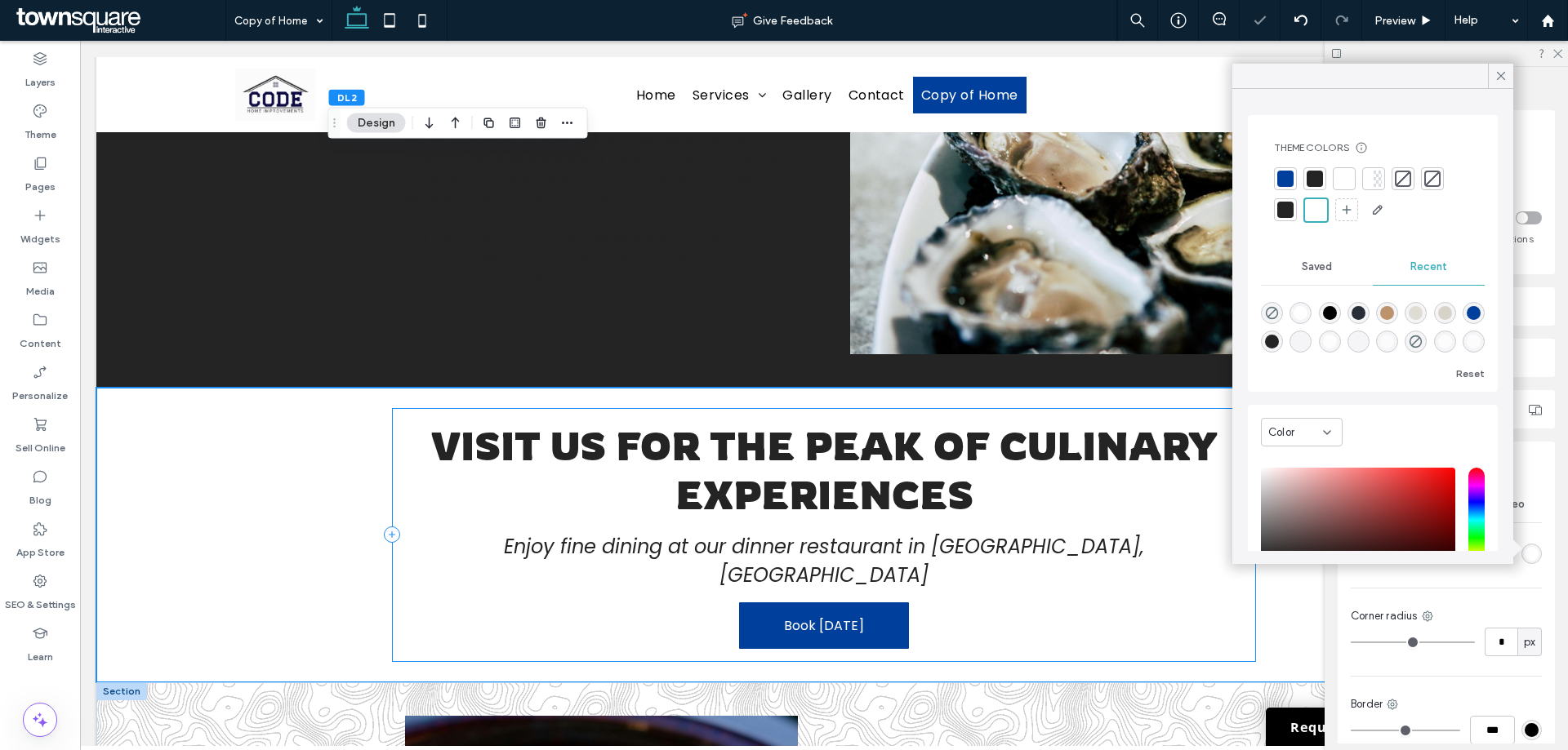
scroll to position [1787, 0]
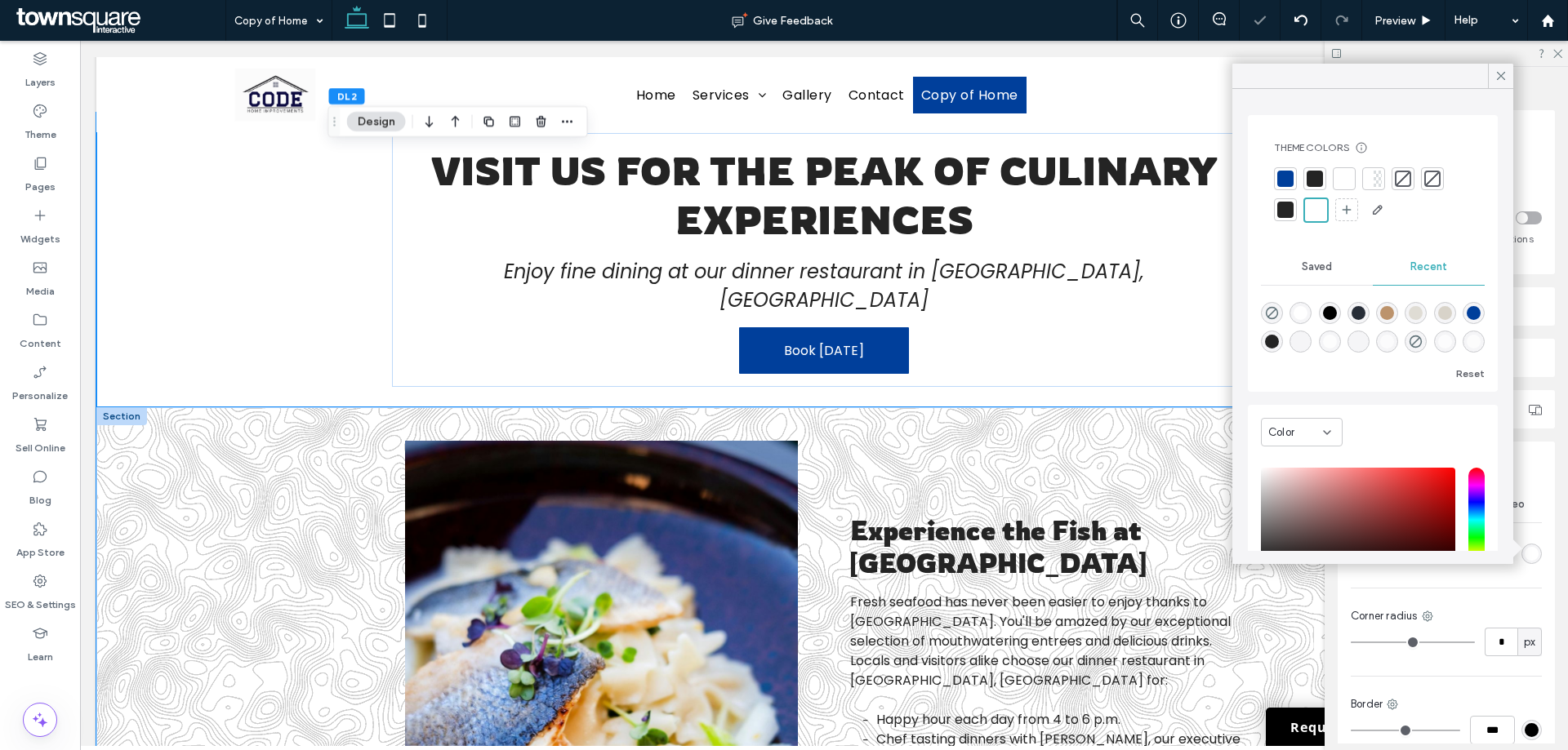
click at [259, 525] on div "Experience the Fish at [GEOGRAPHIC_DATA] Fresh seafood has never been easier to…" at bounding box center [824, 700] width 1456 height 587
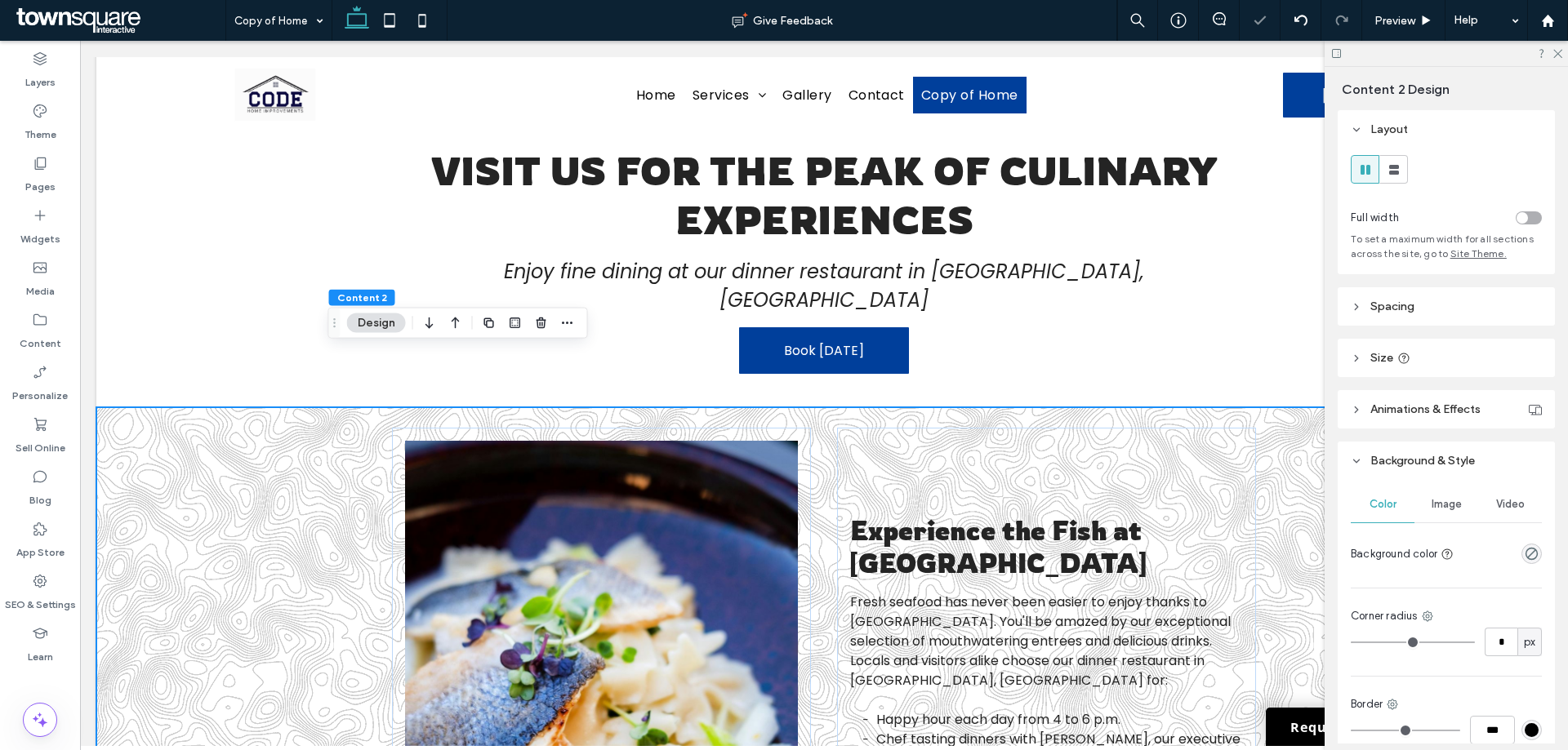
drag, startPoint x: 1529, startPoint y: 554, endPoint x: 1521, endPoint y: 537, distance: 18.8
click at [1528, 555] on icon "rgba(0, 0, 0, 0)" at bounding box center [1532, 554] width 13 height 13
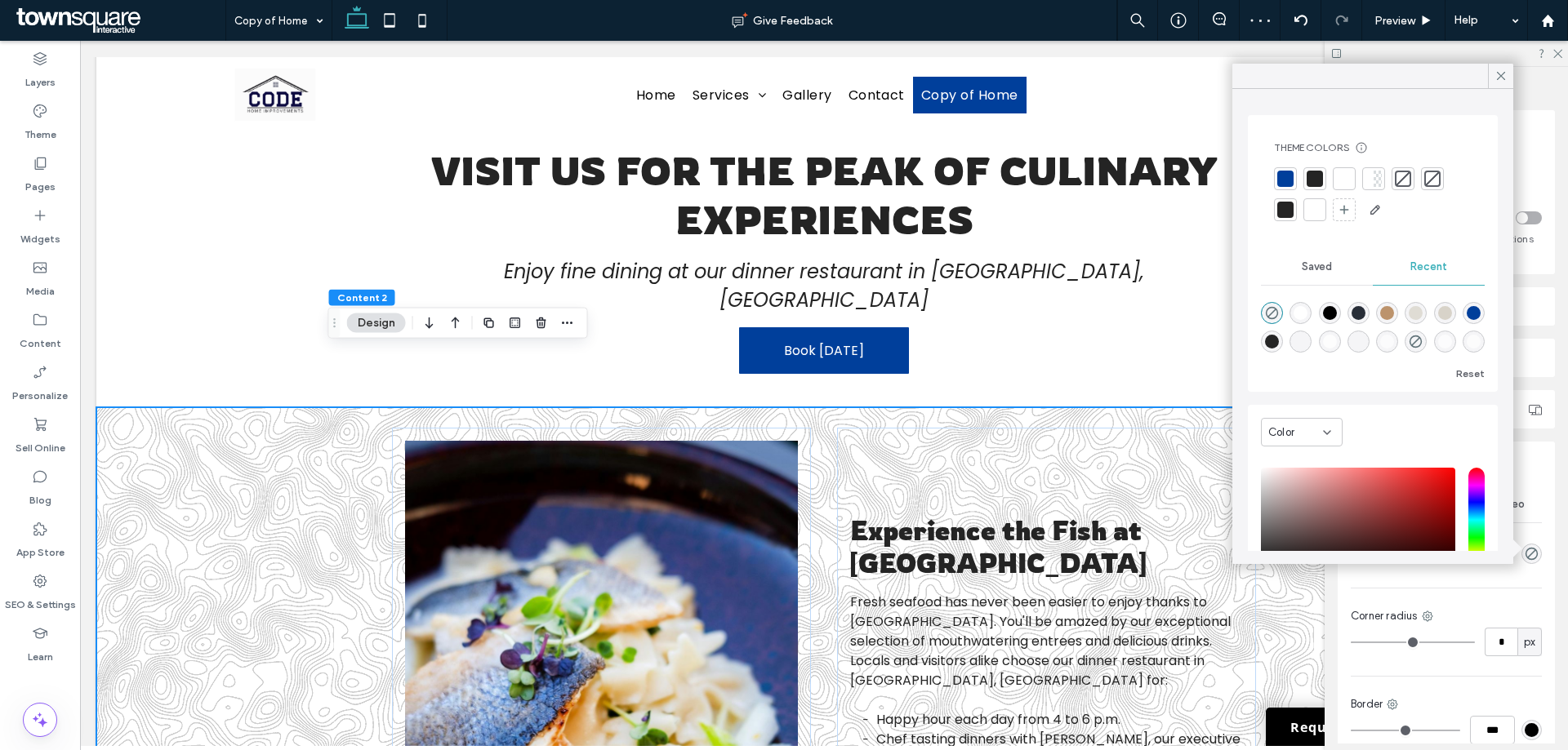
click at [1327, 216] on div at bounding box center [1373, 196] width 197 height 56
click at [1318, 217] on div at bounding box center [1314, 209] width 16 height 16
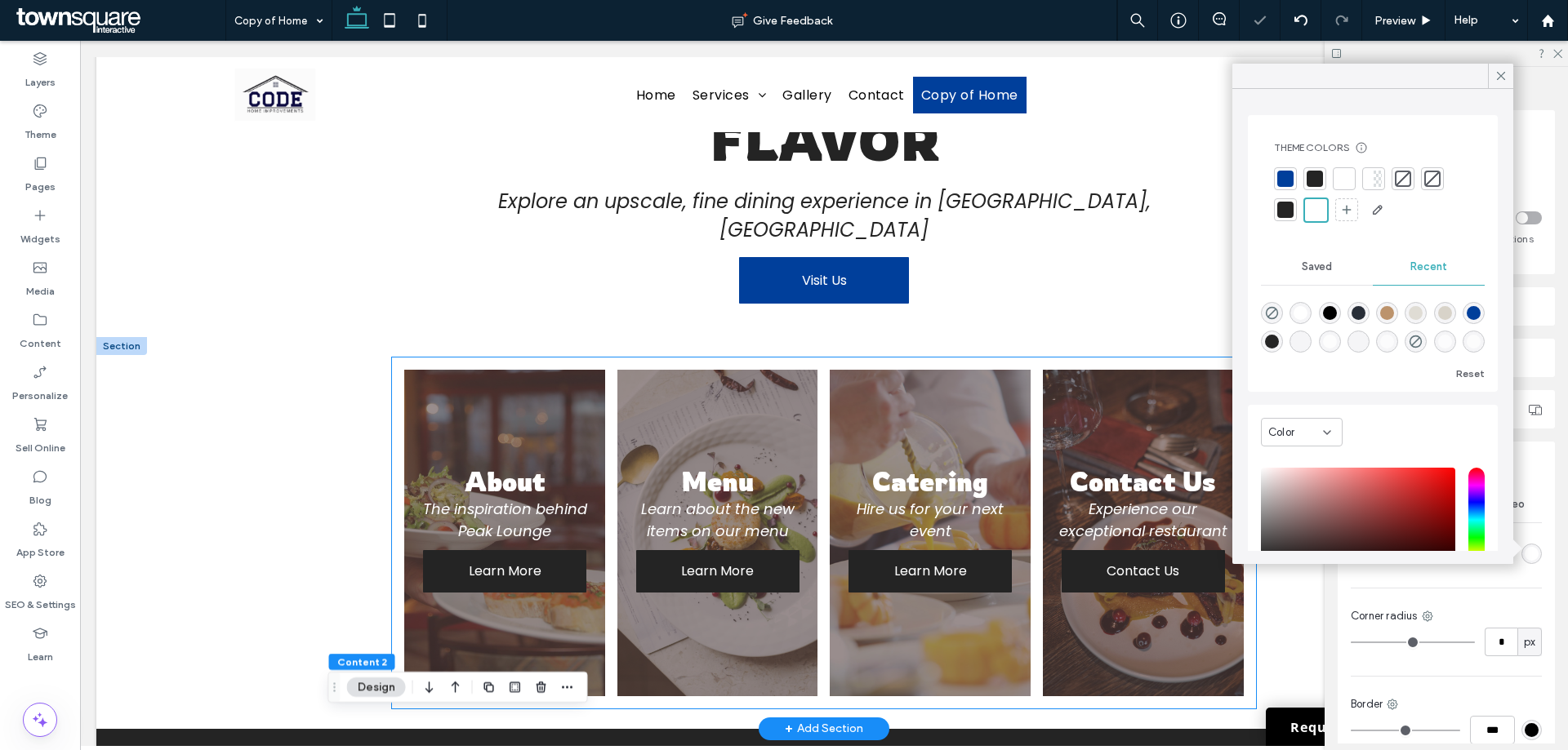
scroll to position [0, 0]
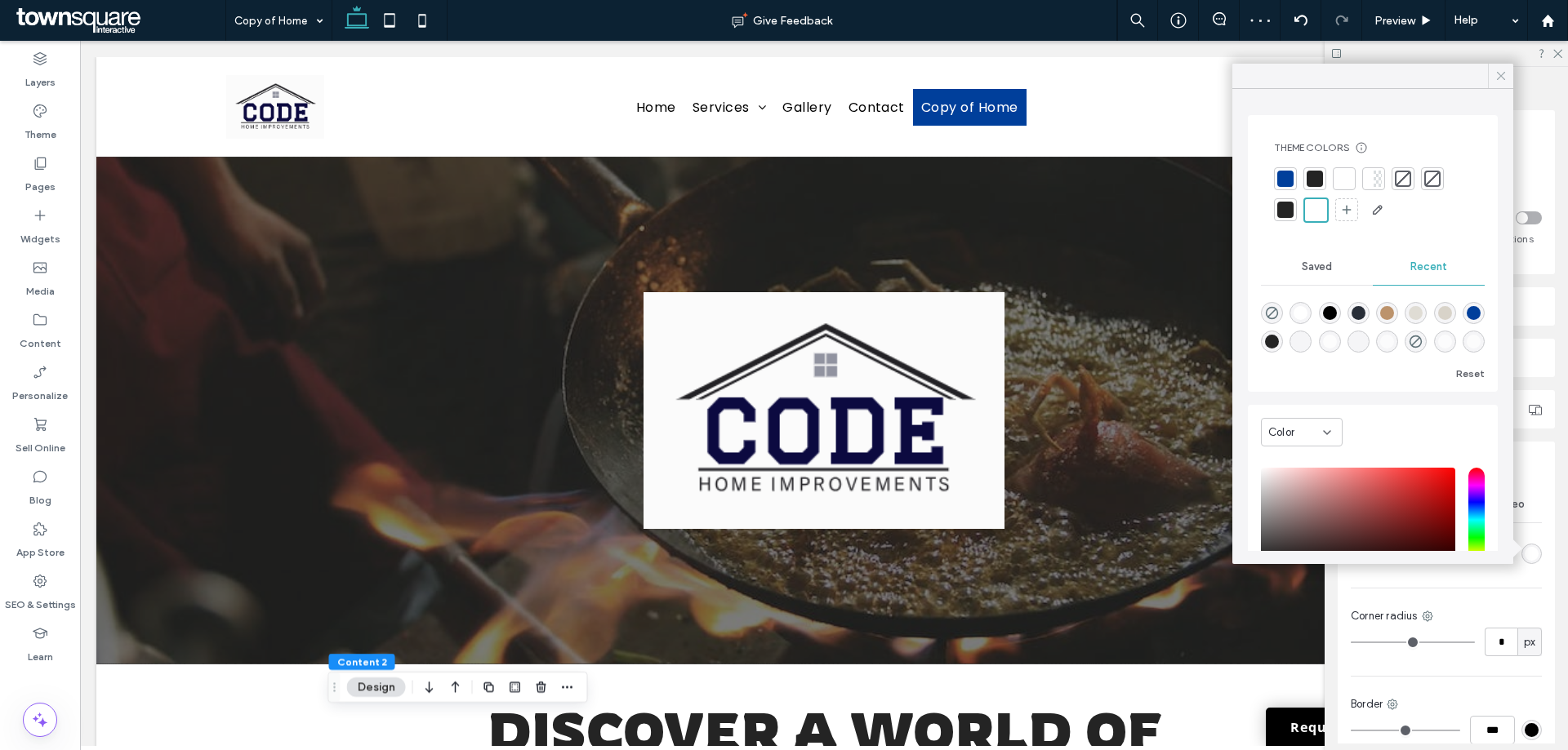
click at [1508, 71] on icon at bounding box center [1501, 75] width 14 height 14
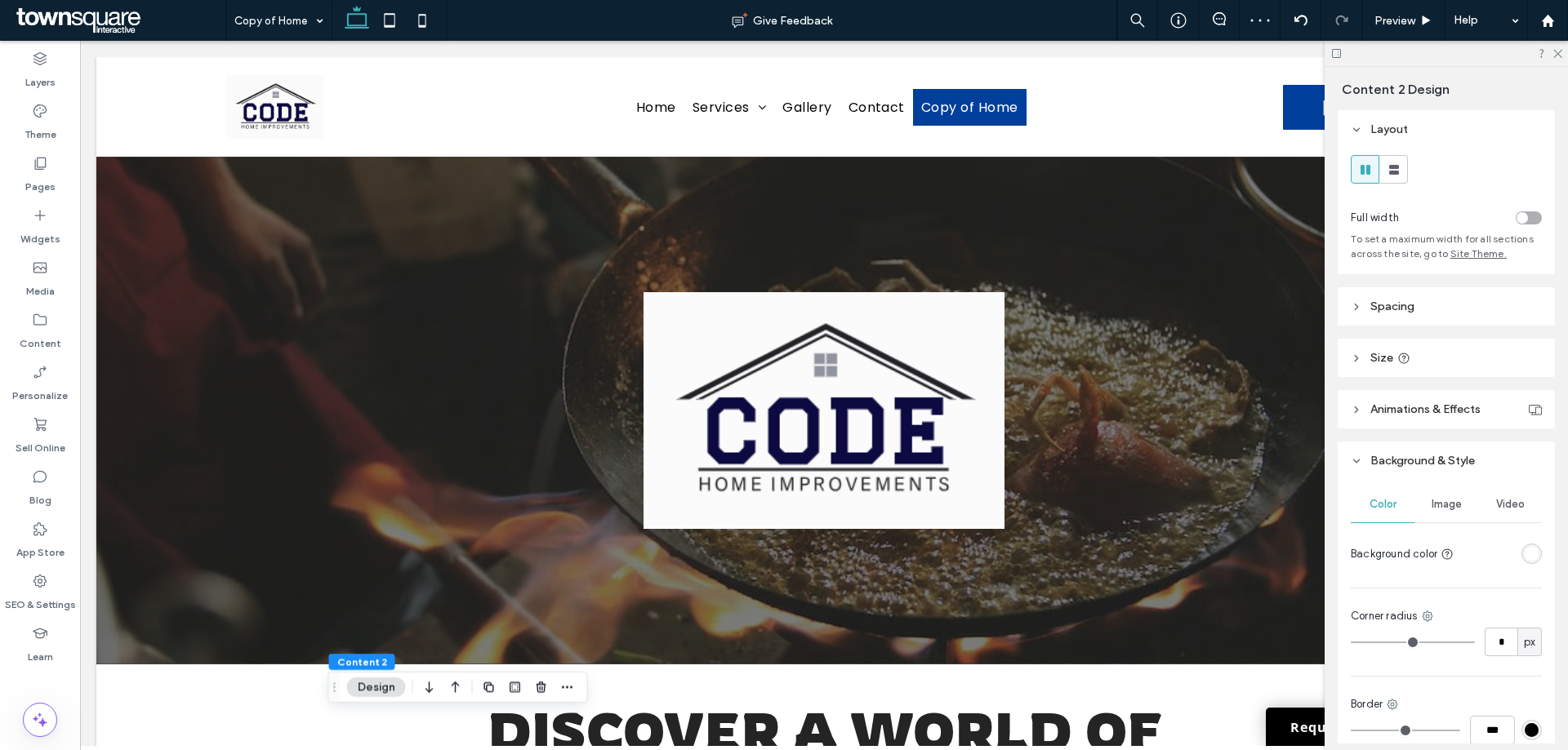
click at [1565, 53] on div at bounding box center [1447, 53] width 244 height 25
click at [54, 190] on label "Pages" at bounding box center [40, 182] width 30 height 23
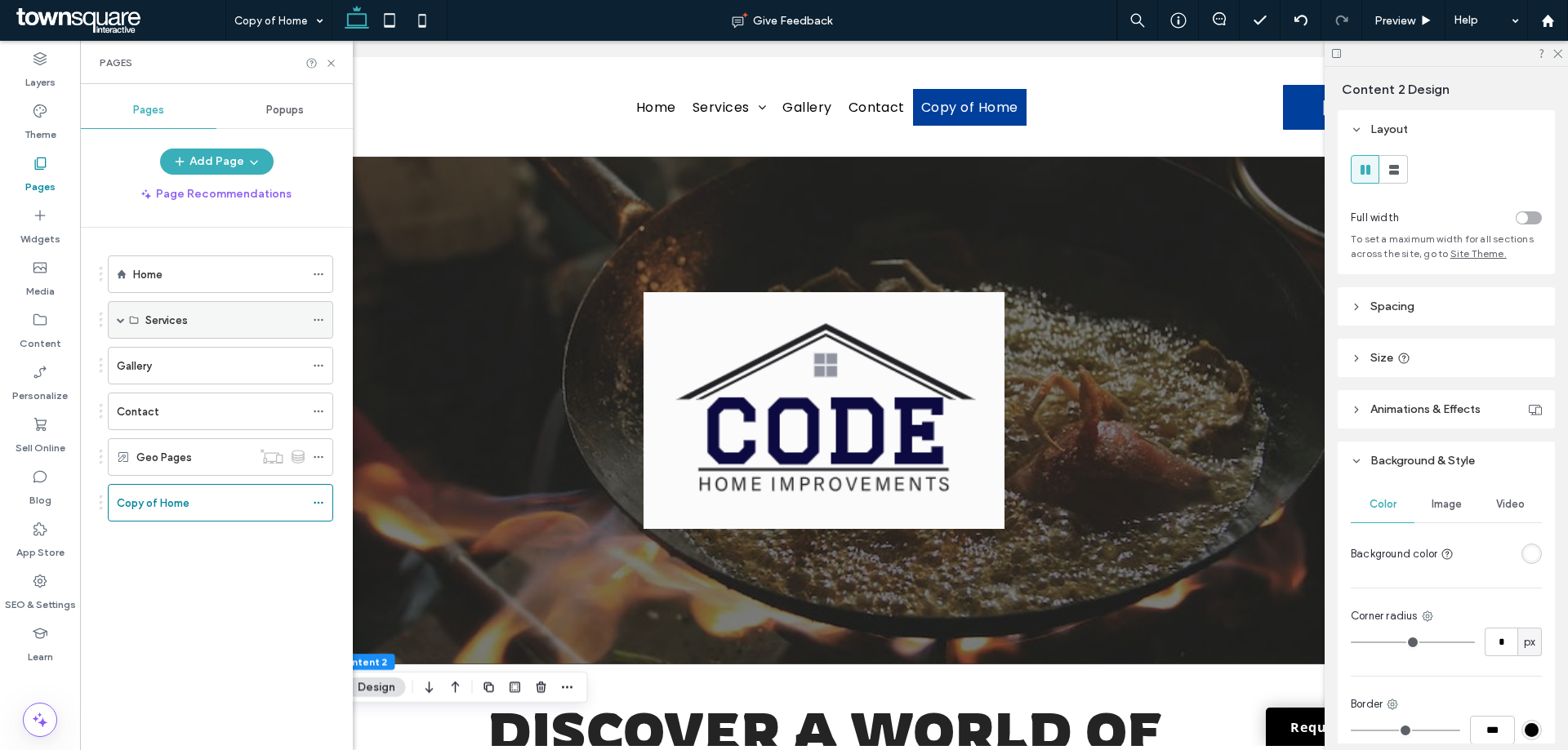
click at [121, 321] on span at bounding box center [121, 320] width 8 height 8
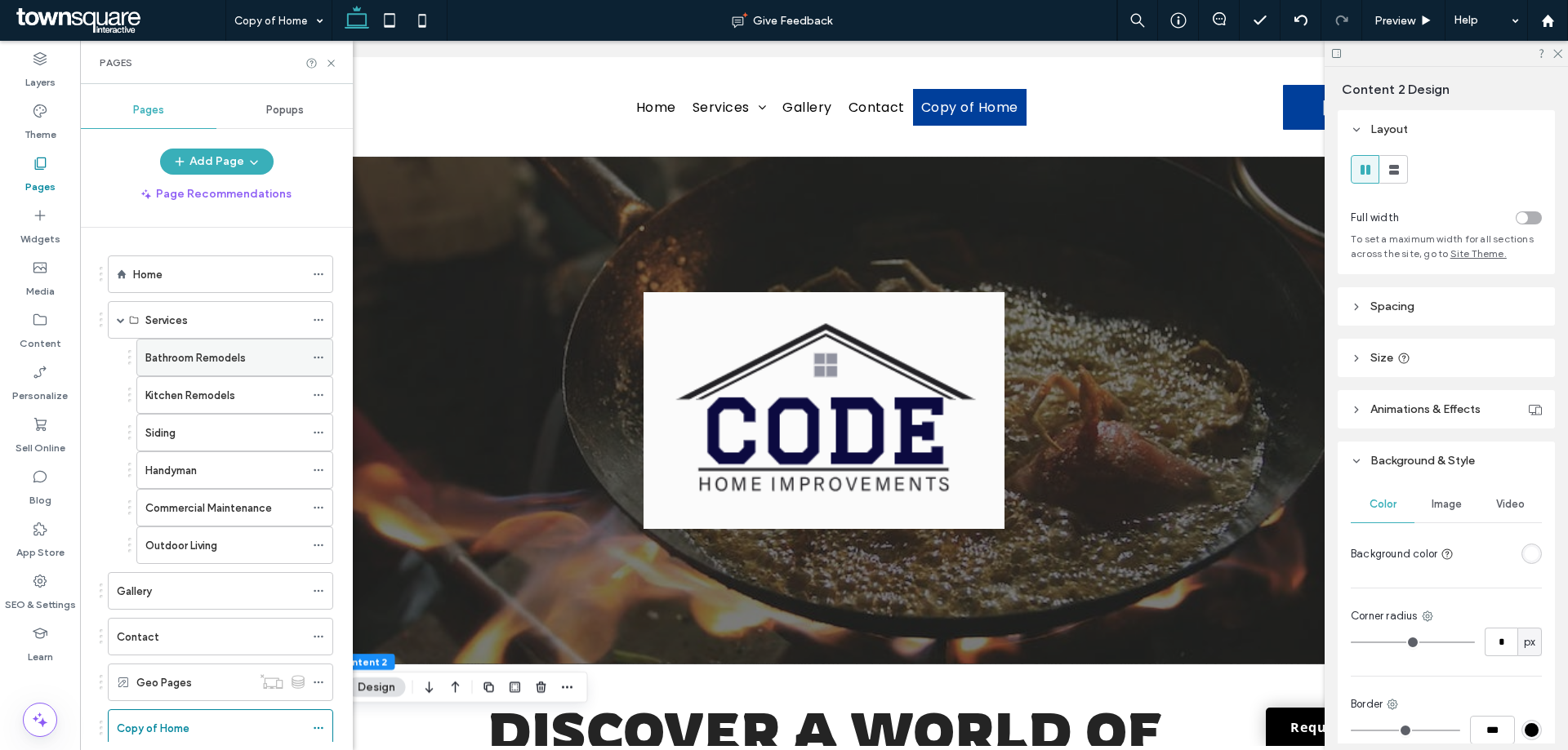
click at [320, 358] on icon at bounding box center [319, 358] width 12 height 12
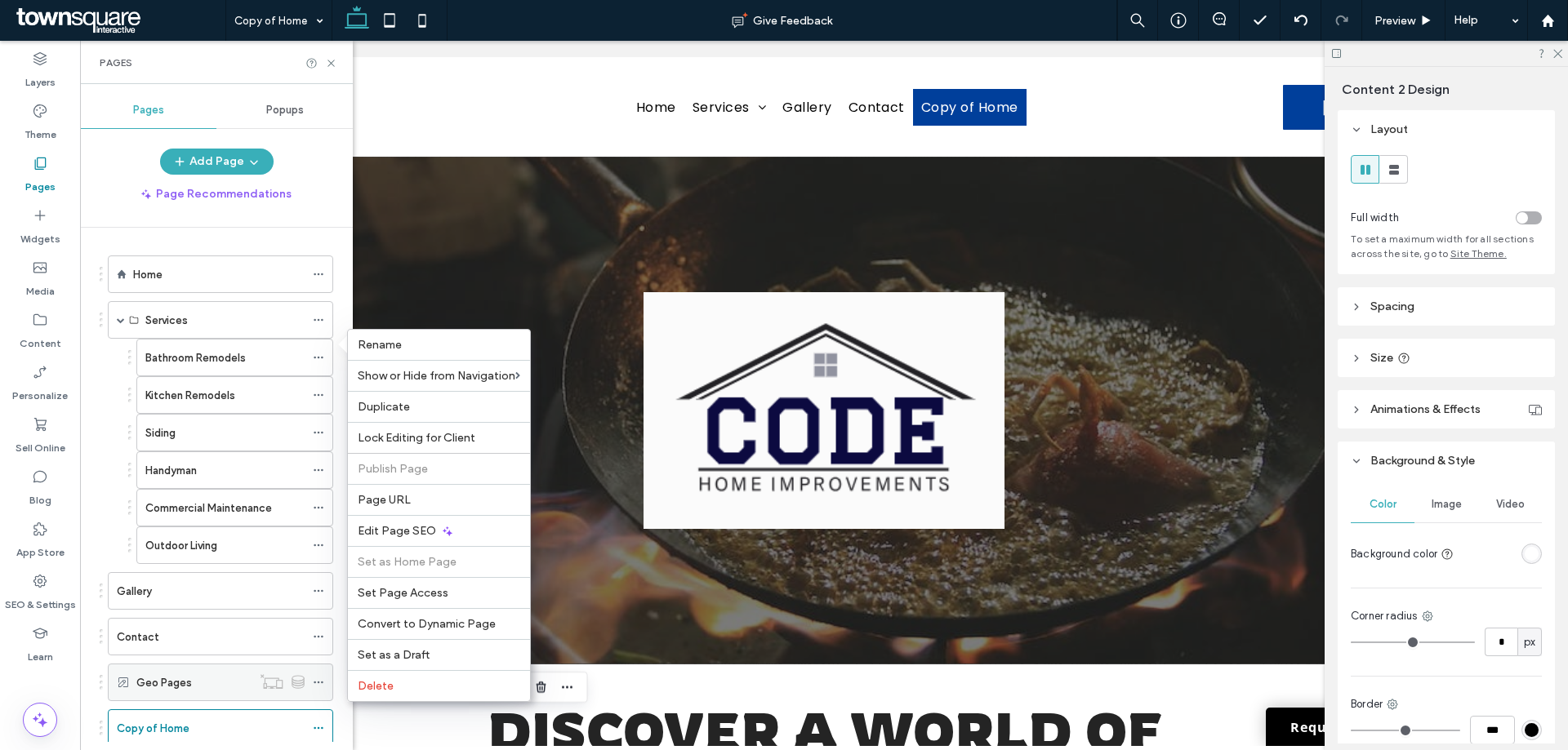
scroll to position [46, 0]
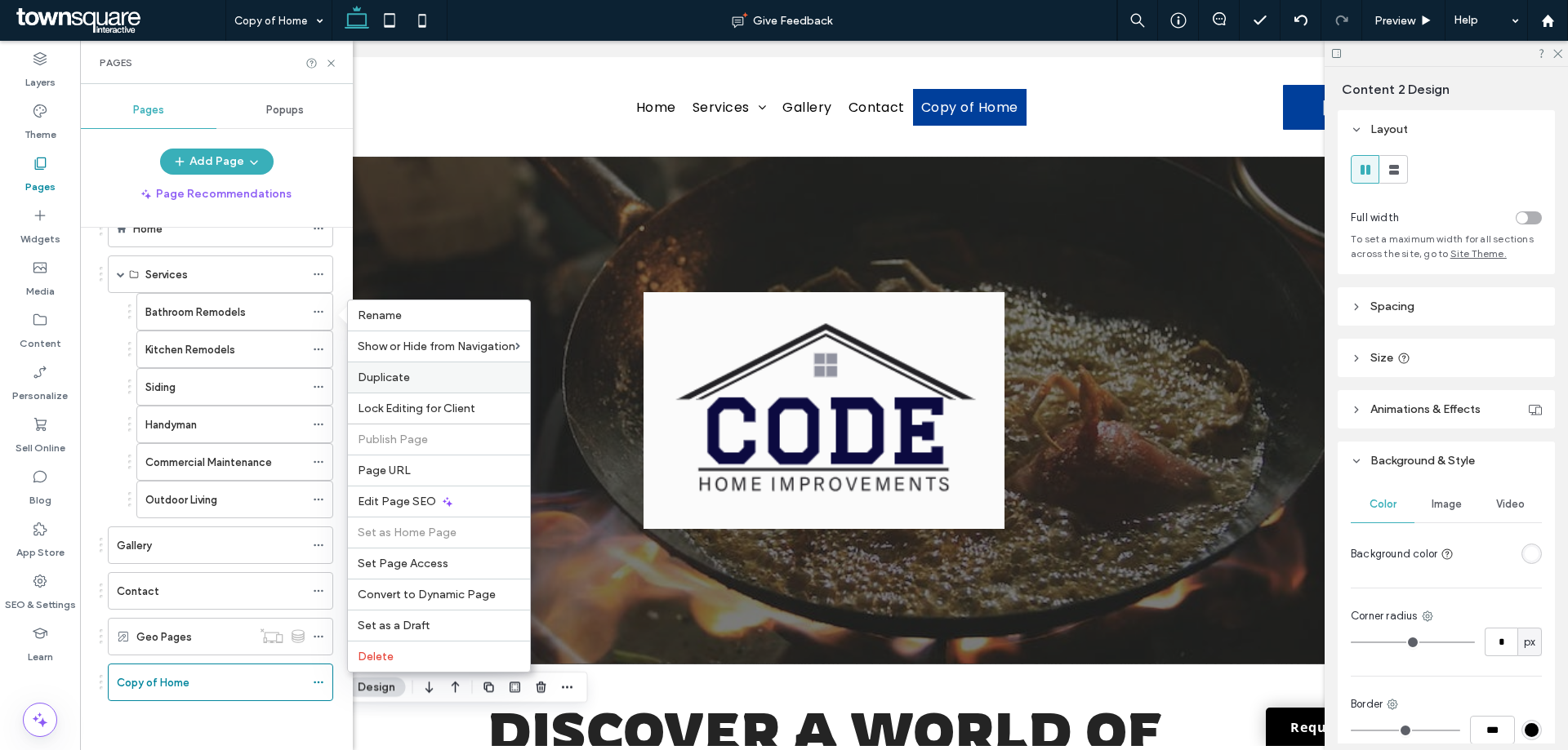
click at [411, 384] on div "Duplicate" at bounding box center [439, 377] width 182 height 31
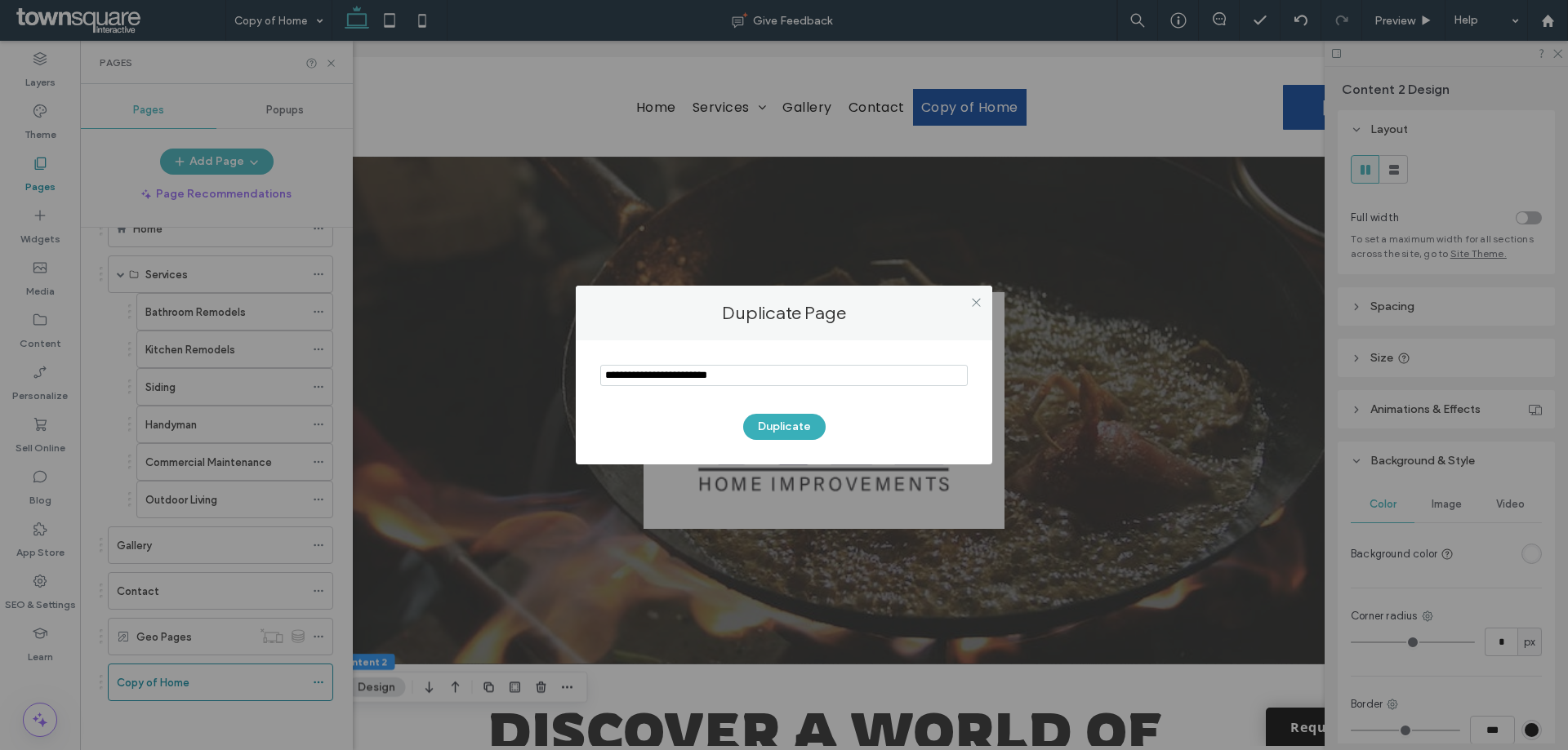
drag, startPoint x: 749, startPoint y: 368, endPoint x: 647, endPoint y: 379, distance: 102.6
click at [647, 379] on input "notEmpty" at bounding box center [784, 375] width 368 height 21
type input "**********"
click at [797, 431] on button "Duplicate" at bounding box center [785, 426] width 83 height 26
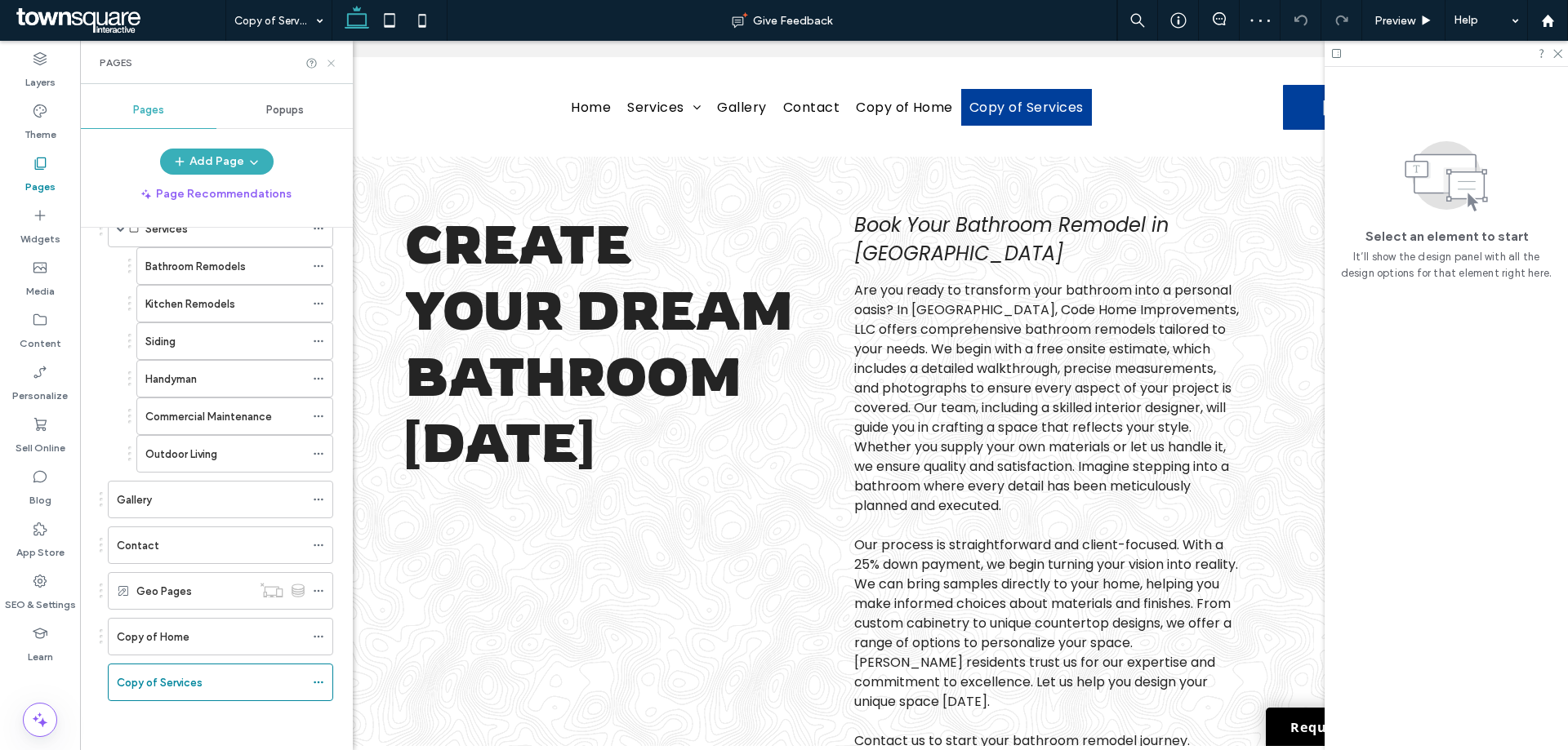
click at [330, 65] on icon at bounding box center [331, 63] width 13 height 13
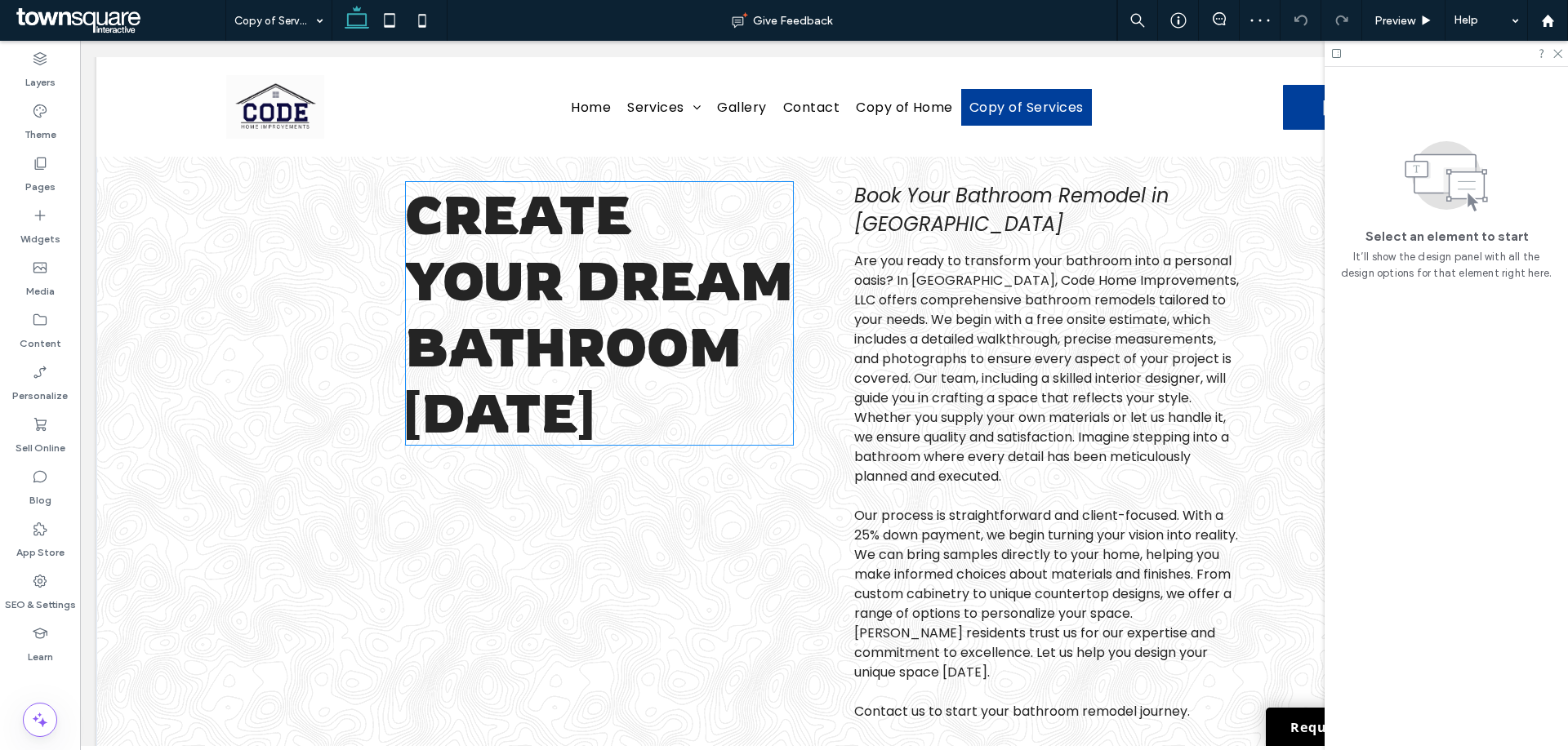
scroll to position [245, 0]
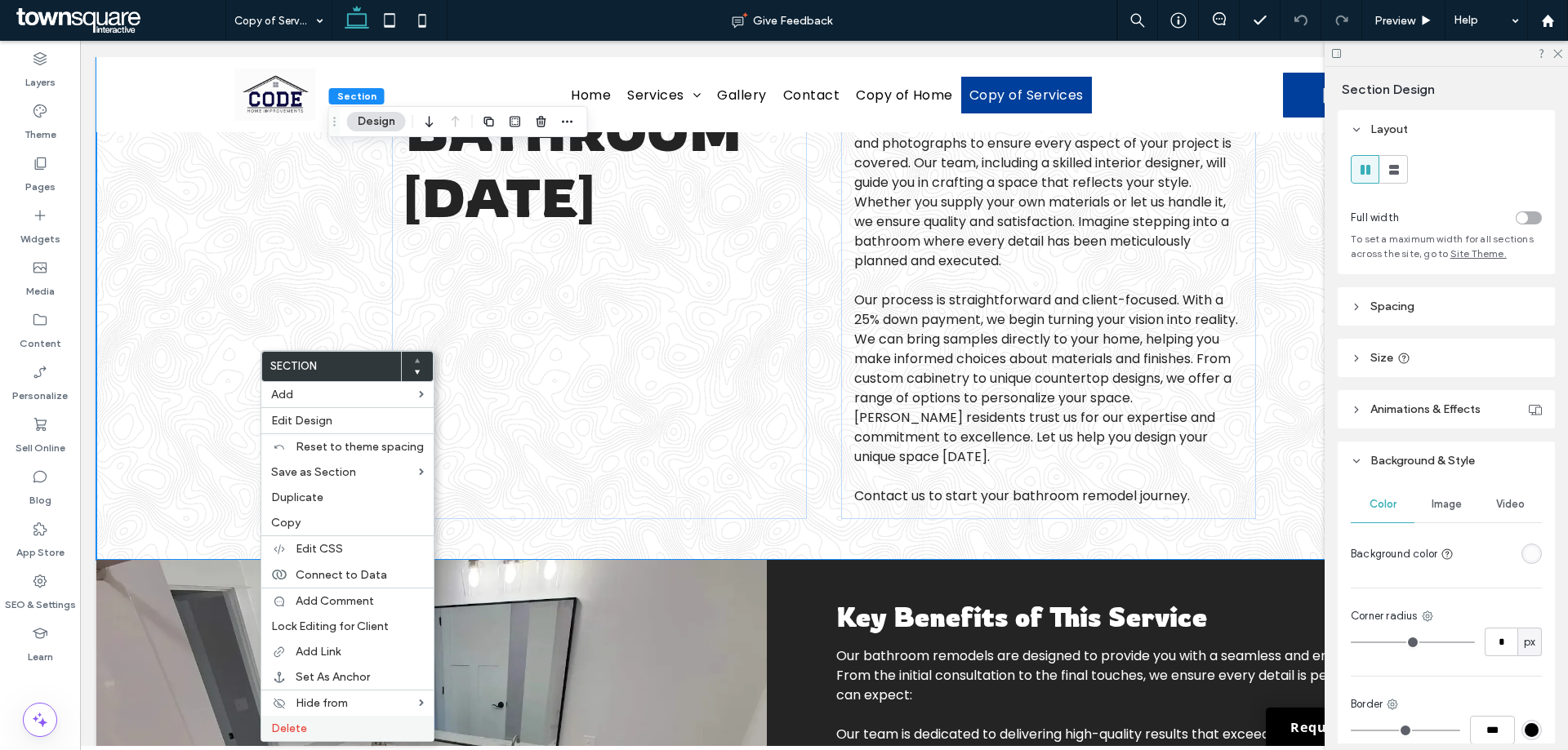
click at [297, 731] on span "Delete" at bounding box center [289, 729] width 36 height 13
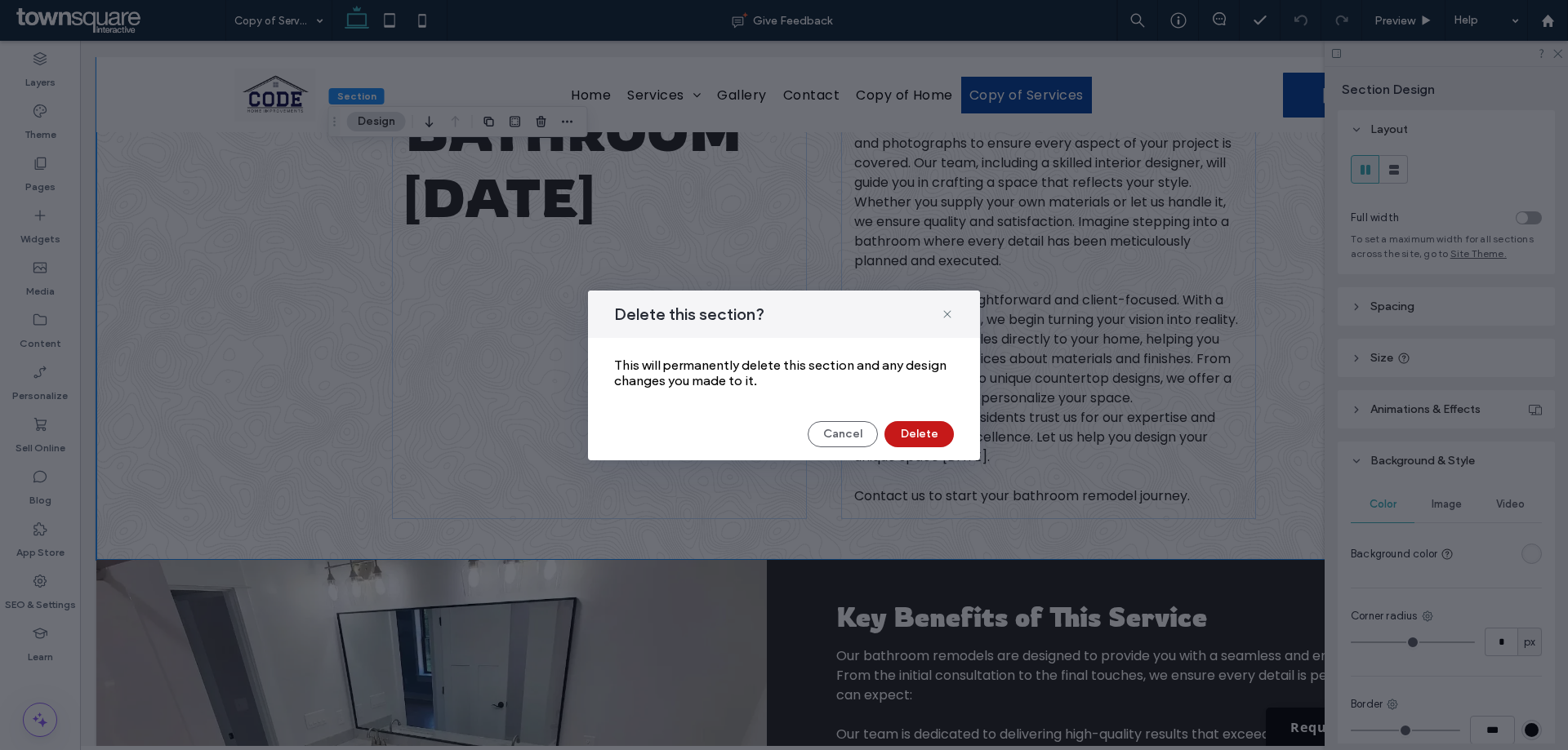
click at [901, 437] on button "Delete" at bounding box center [919, 434] width 69 height 26
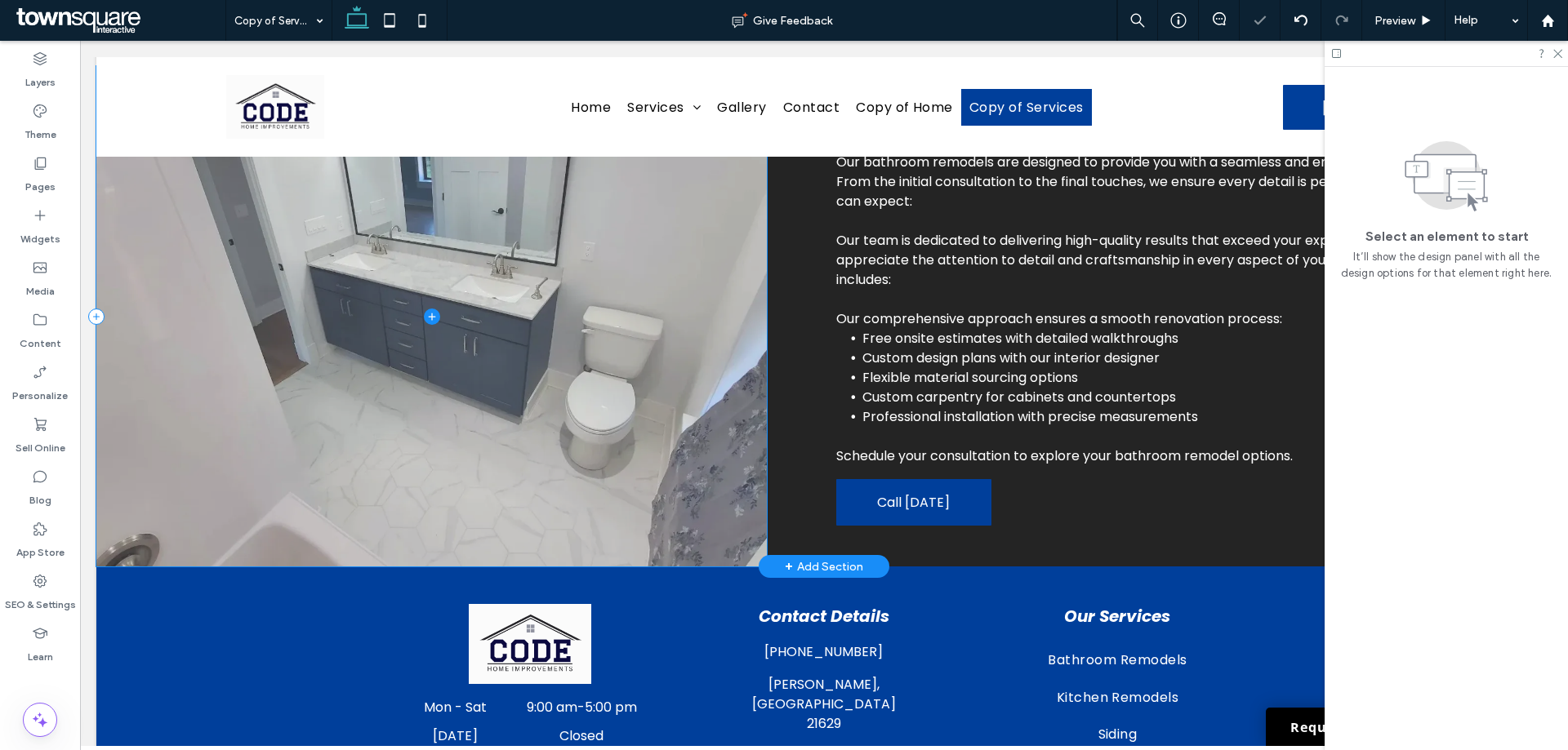
scroll to position [0, 0]
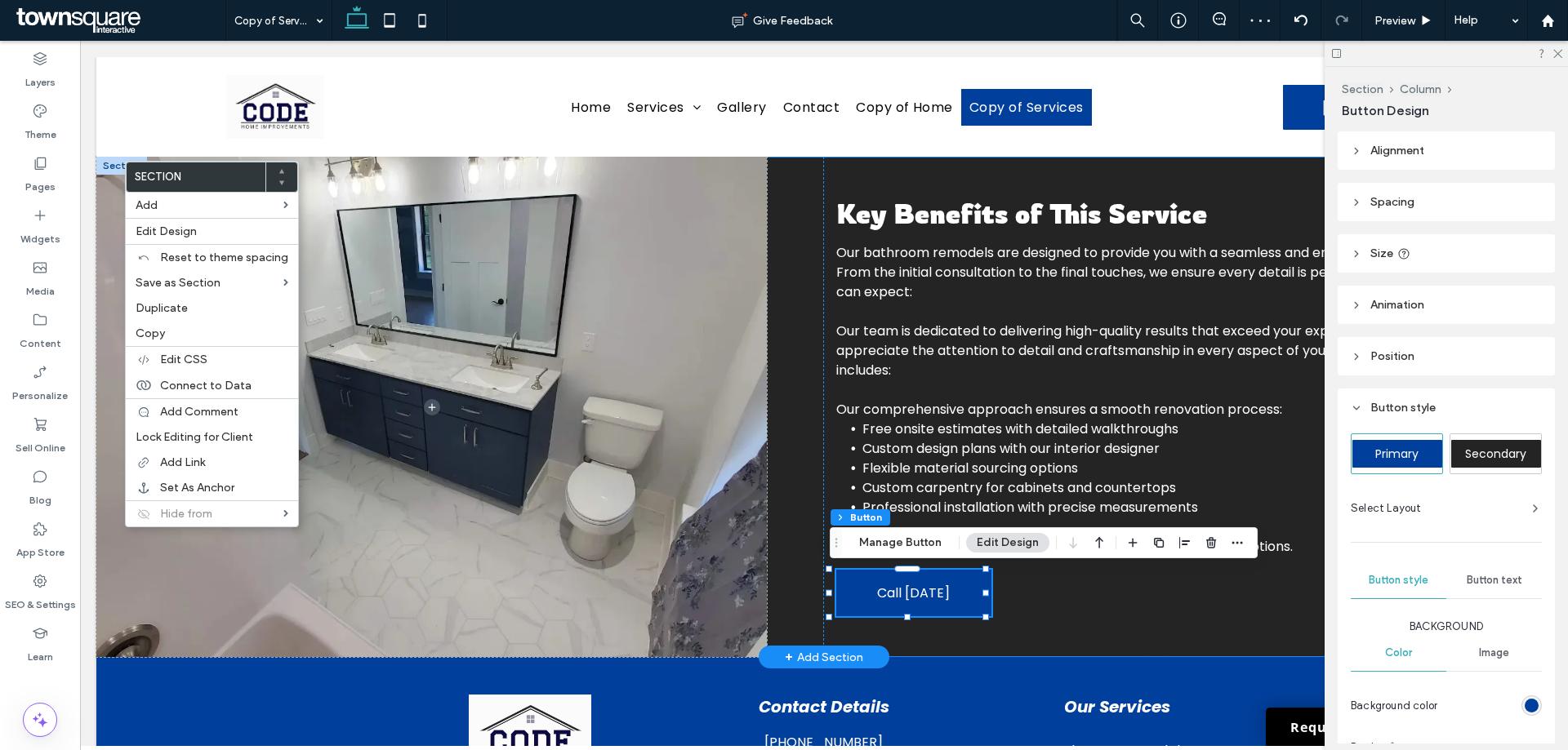
click at [812, 642] on div "Key Benefits of This Service Our bathroom remodels are designed to provide you …" at bounding box center [824, 407] width 1456 height 501
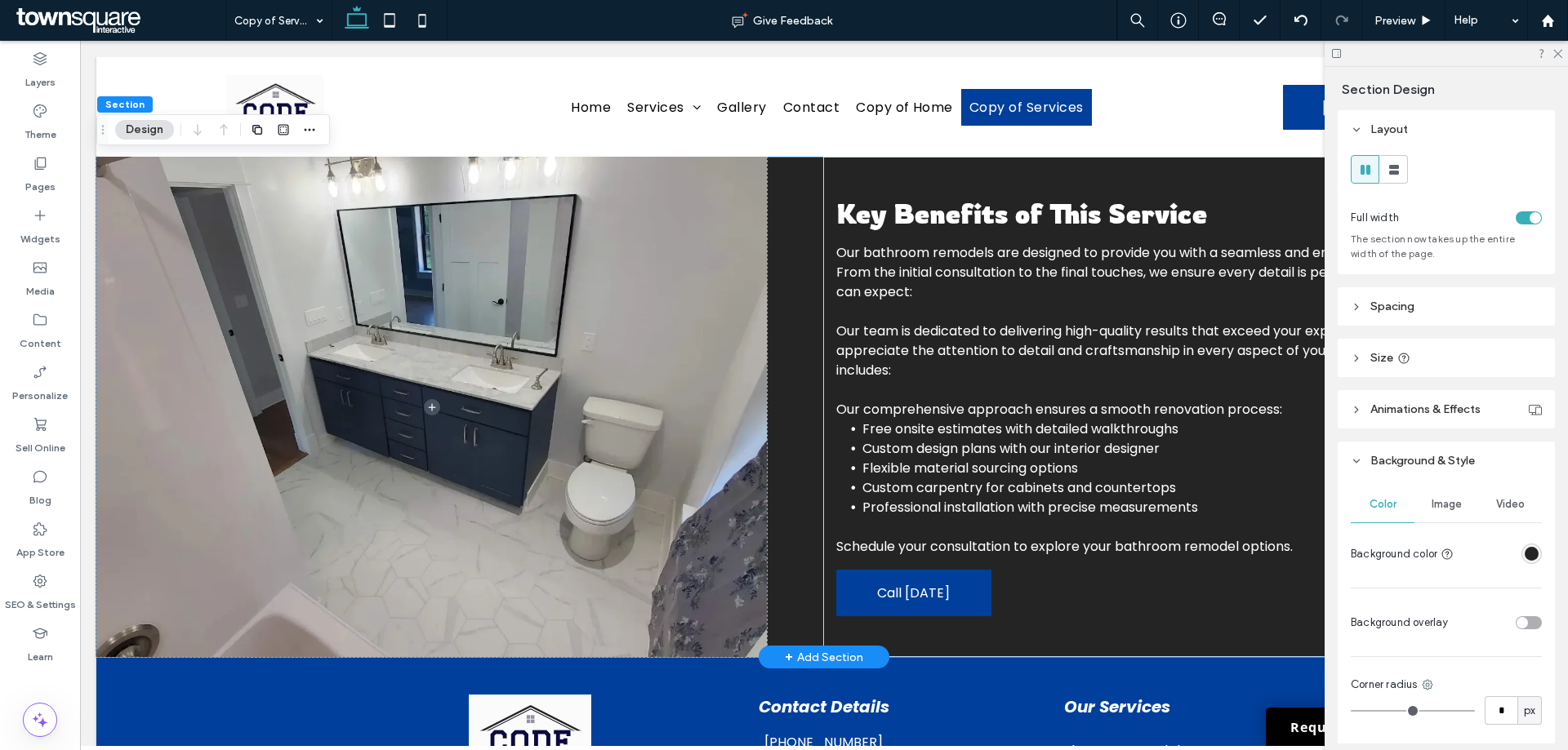
click at [813, 651] on div "+ Add Section" at bounding box center [824, 656] width 78 height 18
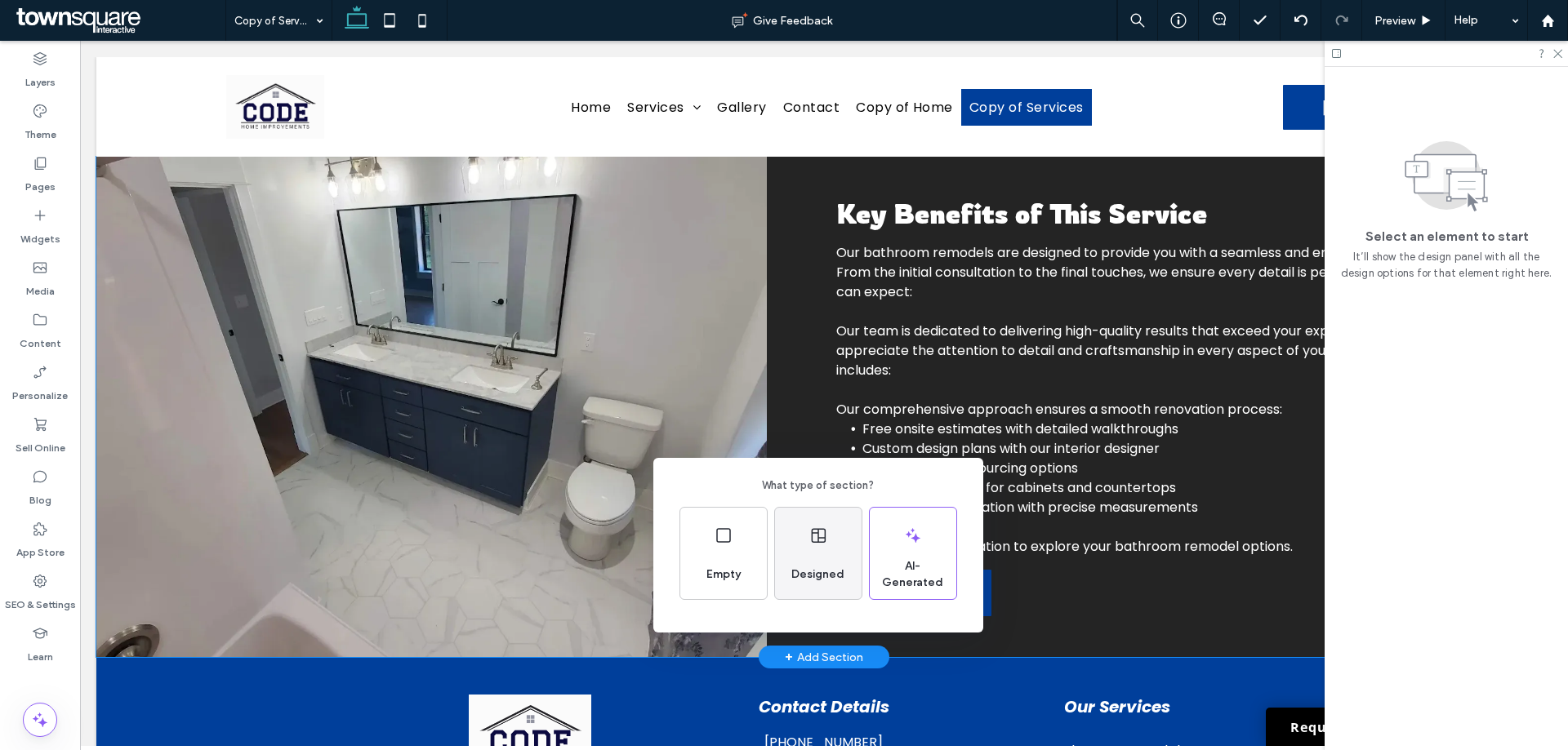
click at [817, 550] on div "Designed" at bounding box center [819, 554] width 87 height 92
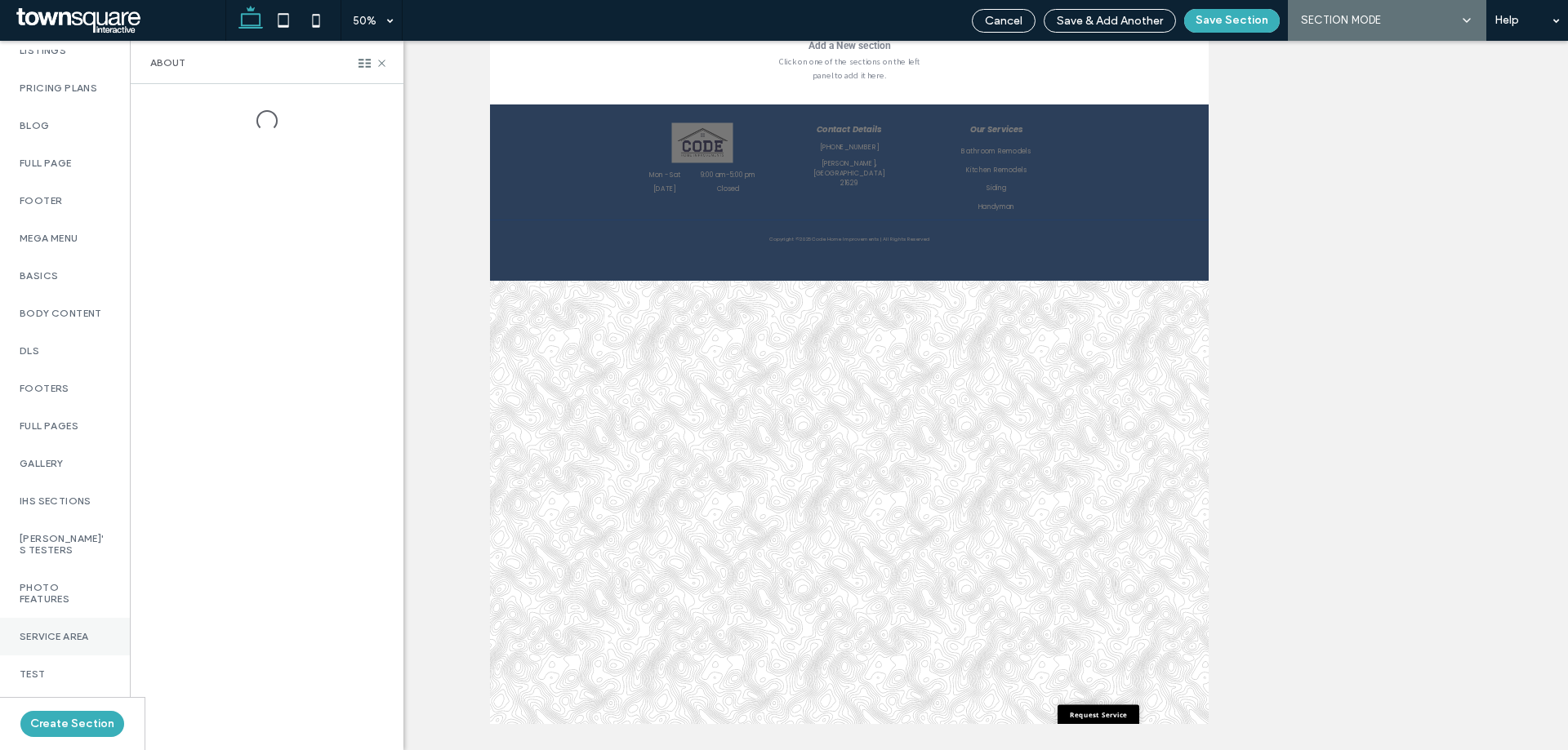
scroll to position [908, 0]
click at [77, 656] on div "Test" at bounding box center [65, 674] width 130 height 38
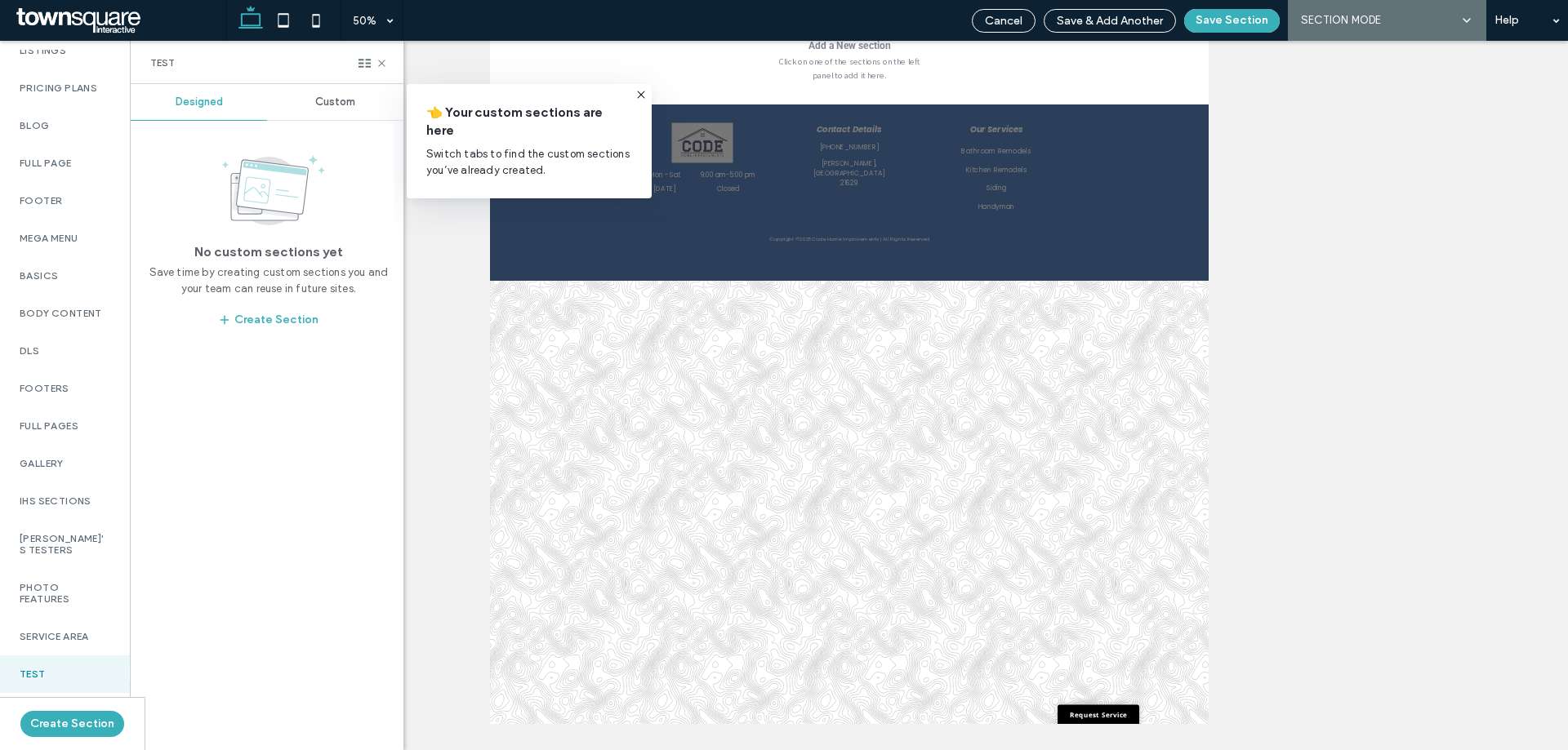
click at [320, 104] on span "Custom" at bounding box center [335, 102] width 40 height 13
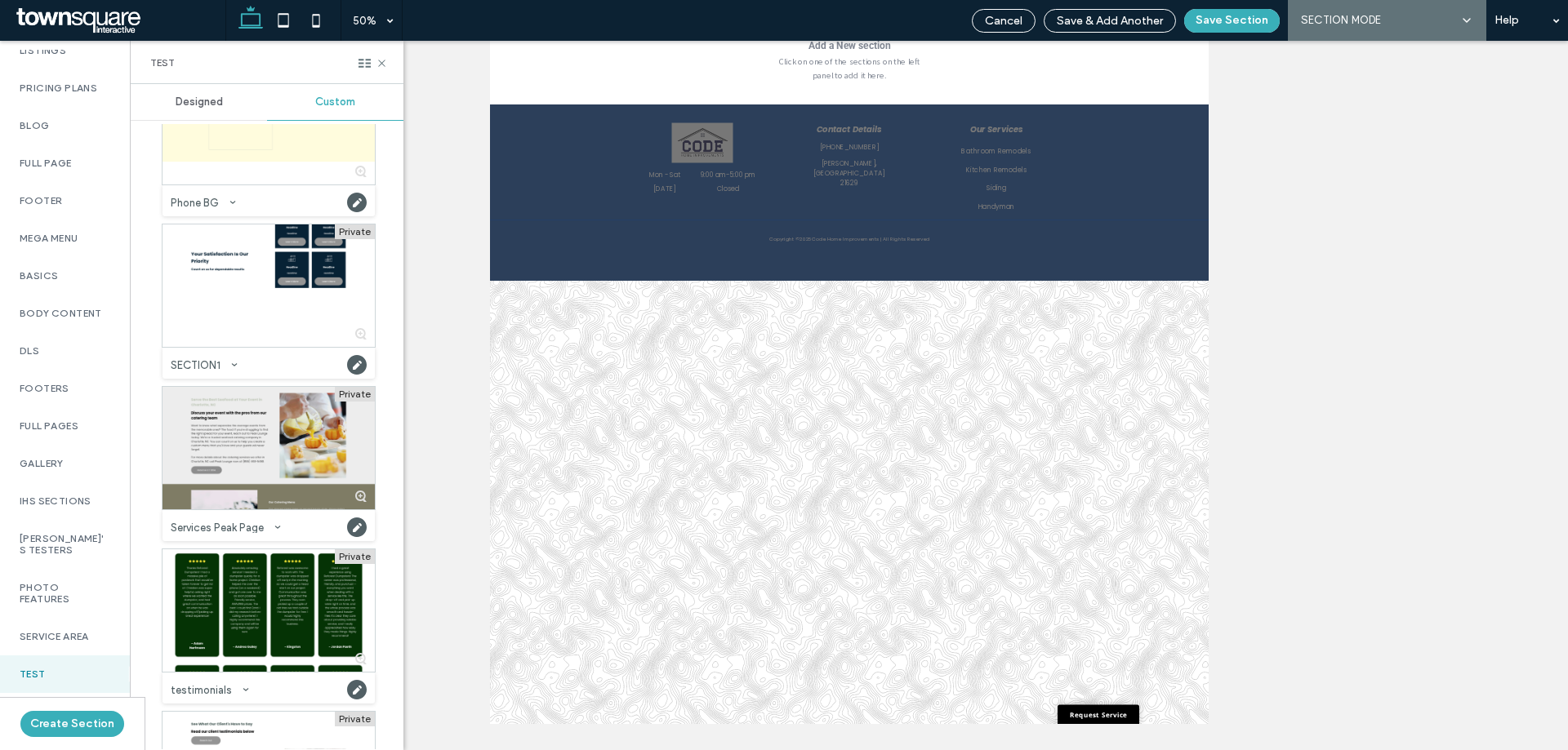
scroll to position [1306, 0]
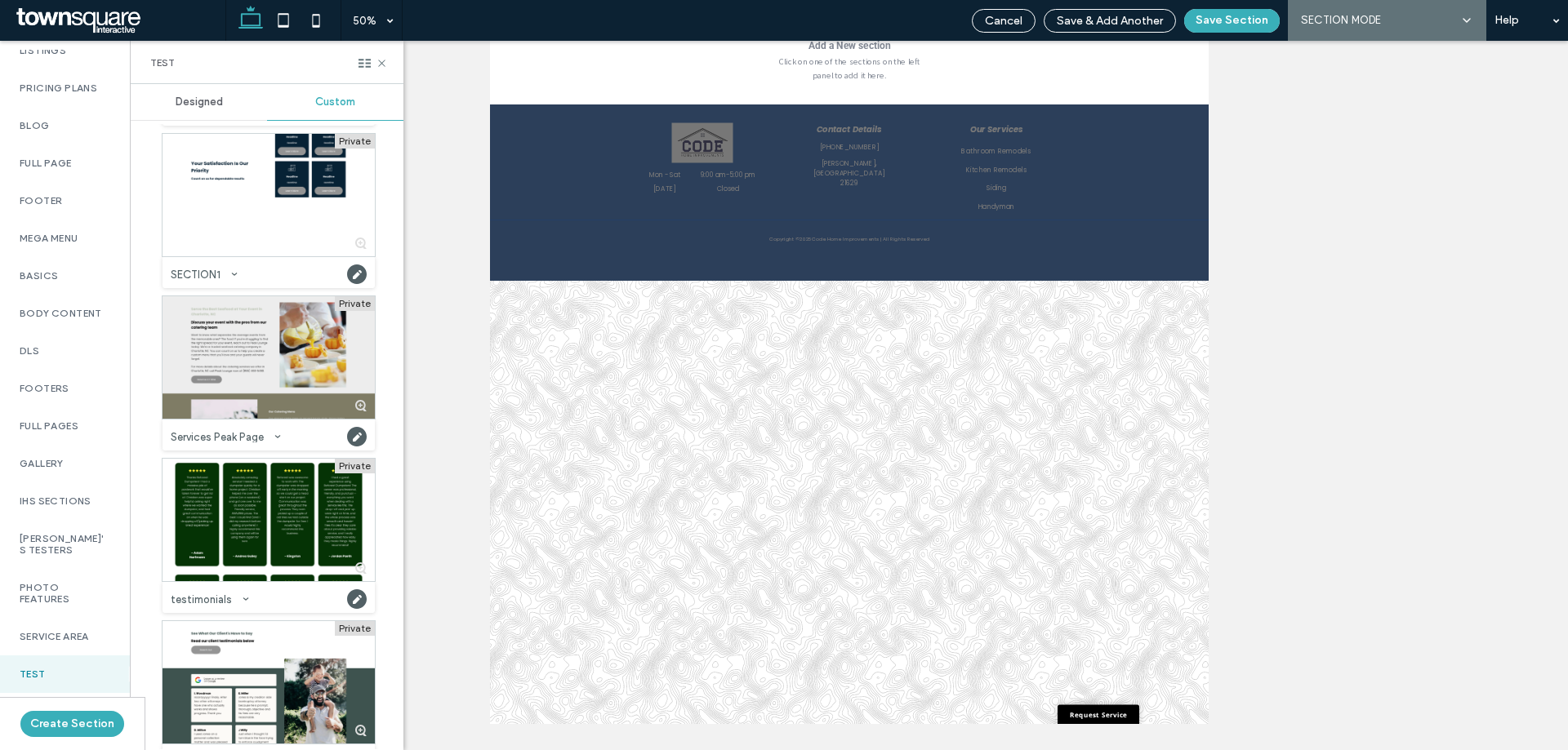
click at [250, 376] on div at bounding box center [269, 357] width 212 height 122
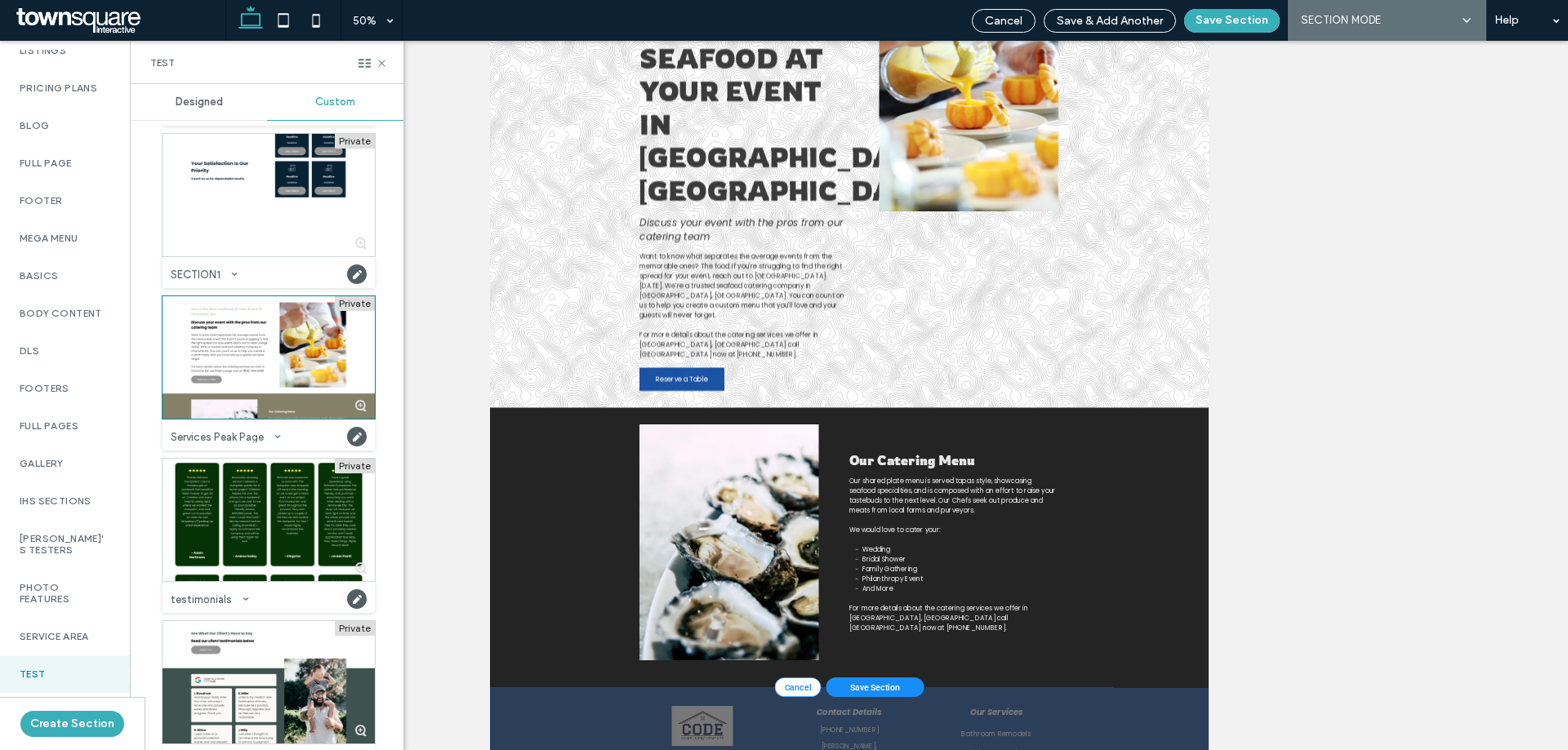
scroll to position [327, 0]
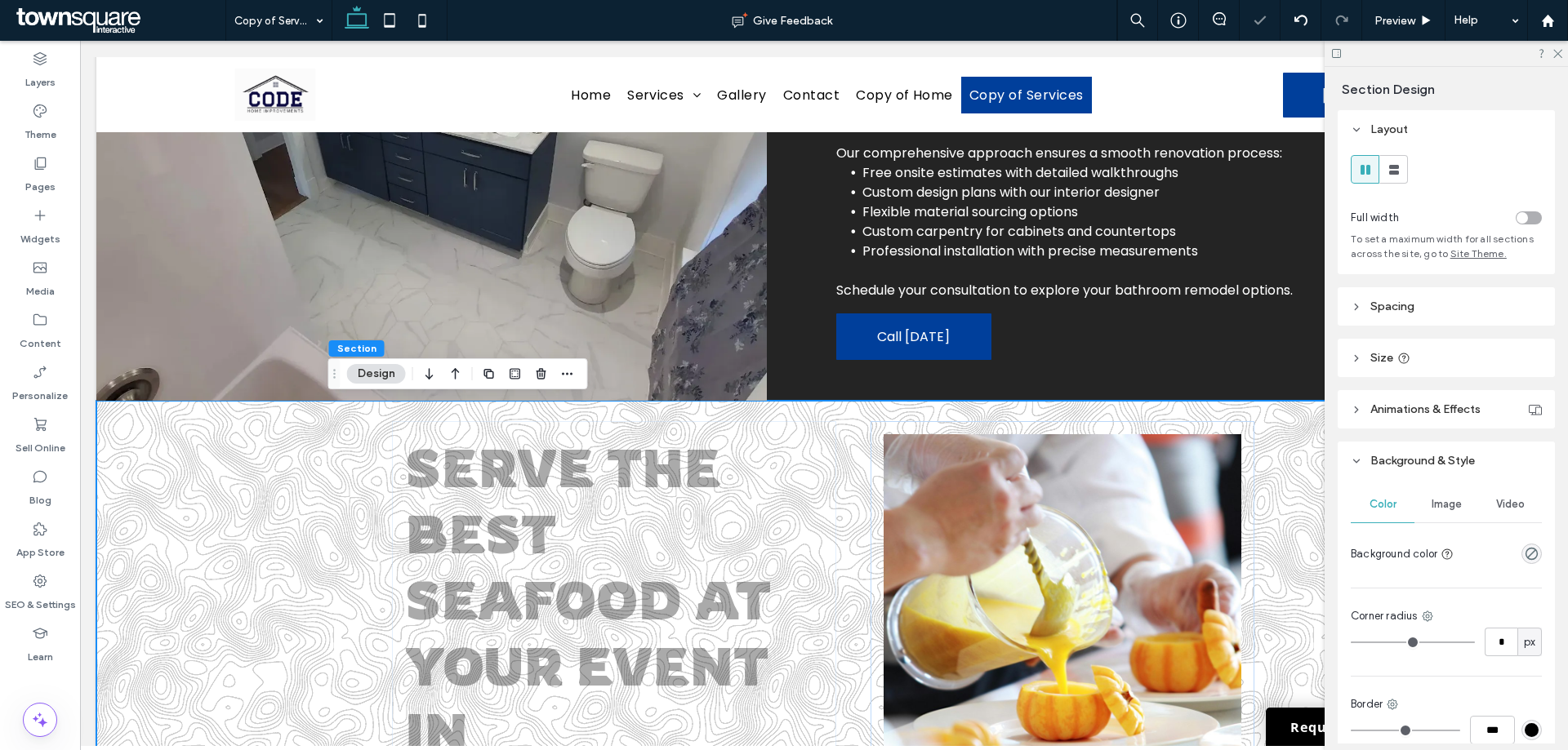
click at [381, 132] on div at bounding box center [824, 132] width 1456 height 0
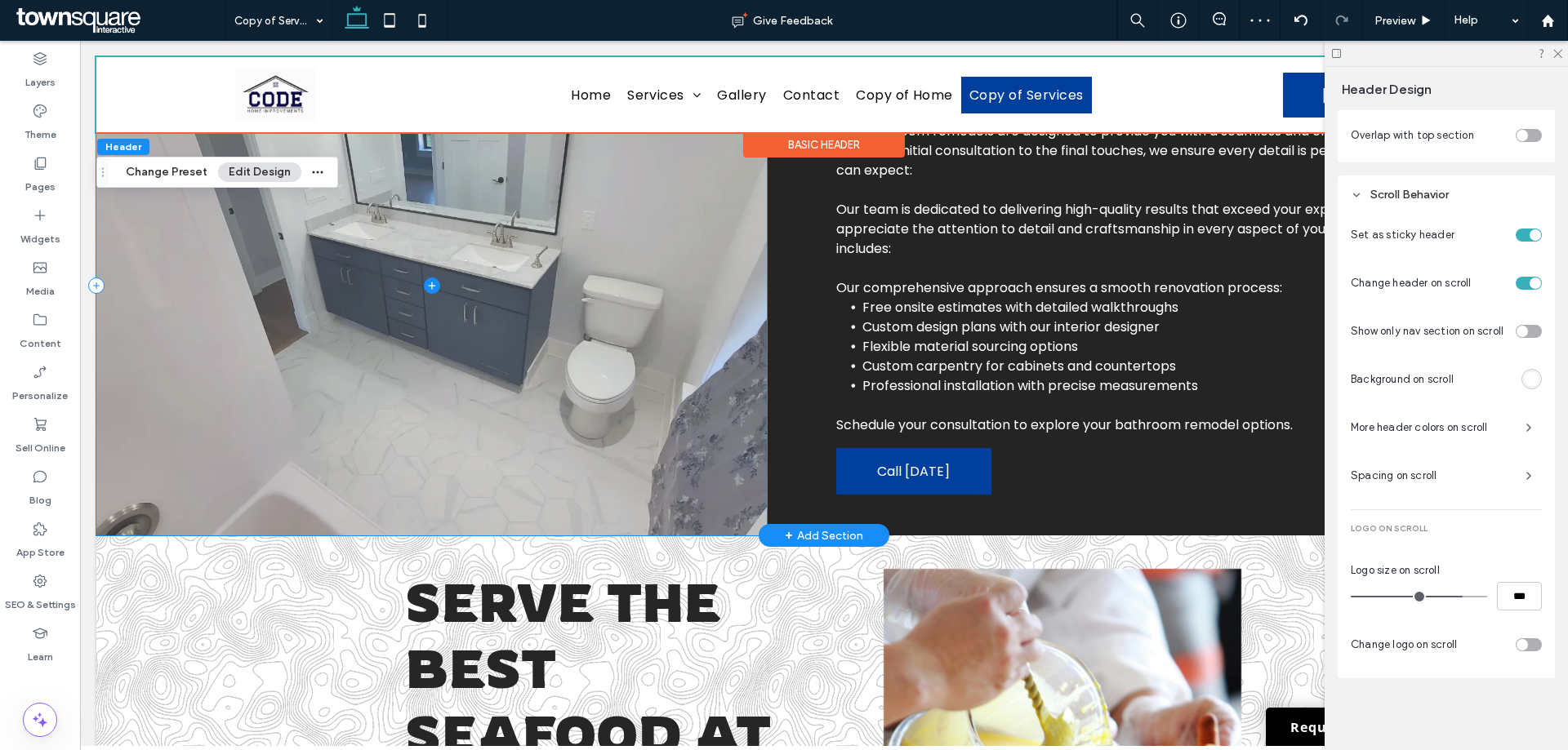
scroll to position [0, 0]
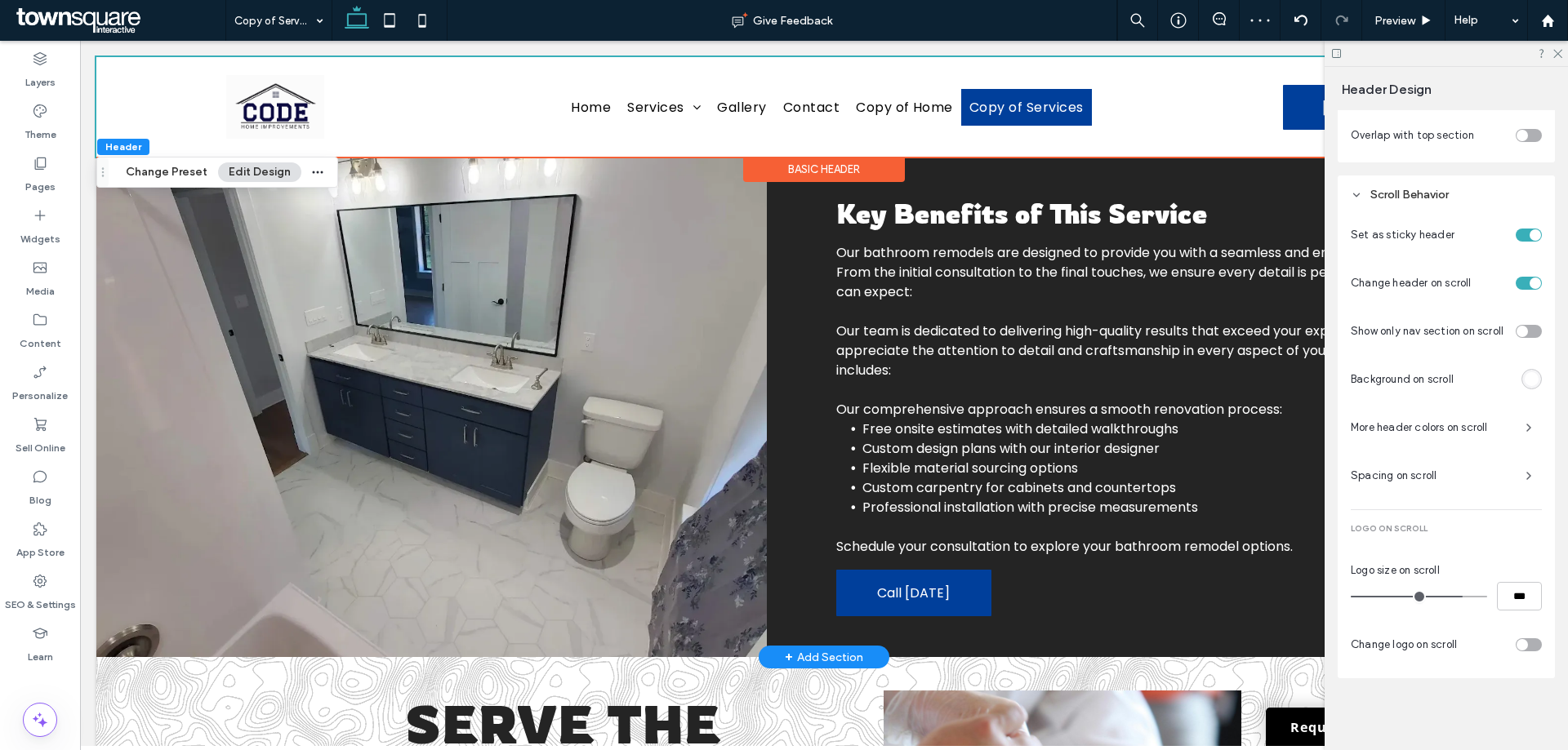
click at [132, 244] on span at bounding box center [431, 407] width 670 height 501
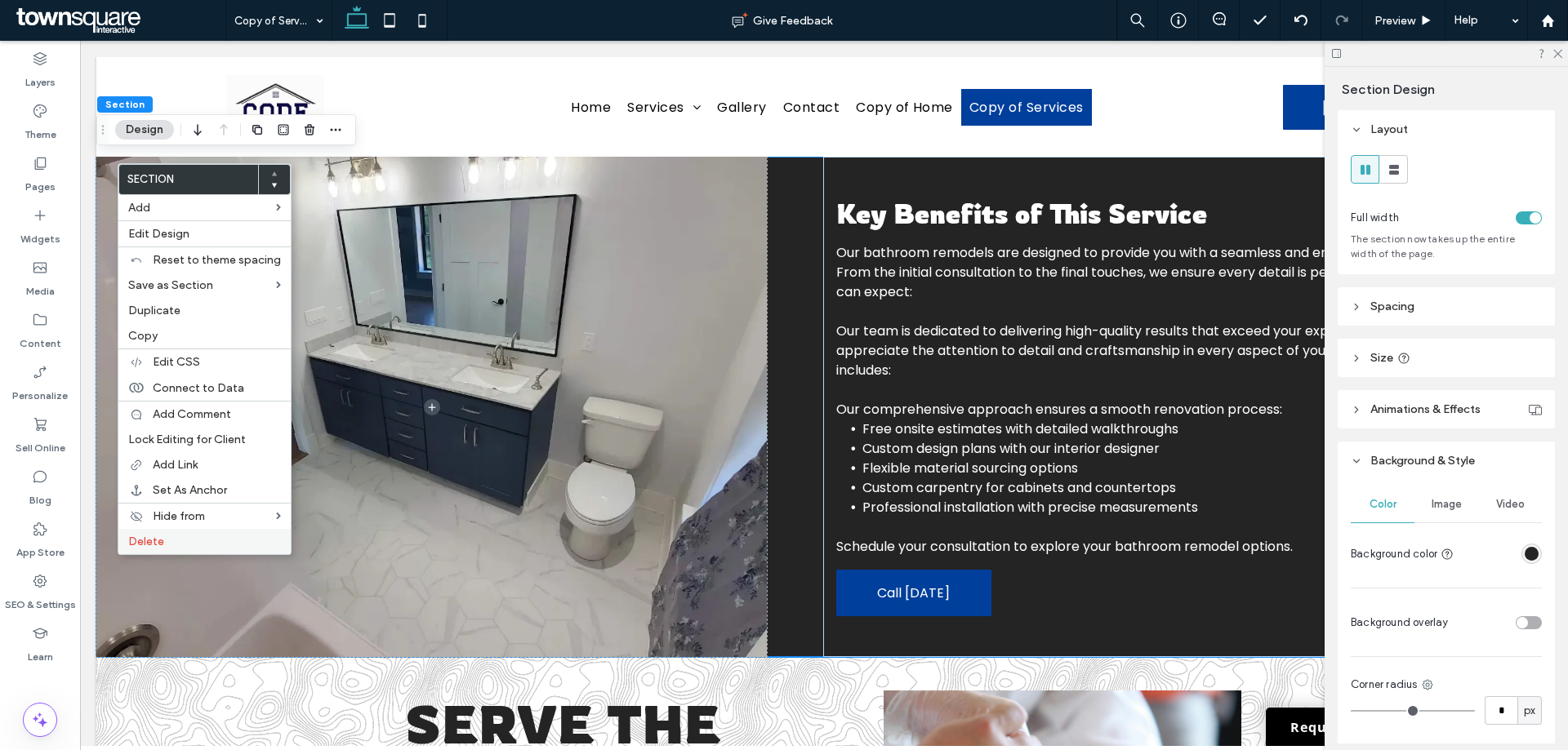
click at [159, 533] on div "Delete" at bounding box center [204, 542] width 172 height 25
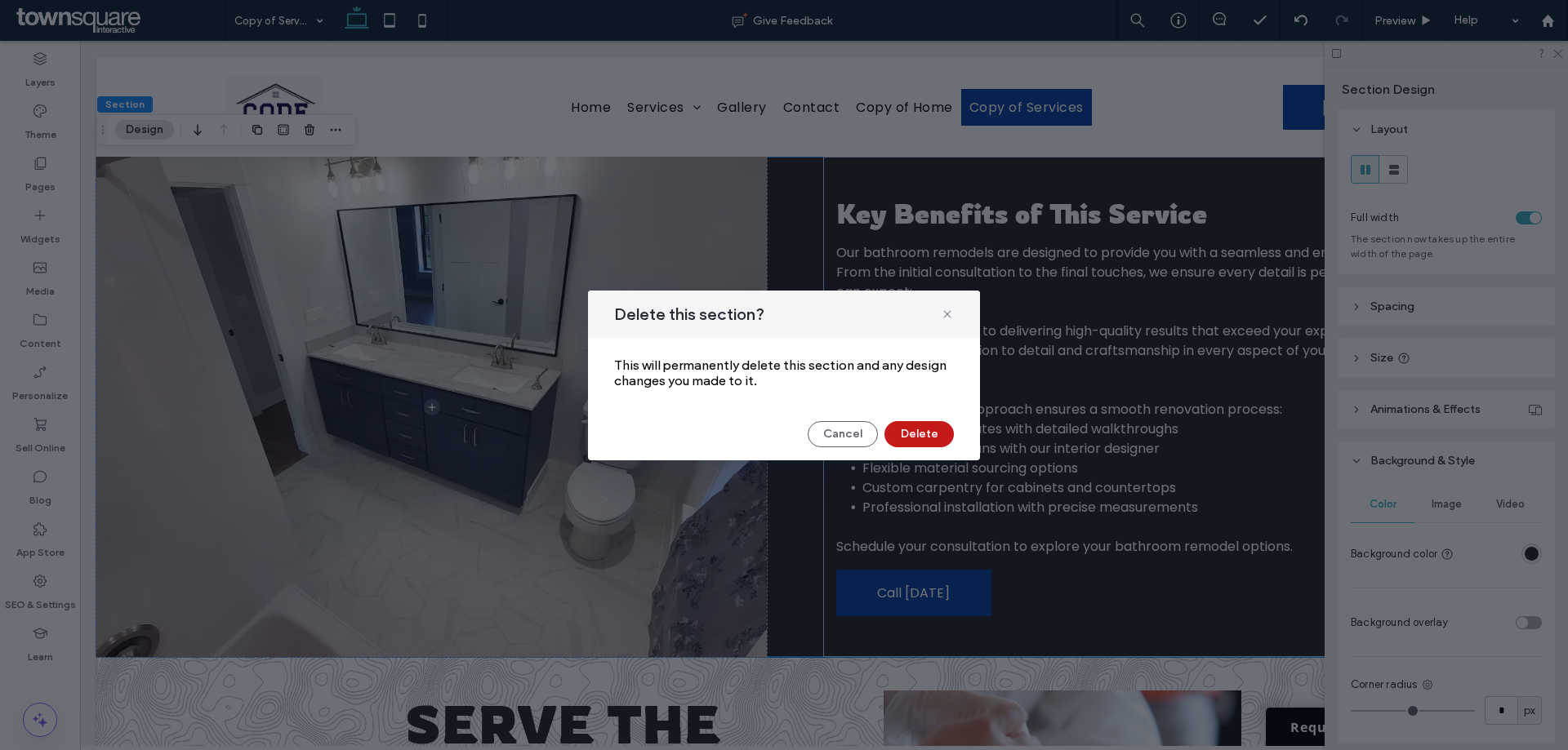
click at [897, 433] on button "Delete" at bounding box center [919, 434] width 69 height 26
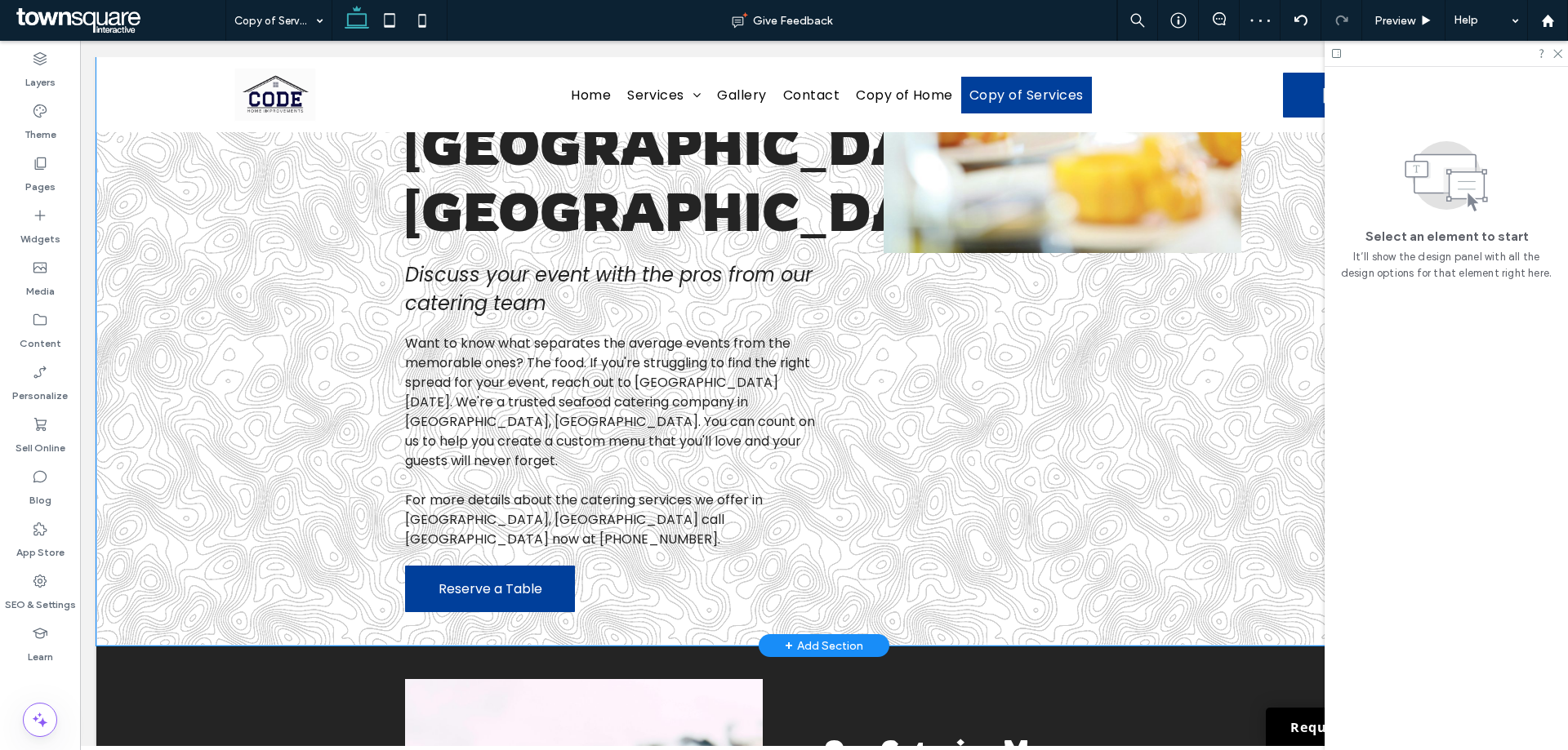
scroll to position [301, 0]
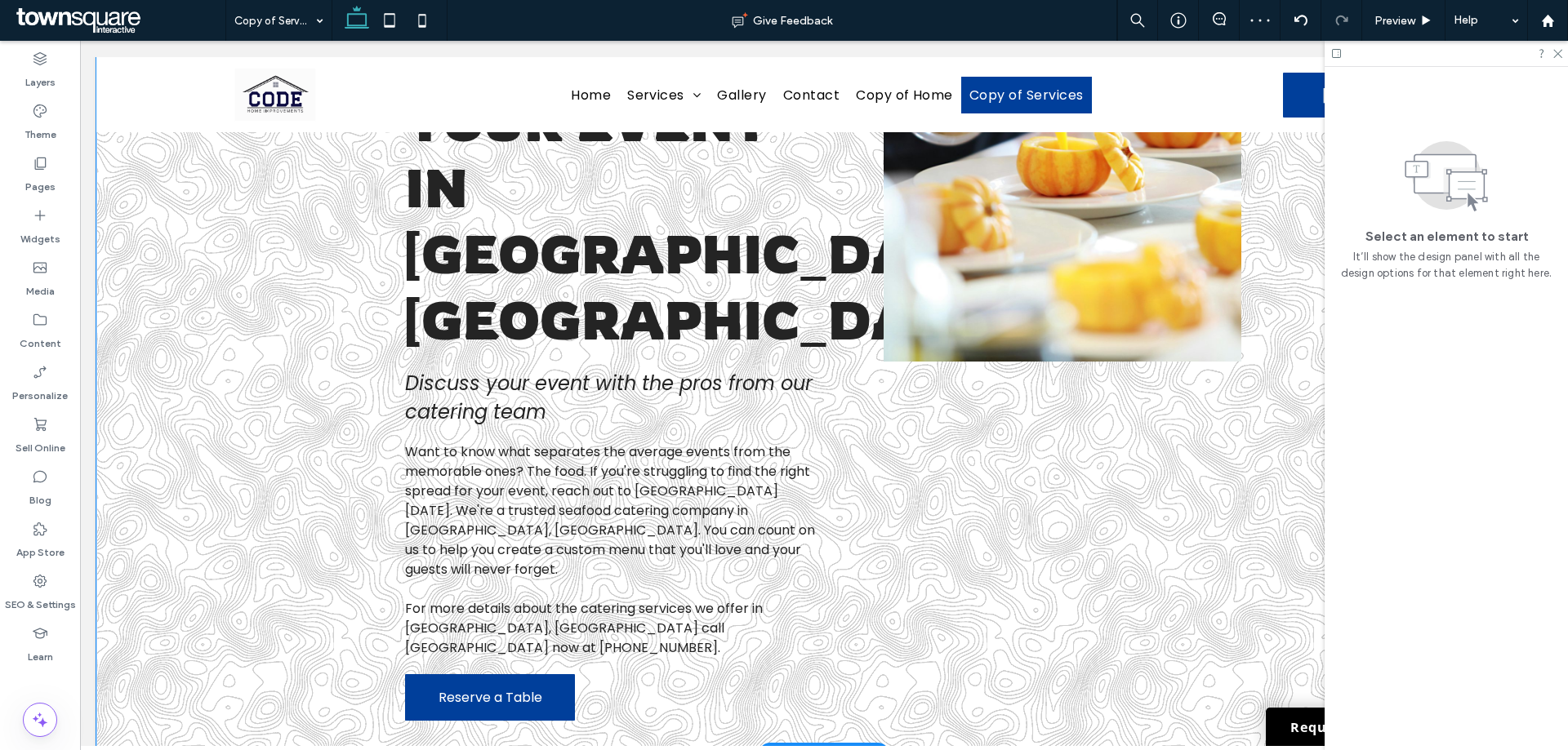
click at [291, 353] on div "Serve the Best Seafood at Your Event in [GEOGRAPHIC_DATA], [GEOGRAPHIC_DATA] Di…" at bounding box center [824, 305] width 1456 height 898
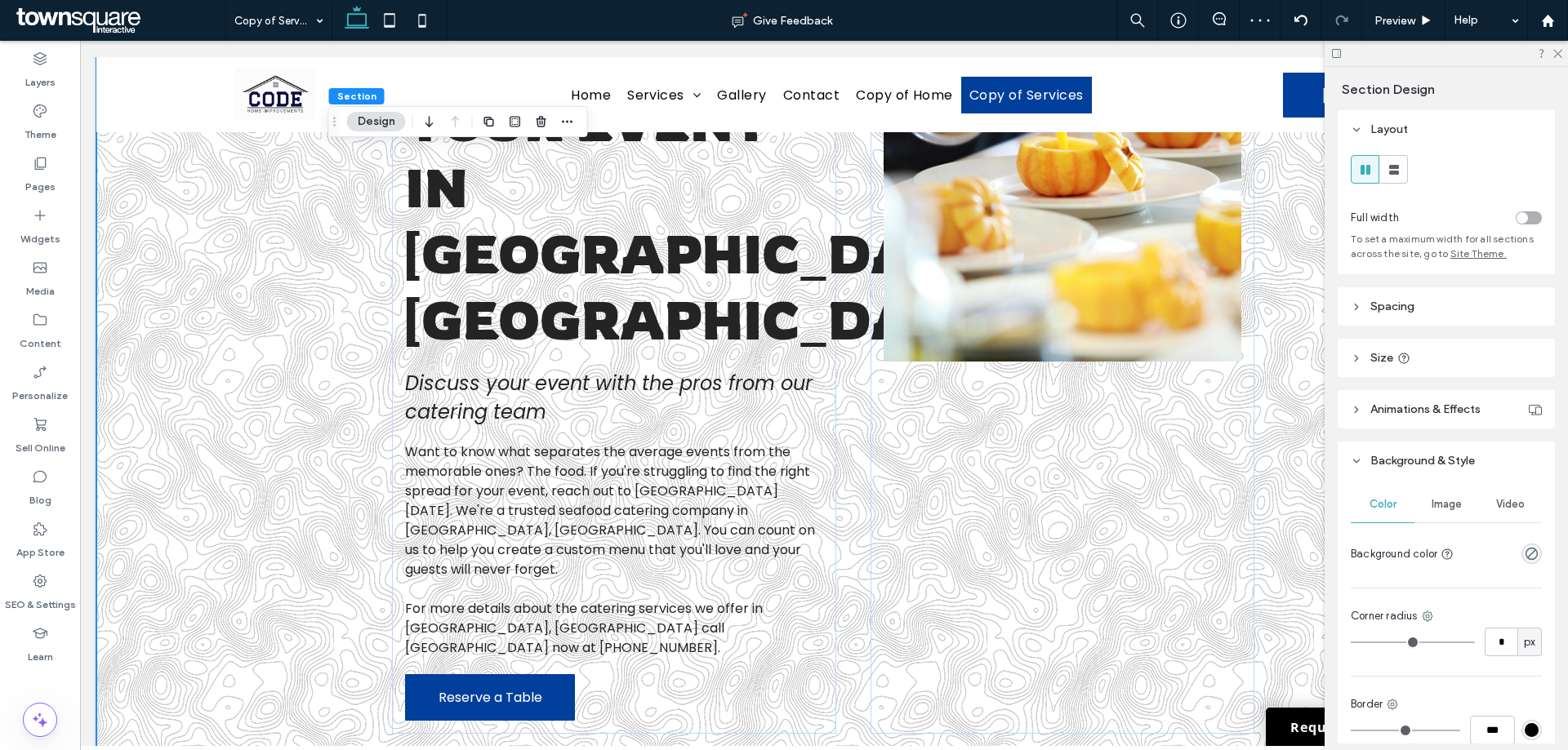
drag, startPoint x: 1528, startPoint y: 552, endPoint x: 1516, endPoint y: 538, distance: 18.4
click at [1527, 552] on icon "rgba(0, 0, 0, 0)" at bounding box center [1532, 554] width 13 height 13
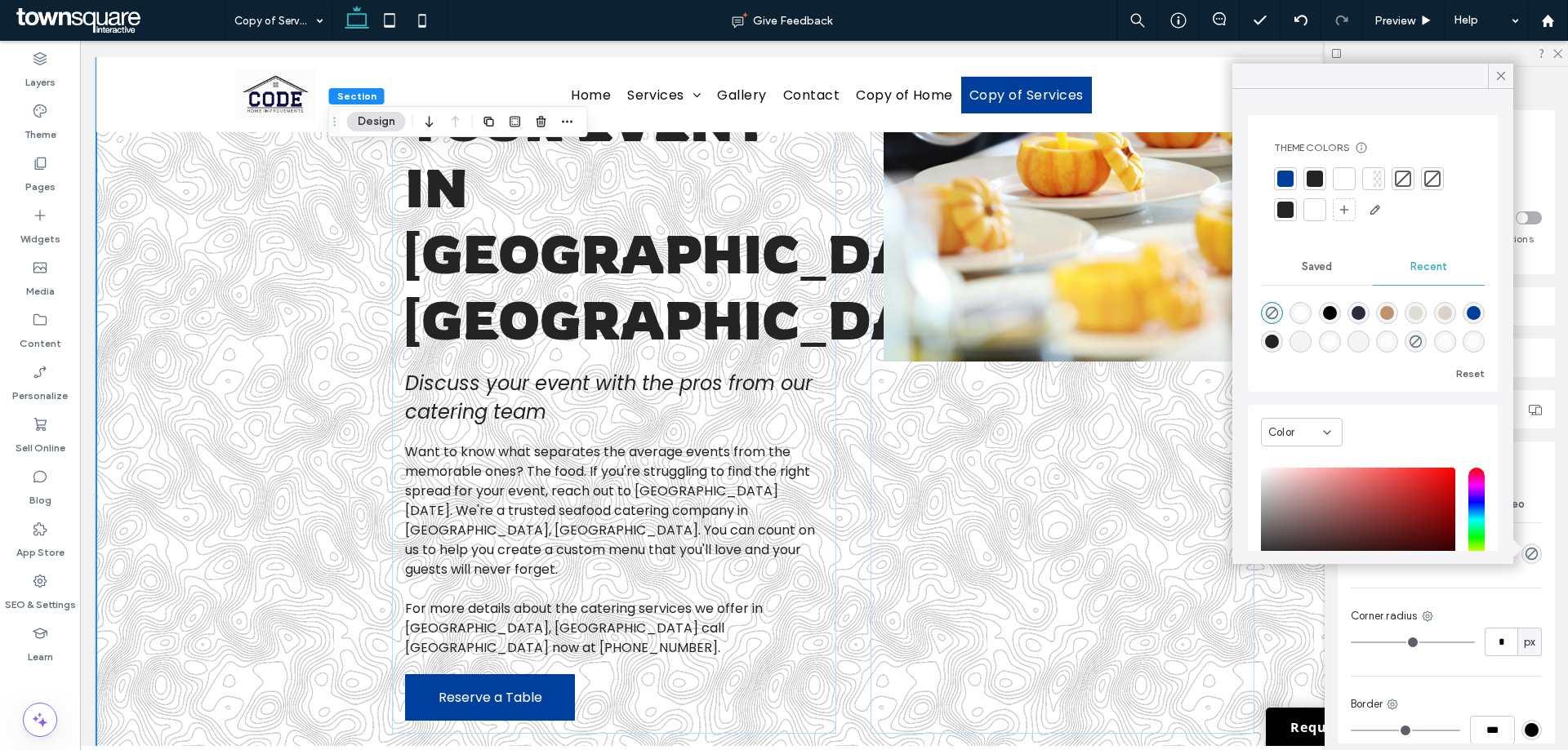
click at [1339, 180] on div at bounding box center [1344, 179] width 16 height 16
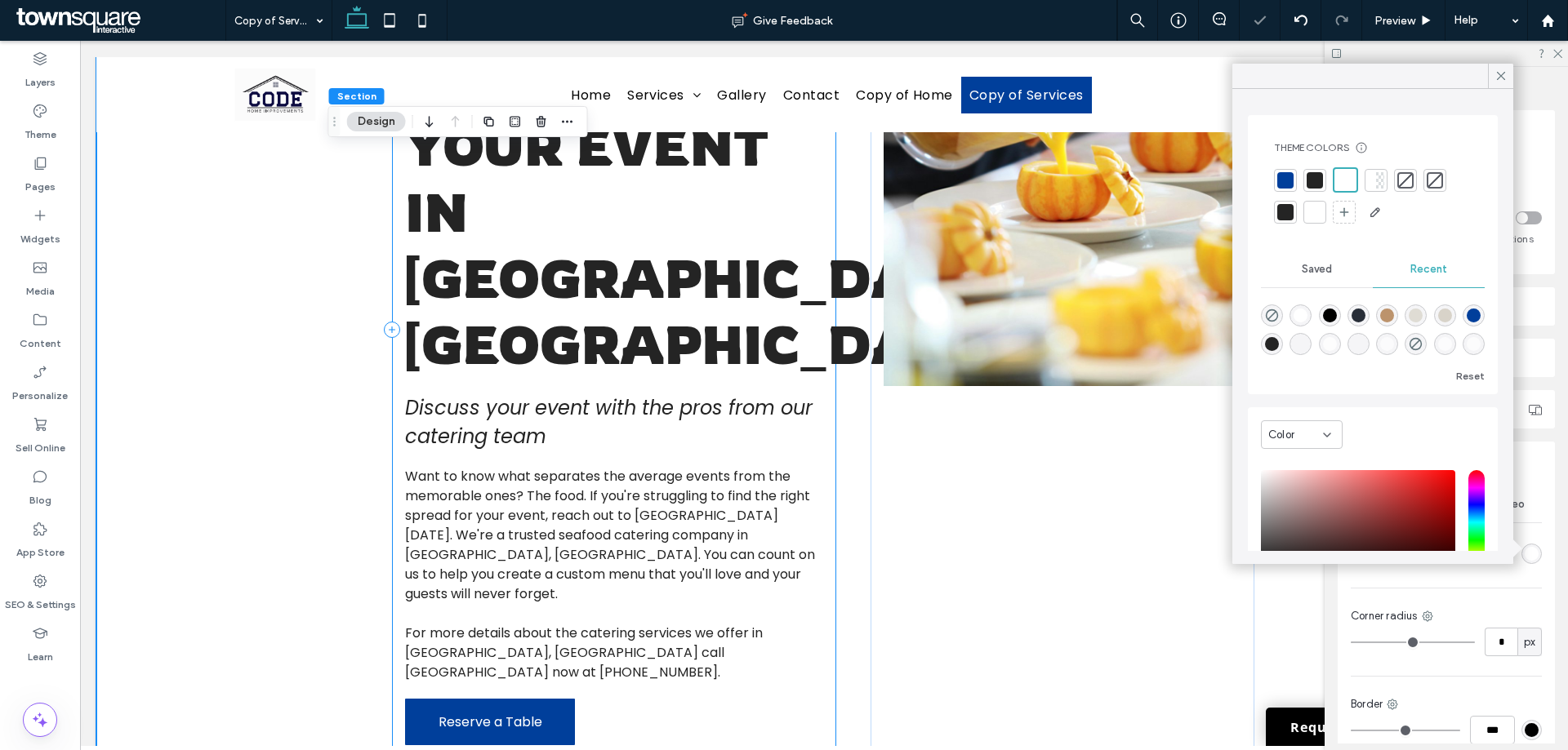
scroll to position [0, 0]
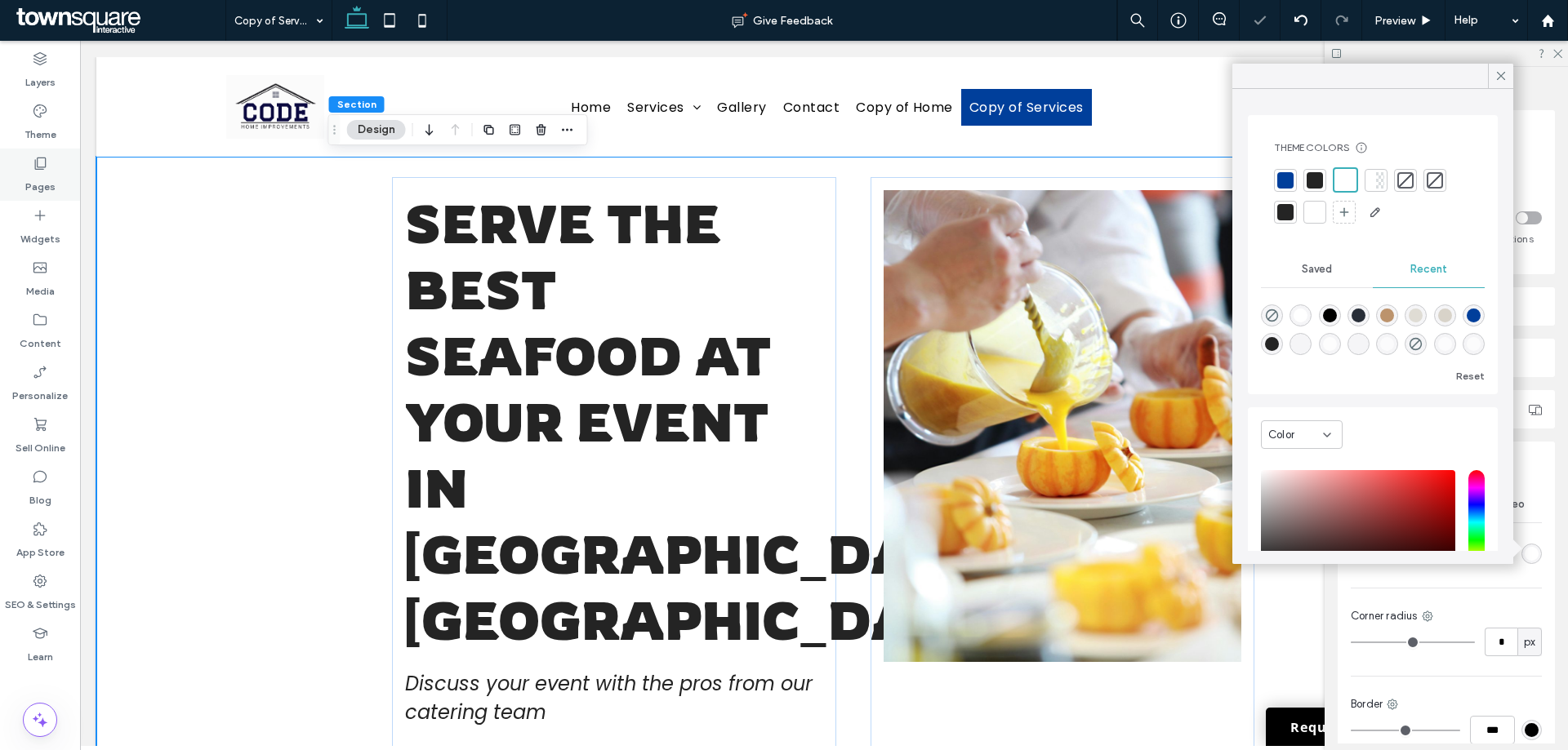
click at [40, 163] on icon at bounding box center [40, 163] width 16 height 16
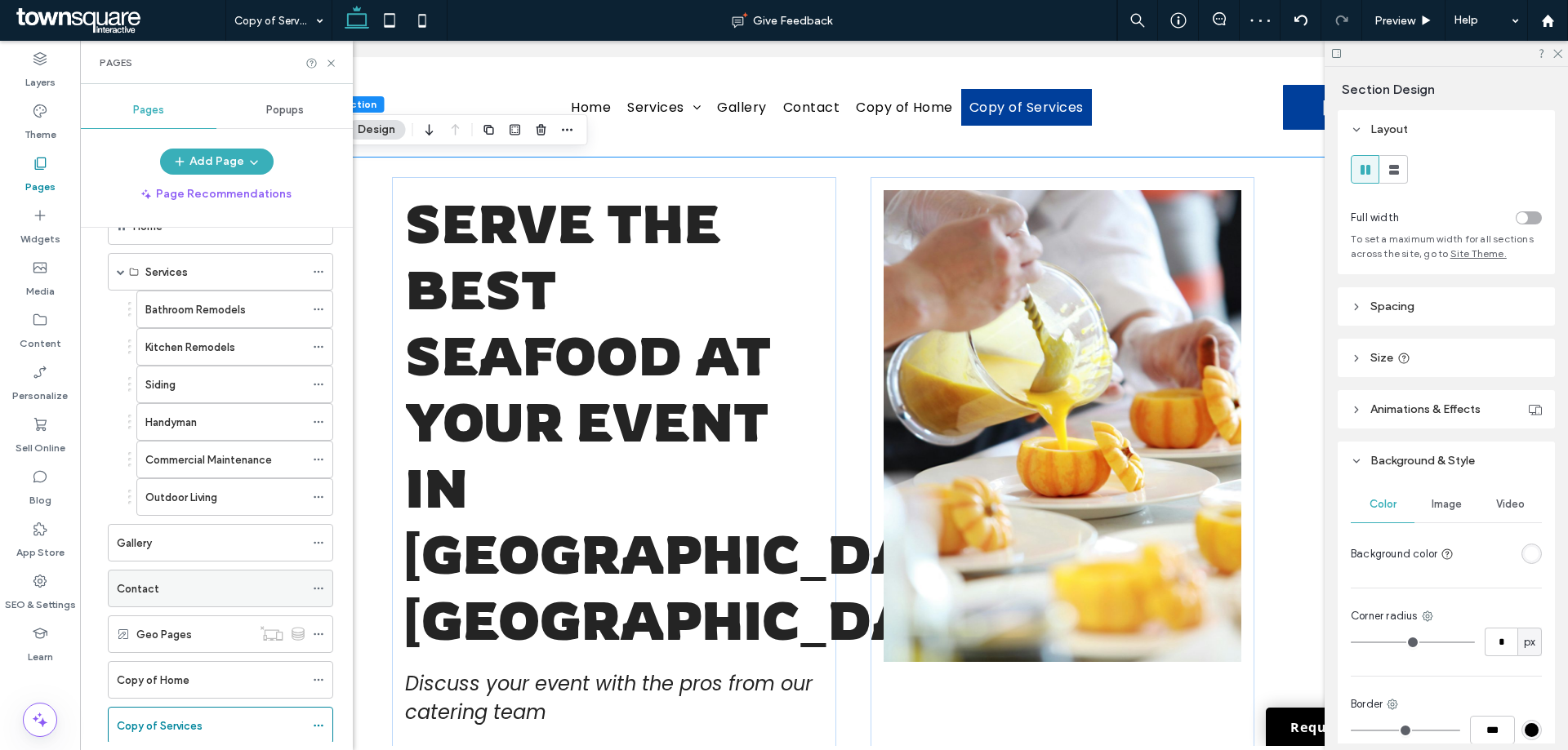
scroll to position [92, 0]
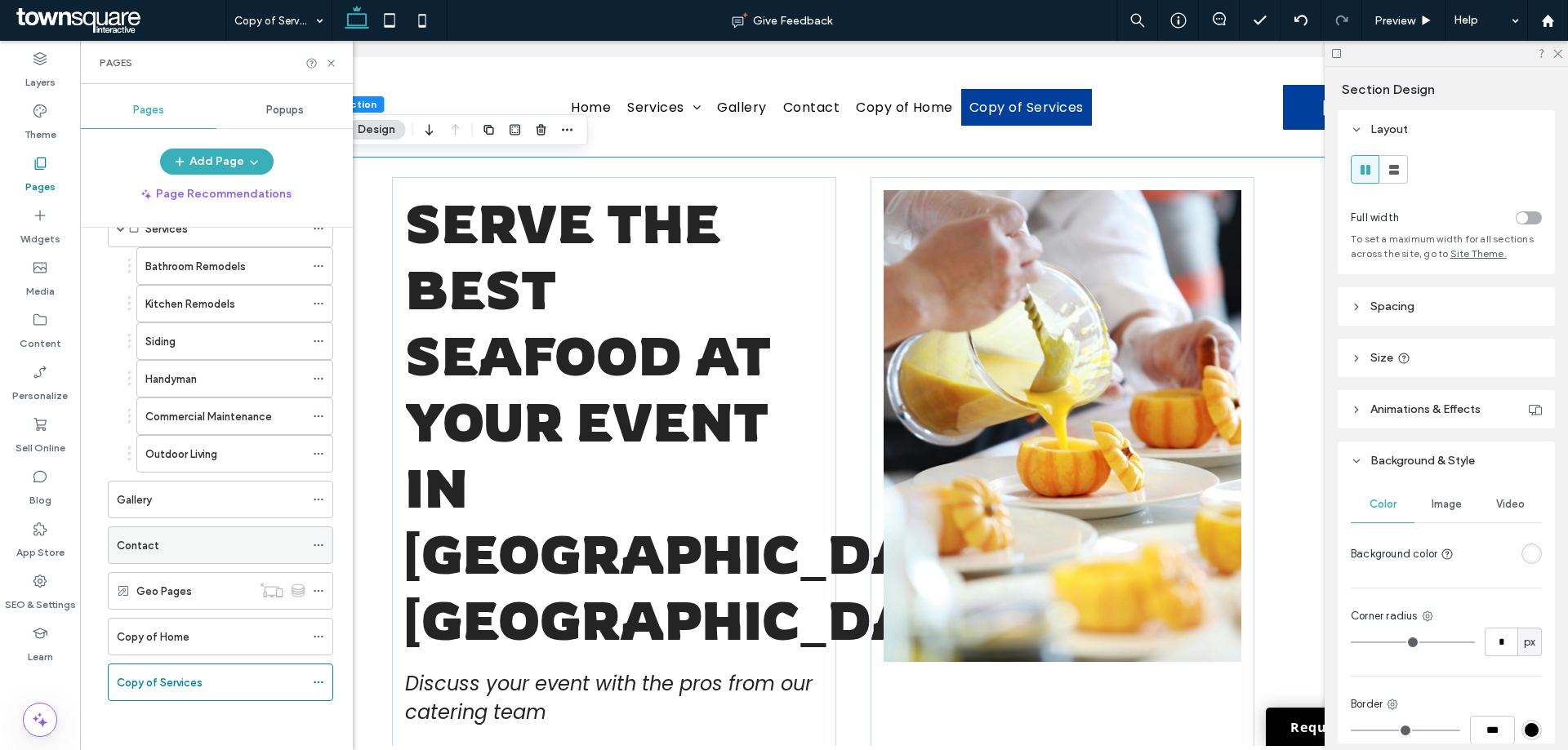
click at [320, 544] on icon at bounding box center [319, 545] width 12 height 12
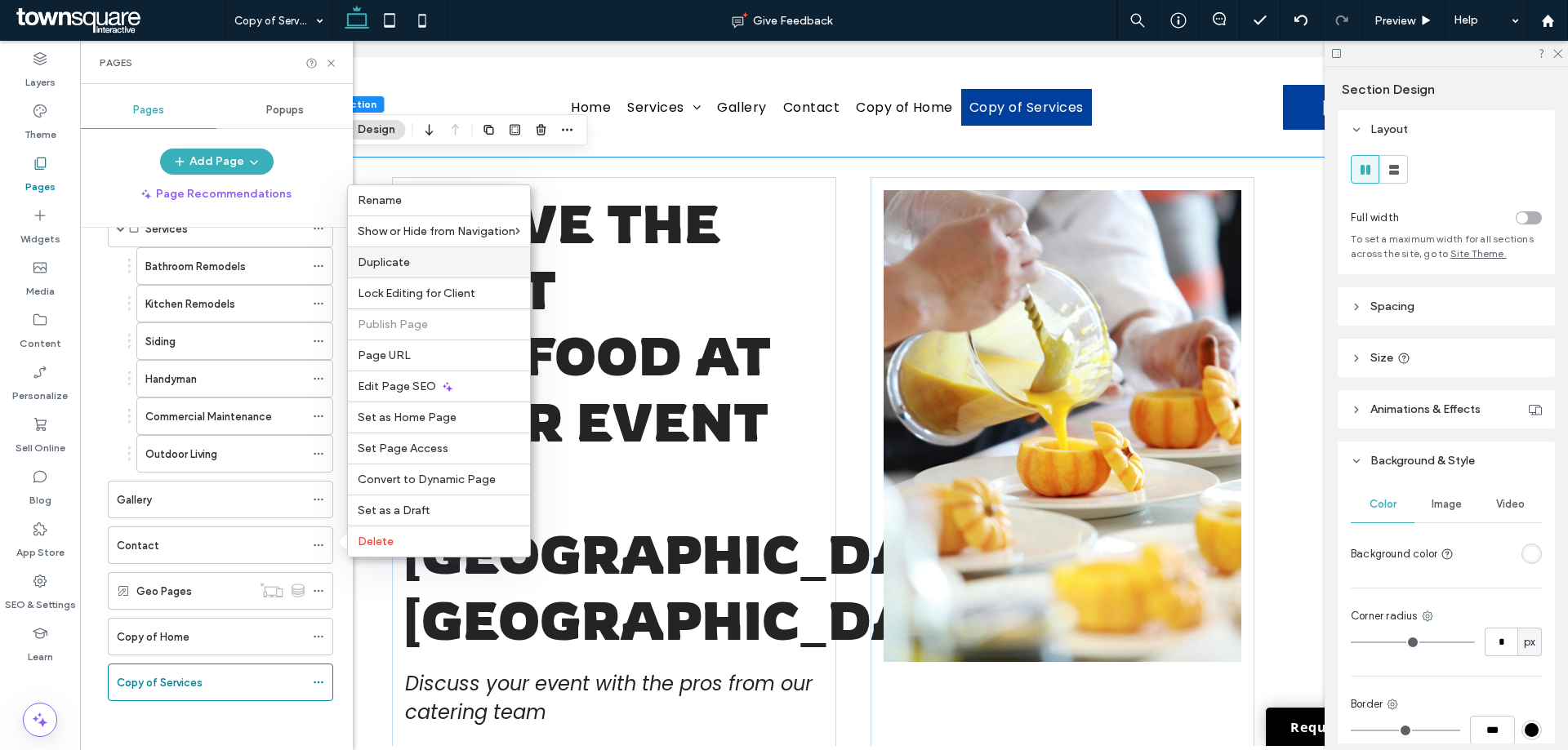
click at [391, 260] on span "Duplicate" at bounding box center [384, 262] width 52 height 13
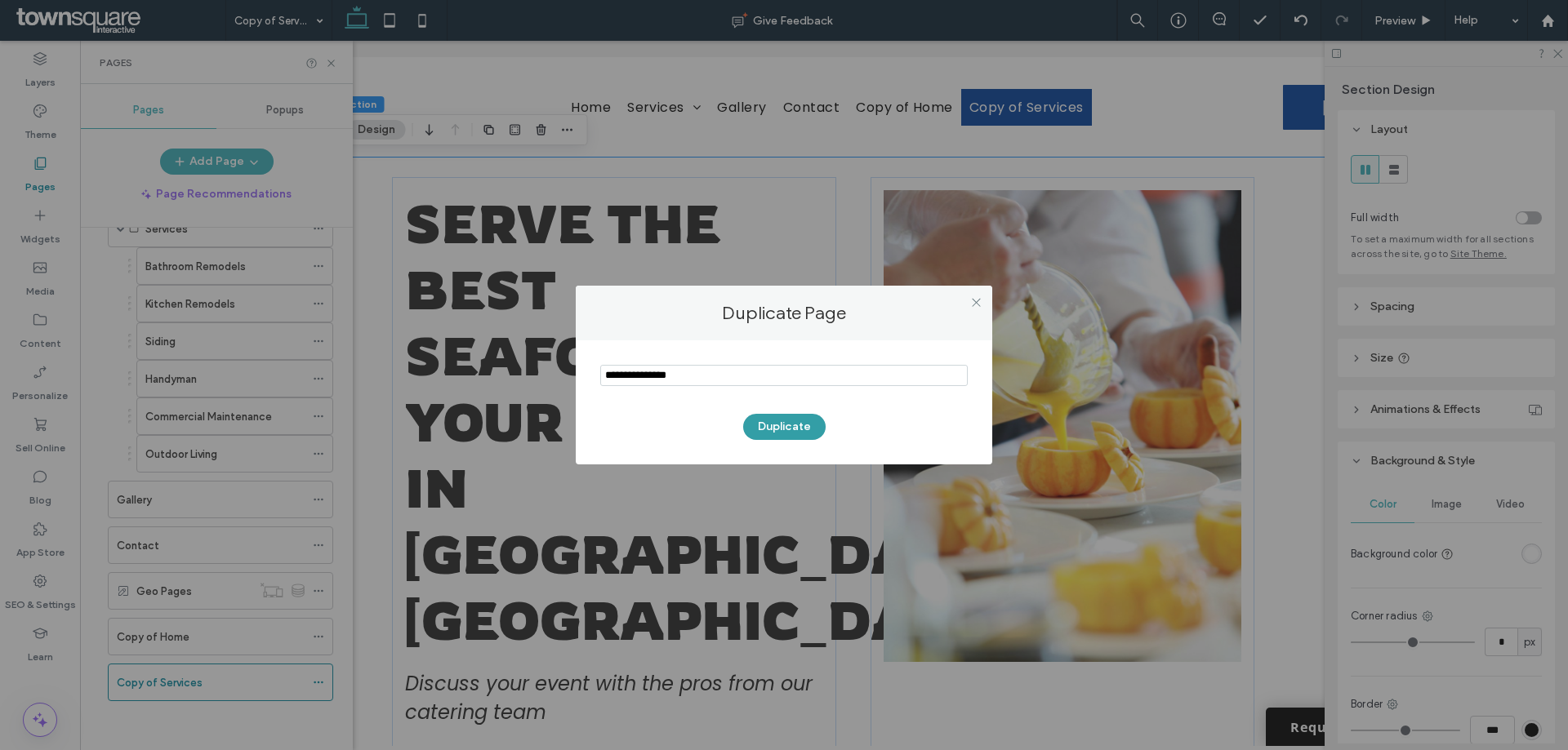
click at [796, 424] on button "Duplicate" at bounding box center [785, 426] width 83 height 26
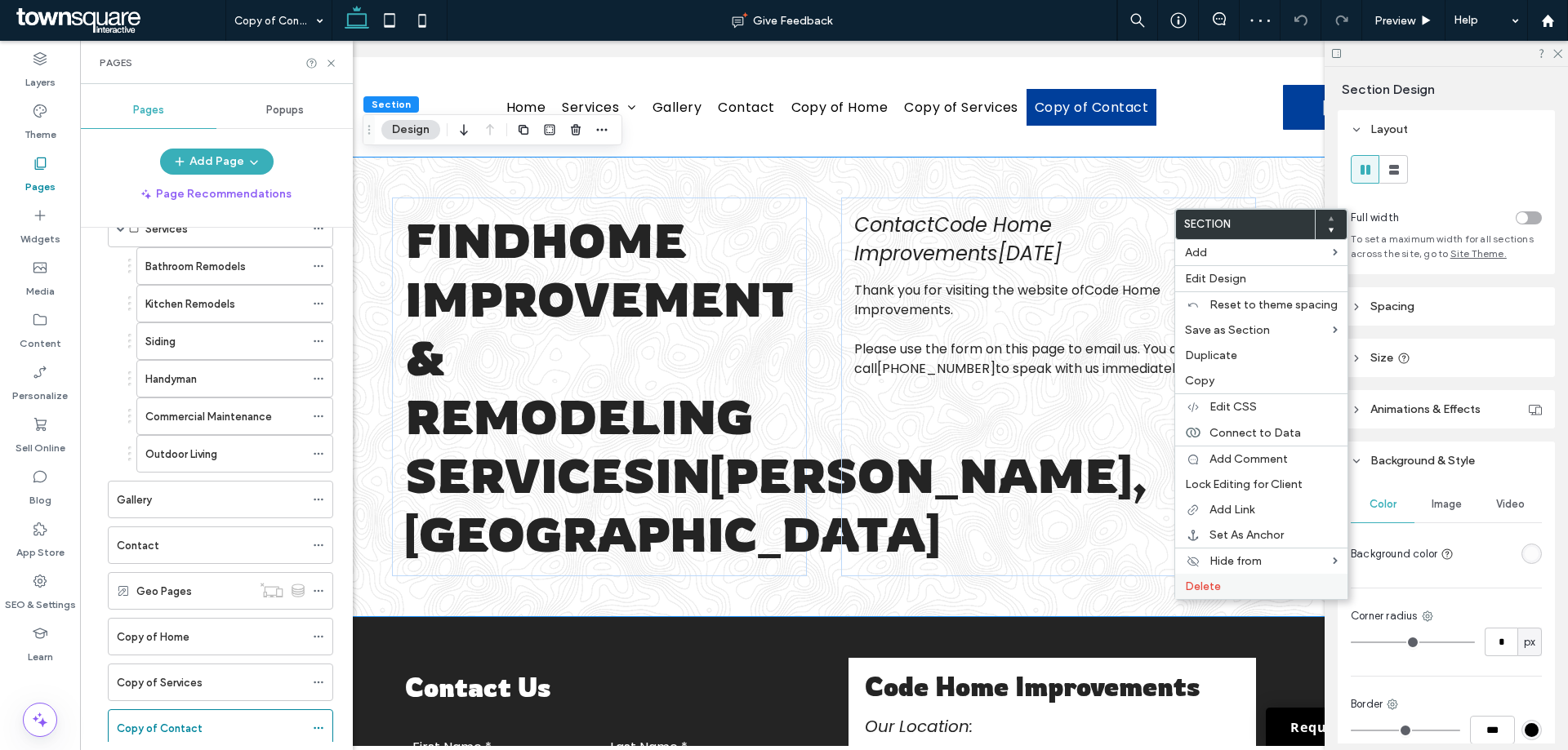
click at [1237, 584] on label "Delete" at bounding box center [1261, 587] width 153 height 13
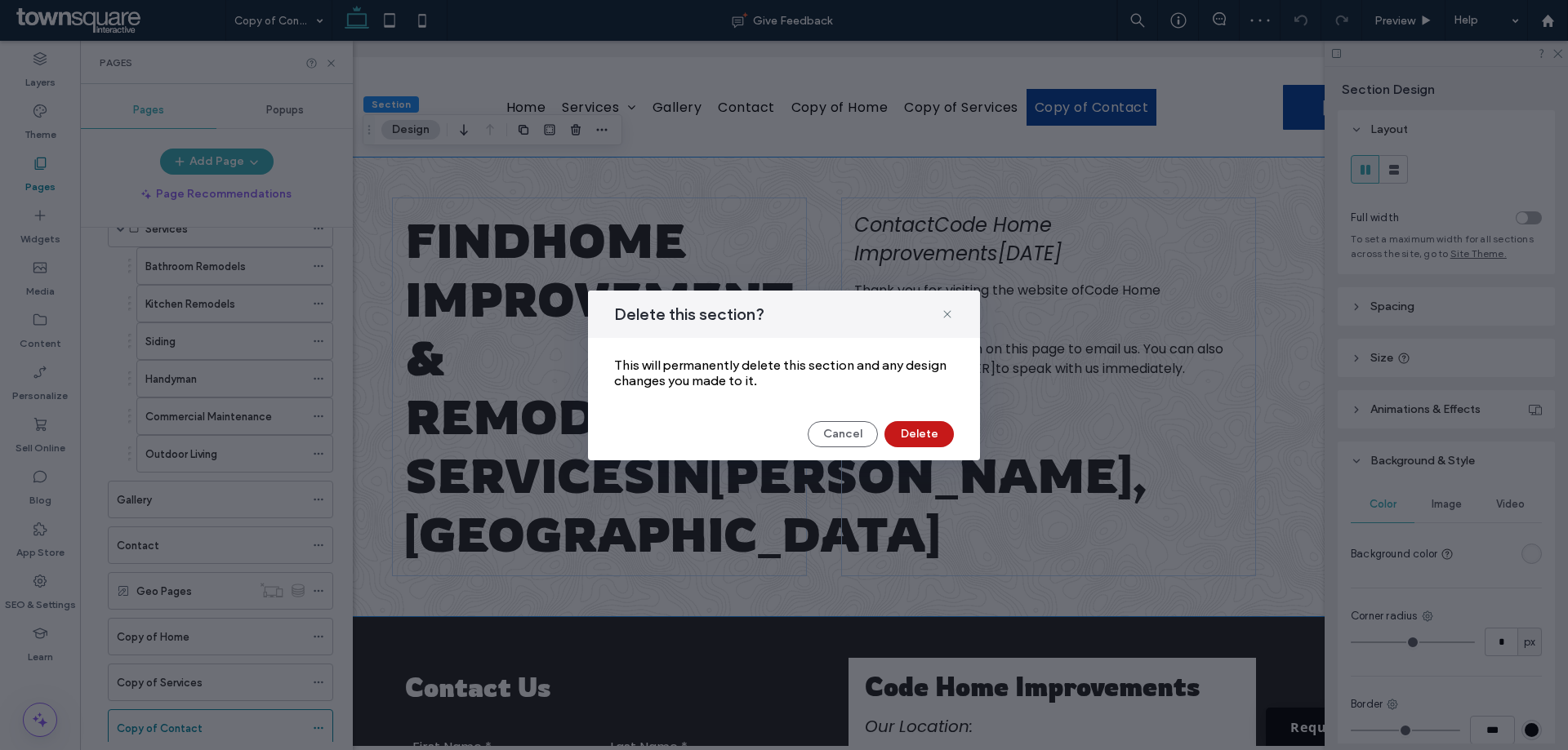
click at [924, 431] on button "Delete" at bounding box center [919, 434] width 69 height 26
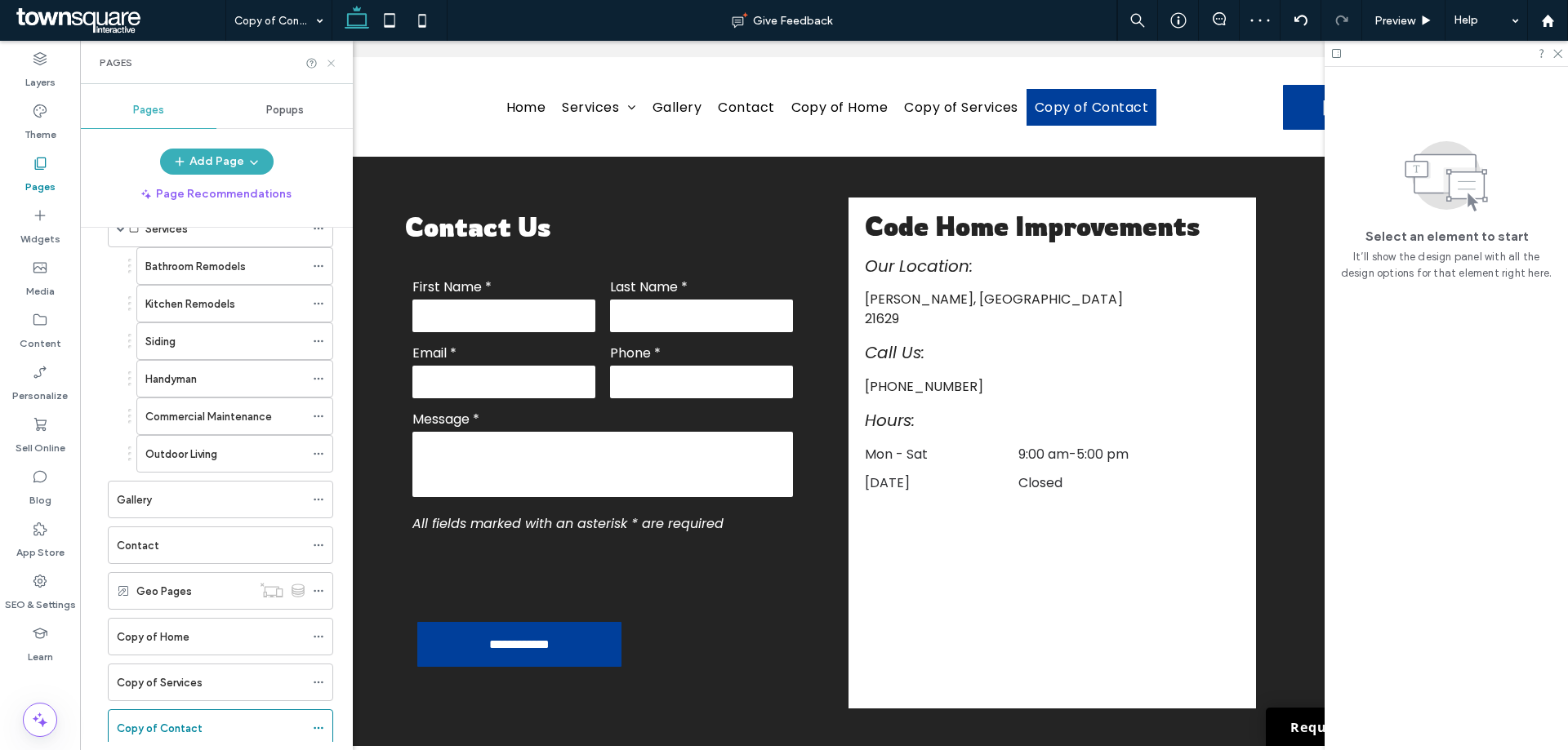
click at [329, 59] on icon at bounding box center [331, 63] width 13 height 13
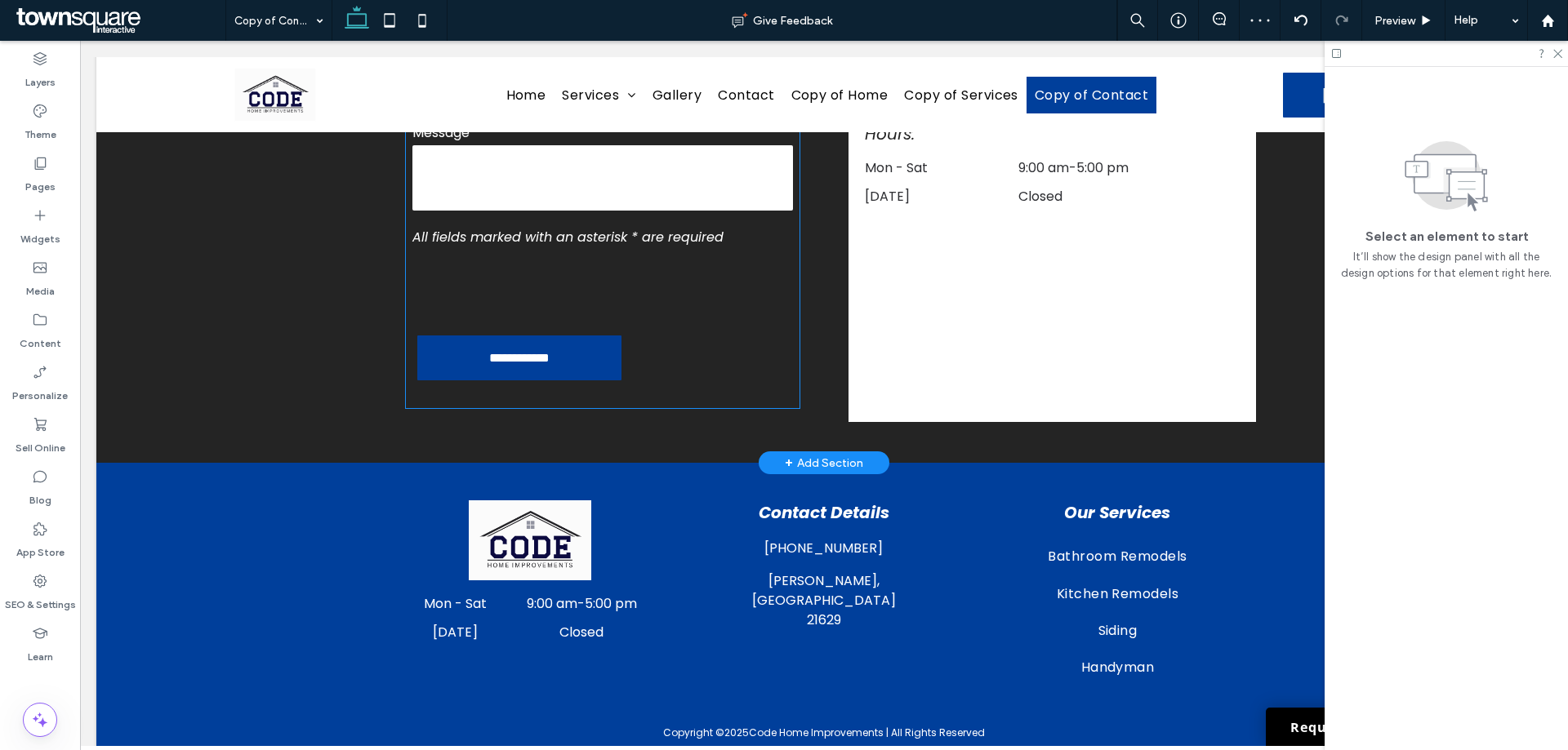
scroll to position [373, 0]
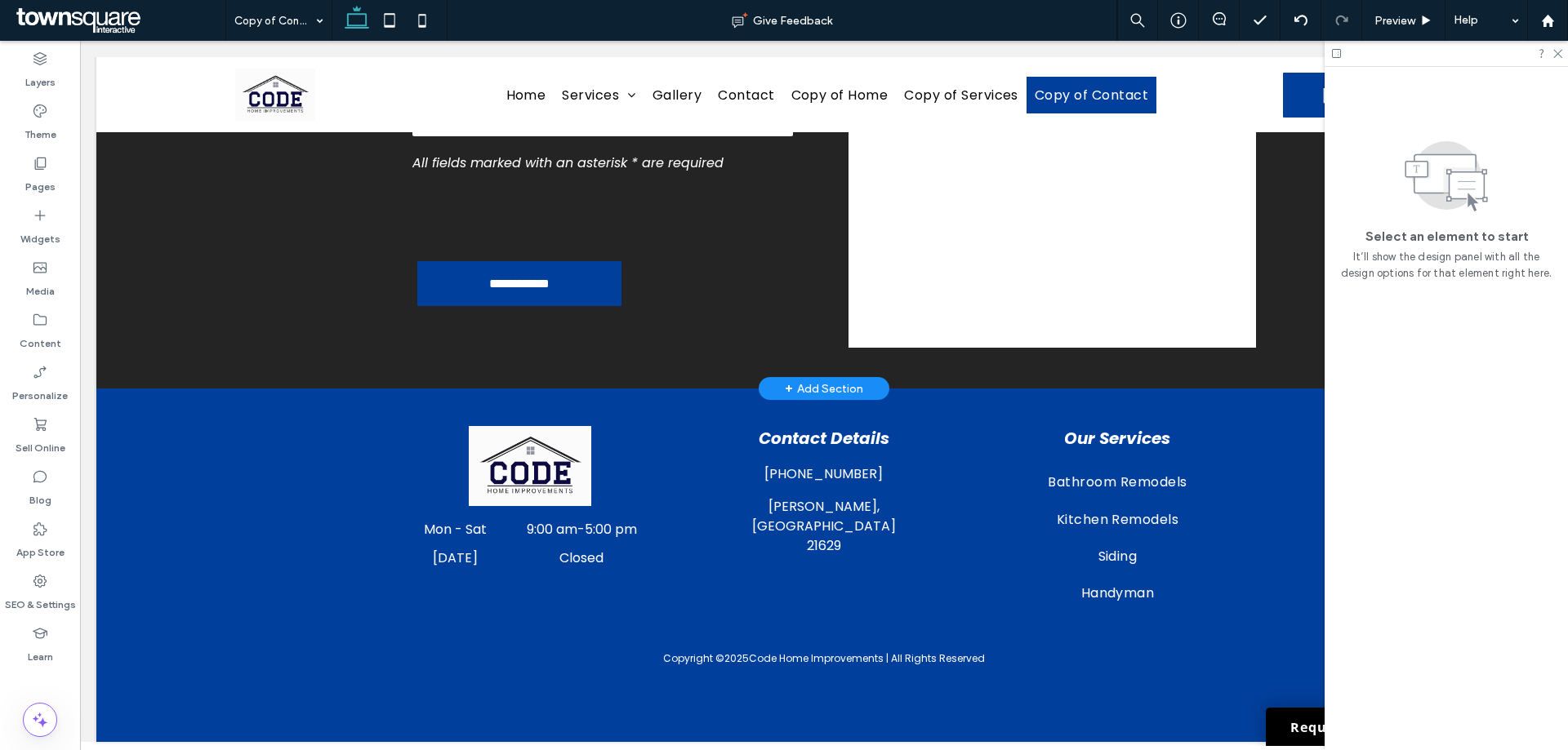
click at [785, 380] on span "+" at bounding box center [789, 388] width 8 height 18
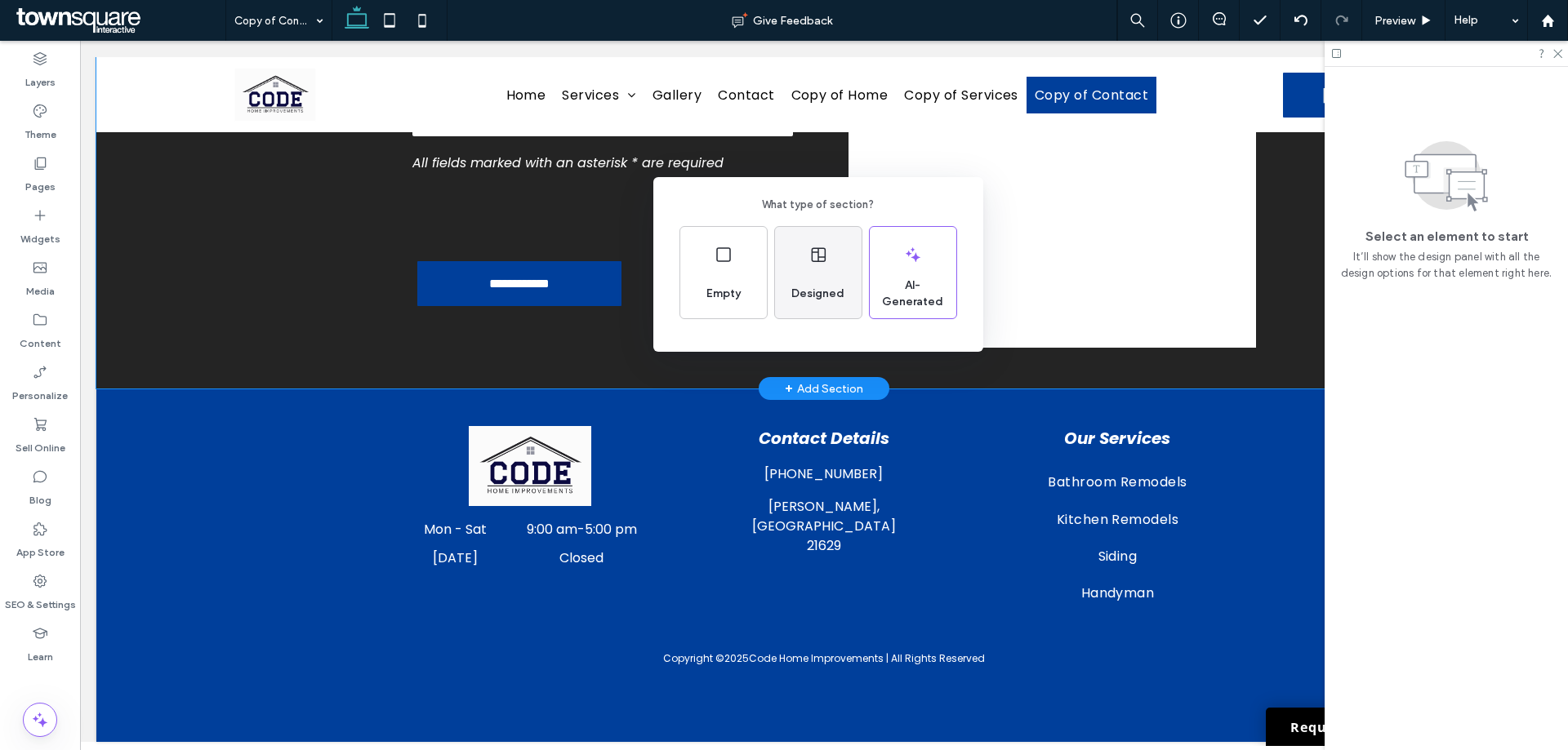
click at [824, 290] on span "Designed" at bounding box center [818, 293] width 66 height 16
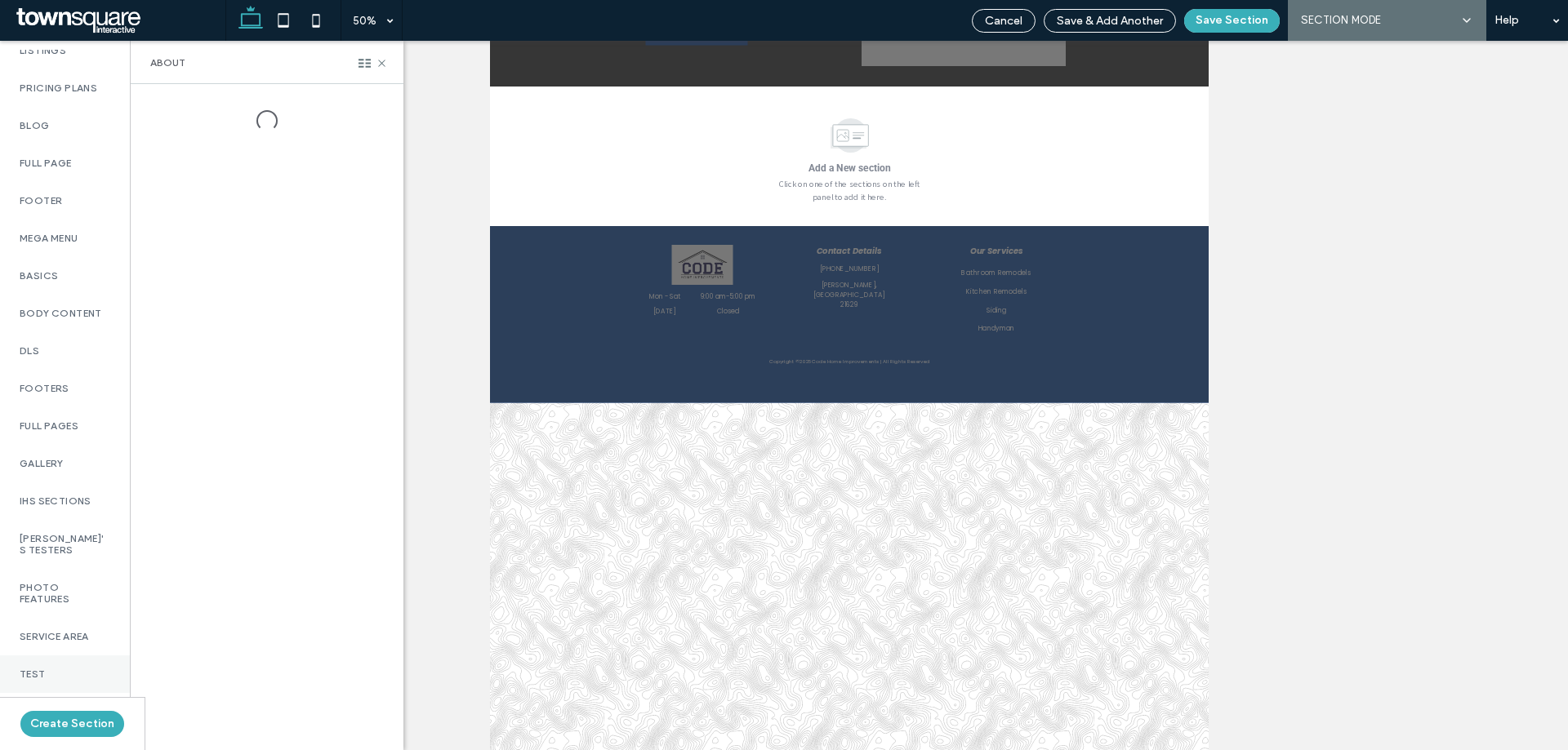
scroll to position [908, 0]
click at [29, 677] on div "Test" at bounding box center [65, 674] width 130 height 38
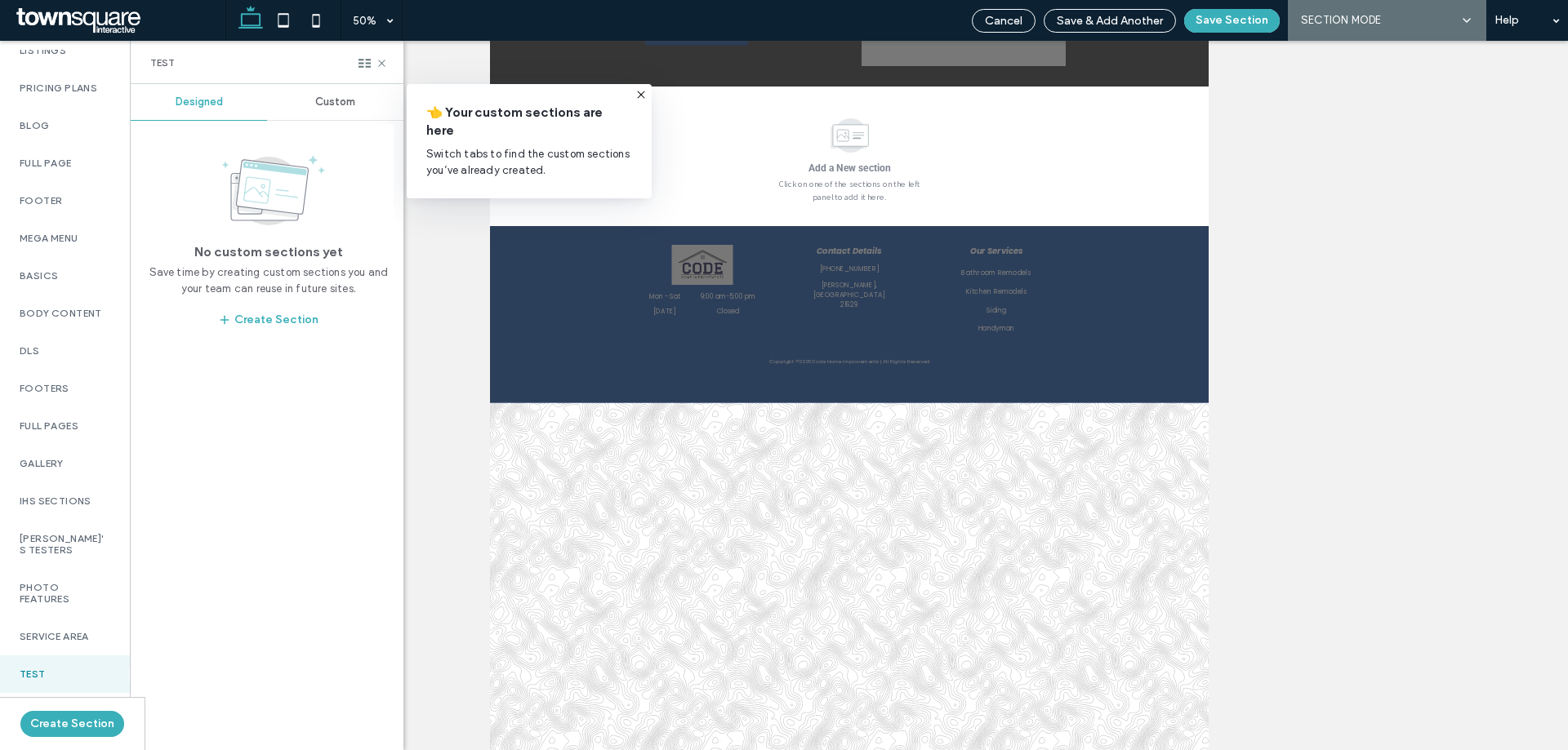
click at [334, 96] on span "Custom" at bounding box center [335, 102] width 40 height 13
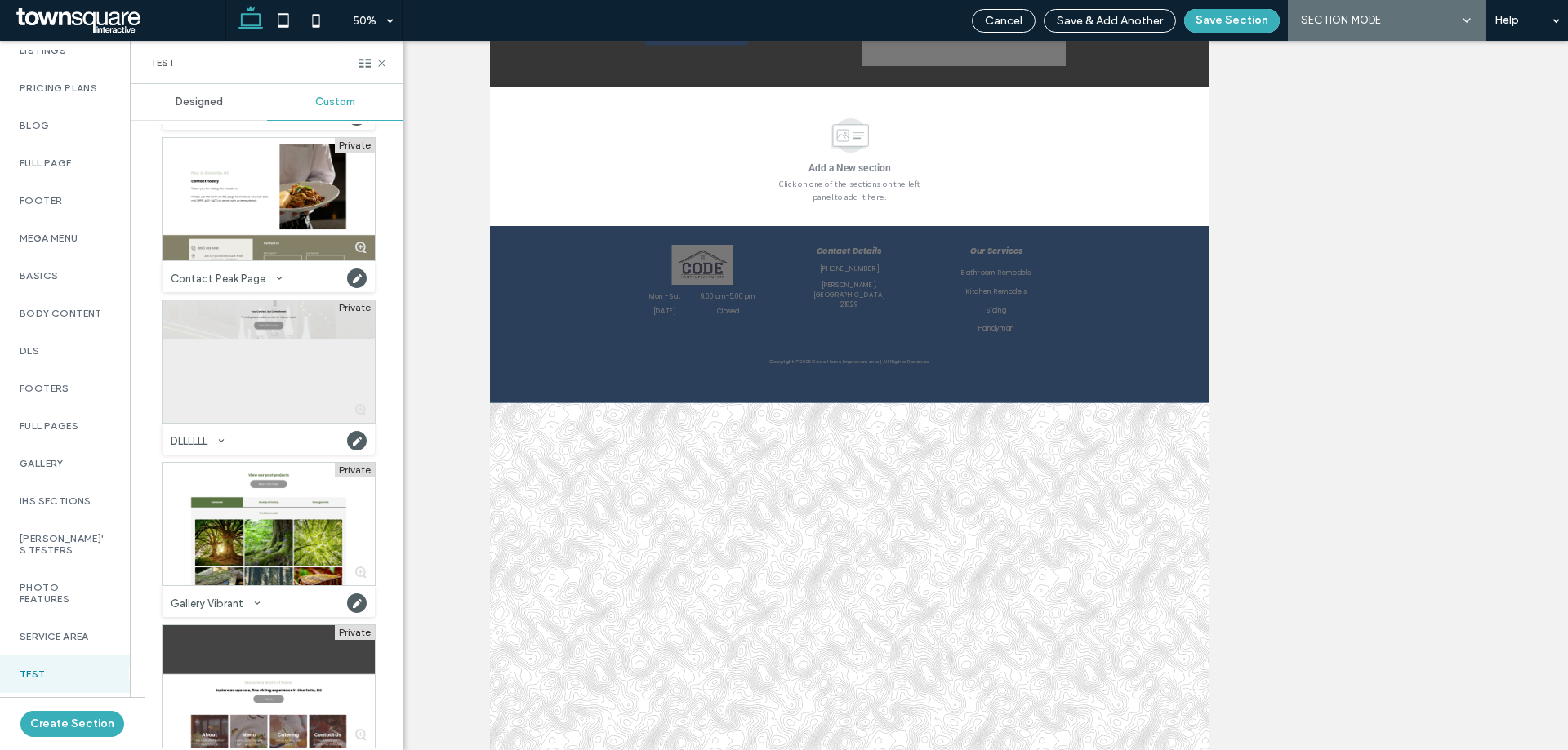
scroll to position [327, 0]
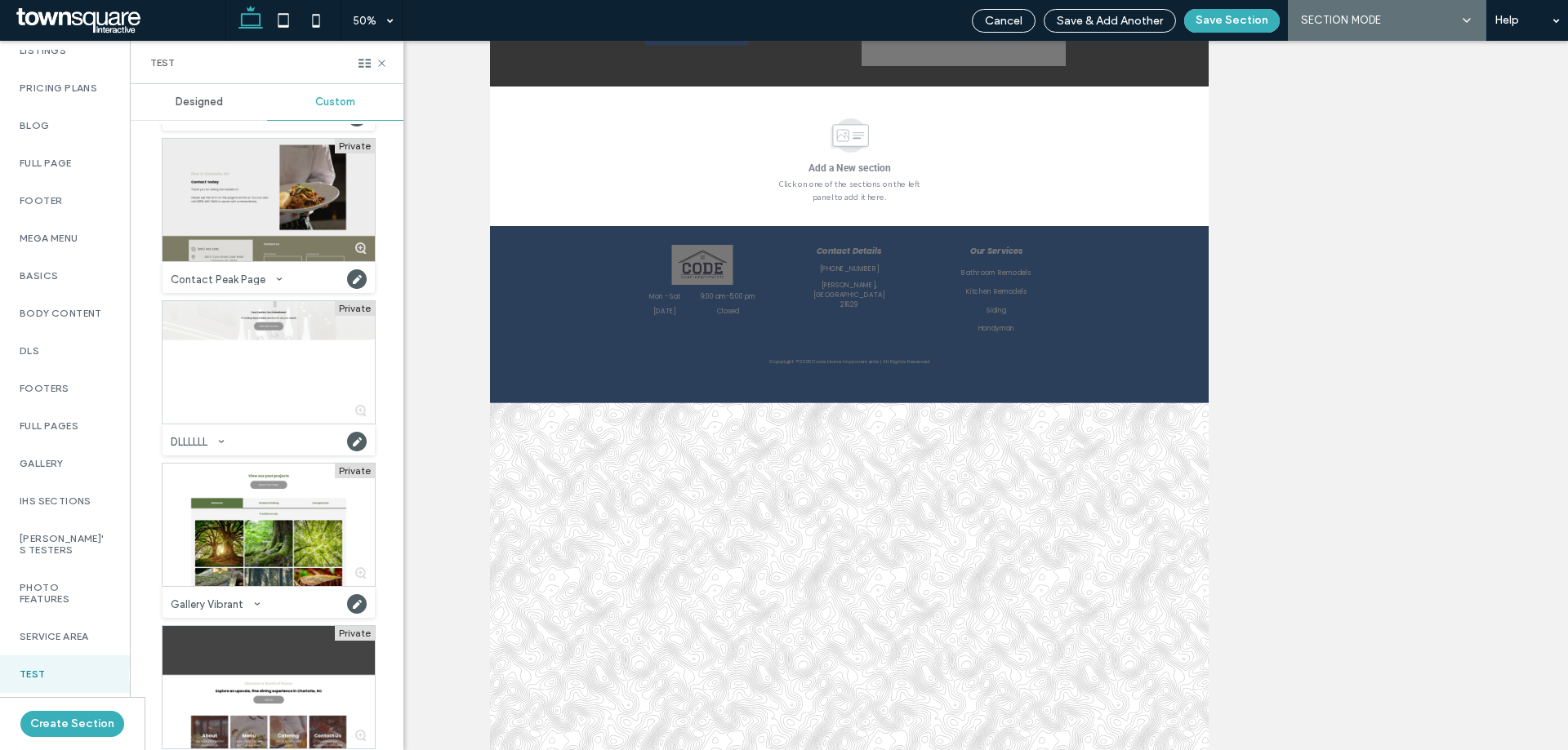
click at [250, 228] on div at bounding box center [269, 200] width 212 height 122
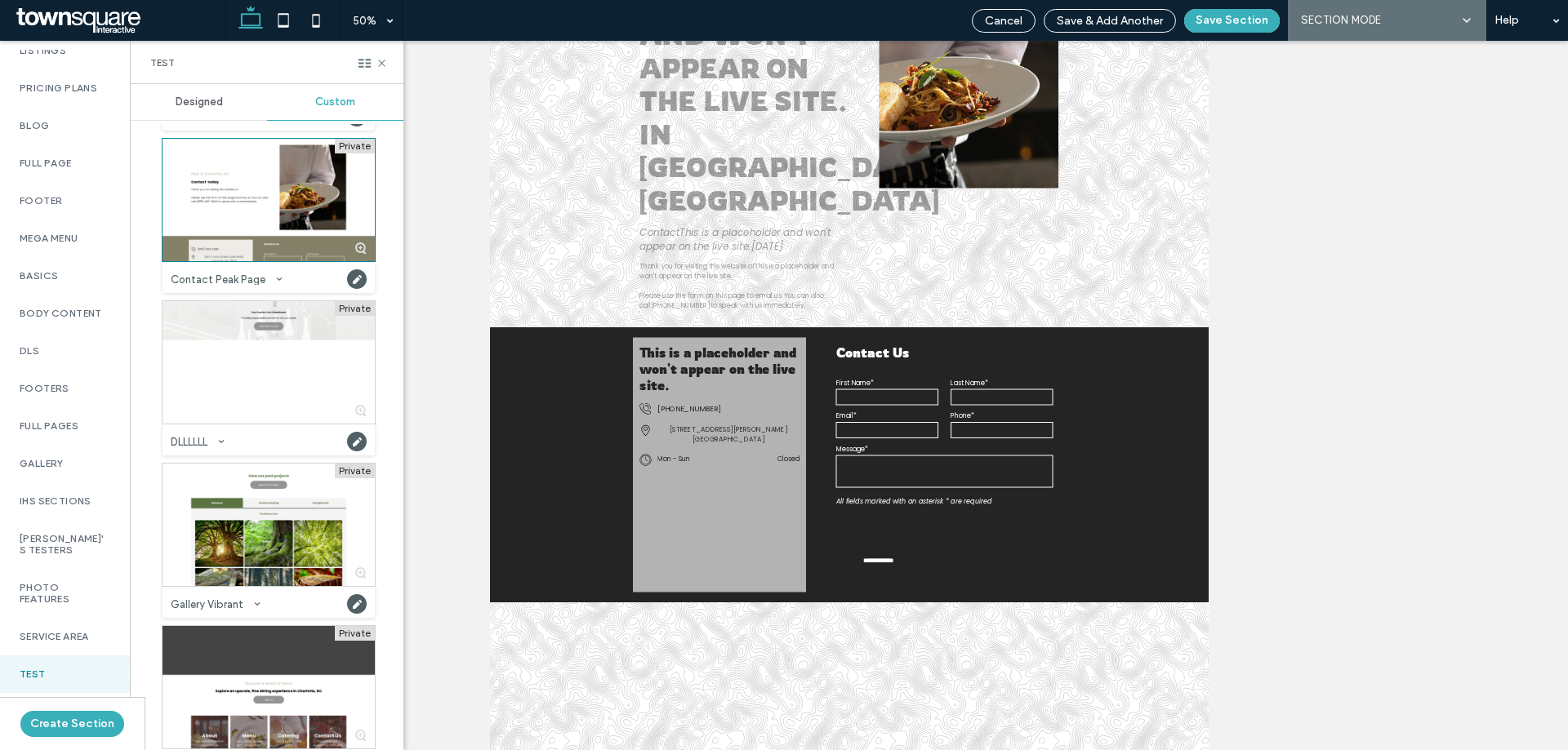
scroll to position [153, 0]
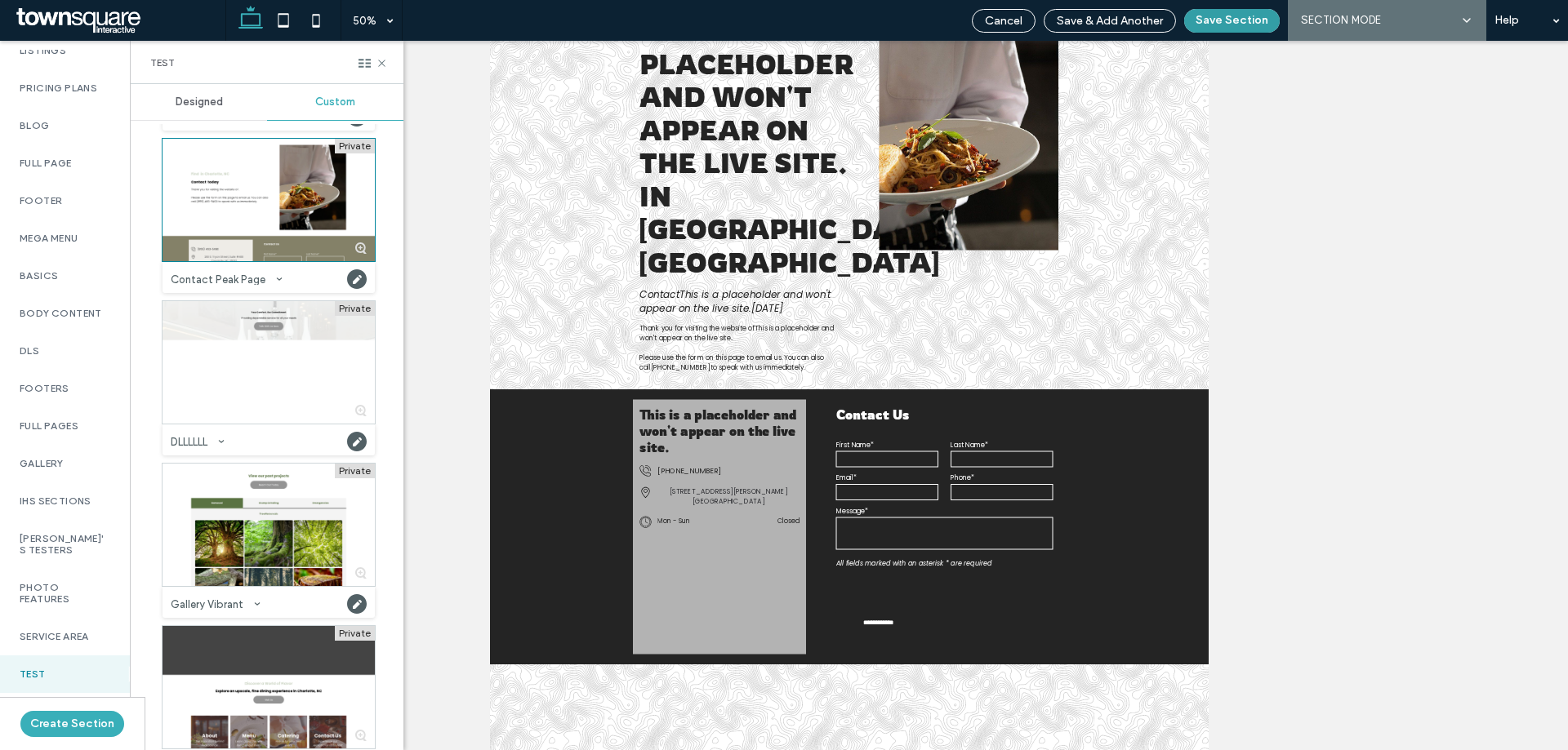
click at [1246, 20] on button "Save Section" at bounding box center [1232, 21] width 95 height 24
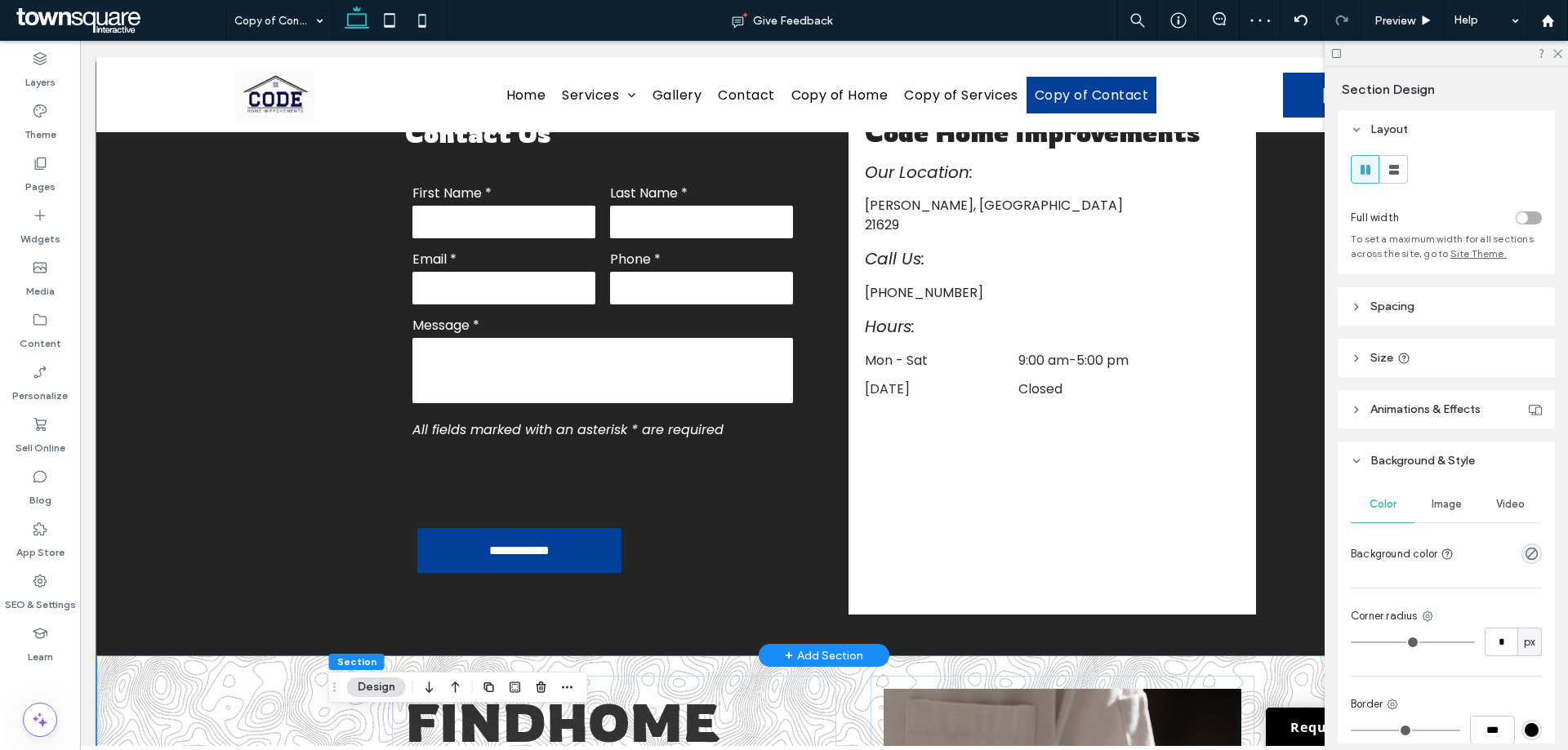
scroll to position [0, 0]
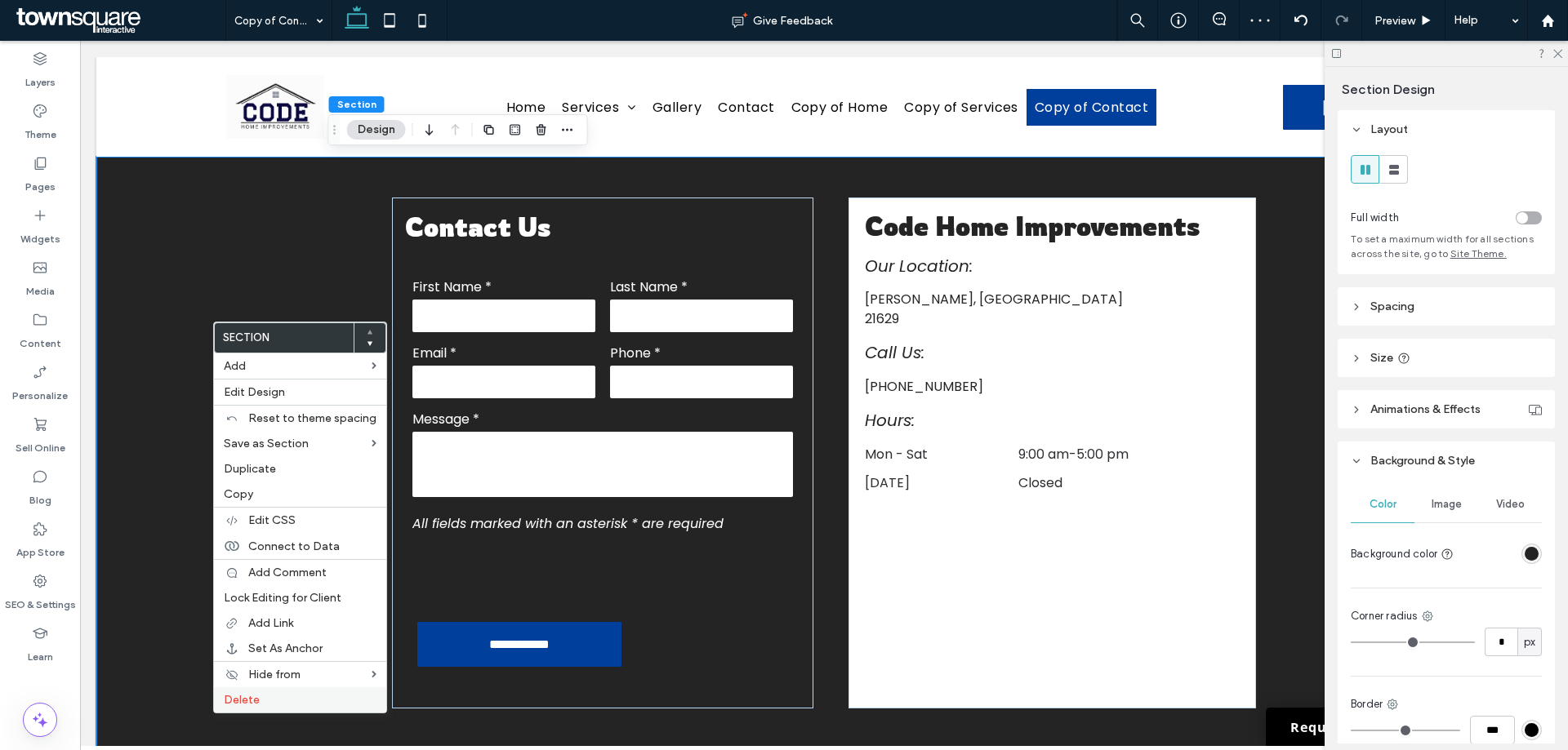
drag, startPoint x: 271, startPoint y: 699, endPoint x: 280, endPoint y: 697, distance: 9.2
click at [280, 697] on label "Delete" at bounding box center [299, 700] width 153 height 13
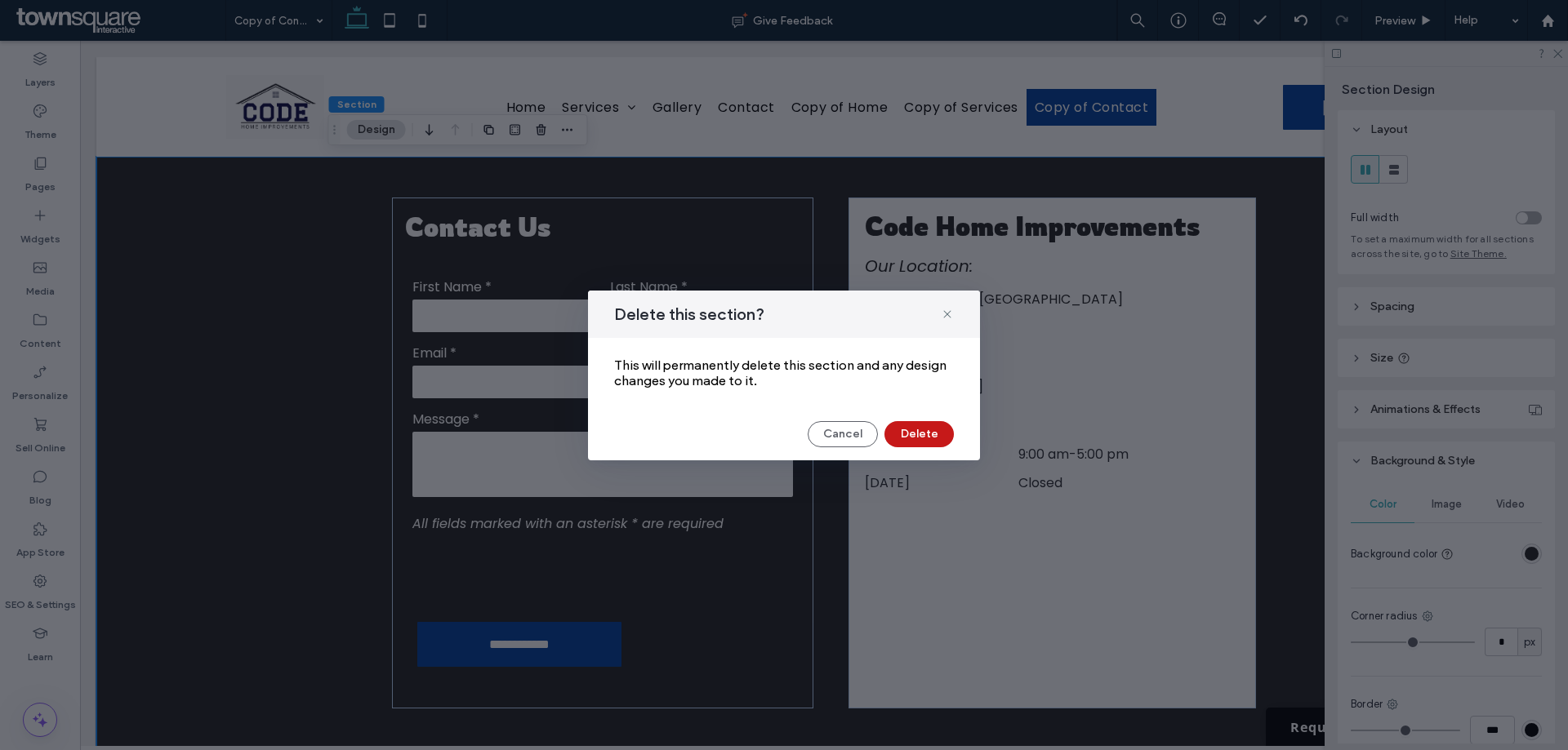
click at [921, 435] on button "Delete" at bounding box center [919, 434] width 69 height 26
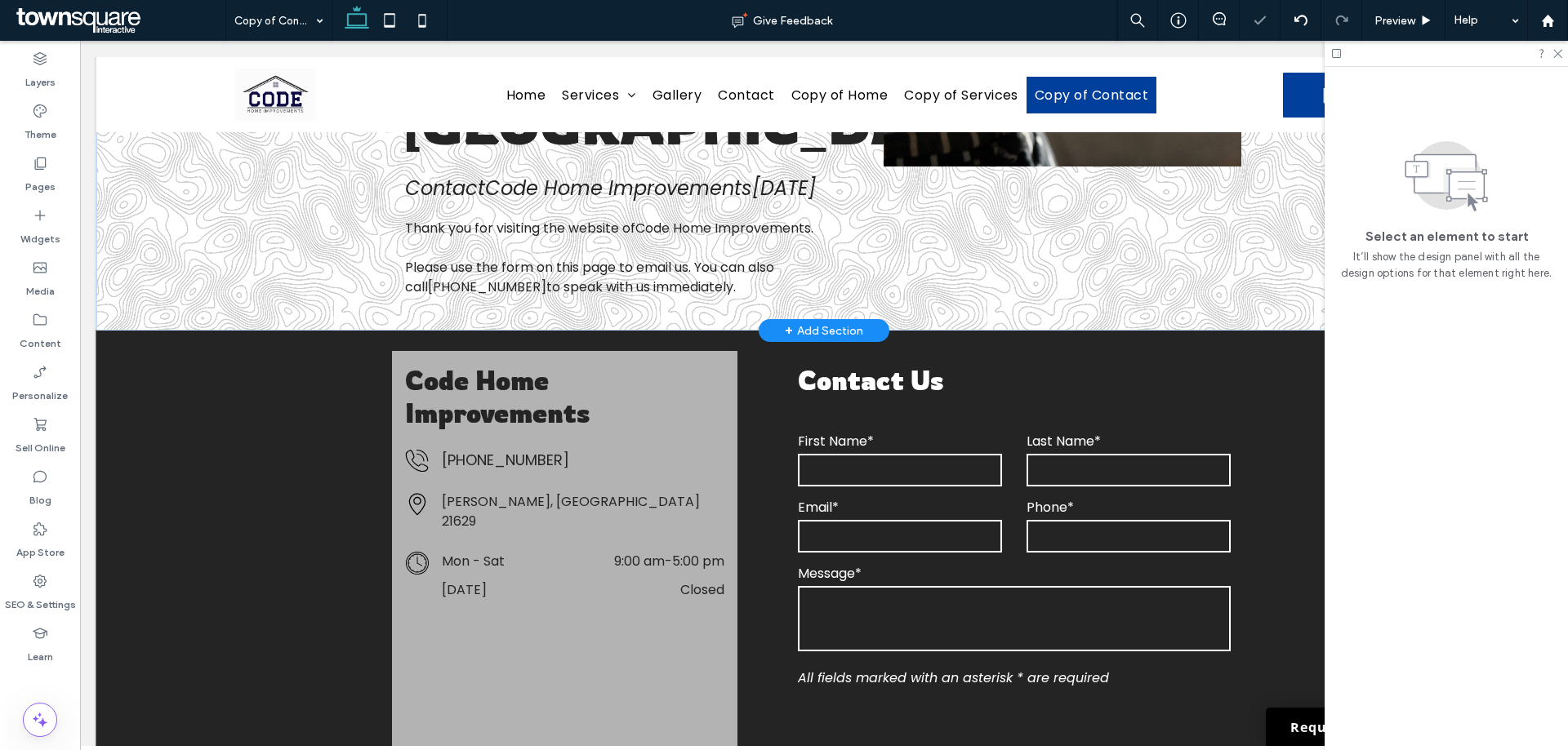
scroll to position [82, 0]
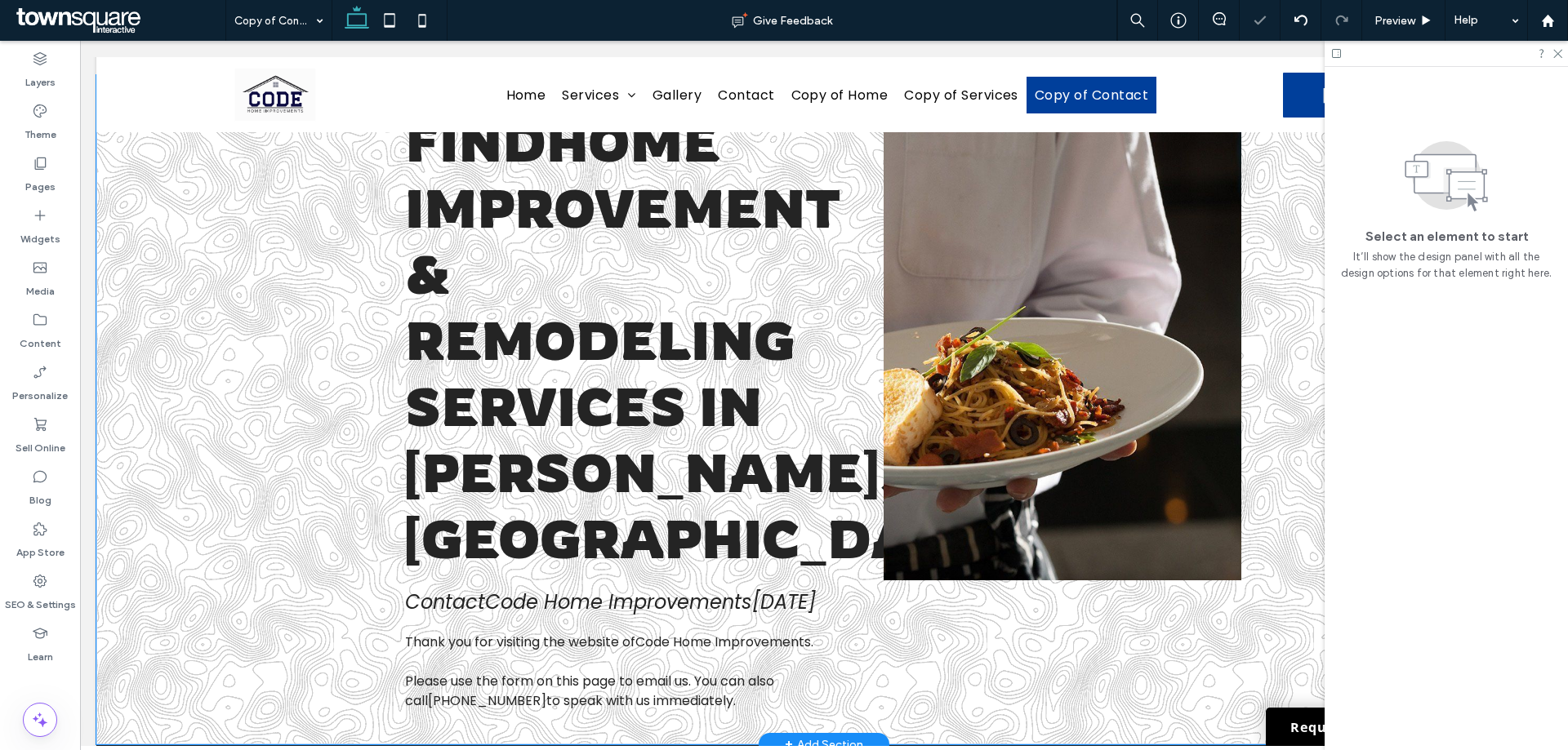
click at [248, 380] on div "Find home improvement & remodeling services in [GEOGRAPHIC_DATA], [GEOGRAPHIC_D…" at bounding box center [824, 410] width 1456 height 670
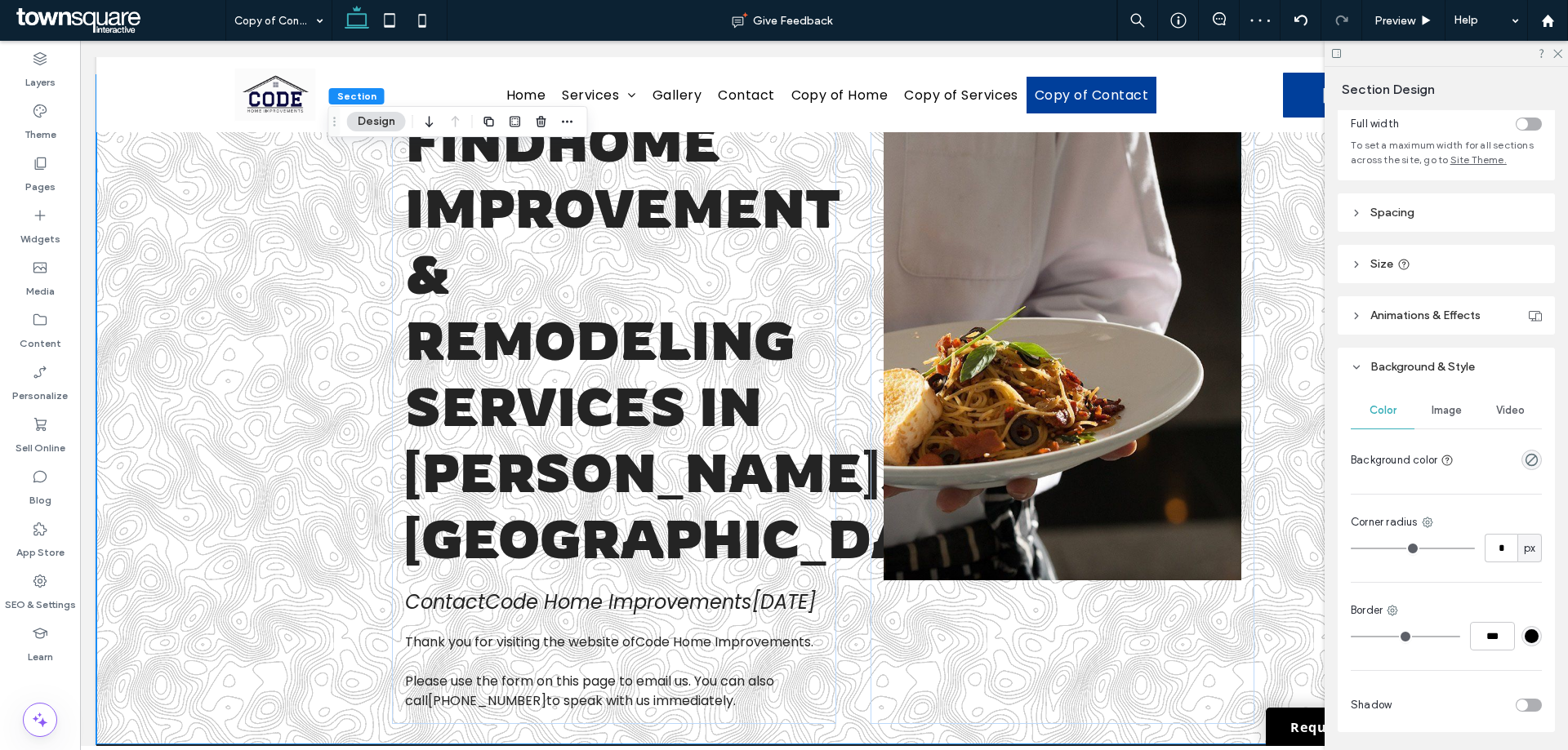
scroll to position [147, 0]
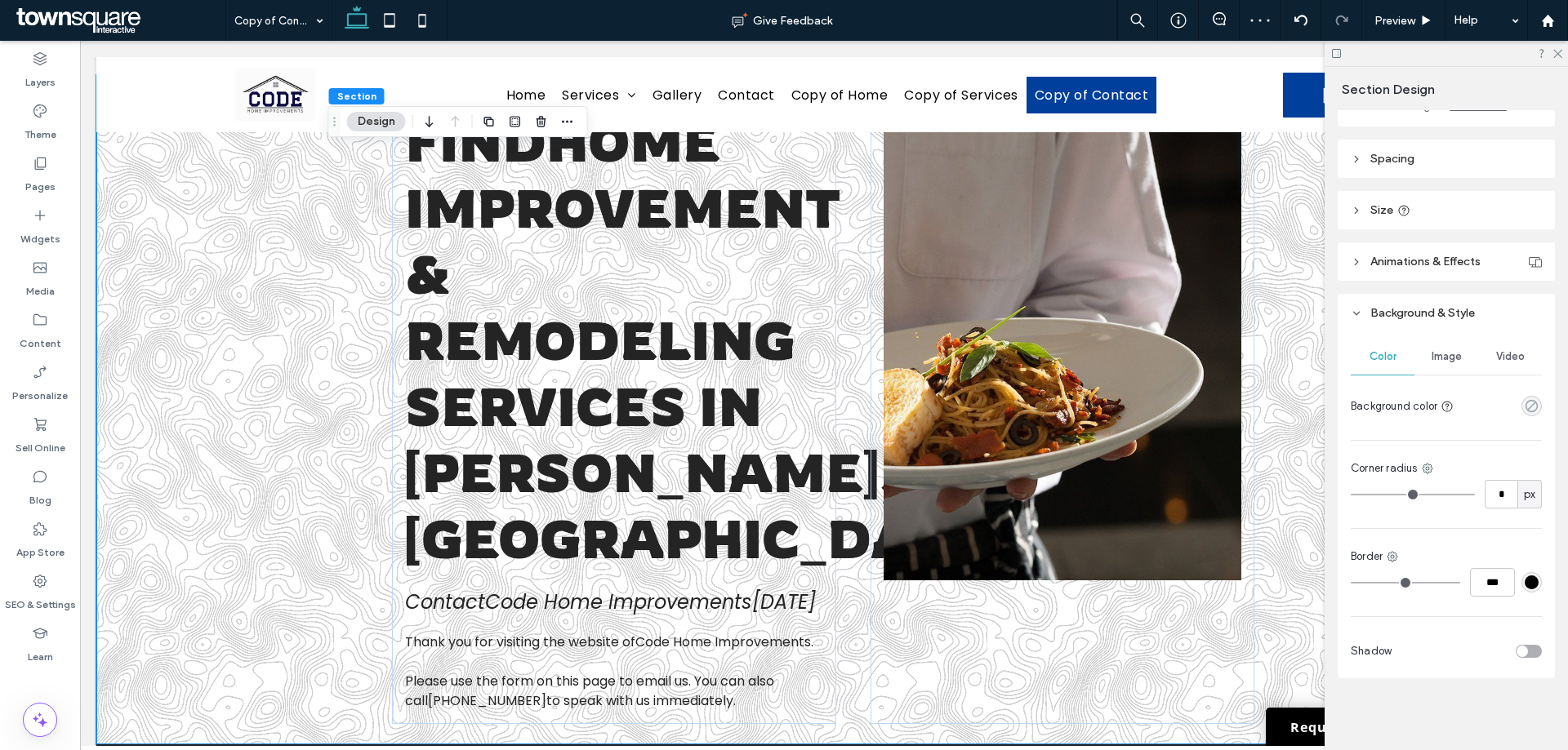
click at [1526, 410] on use "rgba(0, 0, 0, 0)" at bounding box center [1532, 406] width 13 height 13
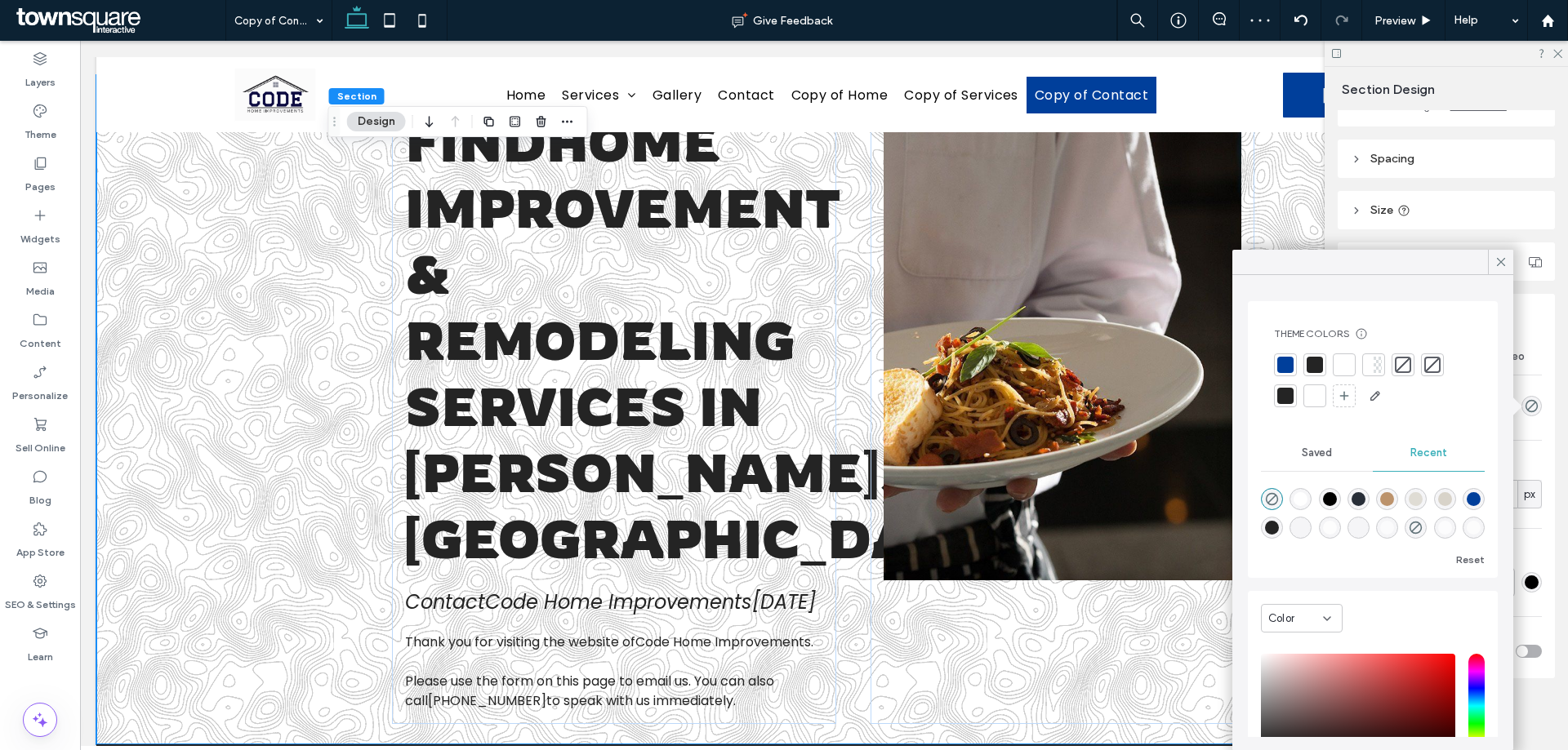
click at [1313, 387] on div at bounding box center [1314, 395] width 23 height 23
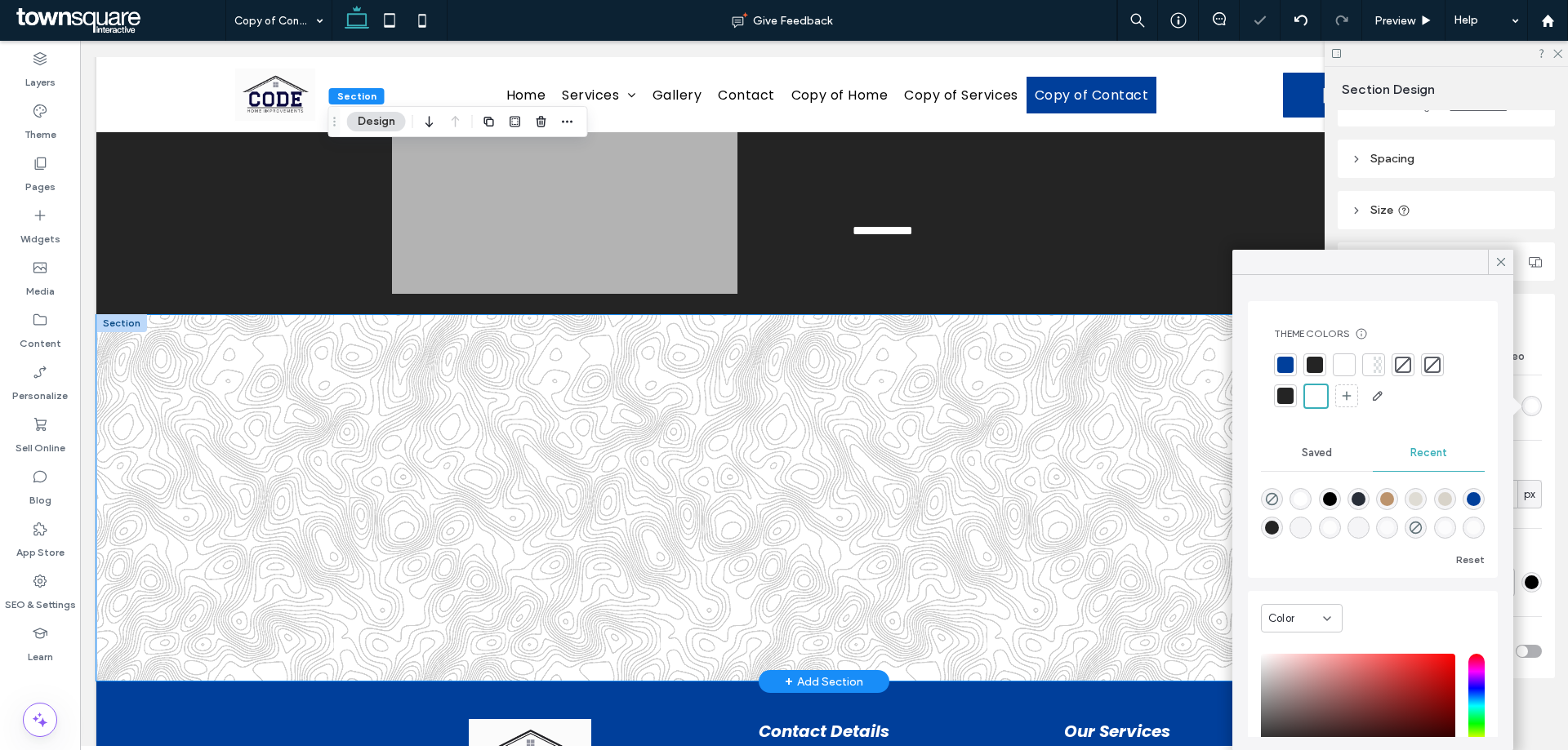
scroll to position [1057, 0]
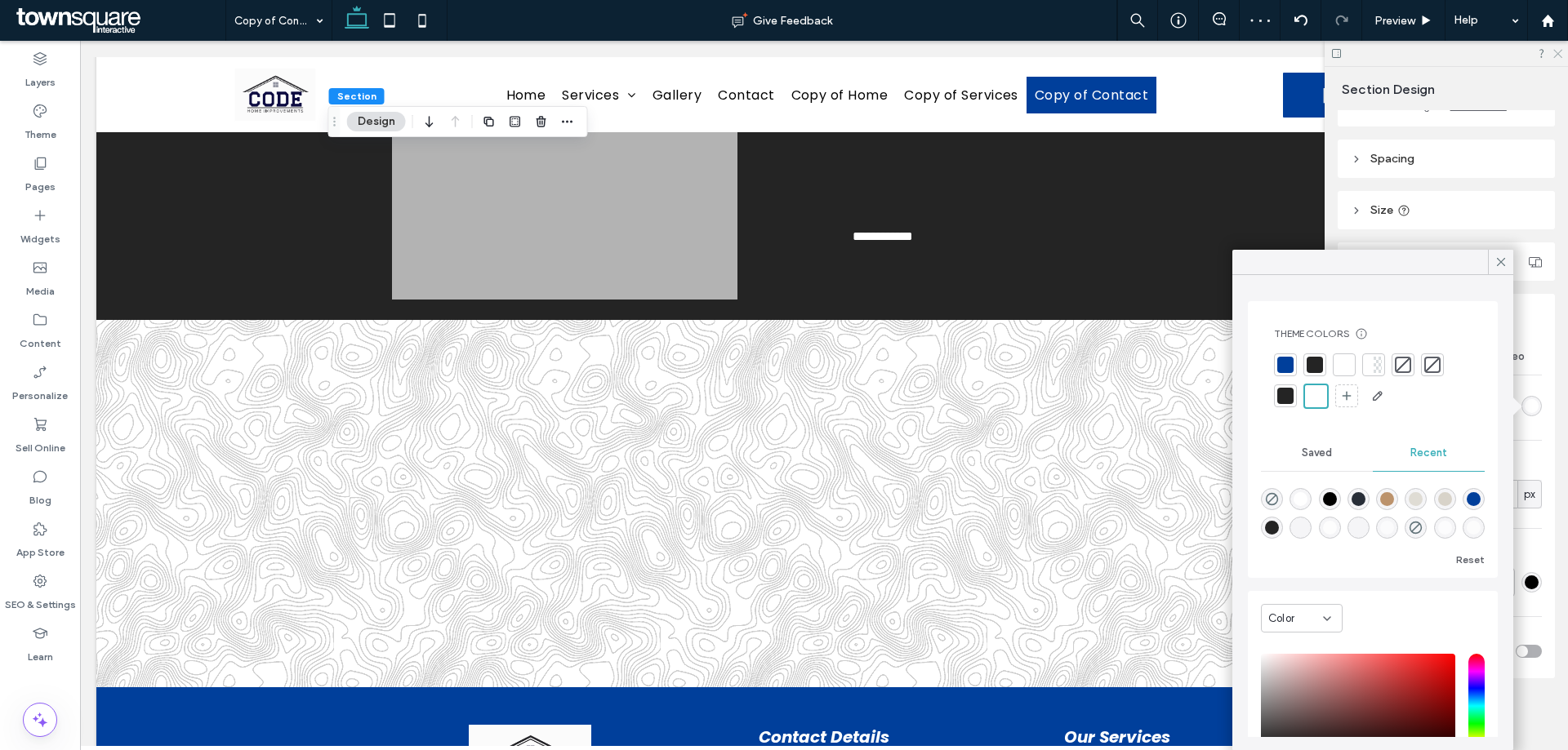
click at [1556, 56] on use at bounding box center [1558, 54] width 9 height 9
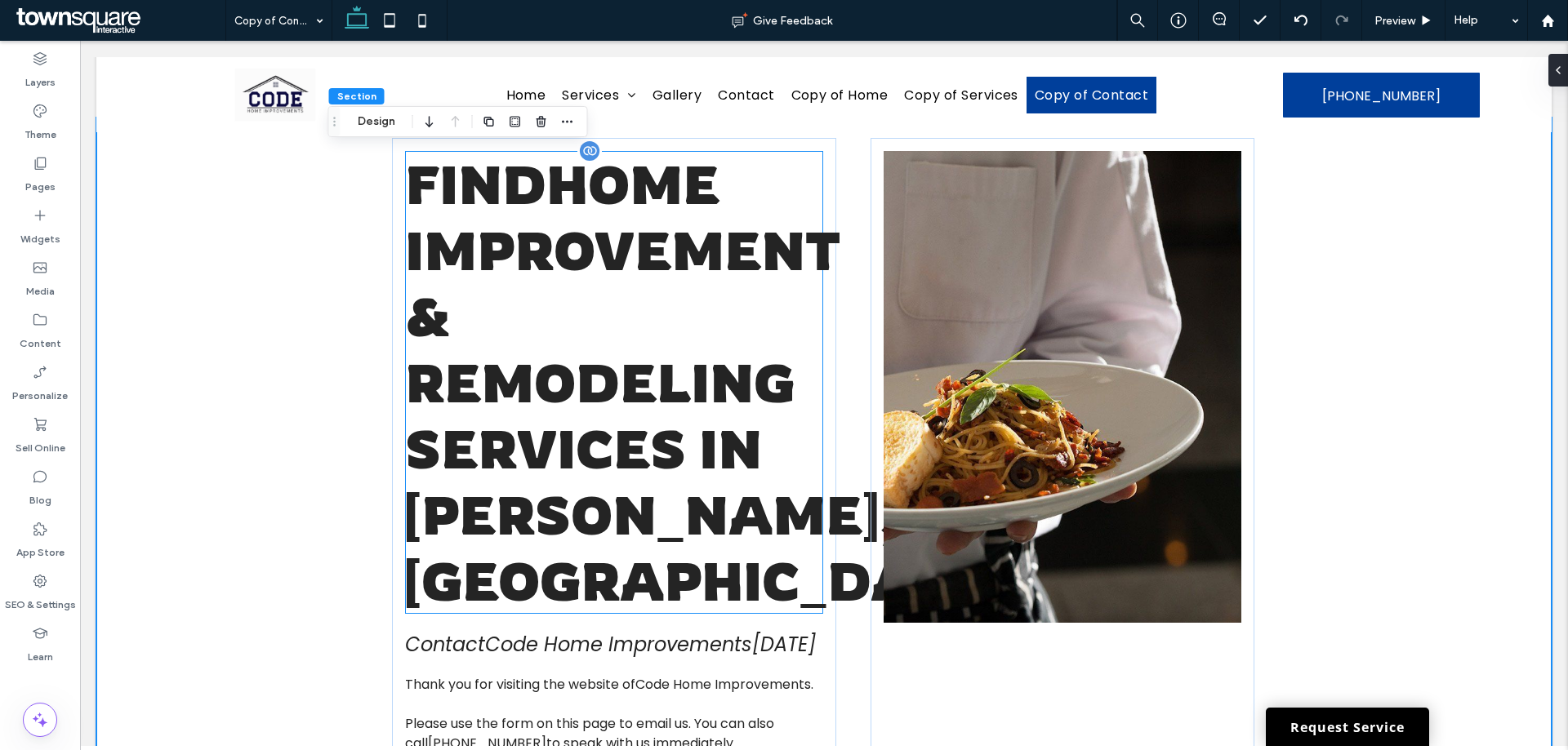
scroll to position [0, 0]
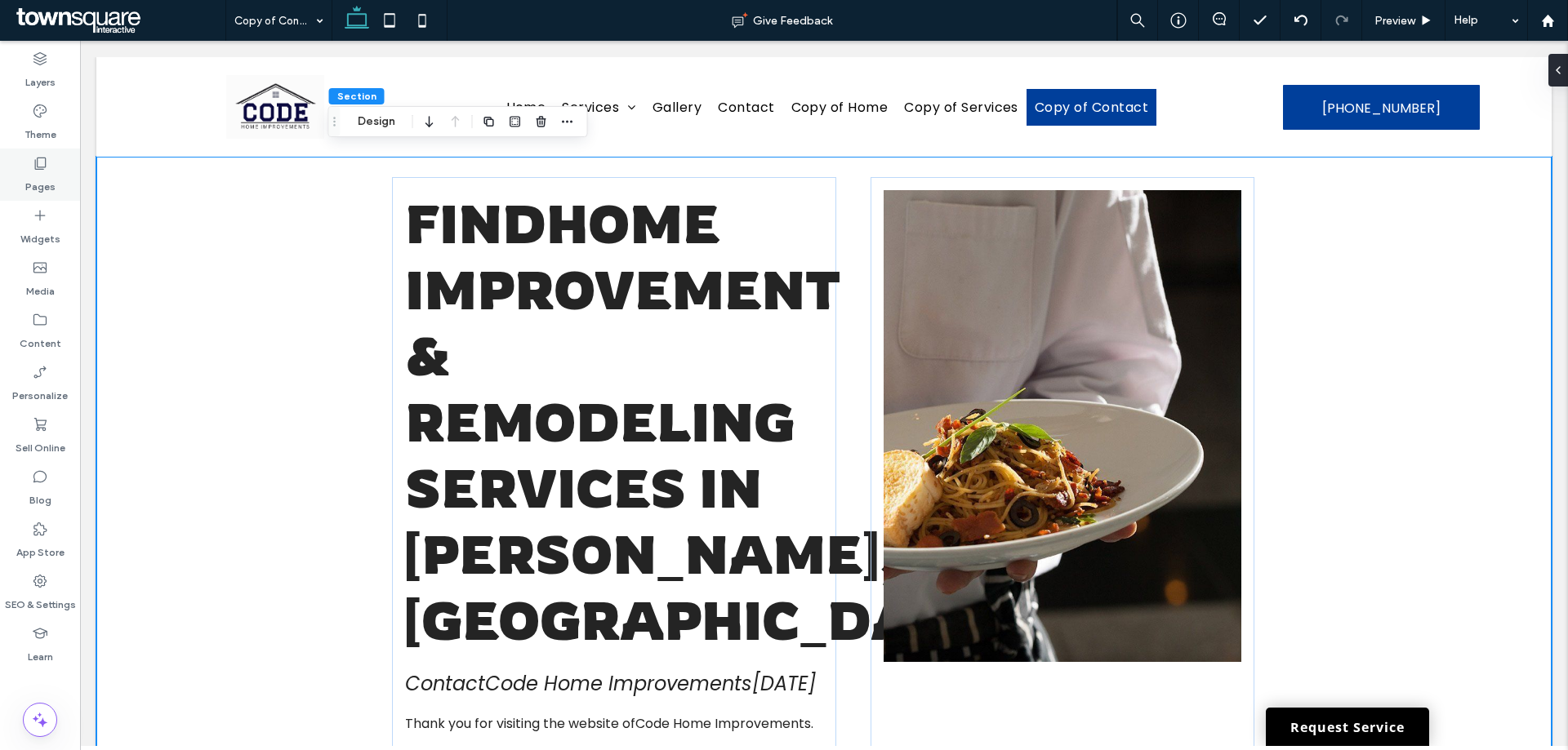
click at [36, 189] on label "Pages" at bounding box center [40, 182] width 30 height 23
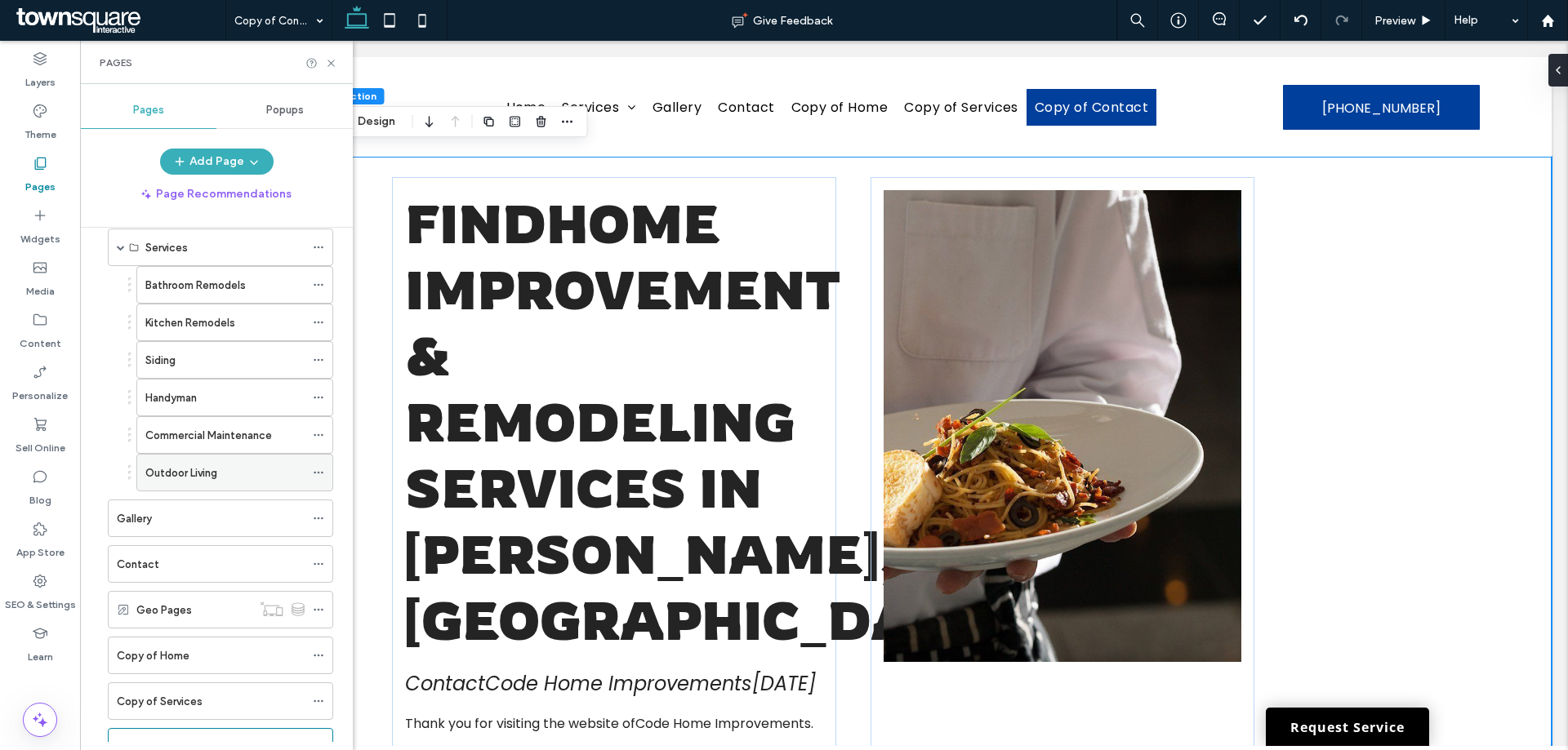
scroll to position [137, 0]
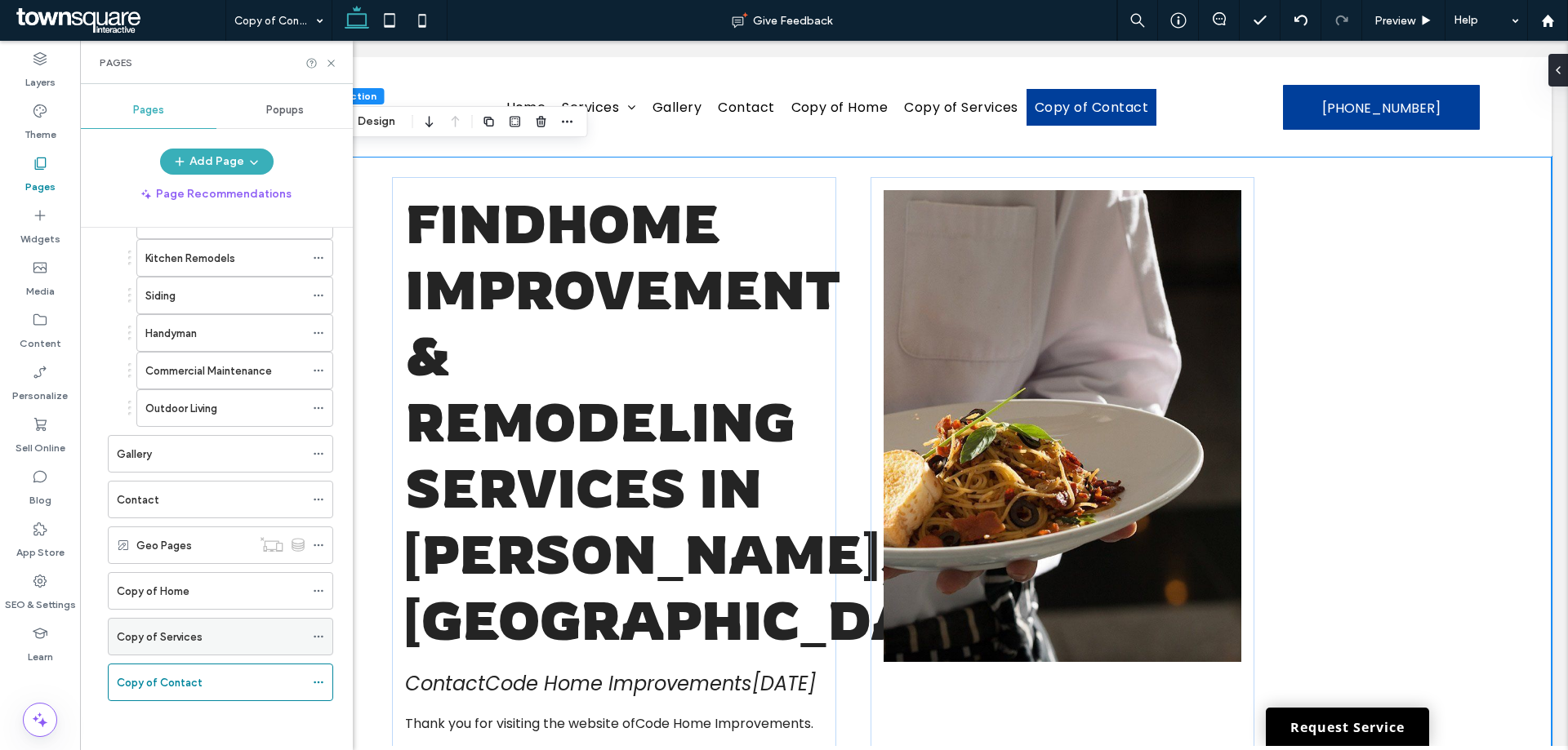
click at [320, 639] on icon at bounding box center [319, 637] width 12 height 12
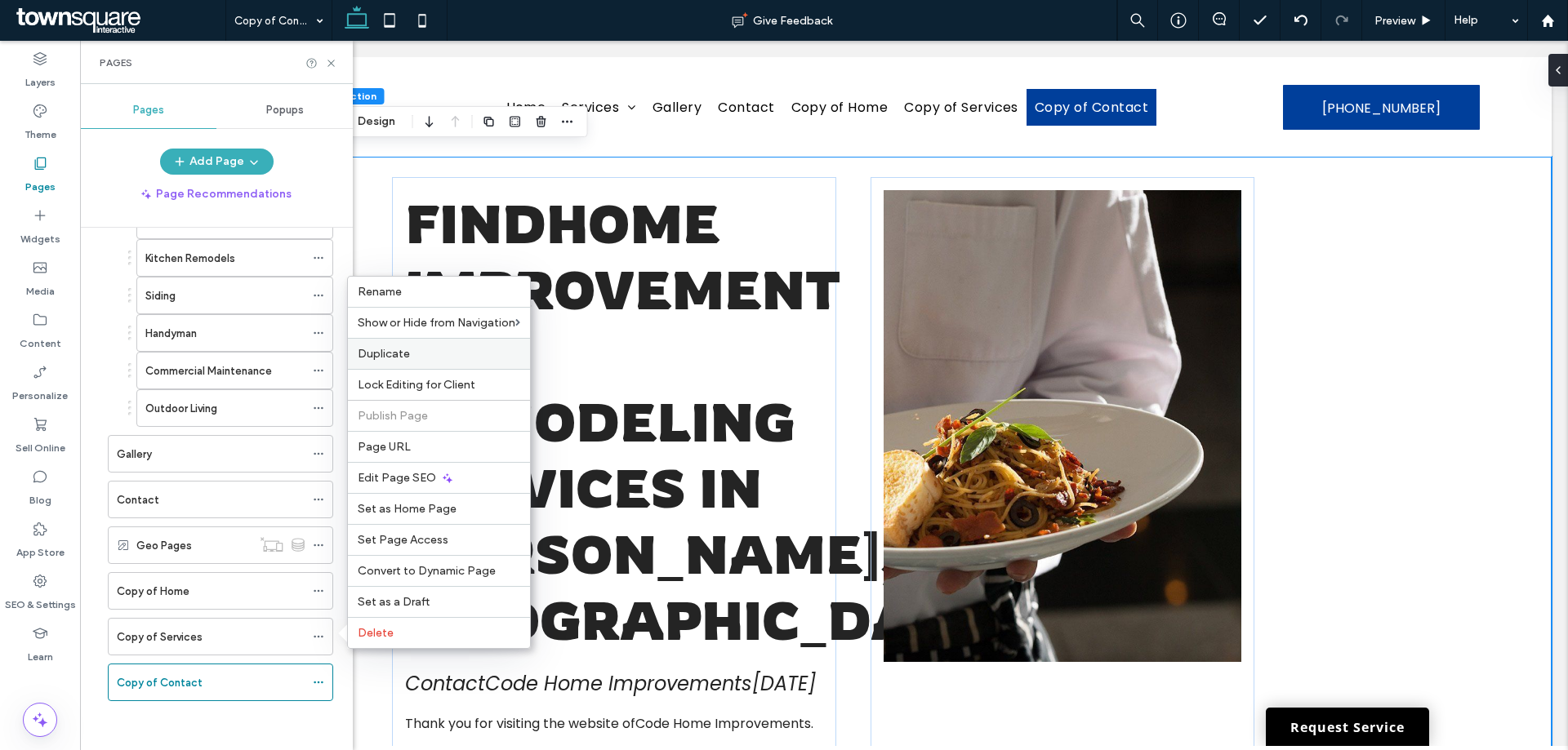
click at [379, 359] on span "Duplicate" at bounding box center [384, 354] width 52 height 13
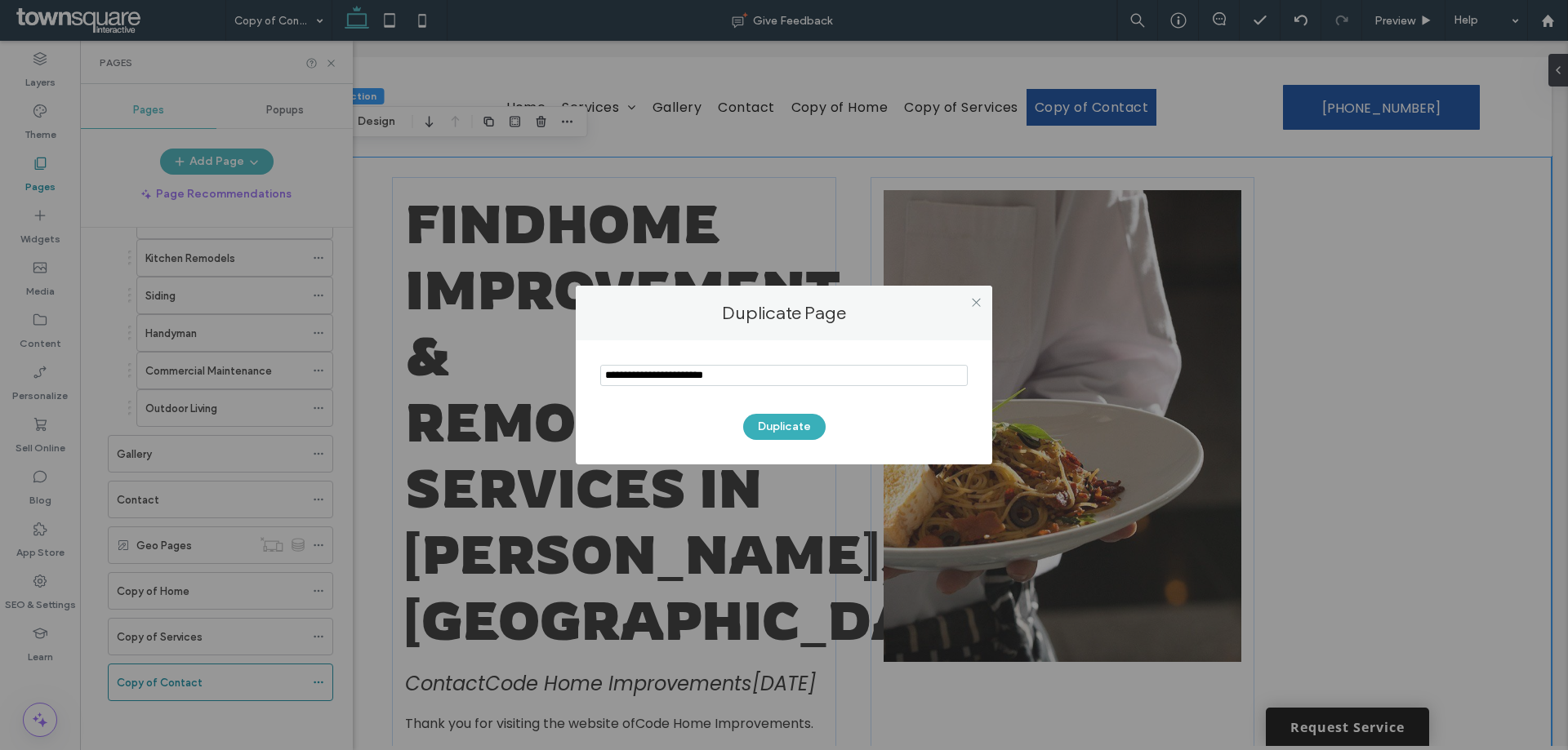
click at [713, 371] on input "notEmpty" at bounding box center [784, 375] width 368 height 21
type input "**********"
click at [802, 431] on button "Duplicate" at bounding box center [785, 426] width 83 height 26
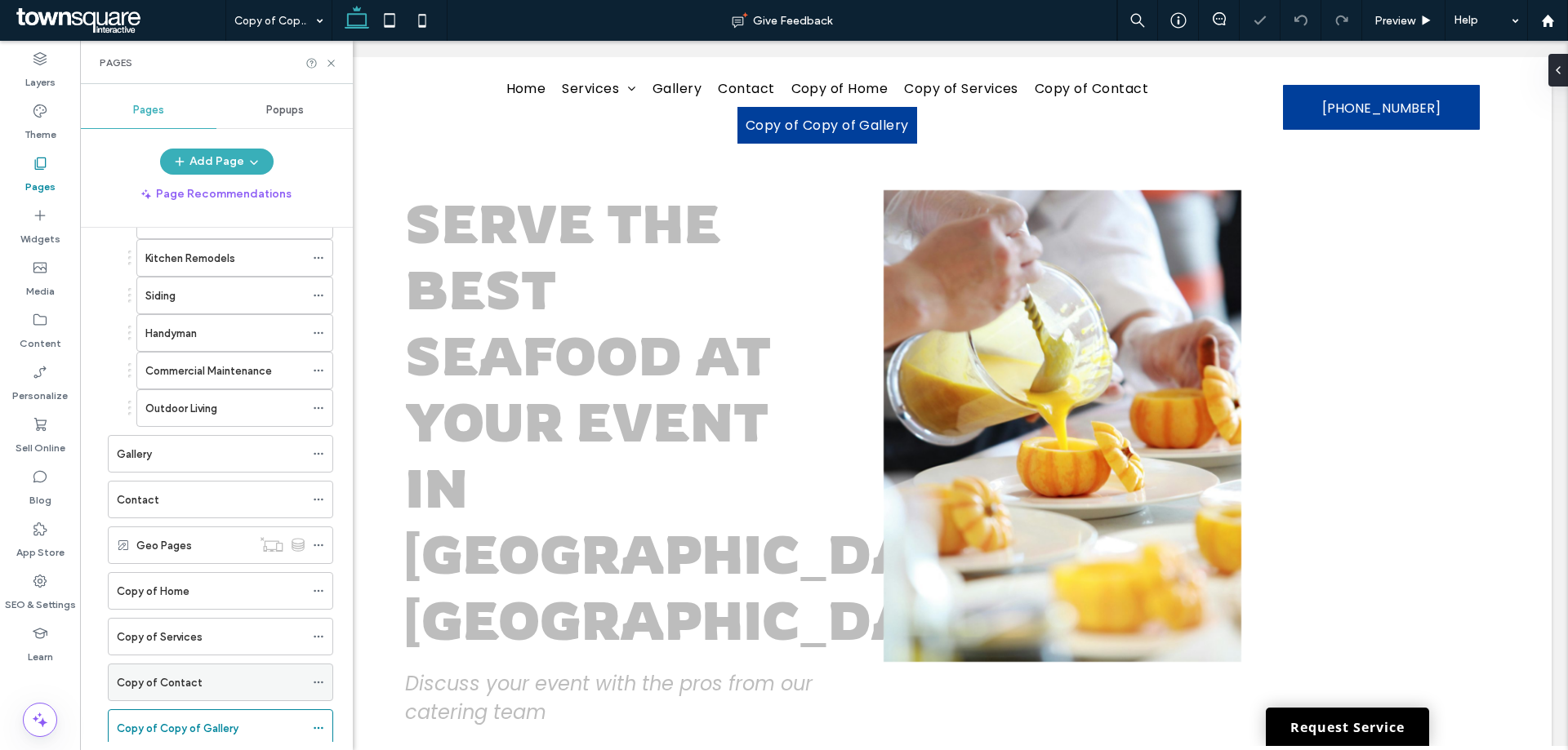
scroll to position [183, 0]
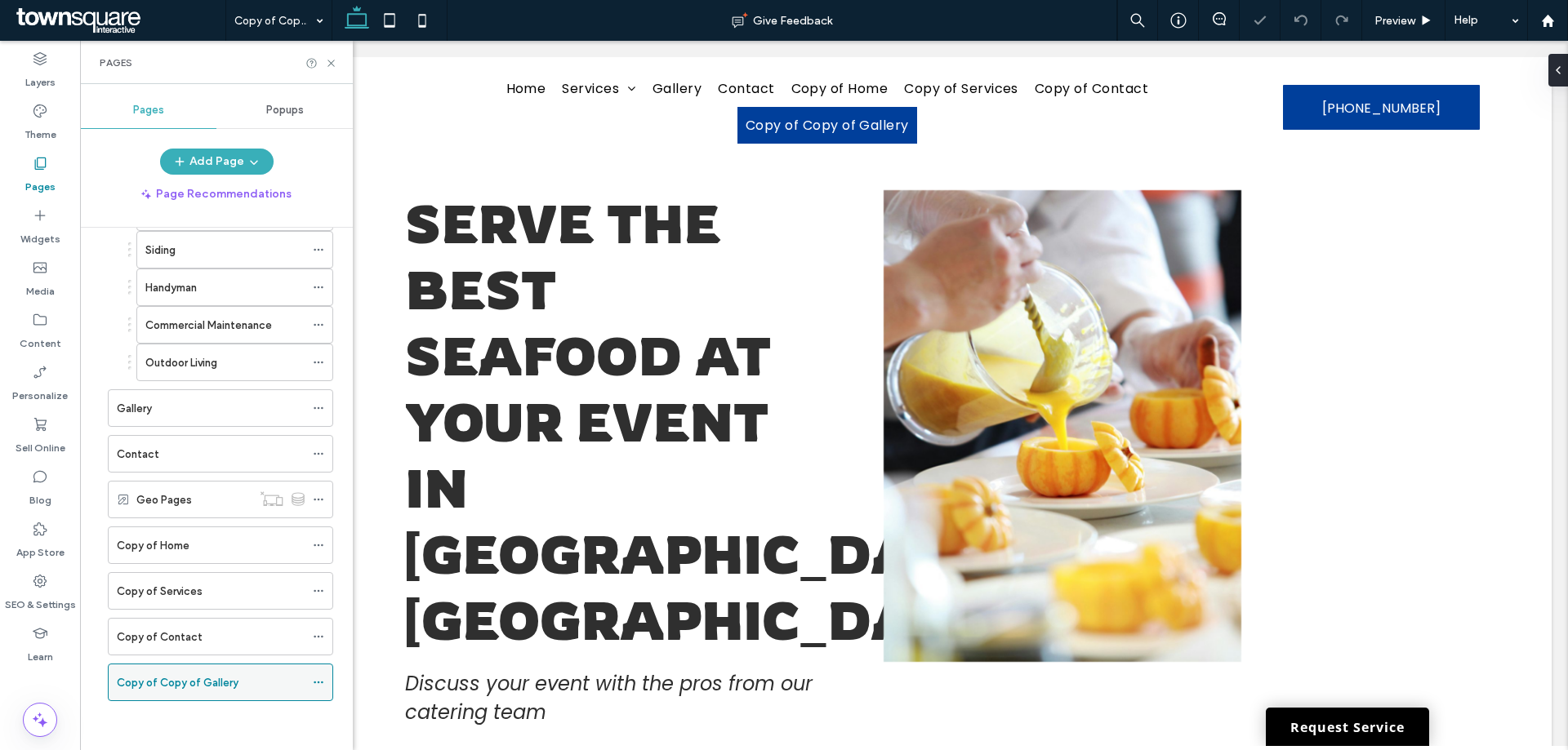
click at [321, 682] on icon at bounding box center [319, 683] width 12 height 12
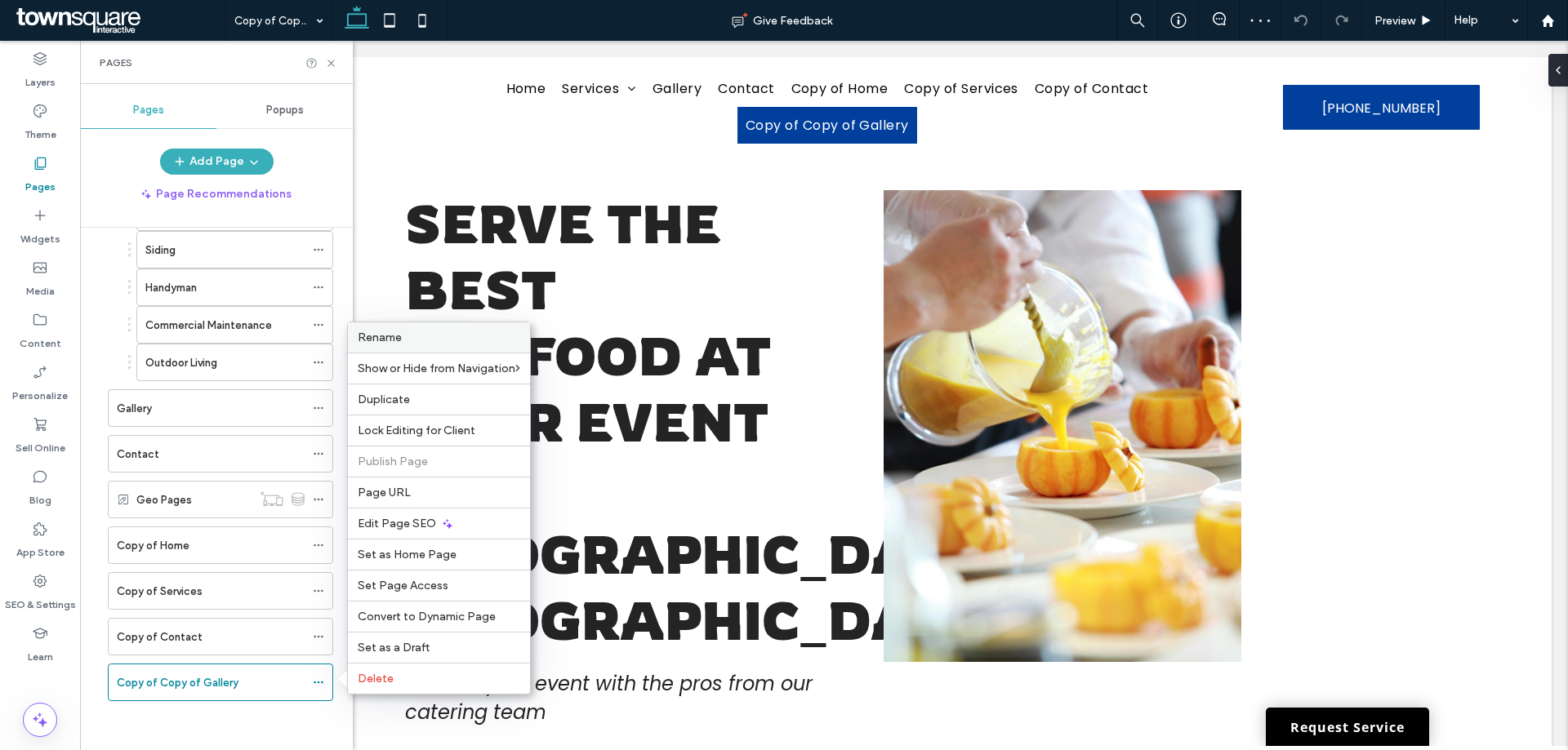
click at [395, 331] on span "Rename" at bounding box center [379, 337] width 44 height 13
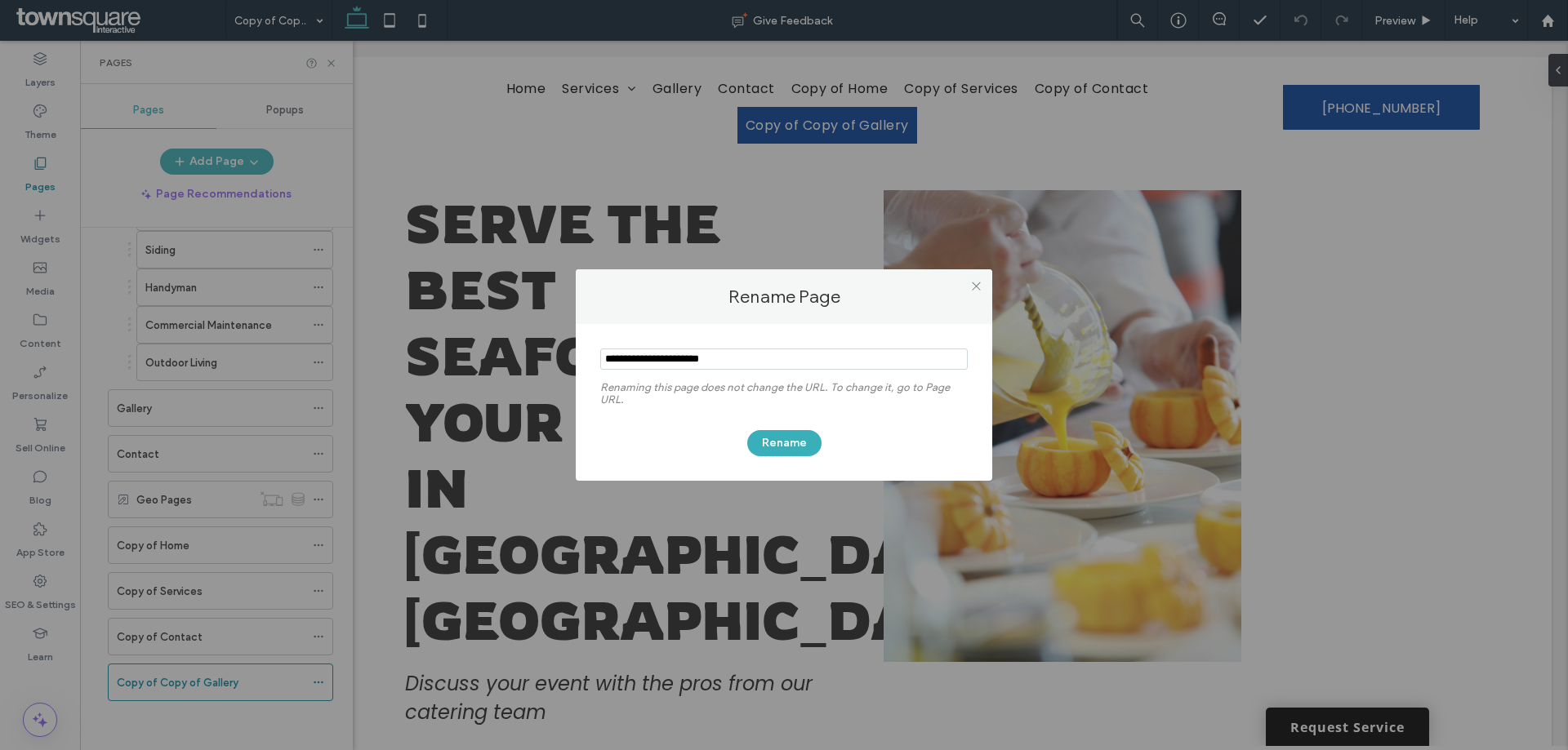
drag, startPoint x: 669, startPoint y: 358, endPoint x: 636, endPoint y: 356, distance: 33.1
click at [636, 356] on input "notEmpty" at bounding box center [784, 359] width 368 height 21
type input "**********"
click at [776, 443] on button "Rename" at bounding box center [785, 443] width 74 height 26
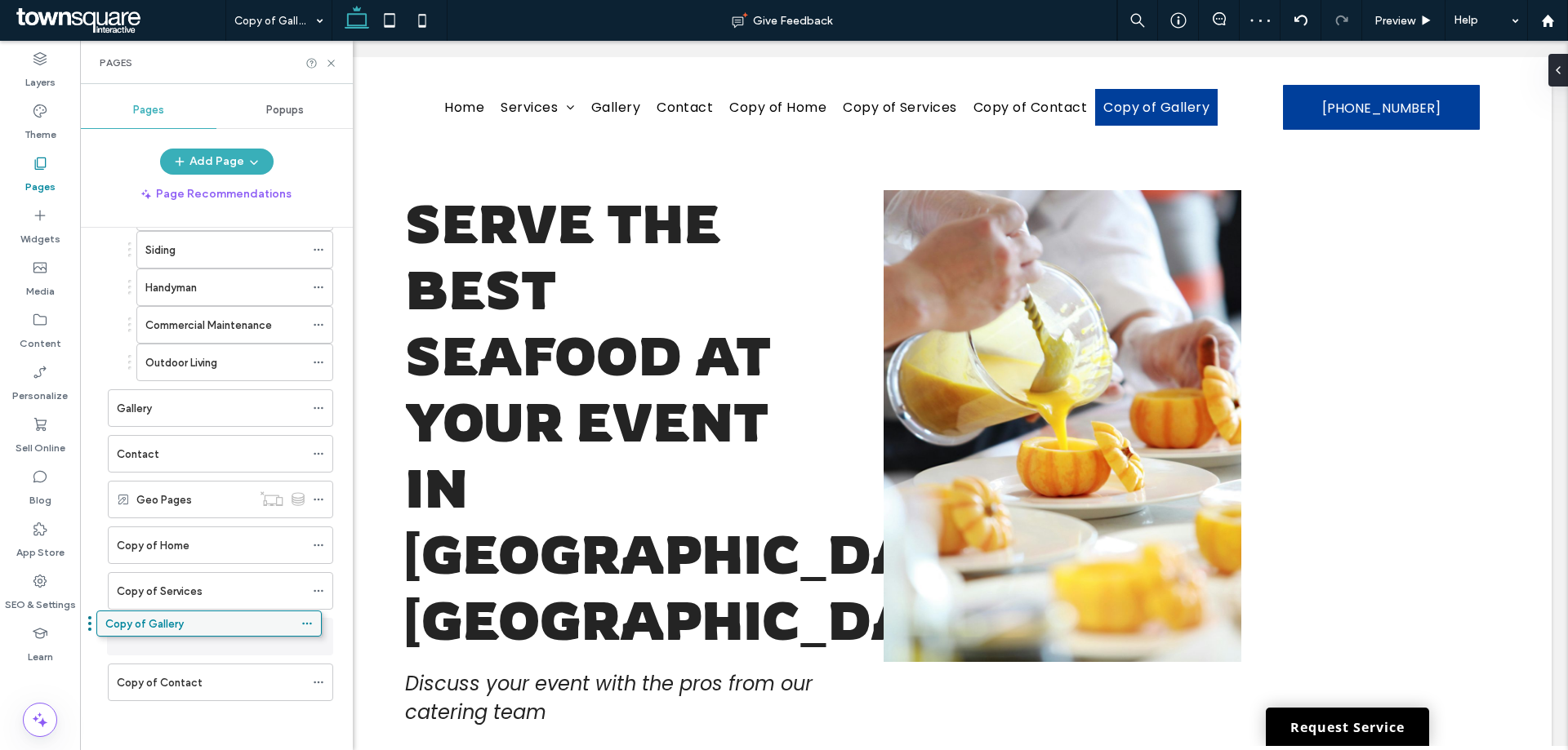
drag, startPoint x: 222, startPoint y: 681, endPoint x: 210, endPoint y: 628, distance: 54.3
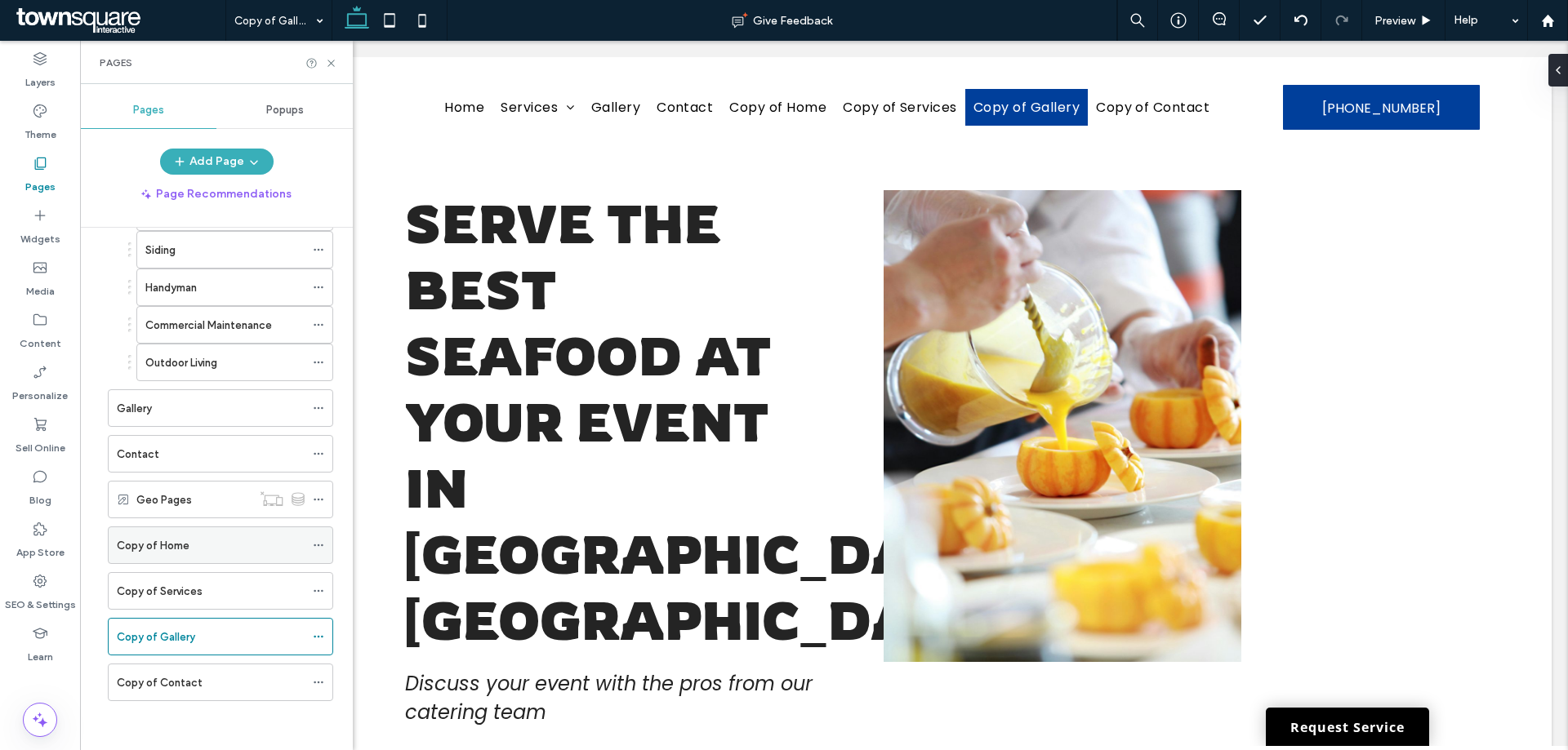
click at [197, 544] on div "Copy of Home" at bounding box center [211, 546] width 188 height 17
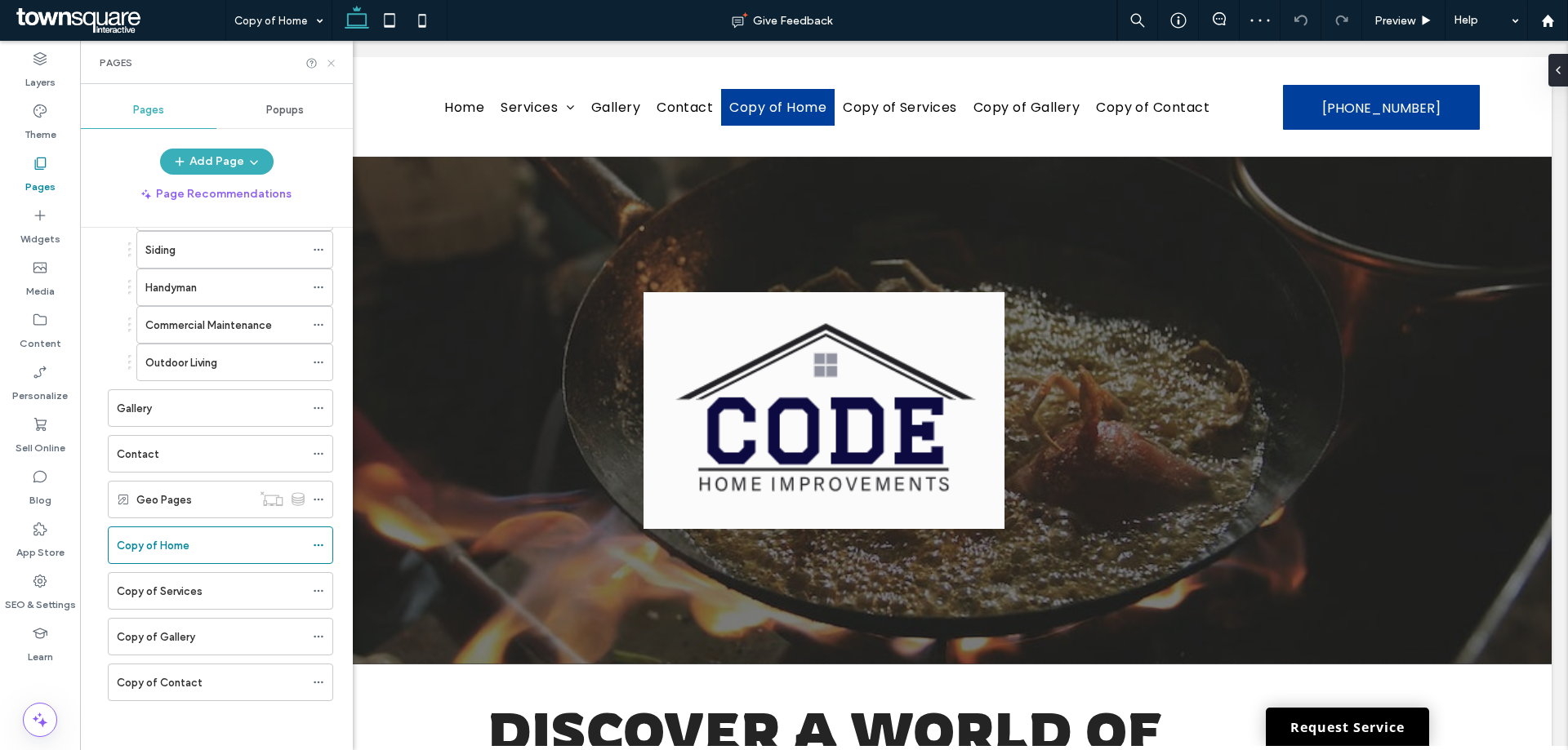
click at [328, 64] on icon at bounding box center [331, 63] width 13 height 13
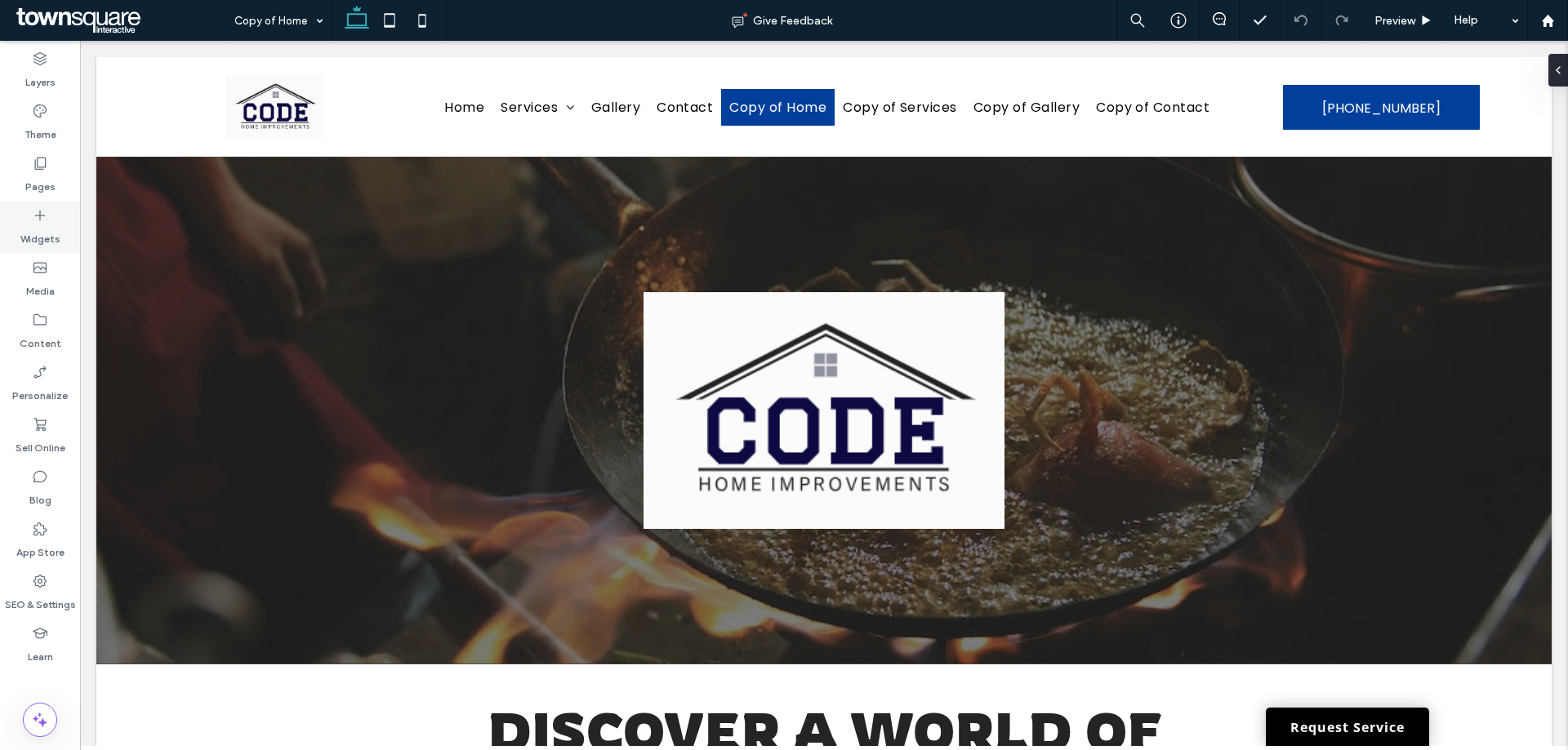
drag, startPoint x: 32, startPoint y: 172, endPoint x: 62, endPoint y: 213, distance: 50.8
click at [32, 172] on label "Pages" at bounding box center [40, 182] width 30 height 23
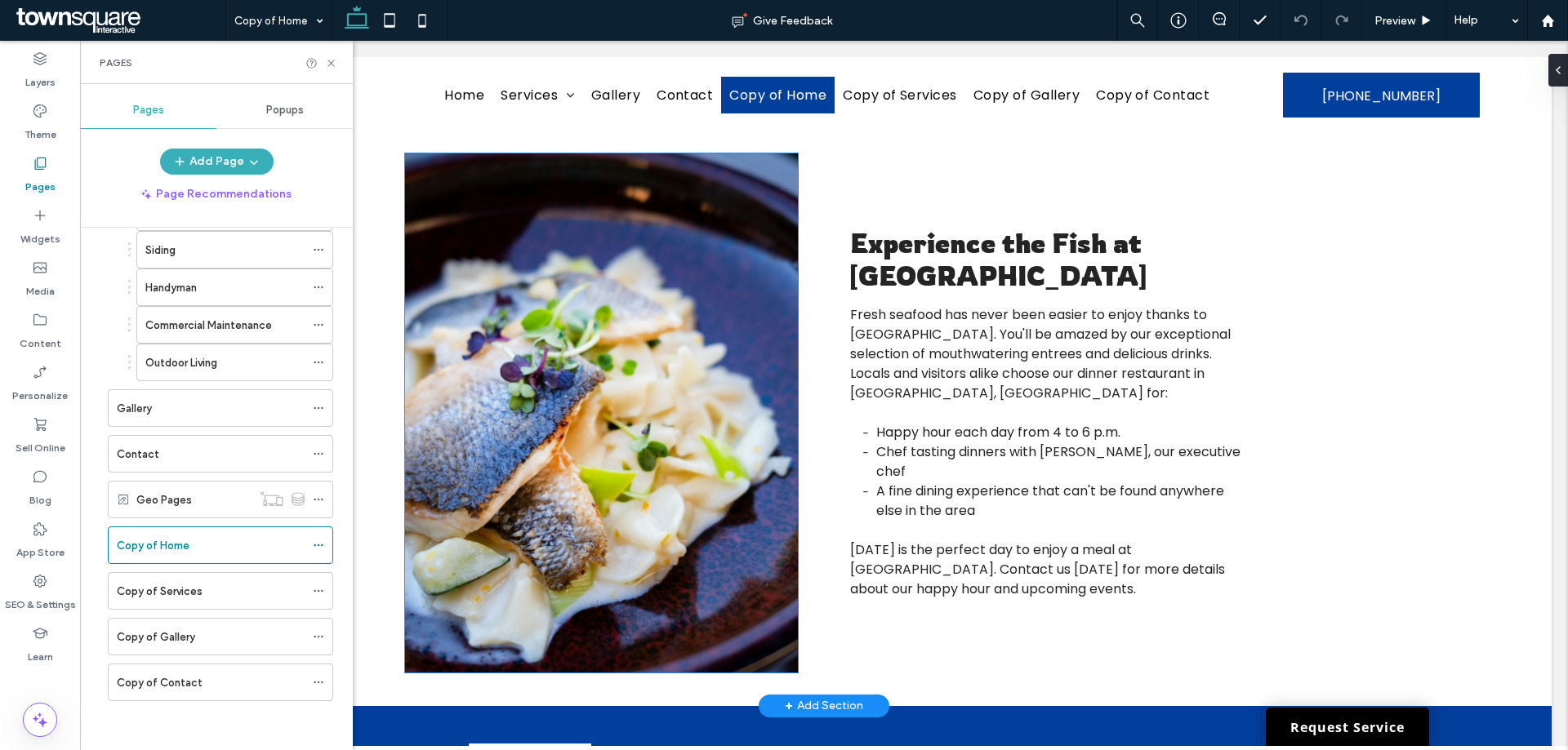
scroll to position [2277, 0]
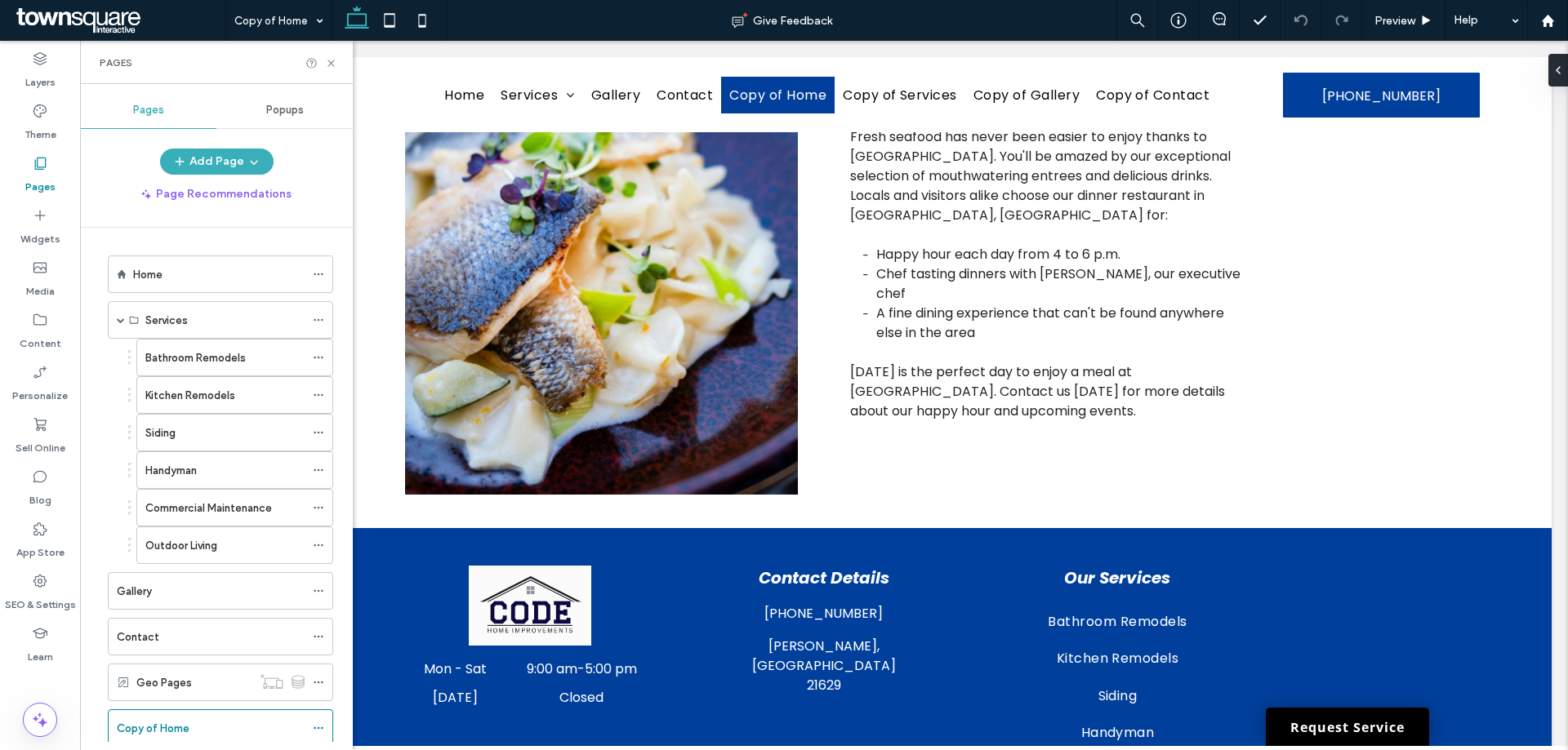
scroll to position [183, 0]
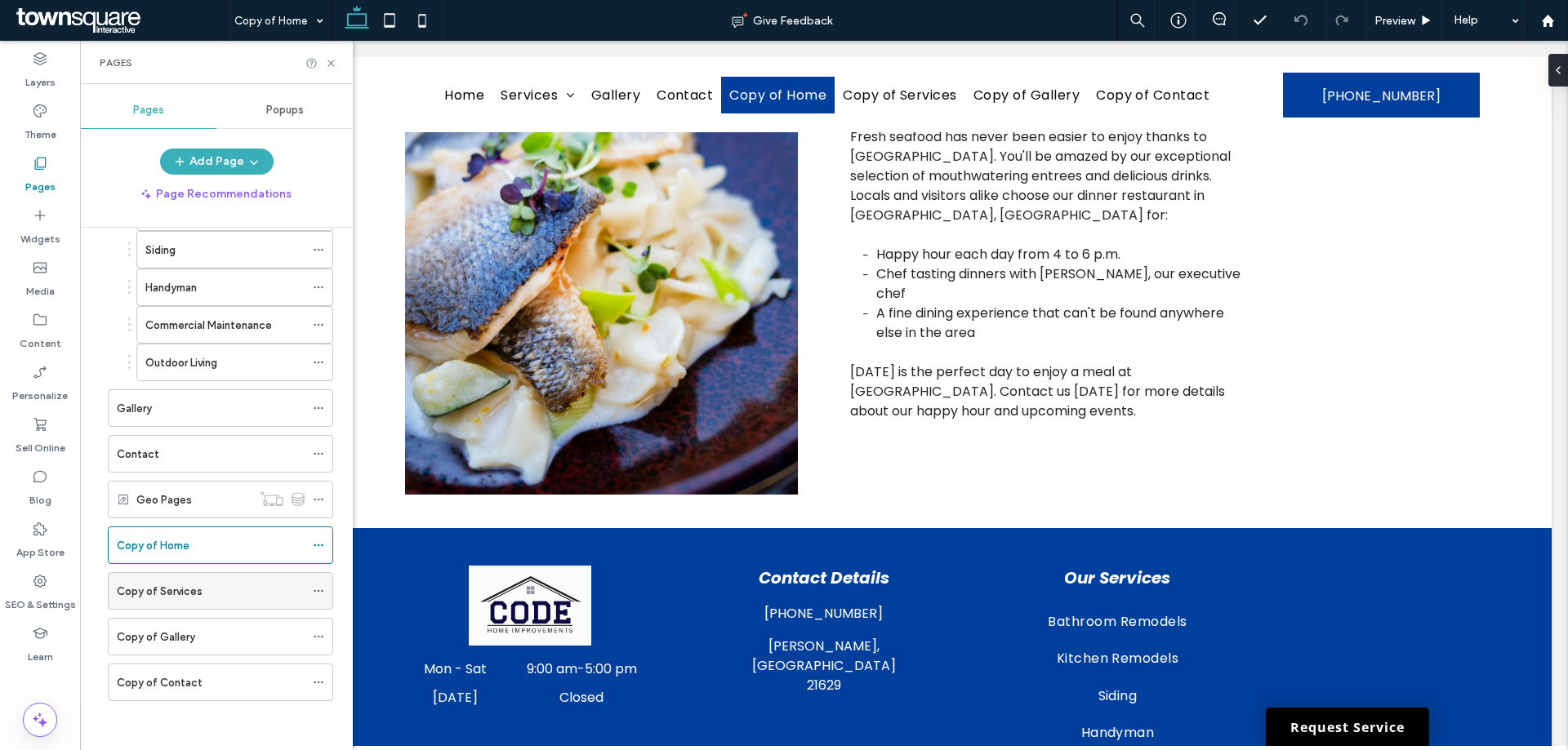
click at [320, 591] on use at bounding box center [318, 592] width 9 height 3
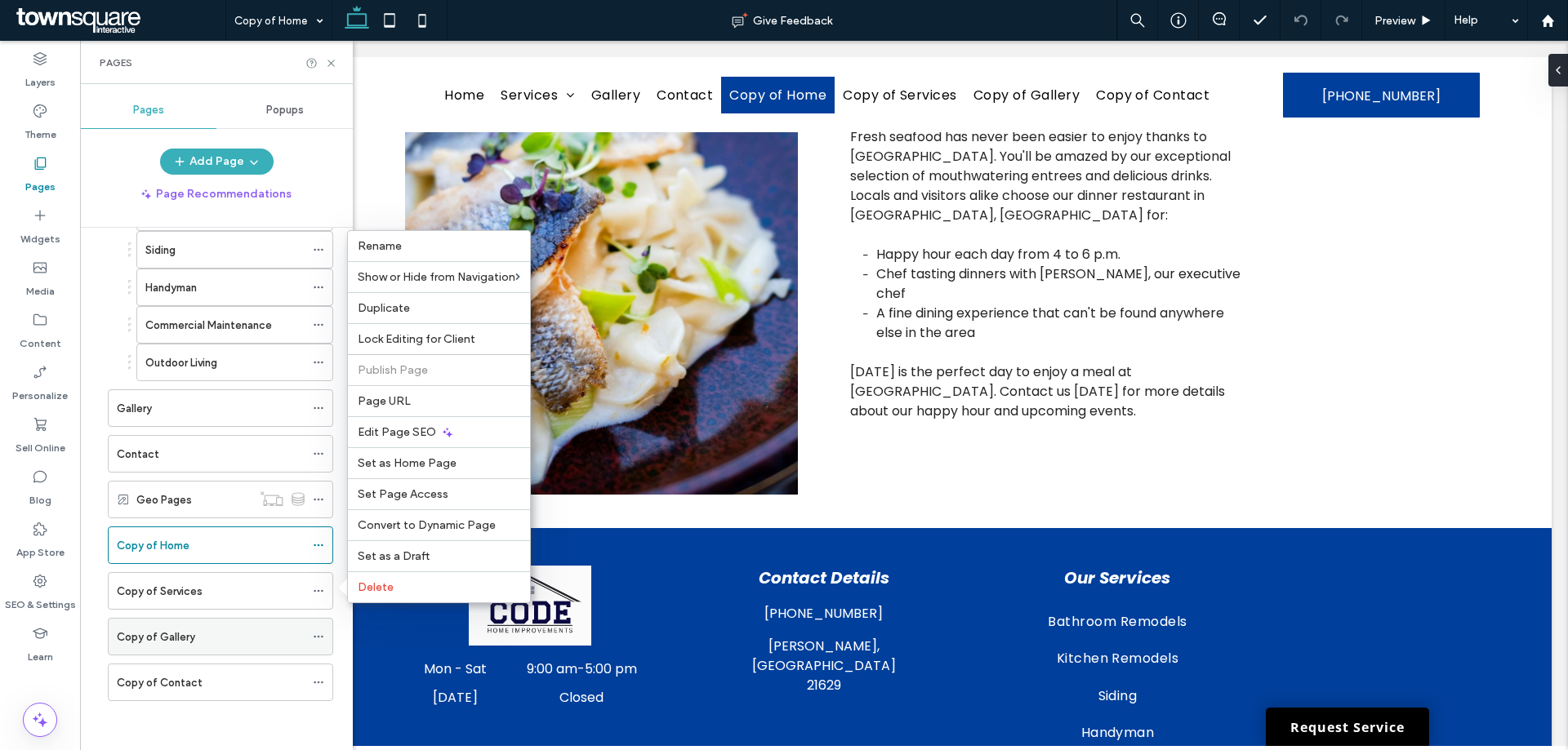
click at [182, 641] on label "Copy of Gallery" at bounding box center [156, 637] width 78 height 29
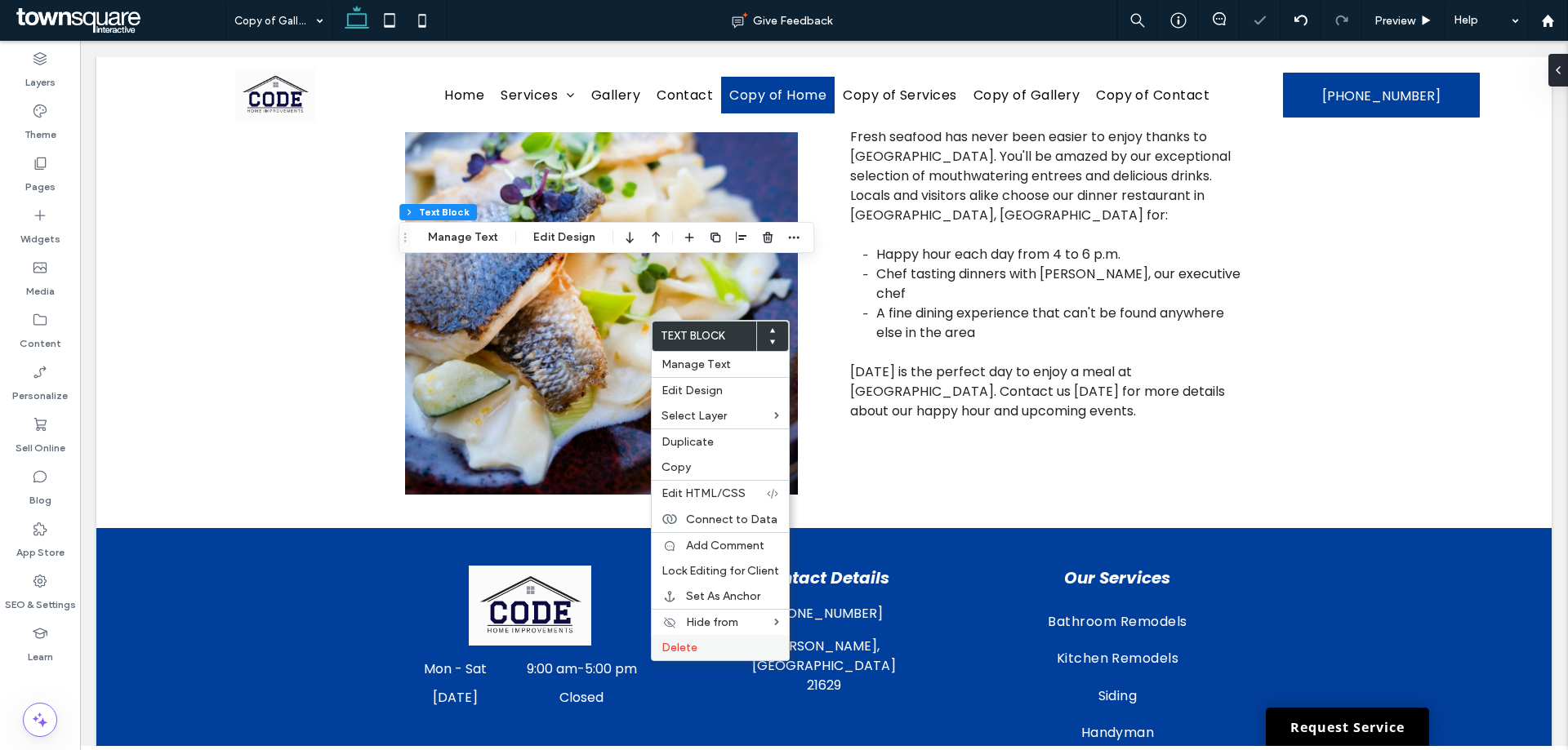
click at [703, 646] on label "Delete" at bounding box center [721, 648] width 118 height 13
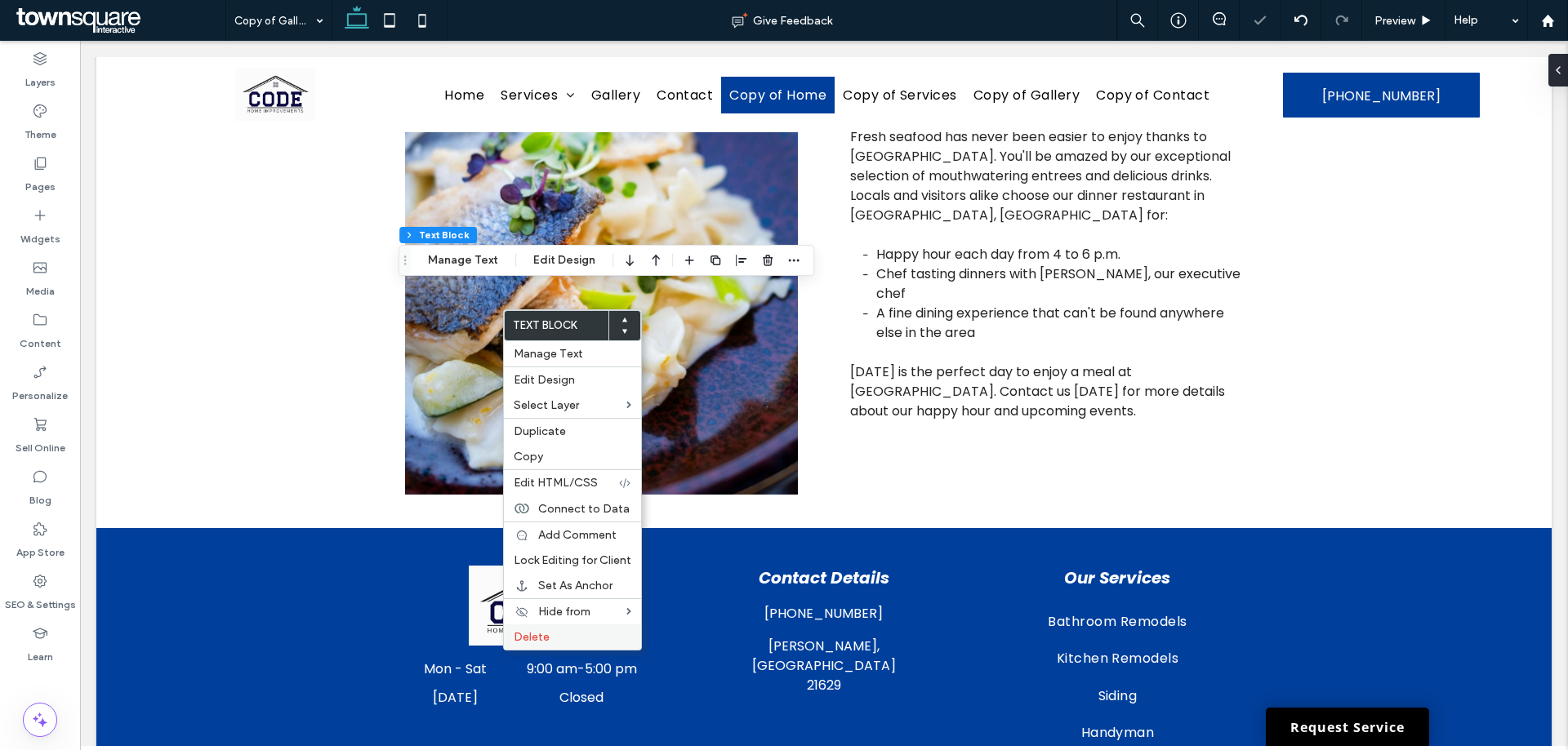
click at [585, 631] on label "Delete" at bounding box center [572, 637] width 118 height 13
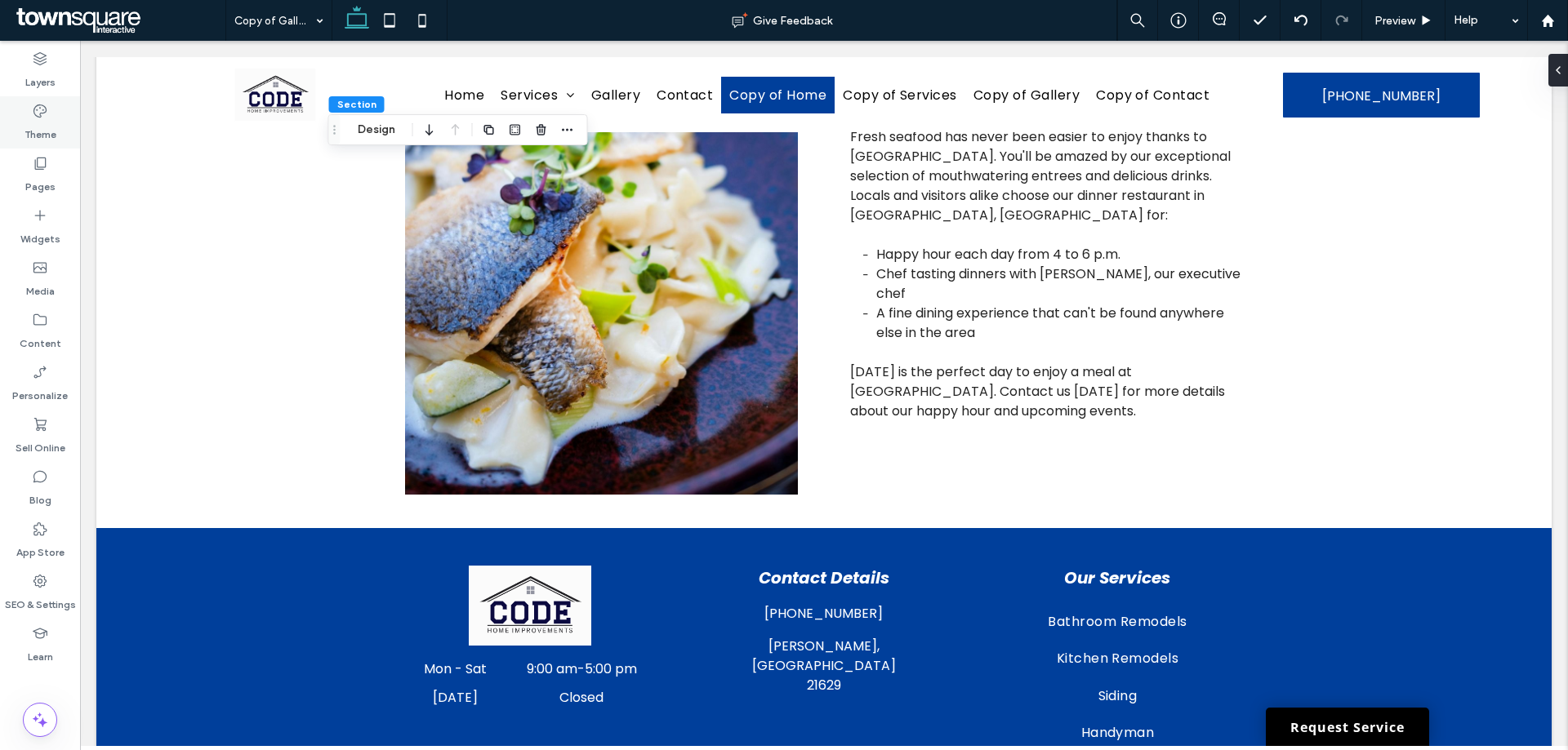
click at [53, 115] on div "Theme" at bounding box center [40, 122] width 80 height 52
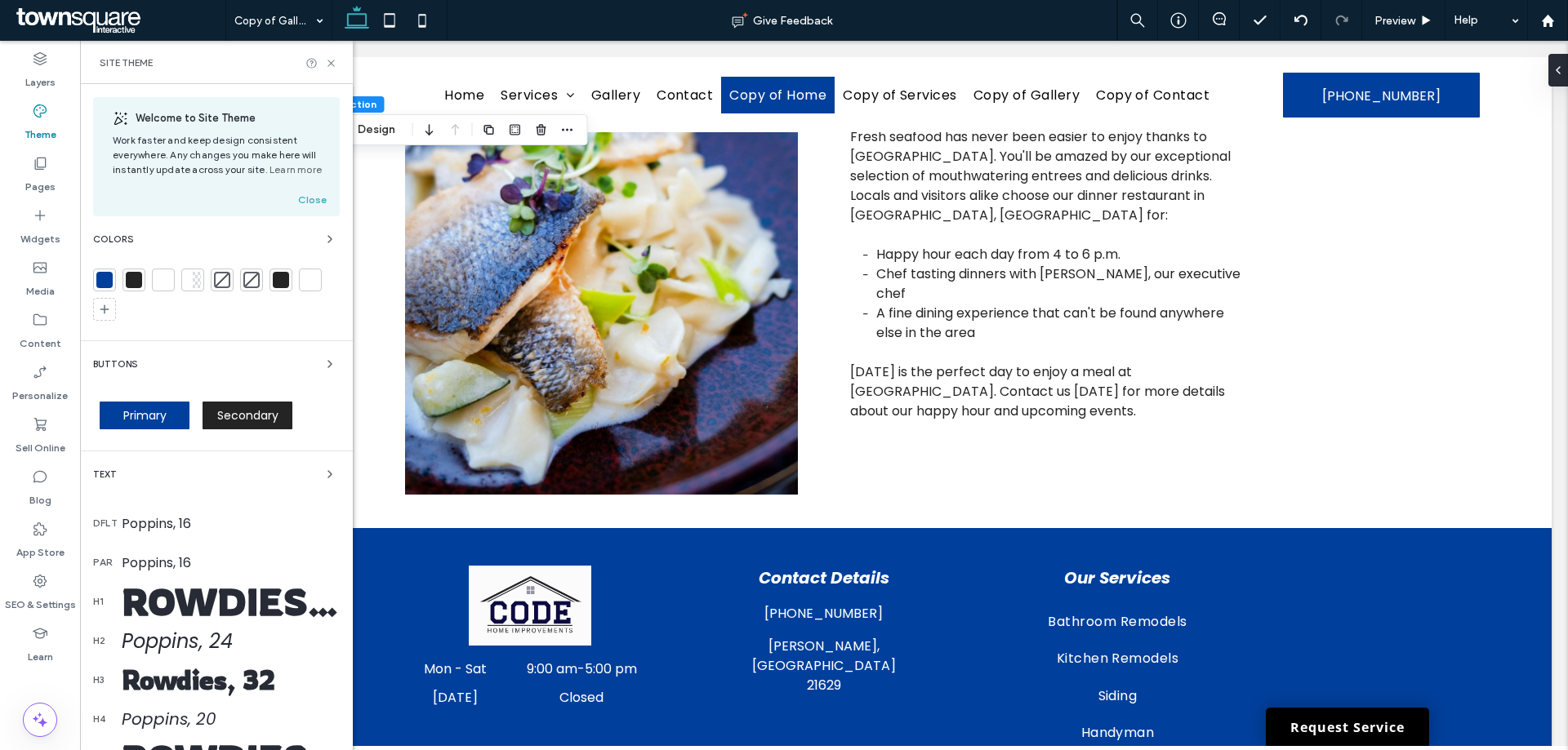
click at [191, 282] on div at bounding box center [189, 280] width 8 height 16
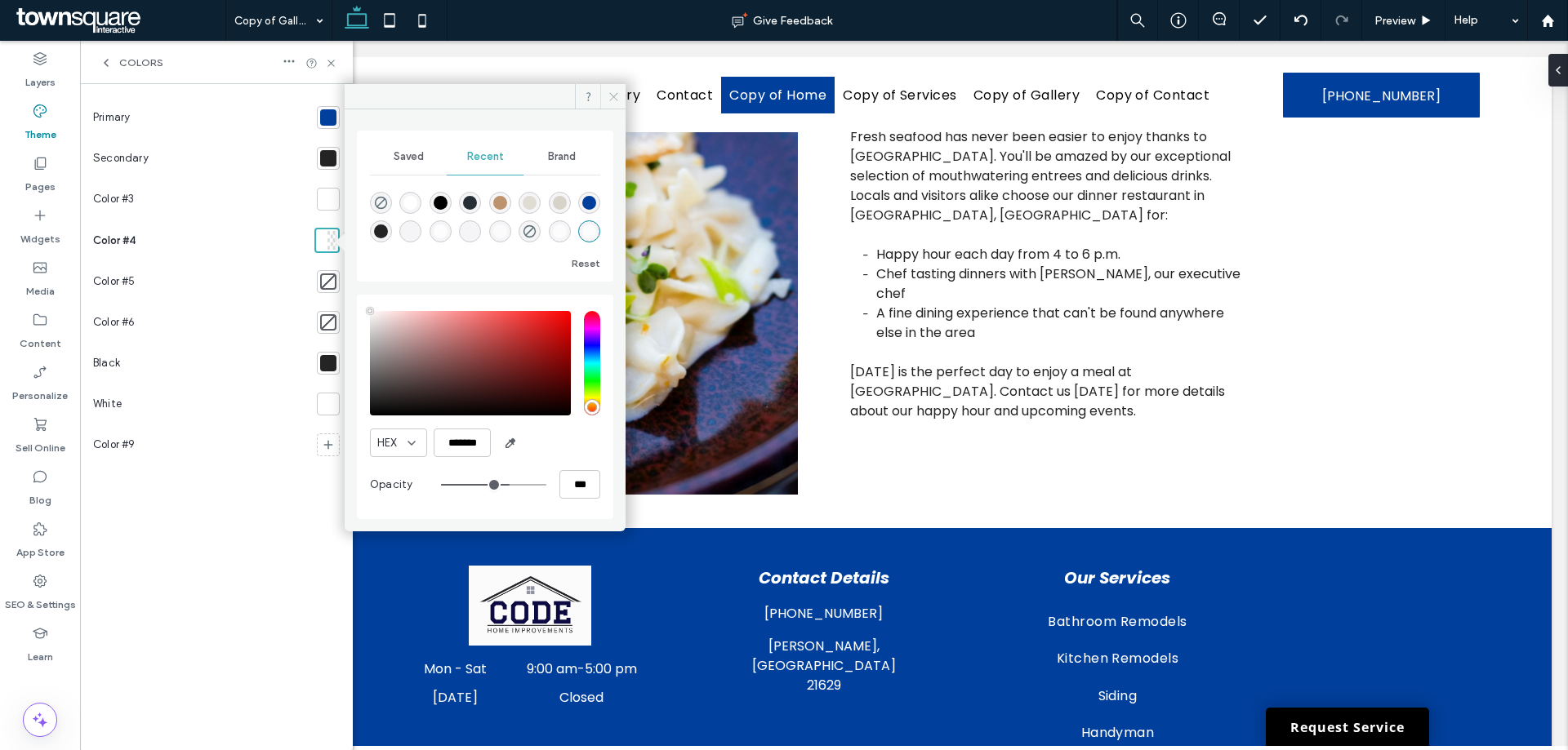
click at [615, 98] on icon at bounding box center [614, 97] width 13 height 13
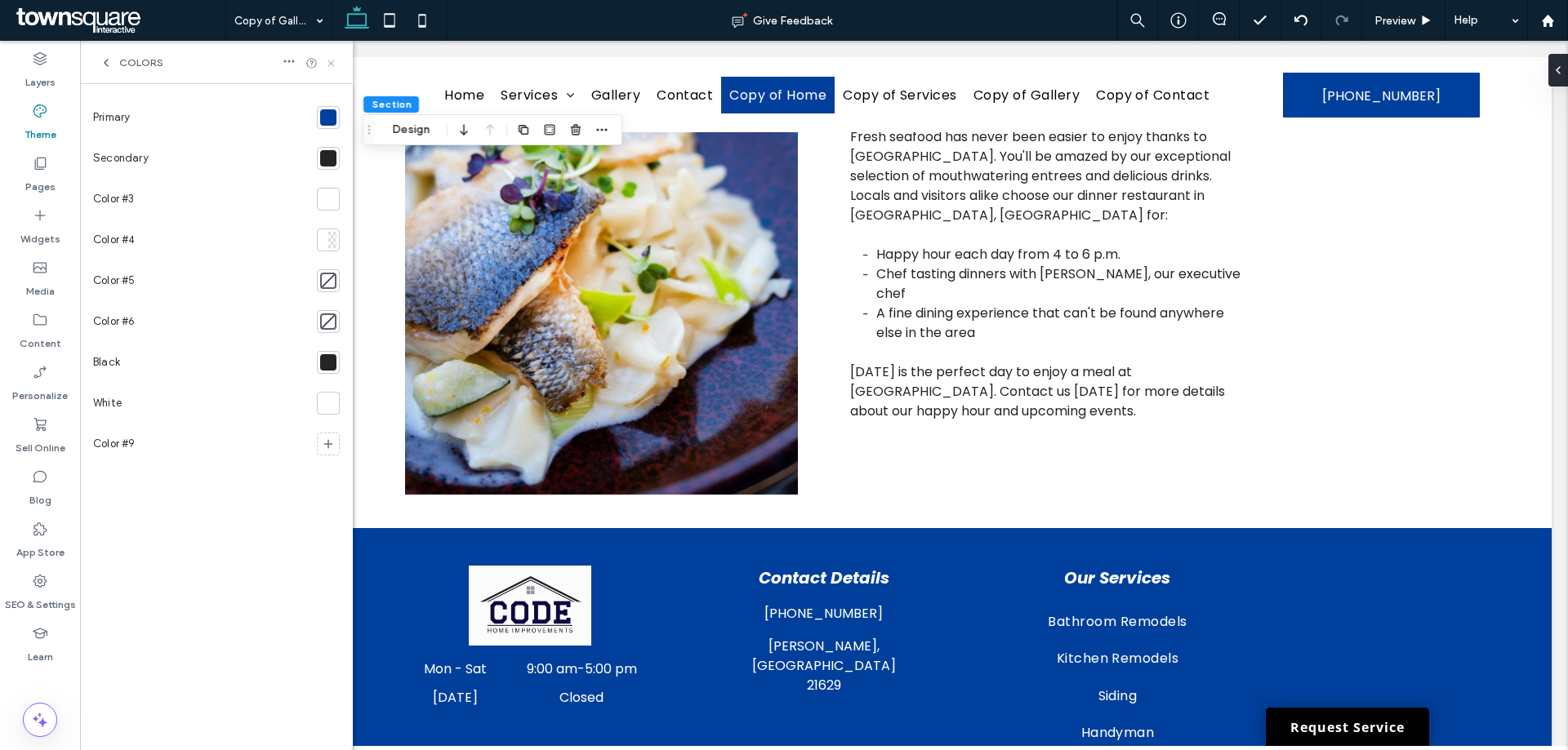
click at [327, 58] on icon at bounding box center [331, 63] width 13 height 13
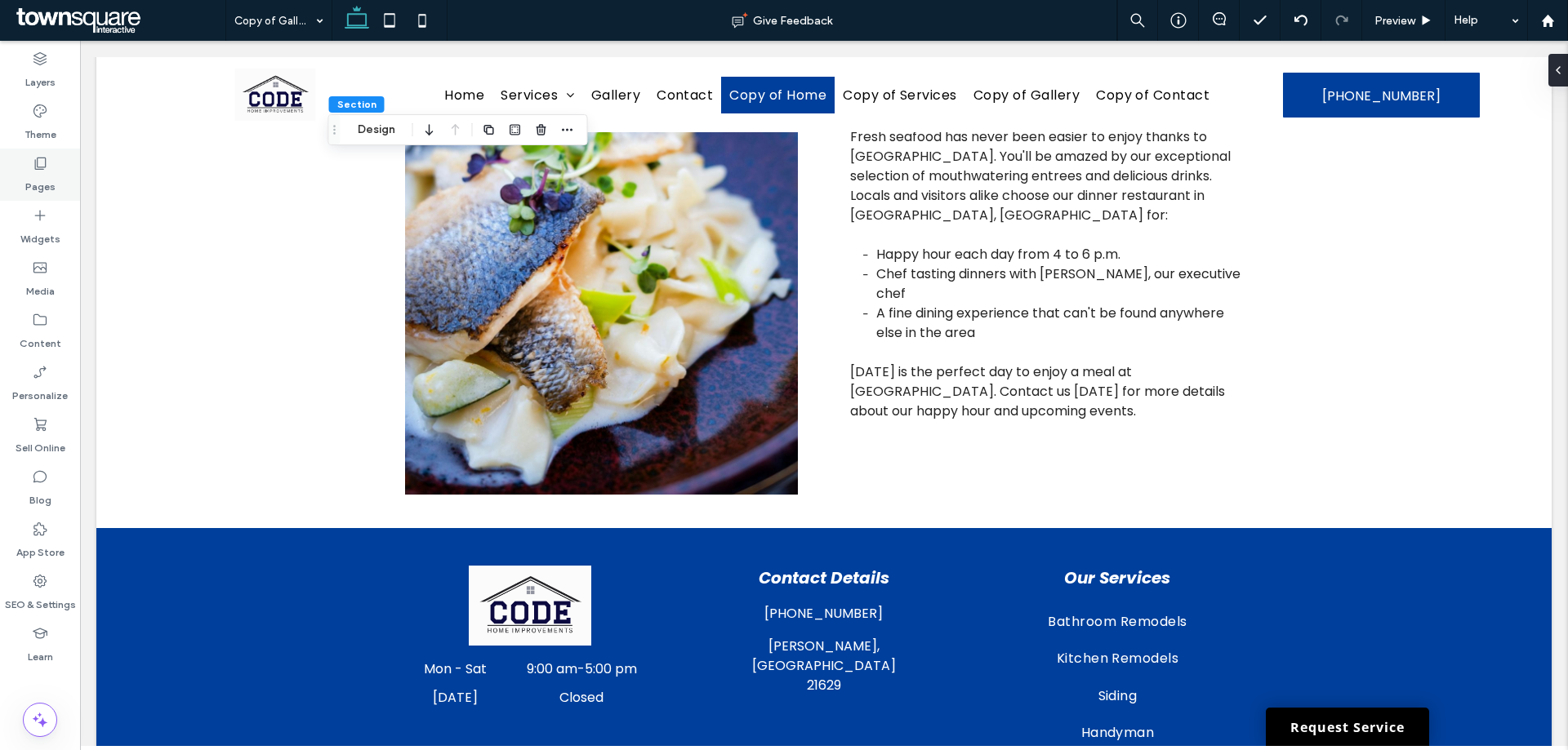
click at [59, 172] on div "Pages" at bounding box center [40, 174] width 80 height 52
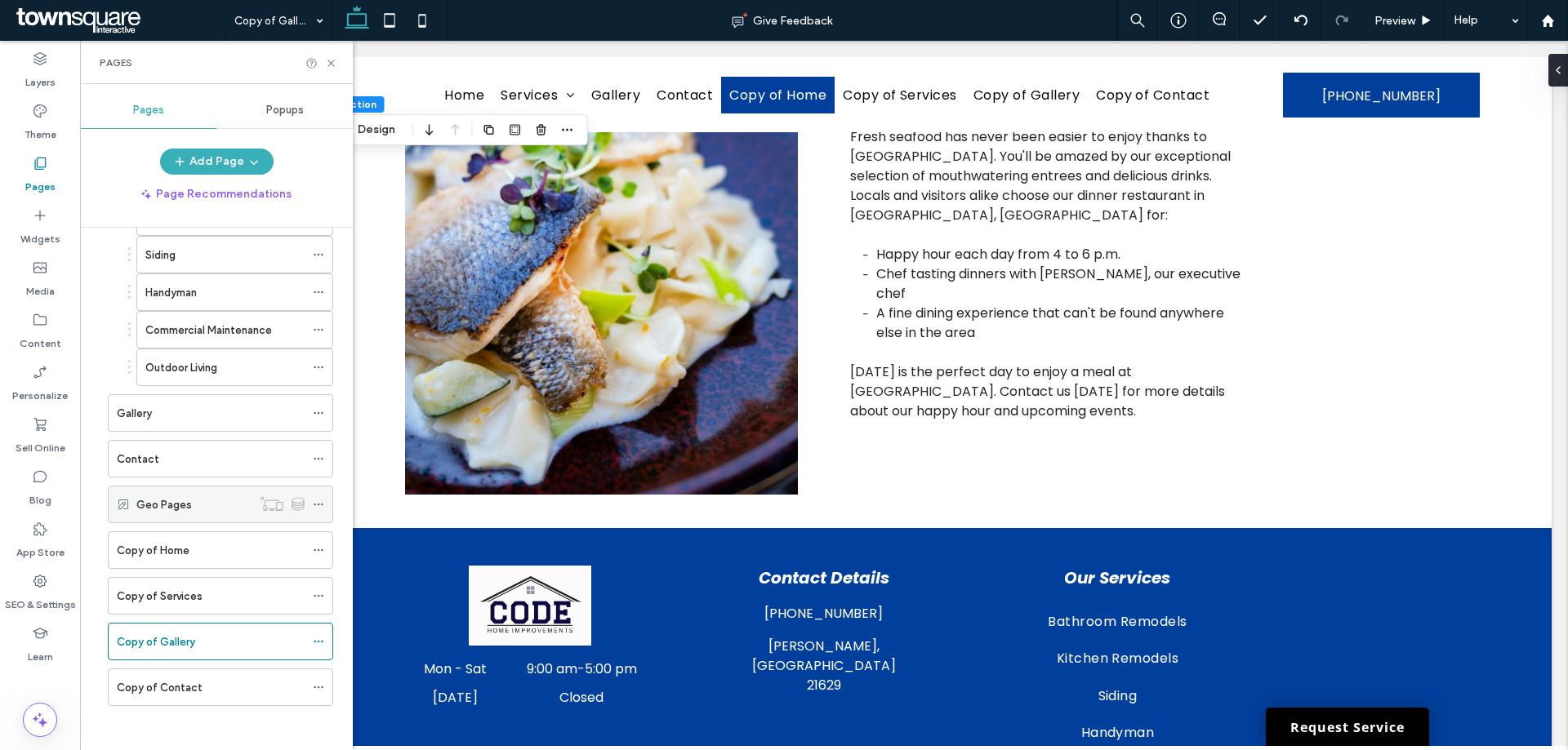
scroll to position [183, 0]
